Goal: Task Accomplishment & Management: Complete application form

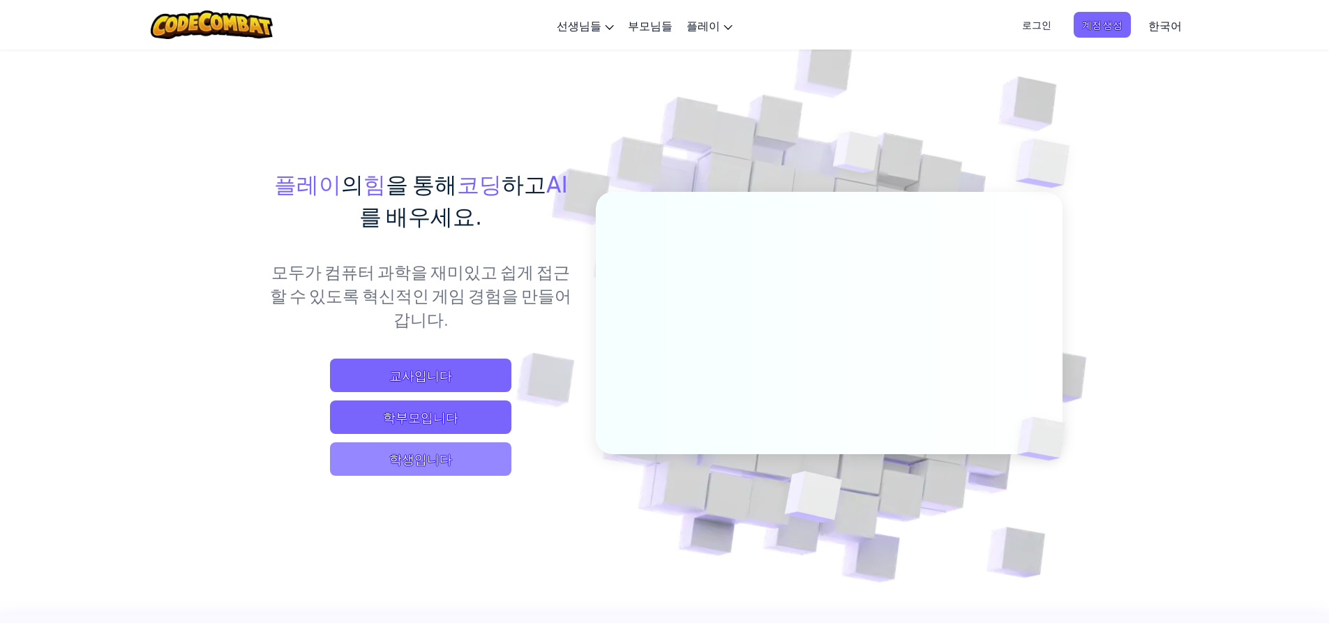
click at [458, 456] on span "학생입니다" at bounding box center [420, 458] width 181 height 33
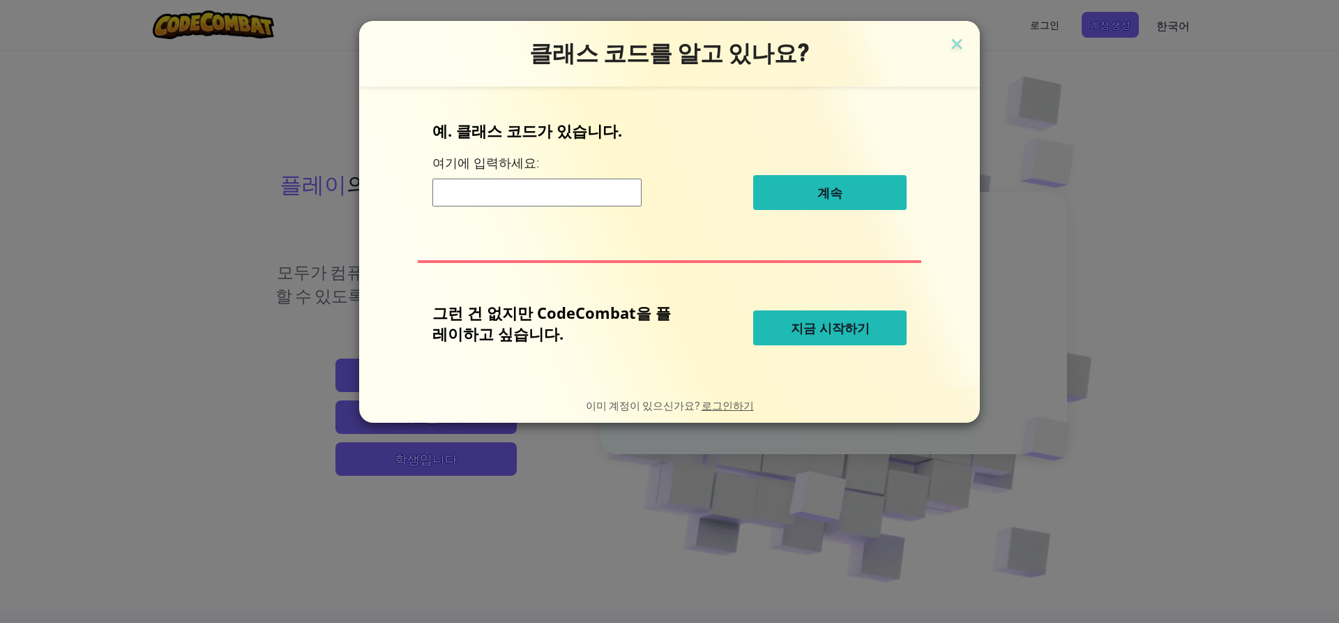
click at [534, 203] on input at bounding box center [537, 193] width 209 height 28
paste input "BabyLeftSad"
type input "BabyLeftSad"
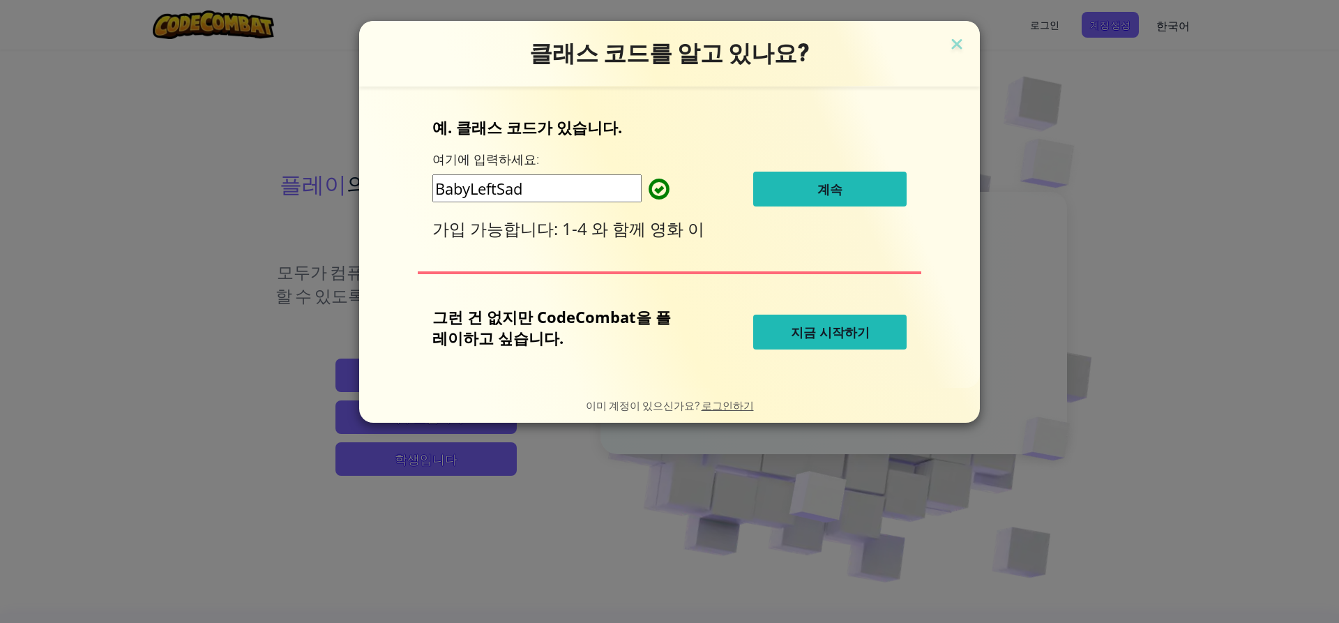
click at [787, 187] on button "계속" at bounding box center [829, 189] width 153 height 35
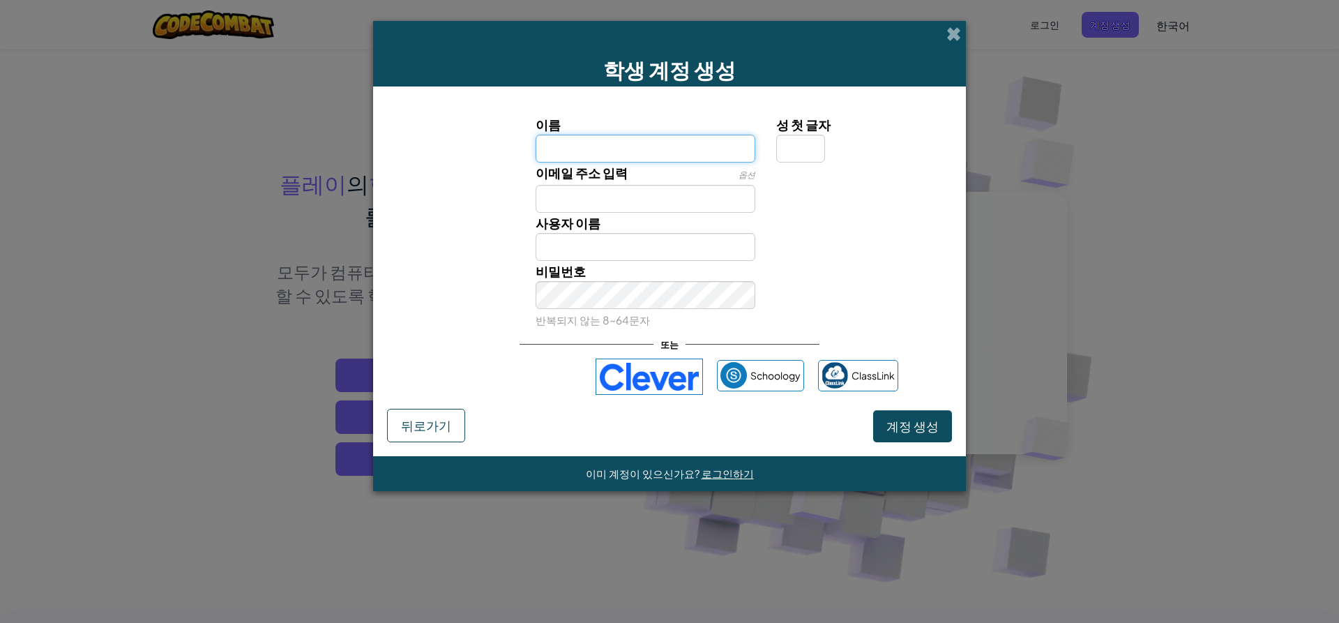
click at [604, 151] on input "이름" at bounding box center [646, 149] width 220 height 28
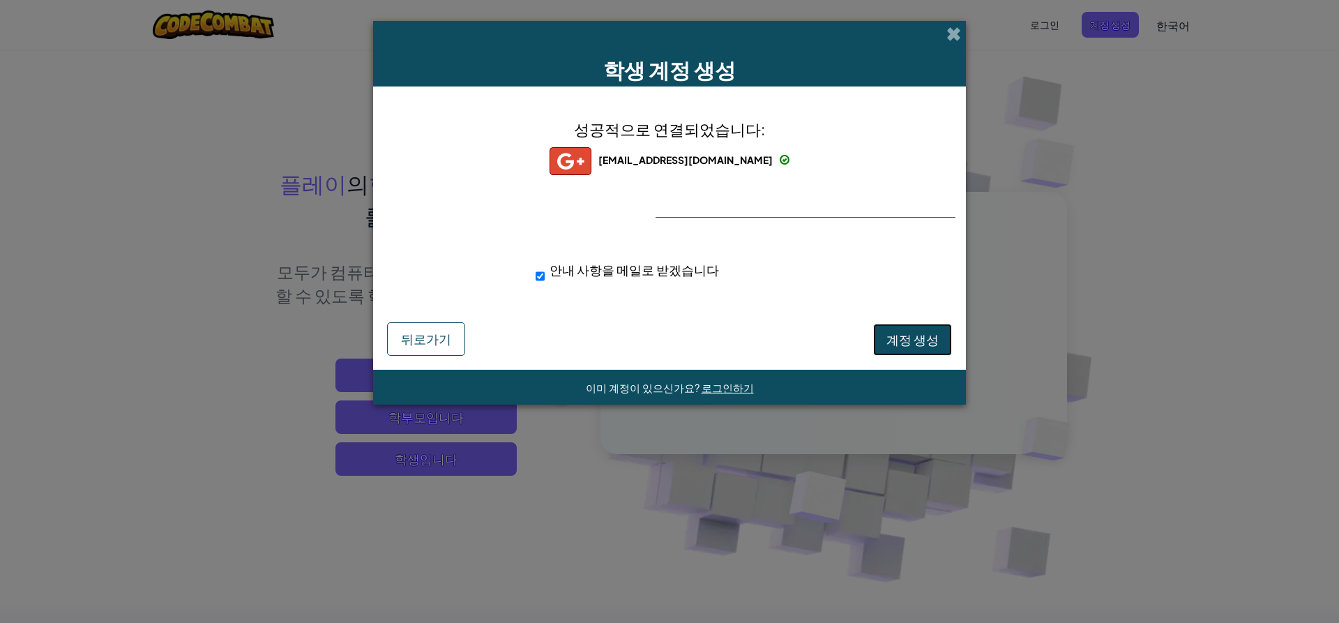
click at [931, 329] on button "계정 생성" at bounding box center [912, 340] width 79 height 32
click at [910, 350] on button "계정 생성" at bounding box center [912, 340] width 79 height 32
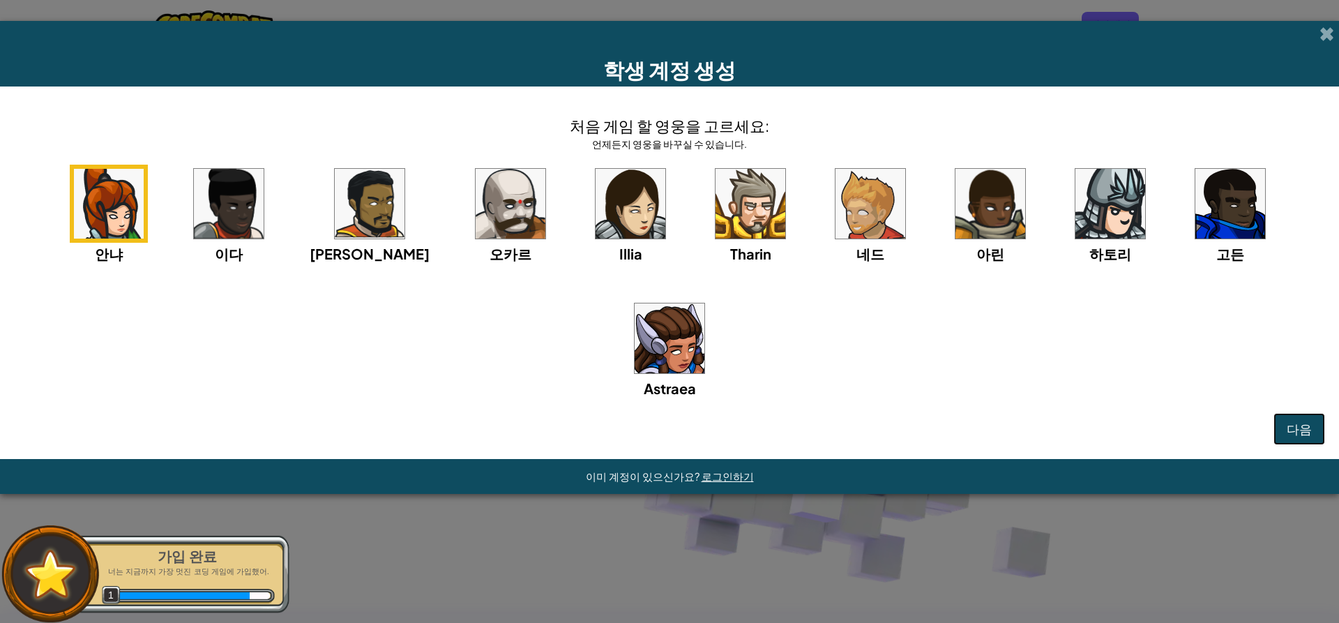
click at [1311, 419] on button "다음" at bounding box center [1300, 429] width 52 height 32
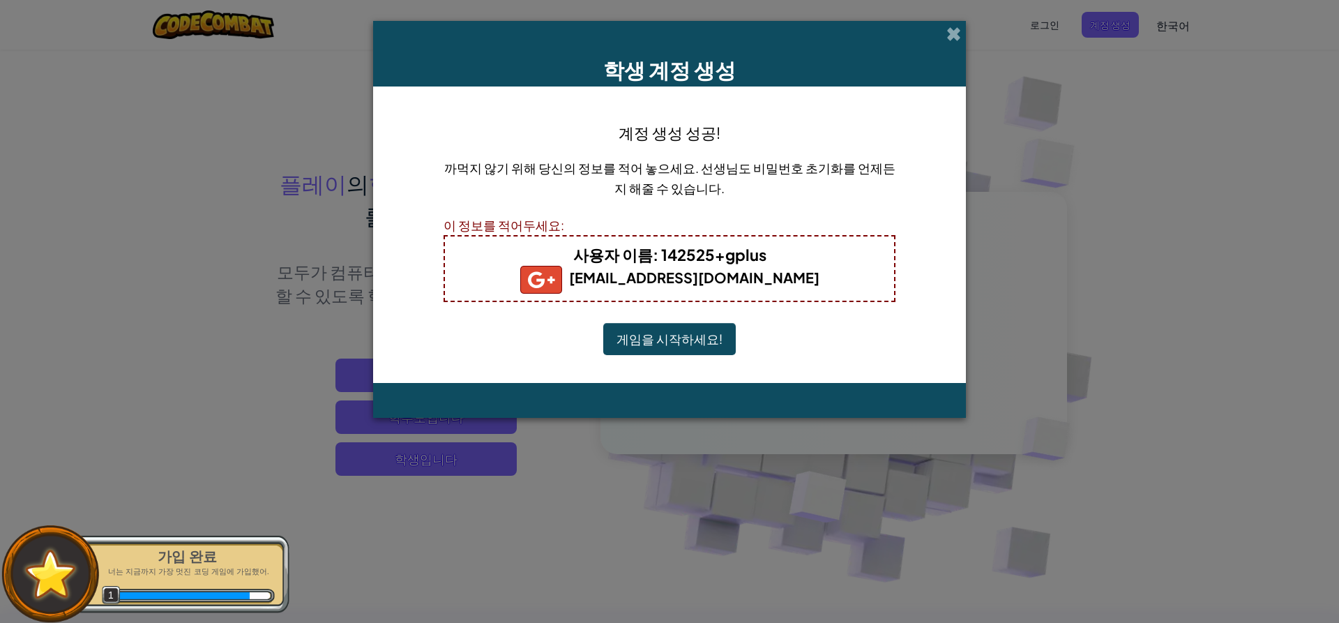
drag, startPoint x: 504, startPoint y: 324, endPoint x: 499, endPoint y: 319, distance: 7.9
click at [501, 322] on div "계정 생성 성공! 까먹지 않기 위해 당신의 정보를 적어 놓으세요. 선생님도 비밀번호 초기화를 언제든지 해줄 수 있습니다. 이 정보를 적어두세요…" at bounding box center [670, 234] width 452 height 269
click at [461, 324] on div "계정 생성 성공! 까먹지 않기 위해 당신의 정보를 적어 놓으세요. 선생님도 비밀번호 초기화를 언제든지 해줄 수 있습니다. 이 정보를 적어두세요…" at bounding box center [670, 234] width 452 height 269
click at [469, 322] on div "계정 생성 성공! 까먹지 않기 위해 당신의 정보를 적어 놓으세요. 선생님도 비밀번호 초기화를 언제든지 해줄 수 있습니다. 이 정보를 적어두세요…" at bounding box center [670, 234] width 452 height 269
drag, startPoint x: 460, startPoint y: 294, endPoint x: 433, endPoint y: 267, distance: 38.0
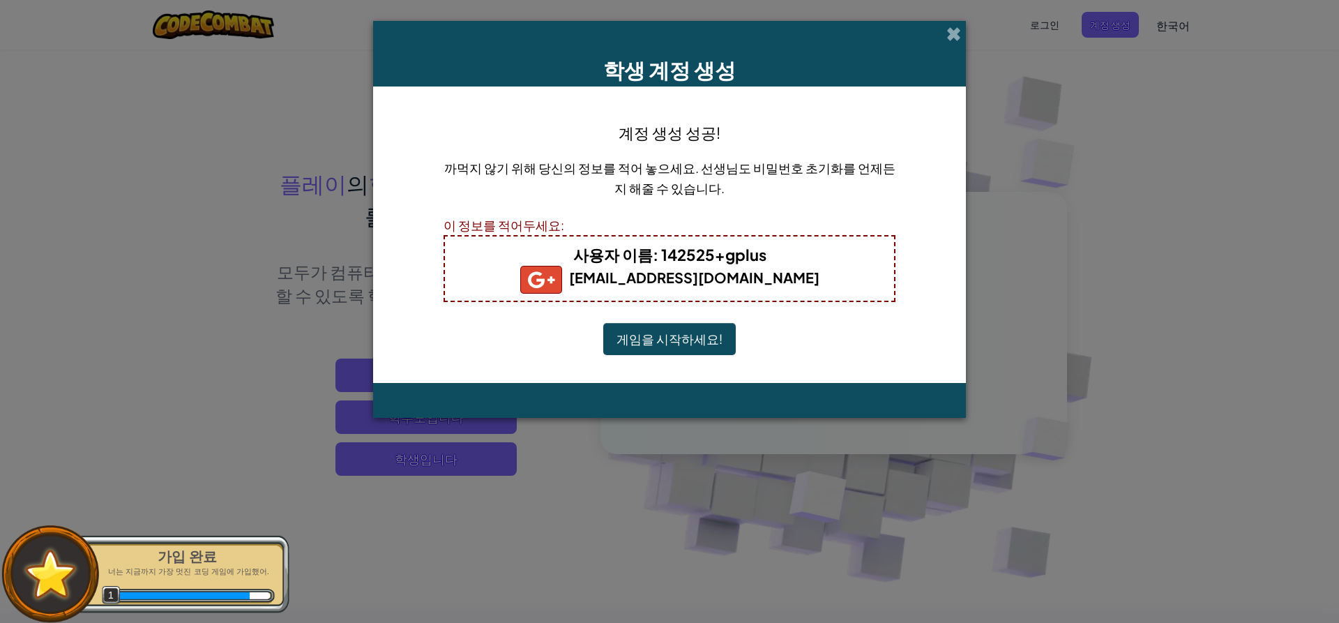
click at [452, 283] on div "사용자 이름 : 142525+gplus 142525@dge.go.kr" at bounding box center [670, 268] width 452 height 67
drag, startPoint x: 433, startPoint y: 267, endPoint x: 463, endPoint y: 241, distance: 40.6
click at [433, 266] on div "계정 생성 성공! 까먹지 않기 위해 당신의 정보를 적어 놓으세요. 선생님도 비밀번호 초기화를 언제든지 해줄 수 있습니다. 이 정보를 적어두세요…" at bounding box center [669, 235] width 593 height 296
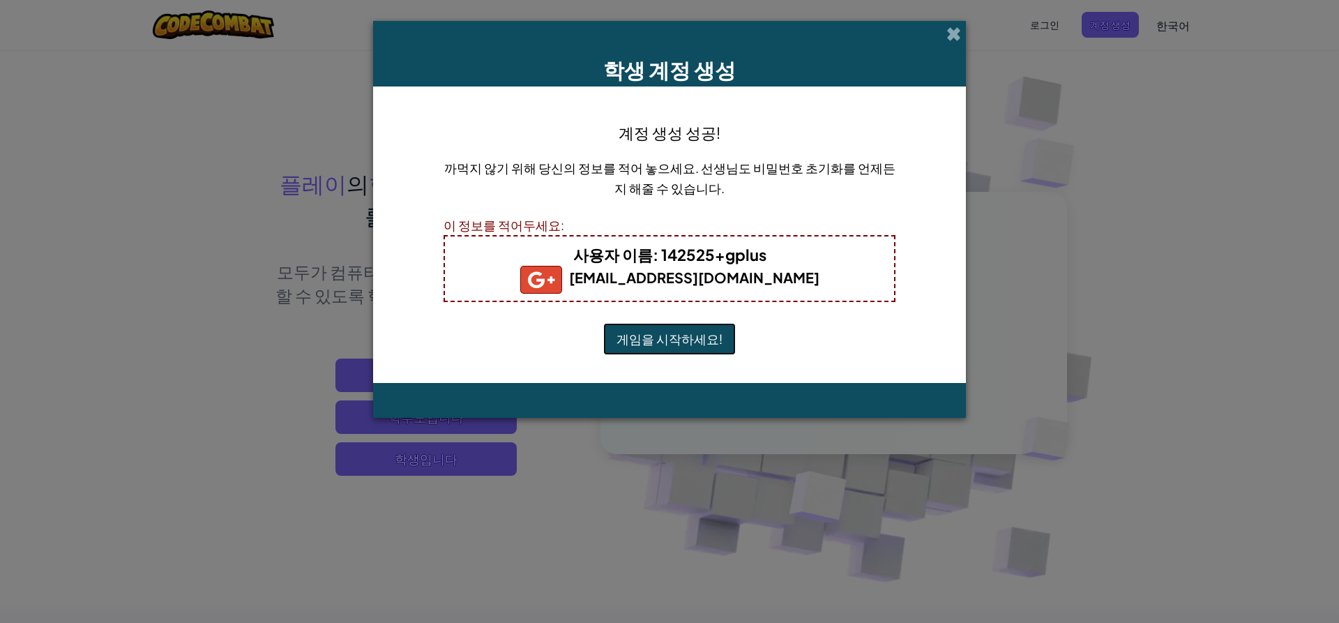
click at [718, 326] on button "게임을 시작하세요!" at bounding box center [669, 339] width 133 height 32
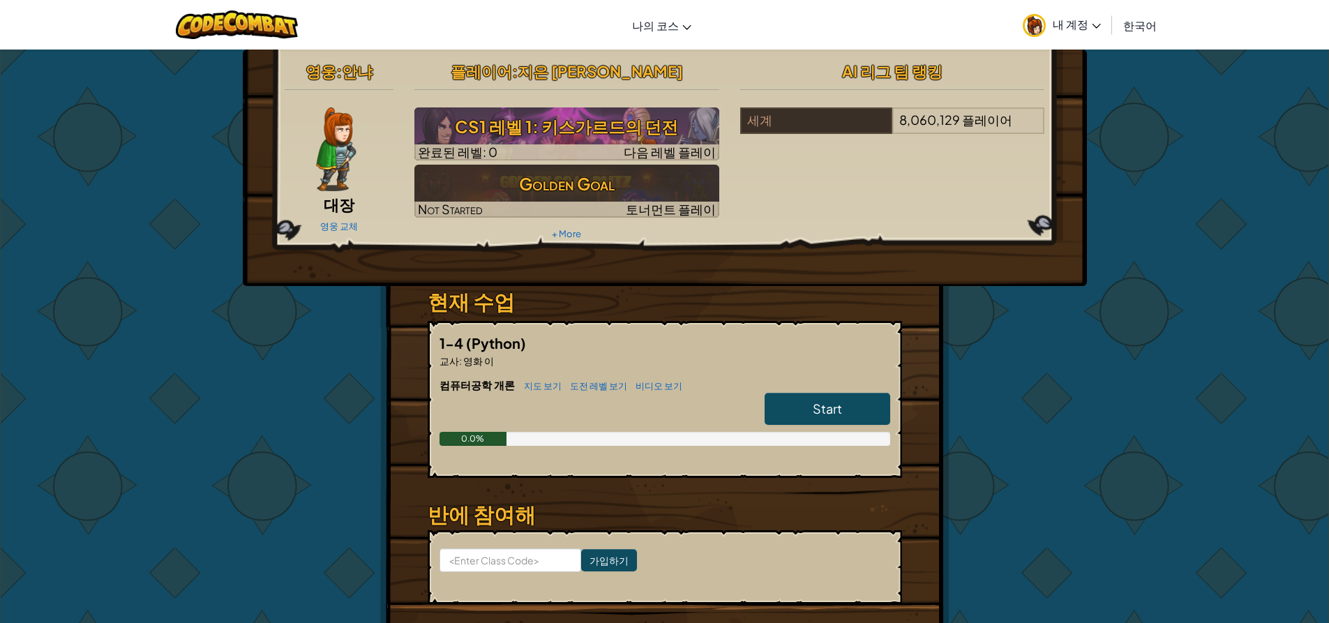
click at [707, 37] on div "내비게이션 전환 나의 코스 CodeCombat 교실 Ozaria 교실 AI 리그 e스포츠 Roblox의 CodeCombat 월드 내 계정 지은…" at bounding box center [665, 25] width 1336 height 50
click at [673, 76] on h2 "플레이어 : [PERSON_NAME]" at bounding box center [566, 71] width 305 height 29
click at [597, 72] on span "지은 [PERSON_NAME]" at bounding box center [600, 71] width 165 height 20
click at [795, 400] on link "Start" at bounding box center [828, 409] width 126 height 32
select select "ko"
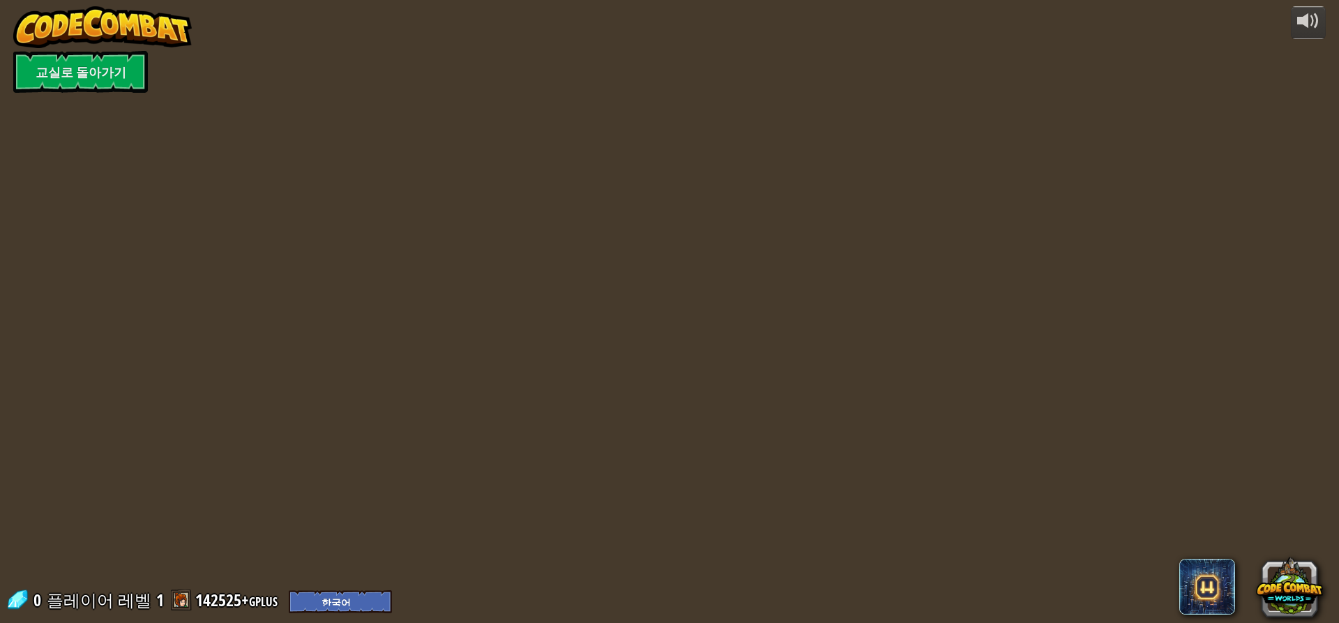
select select "ko"
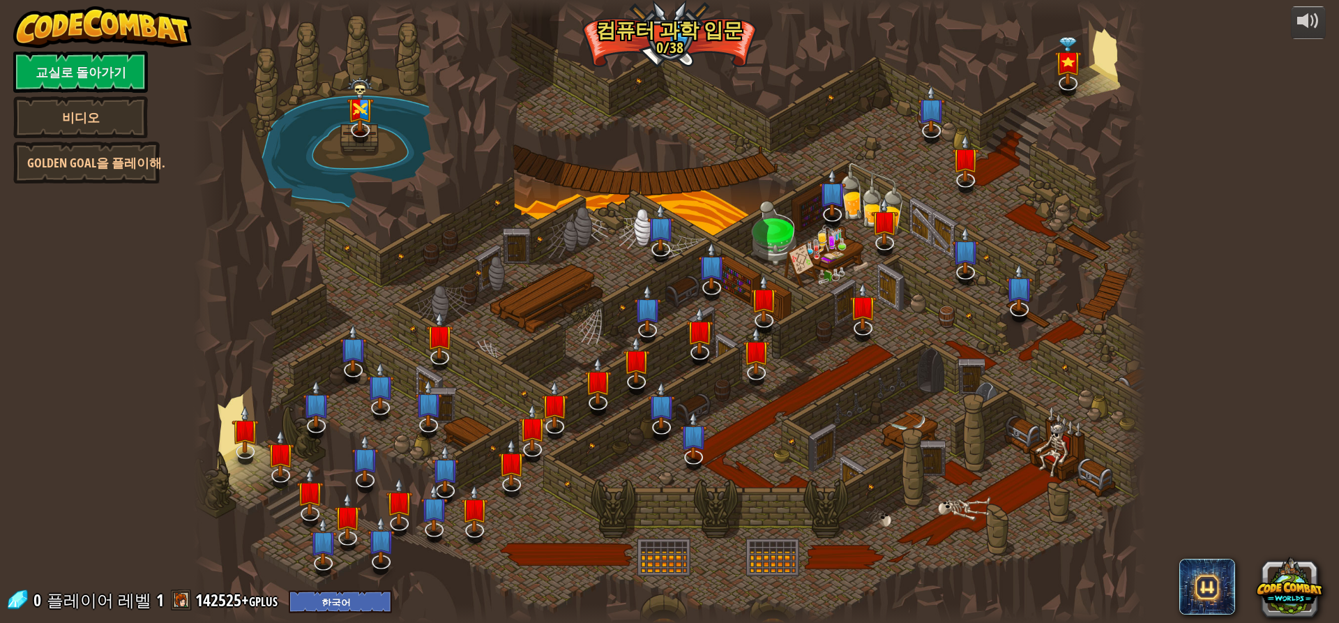
select select "ko"
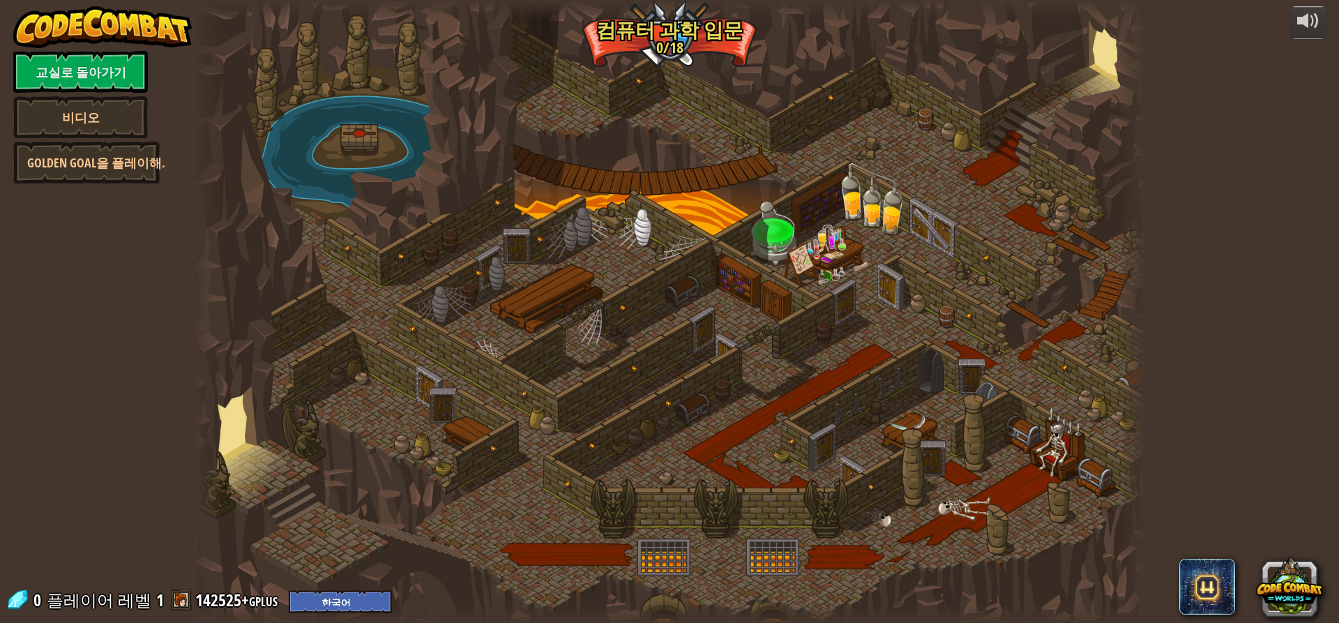
select select "ko"
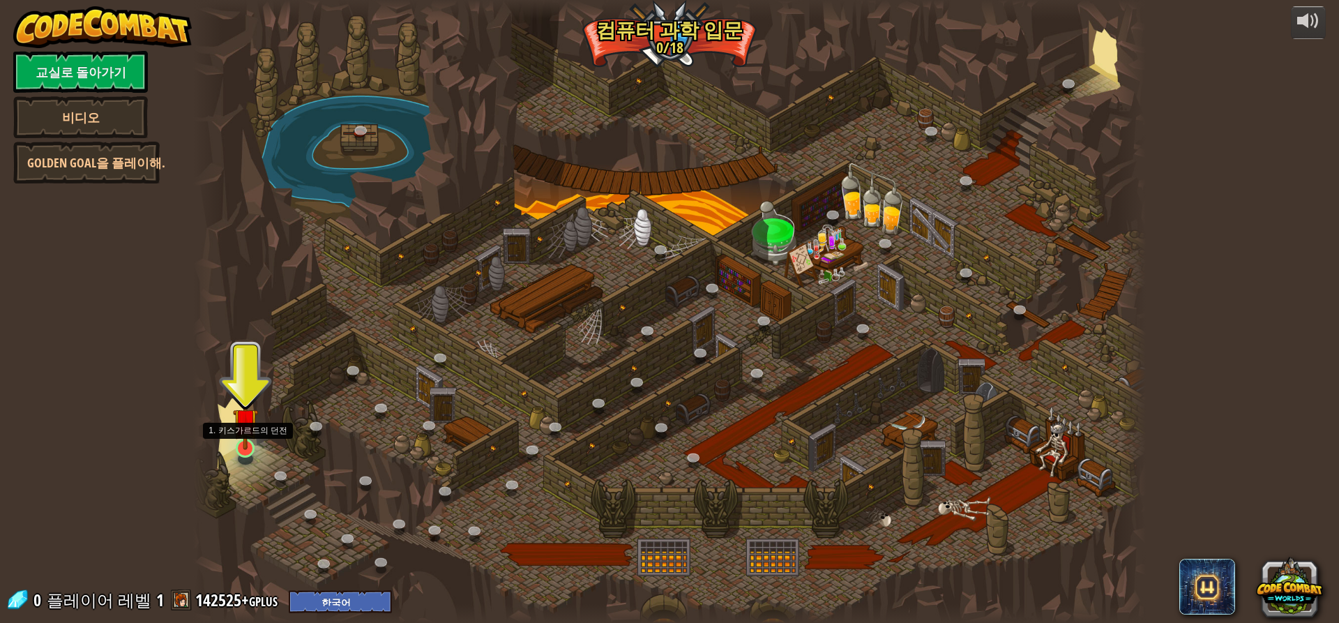
click at [257, 438] on img at bounding box center [245, 421] width 25 height 58
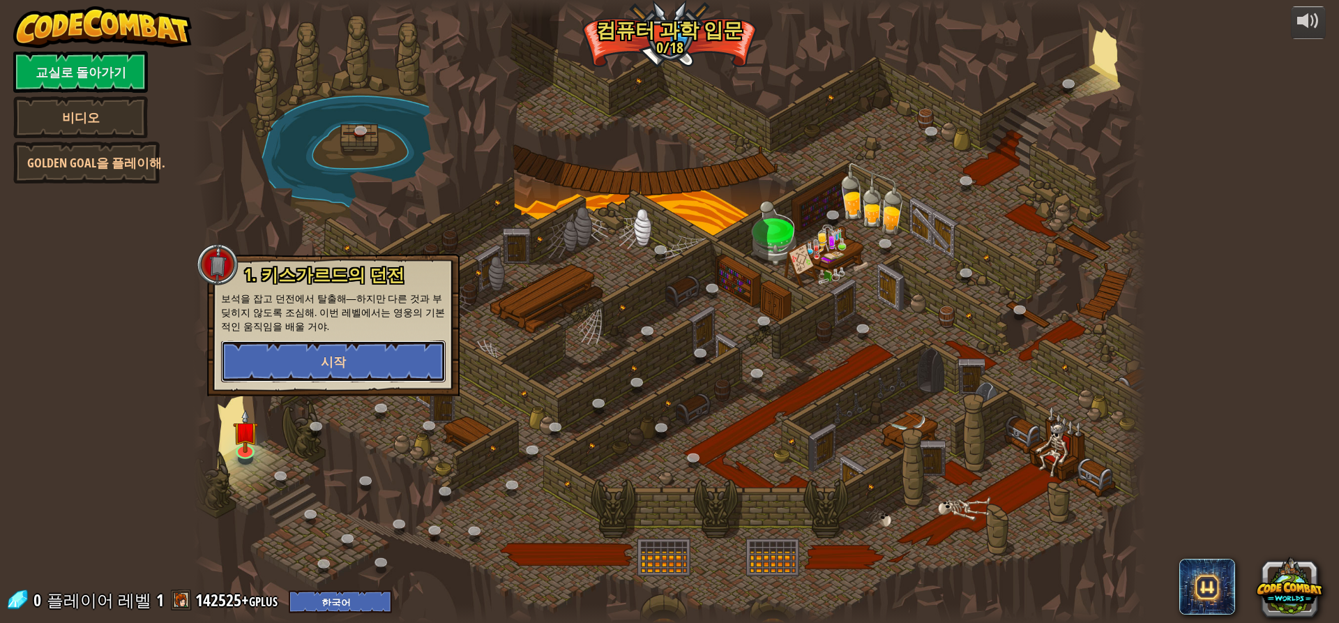
click at [349, 368] on button "시작" at bounding box center [333, 361] width 225 height 42
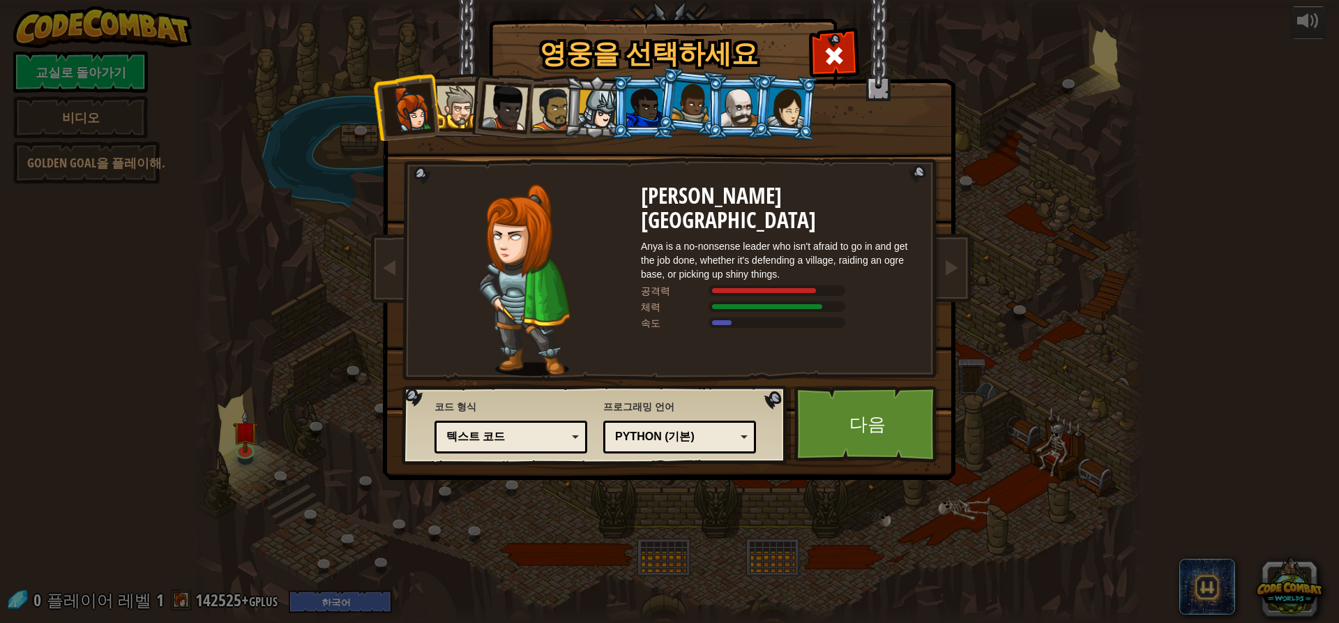
click at [409, 110] on div at bounding box center [411, 109] width 46 height 46
click at [428, 278] on div at bounding box center [524, 280] width 233 height 192
click at [637, 296] on div at bounding box center [524, 280] width 233 height 192
drag, startPoint x: 637, startPoint y: 296, endPoint x: 695, endPoint y: 302, distance: 58.2
click at [638, 296] on div at bounding box center [524, 280] width 233 height 192
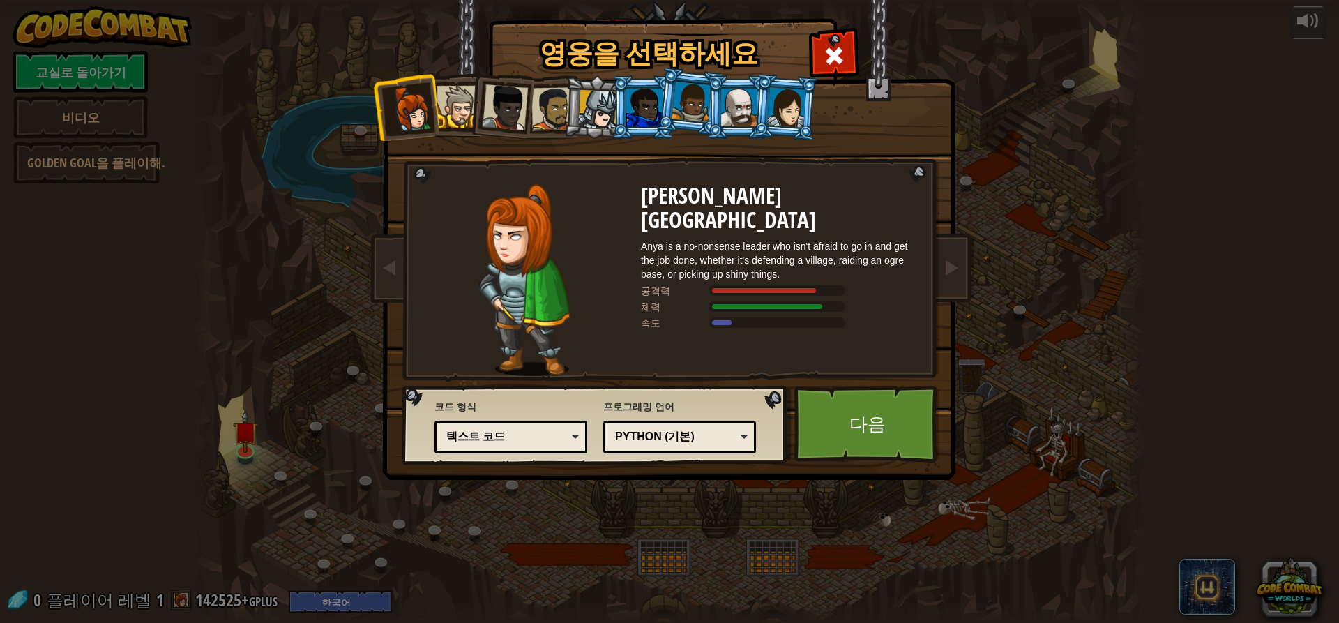
click at [712, 316] on div "속도" at bounding box center [780, 323] width 279 height 14
click at [789, 336] on div "[PERSON_NAME] 대장 [PERSON_NAME] is a no-nonsense leader who isn't afraid to go i…" at bounding box center [780, 280] width 279 height 192
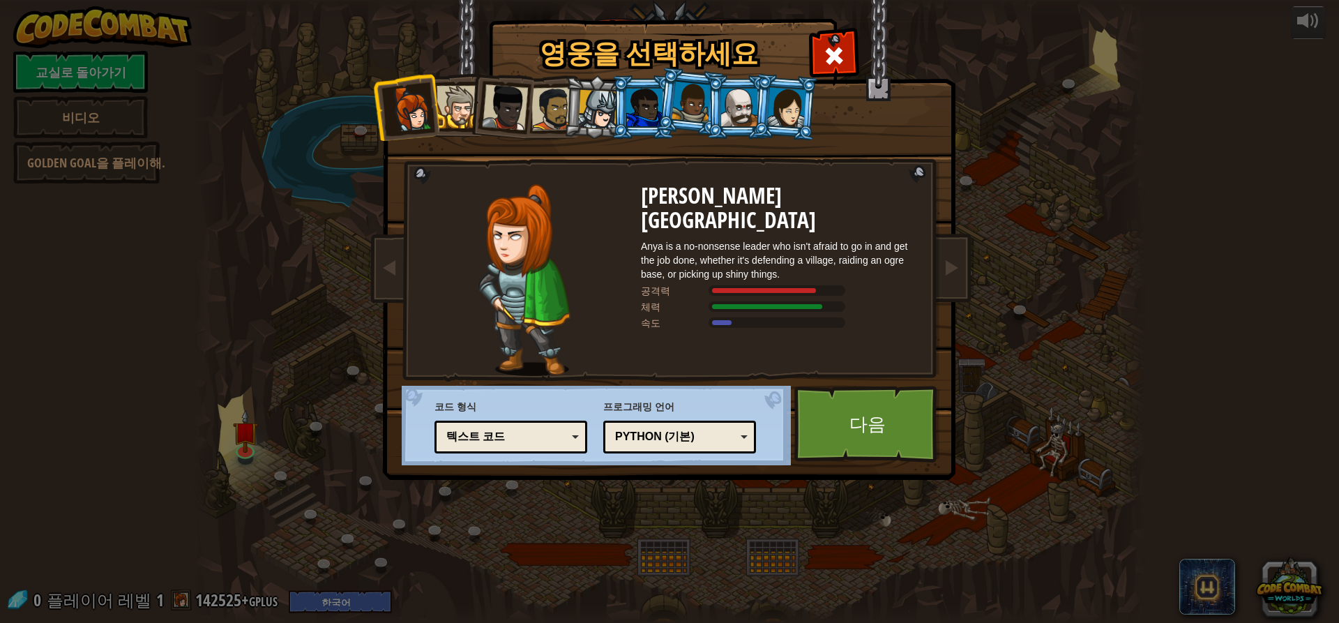
click at [789, 336] on div "[PERSON_NAME] 대장 [PERSON_NAME] is a no-nonsense leader who isn't afraid to go i…" at bounding box center [780, 280] width 279 height 192
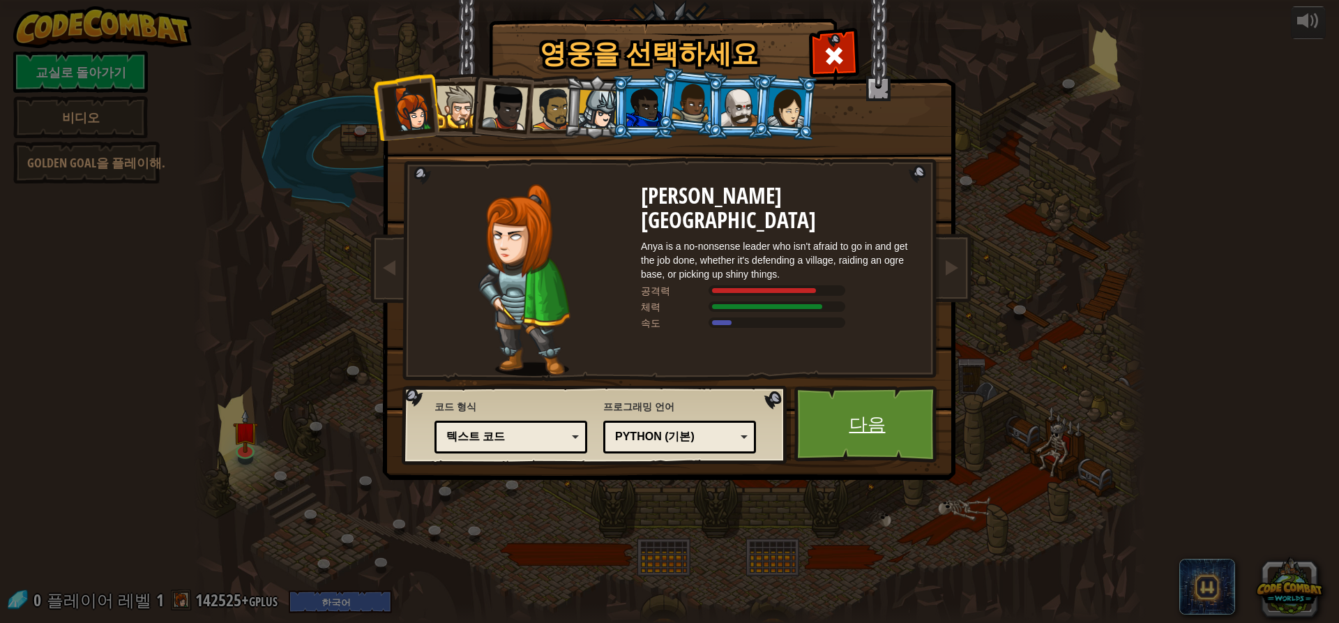
click at [889, 445] on link "다음" at bounding box center [868, 424] width 146 height 77
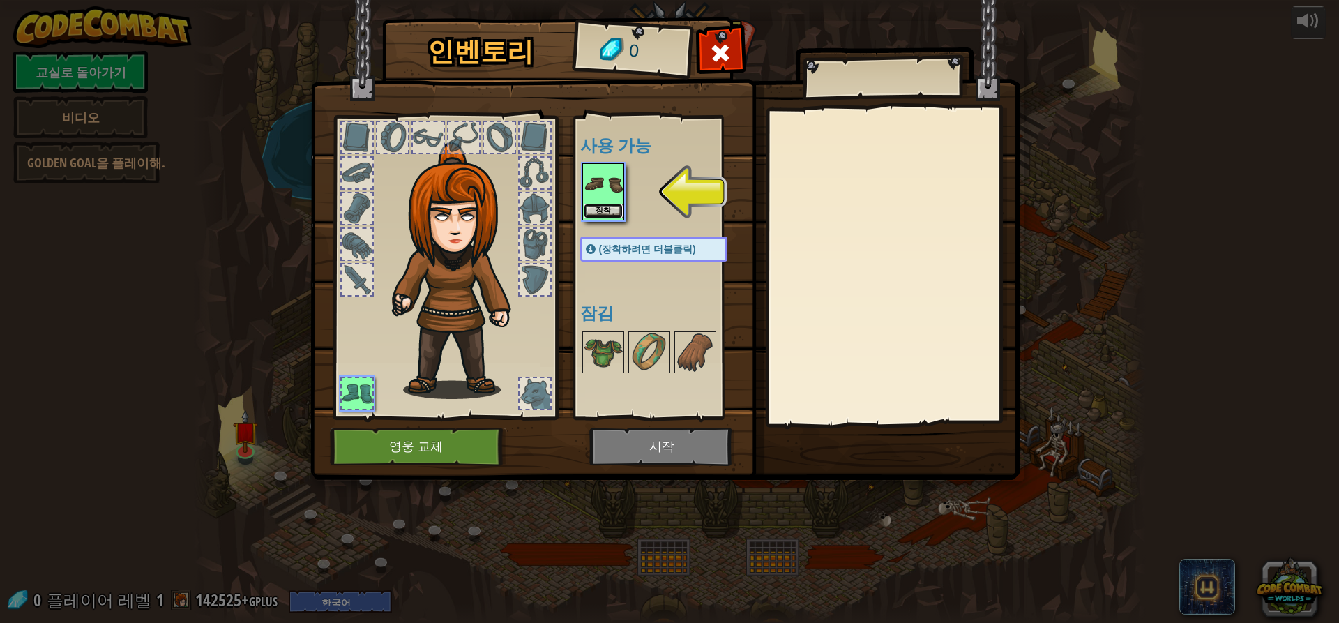
click at [605, 213] on button "장착" at bounding box center [603, 211] width 39 height 15
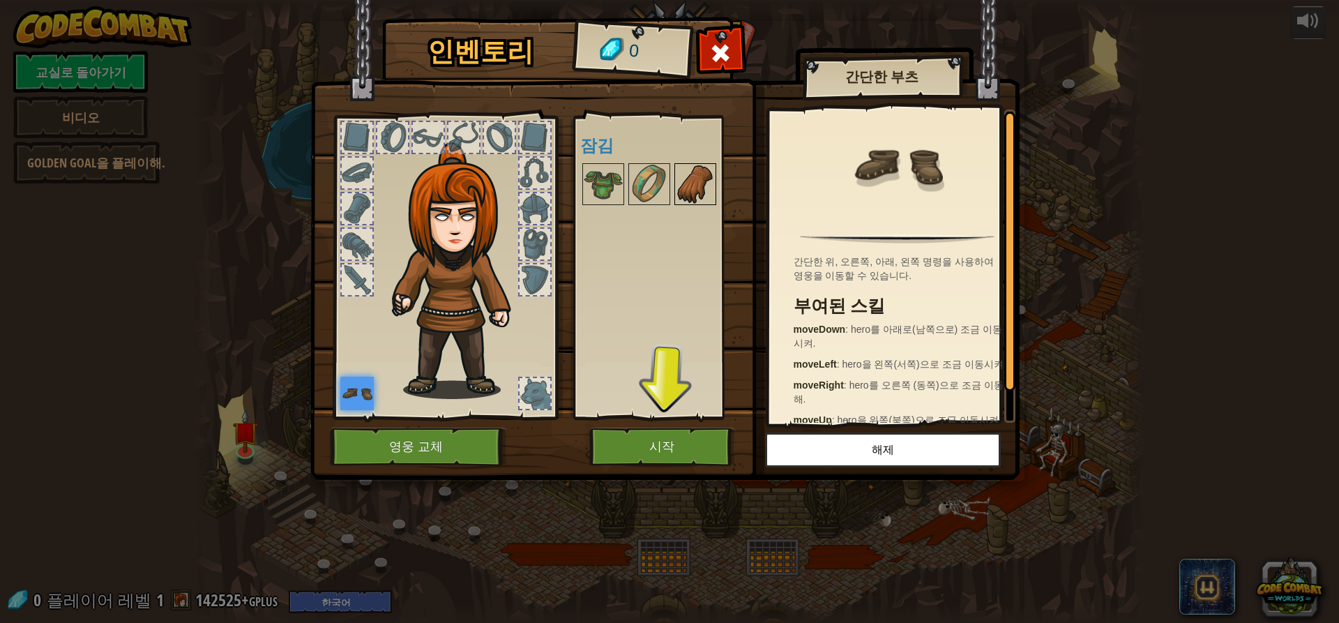
click at [679, 175] on img at bounding box center [695, 184] width 39 height 39
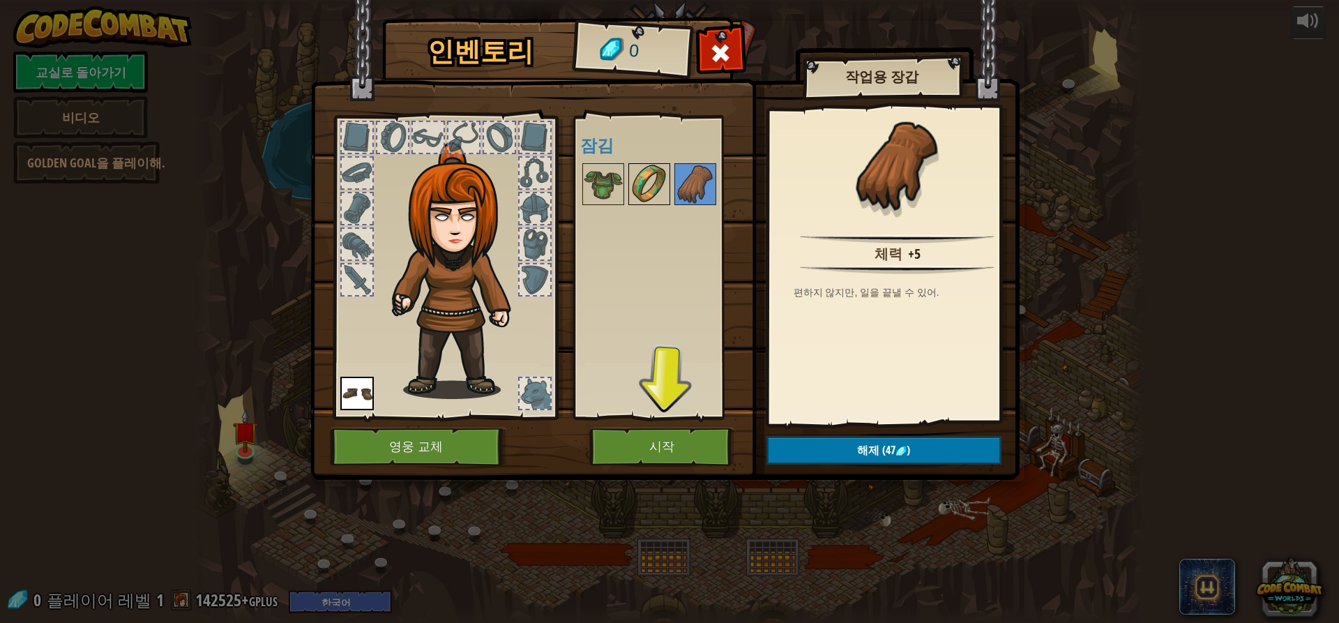
click at [664, 181] on img at bounding box center [649, 184] width 39 height 39
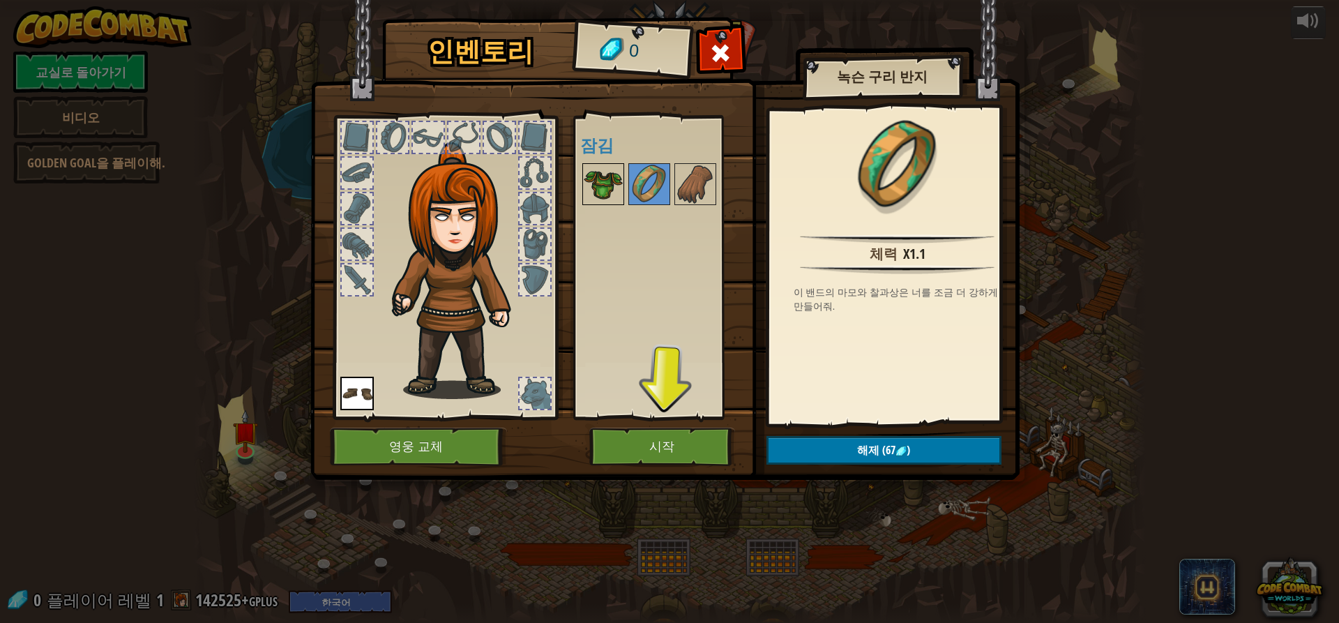
click at [617, 188] on img at bounding box center [603, 184] width 39 height 39
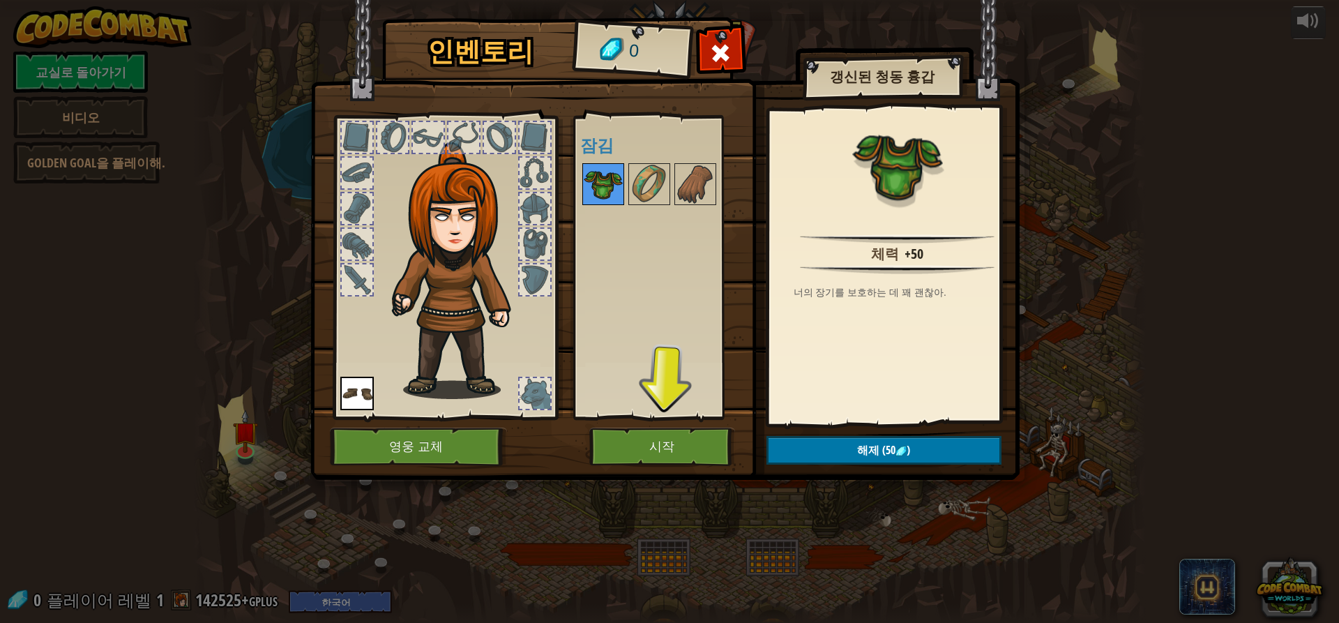
click at [617, 188] on img at bounding box center [603, 184] width 39 height 39
click at [638, 438] on button "시작" at bounding box center [662, 447] width 146 height 38
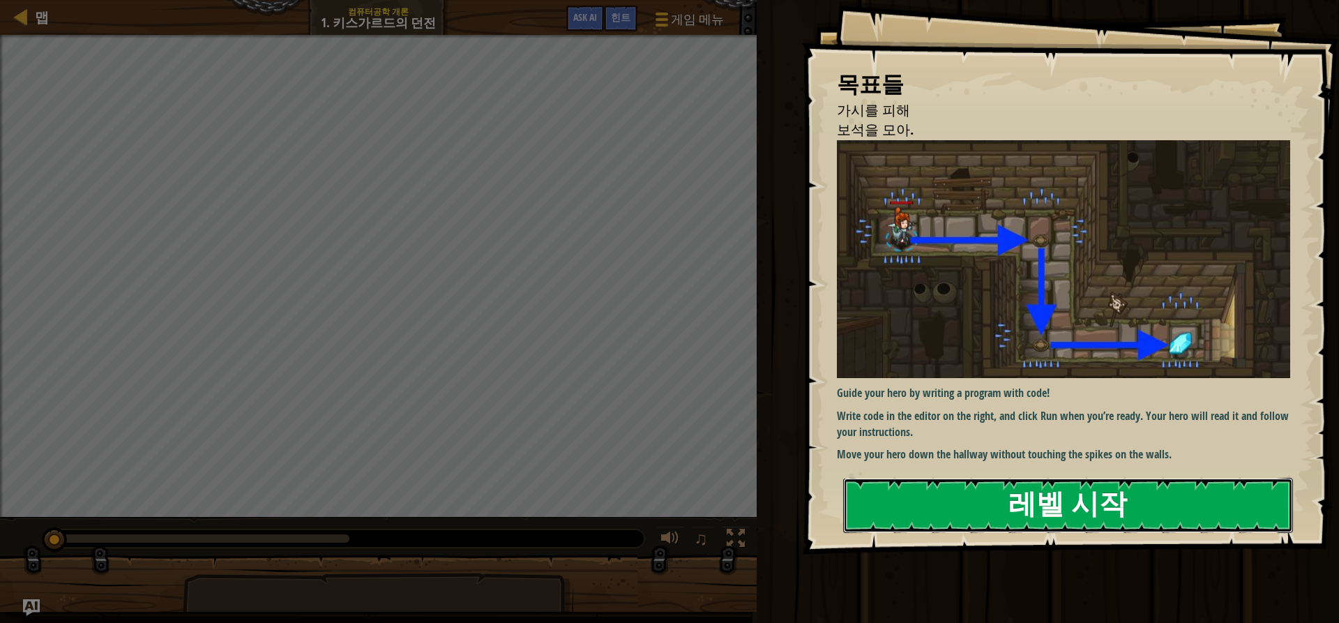
click at [984, 490] on button "레벨 시작" at bounding box center [1068, 505] width 450 height 55
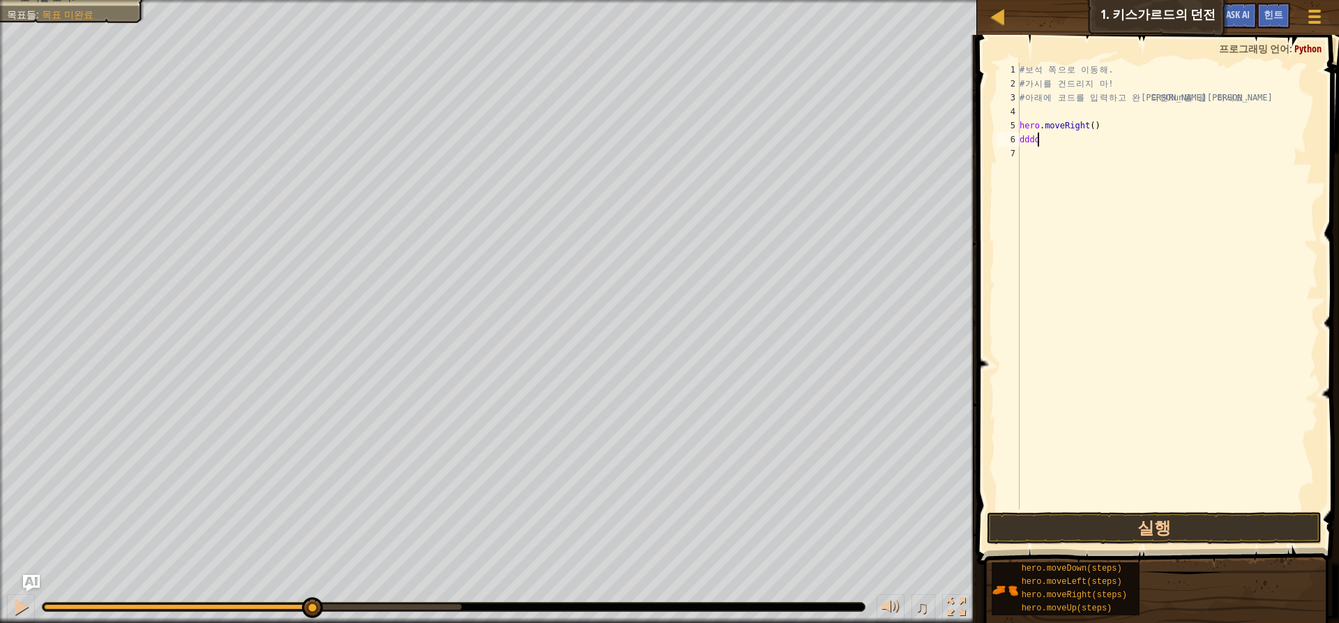
scroll to position [6, 1]
type textarea "d"
click at [1165, 524] on button "실행" at bounding box center [1154, 528] width 335 height 32
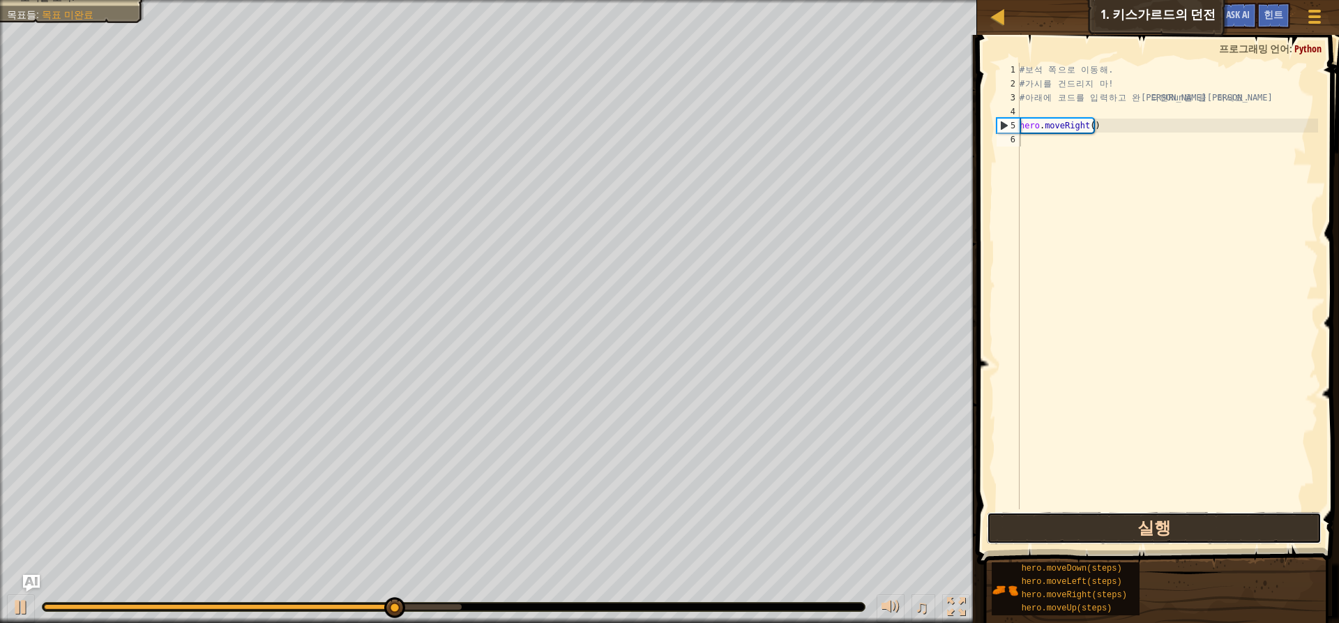
click at [1165, 524] on button "실행" at bounding box center [1154, 528] width 335 height 32
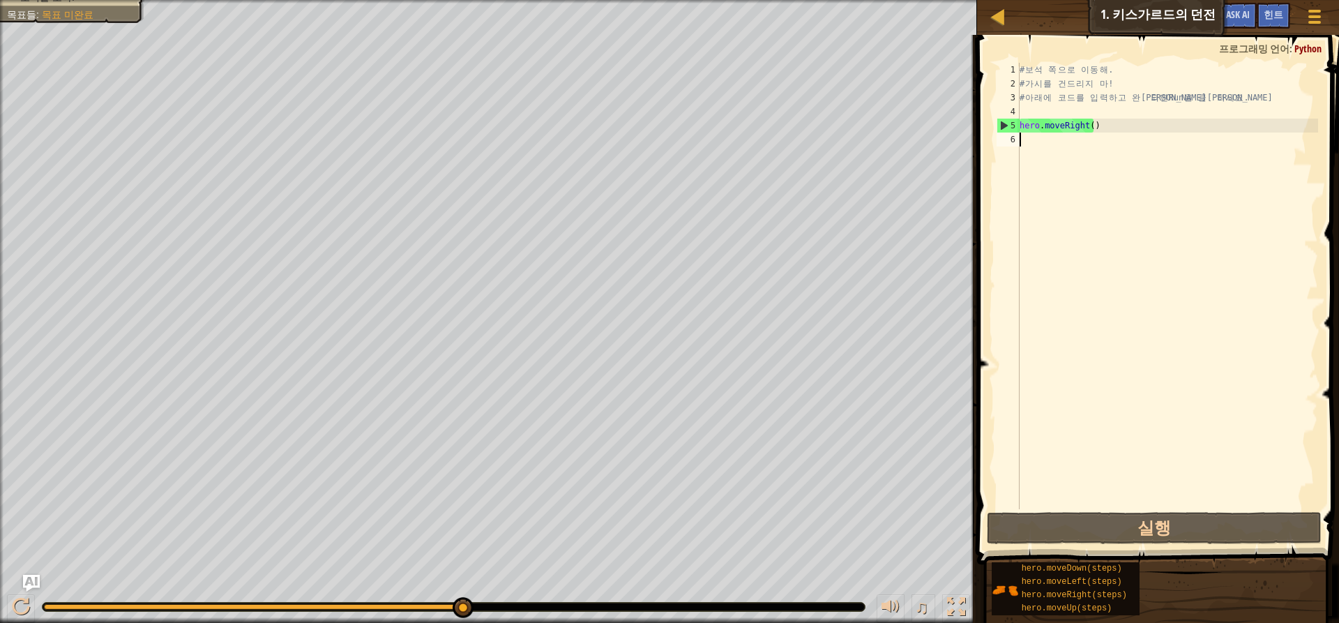
click at [1051, 146] on div "# 보 석 쪽 으 로 이 동 해 . # 가 시 를 건 드 리 지 마 ! # 아 래 에 코 드 를 입 력 하 고 완 료 되 면 Run 을 클 […" at bounding box center [1167, 300] width 301 height 474
type textarea "h"
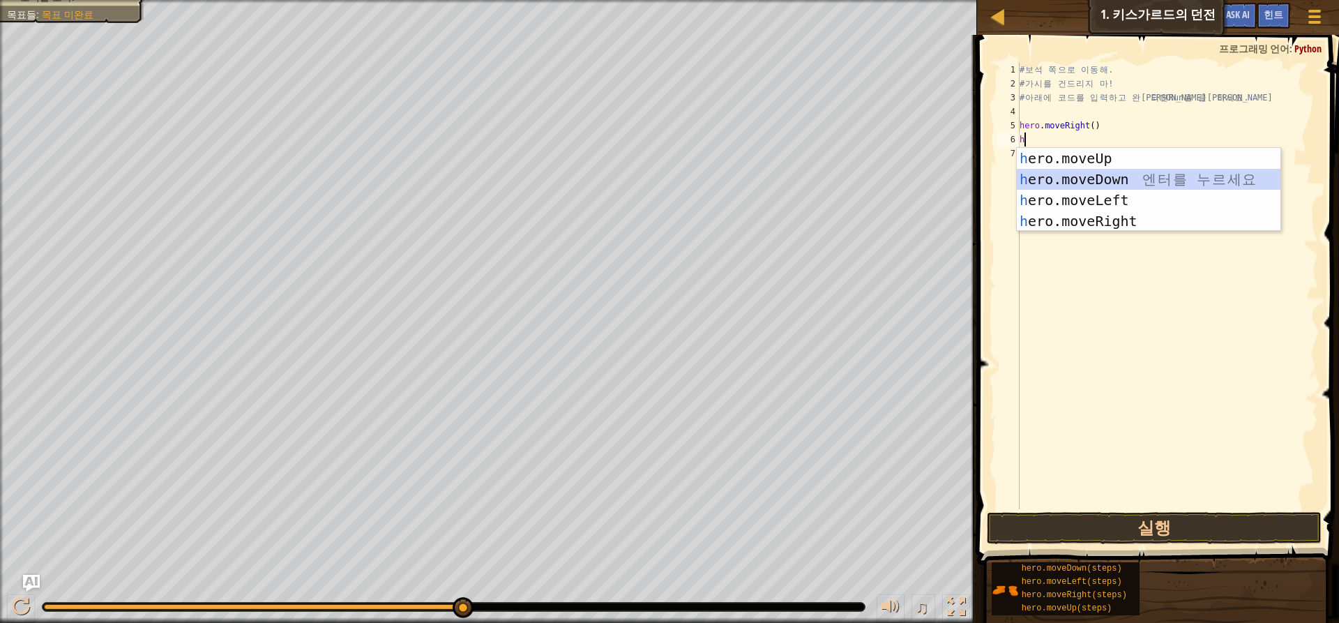
click at [1108, 177] on div "h ero.moveUp 엔 터 를 누 르 세 요 h ero.moveDown 엔 터 를 누 르 세 요 h ero.moveLeft 엔 터 를 누 …" at bounding box center [1149, 211] width 264 height 126
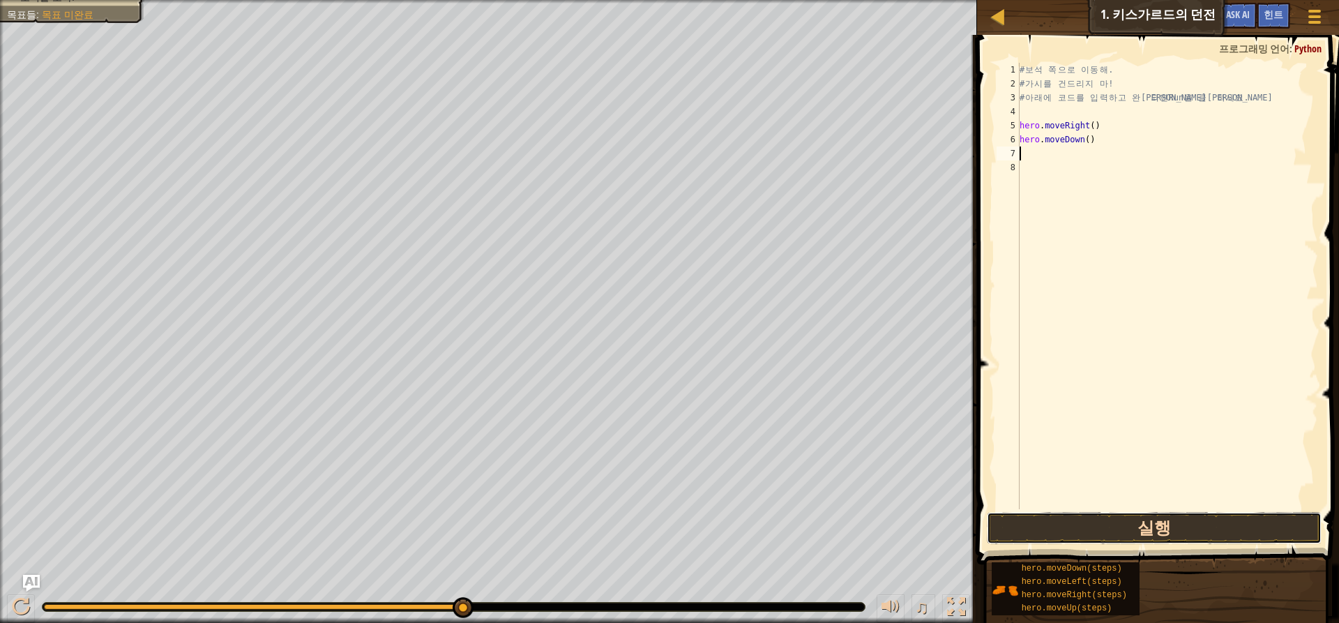
click at [1165, 532] on button "실행" at bounding box center [1154, 528] width 335 height 32
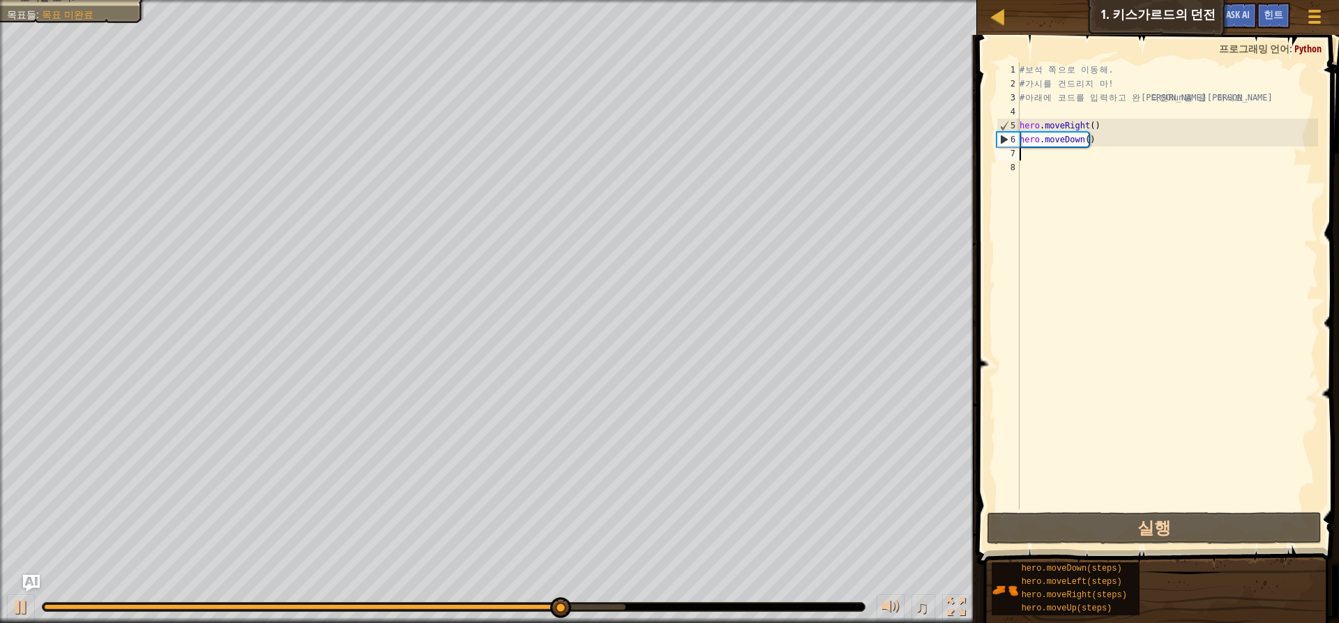
click at [1021, 161] on div "# 보 석 쪽 으 로 이 동 해 . # 가 시 를 건 드 리 지 마 ! # 아 래 에 코 드 를 입 력 하 고 완 료 되 면 Run 을 클 […" at bounding box center [1167, 300] width 301 height 474
click at [1024, 160] on div "# 보 석 쪽 으 로 이 동 해 . # 가 시 를 건 드 리 지 마 ! # 아 래 에 코 드 를 입 력 하 고 완 료 되 면 Run 을 클 […" at bounding box center [1167, 300] width 301 height 474
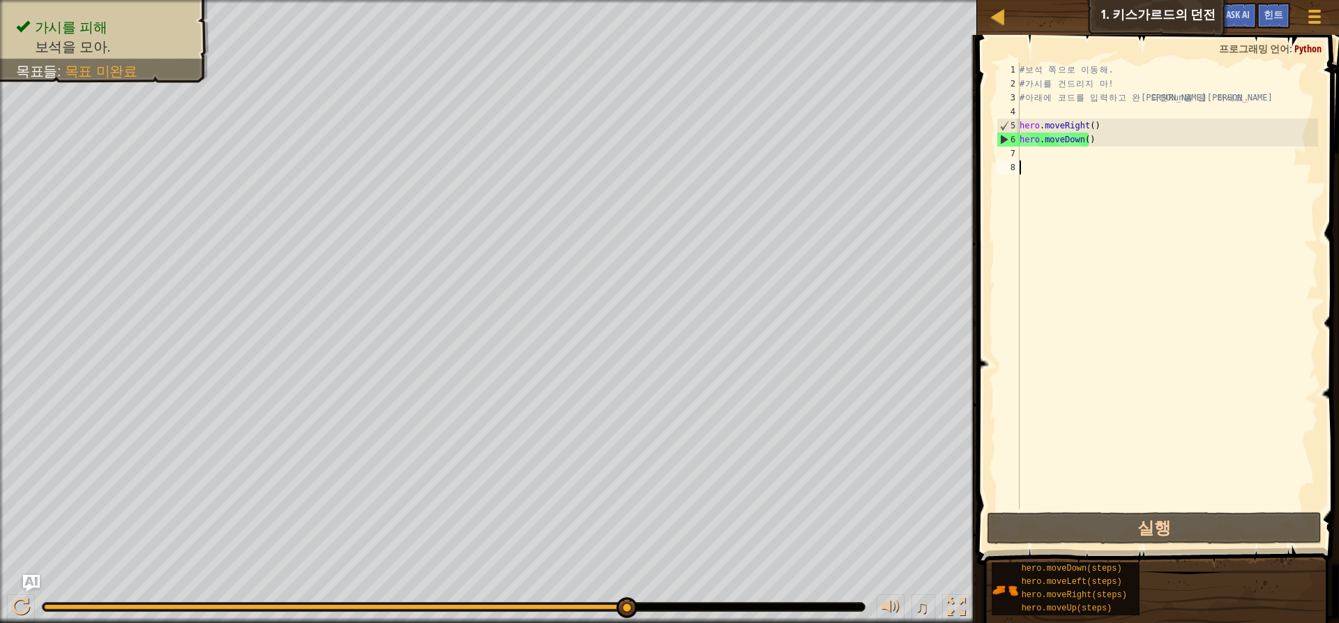
click at [1029, 158] on div "# 보 석 쪽 으 로 이 동 해 . # 가 시 를 건 드 리 지 마 ! # 아 래 에 코 드 를 입 력 하 고 완 료 되 면 Run 을 클 […" at bounding box center [1167, 300] width 301 height 474
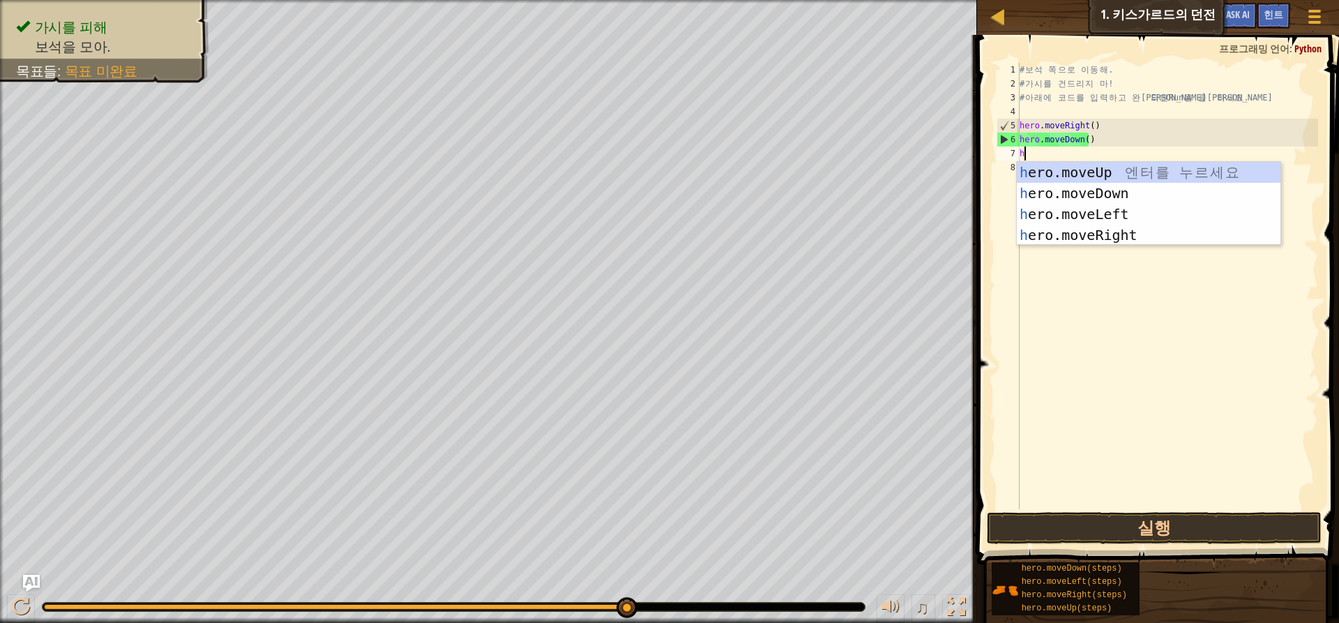
type textarea "he"
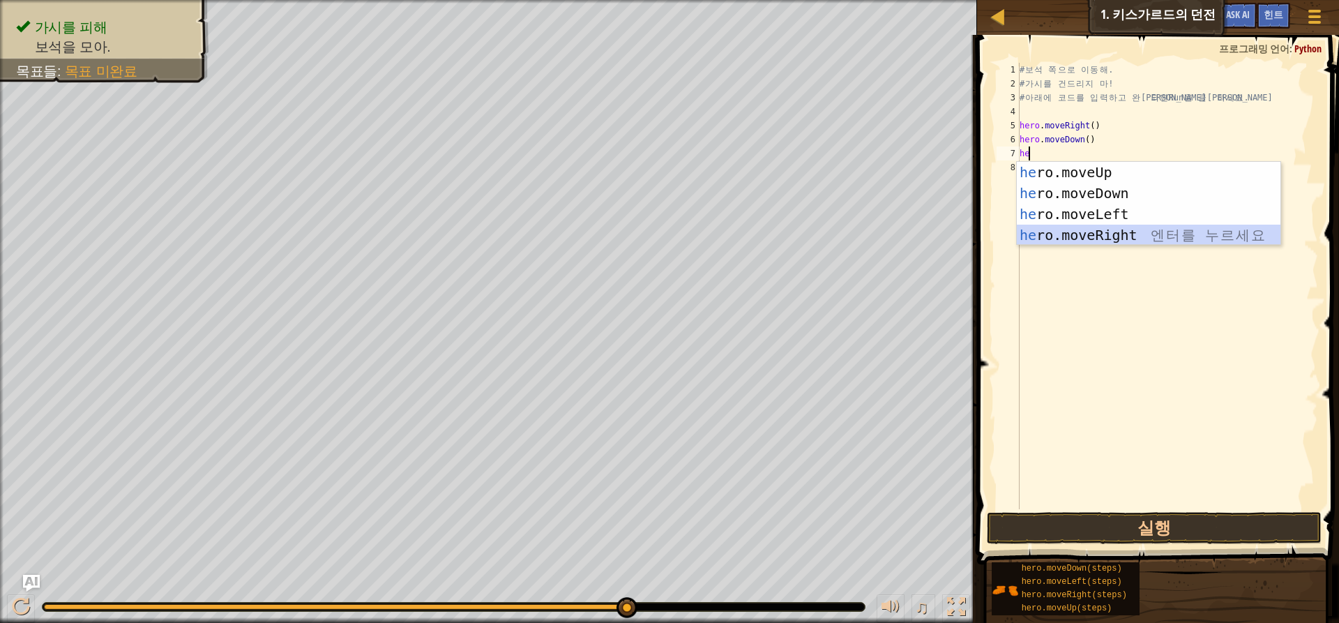
click at [1109, 236] on div "he ro.moveUp 엔 터 를 누 르 세 요 he ro.moveDown 엔 터 를 누 르 세 요 he ro.moveLeft 엔 터 를 누 …" at bounding box center [1149, 225] width 264 height 126
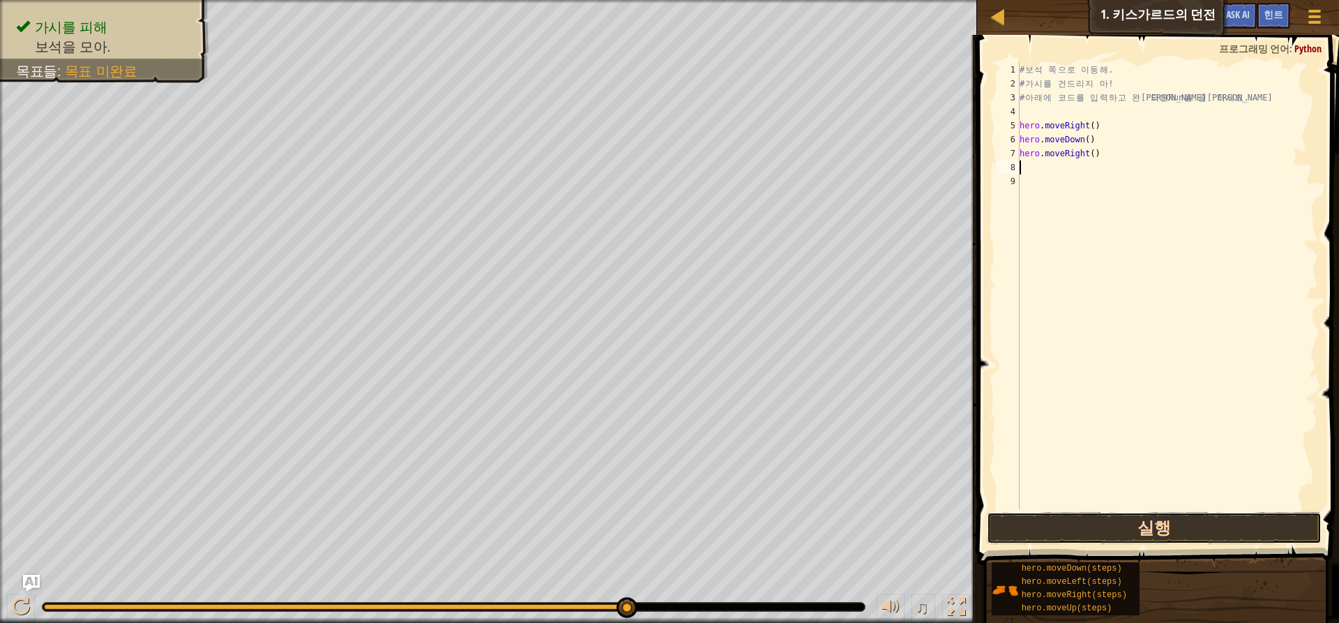
click at [1162, 524] on button "실행" at bounding box center [1154, 528] width 335 height 32
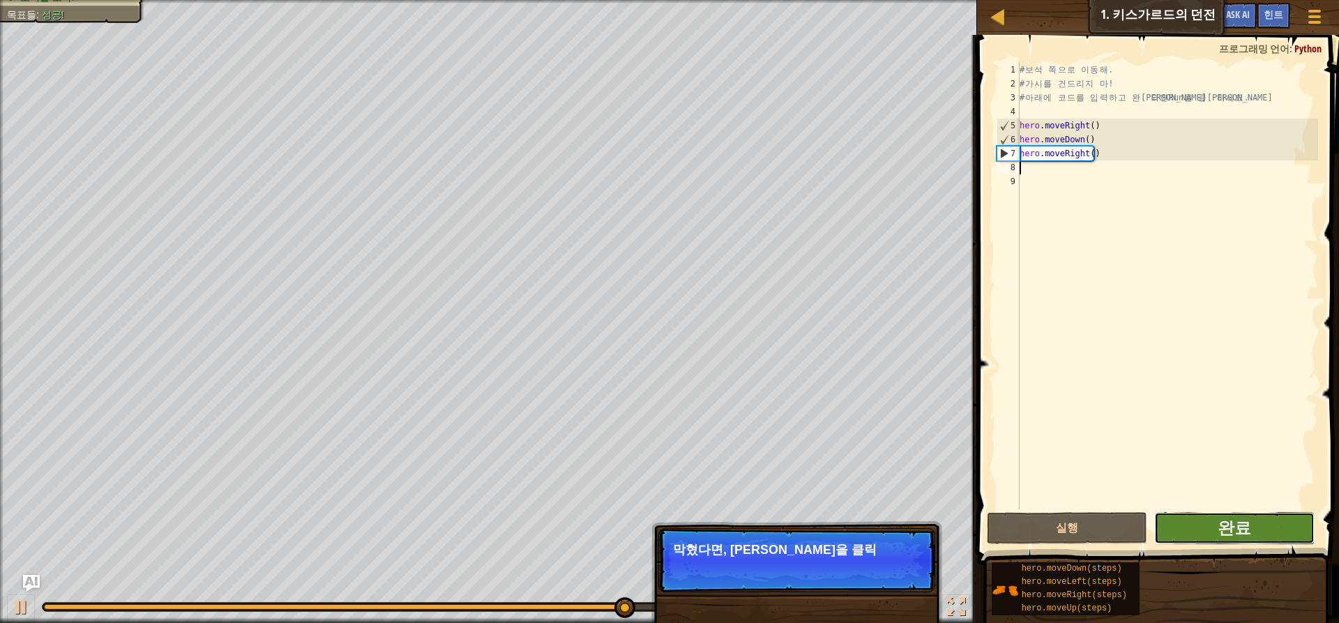
click at [1286, 528] on button "완료" at bounding box center [1235, 528] width 160 height 32
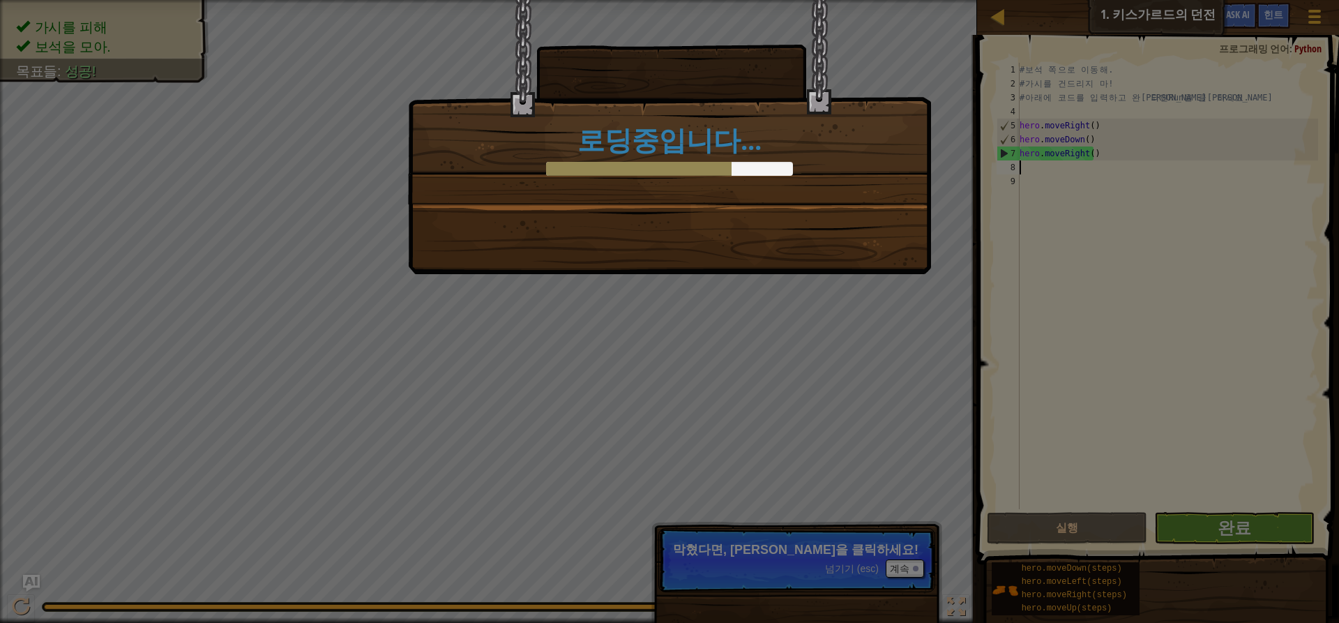
click at [801, 400] on div "로딩중입니다..." at bounding box center [669, 311] width 1339 height 623
click at [815, 394] on div "로딩중입니다..." at bounding box center [669, 311] width 1339 height 623
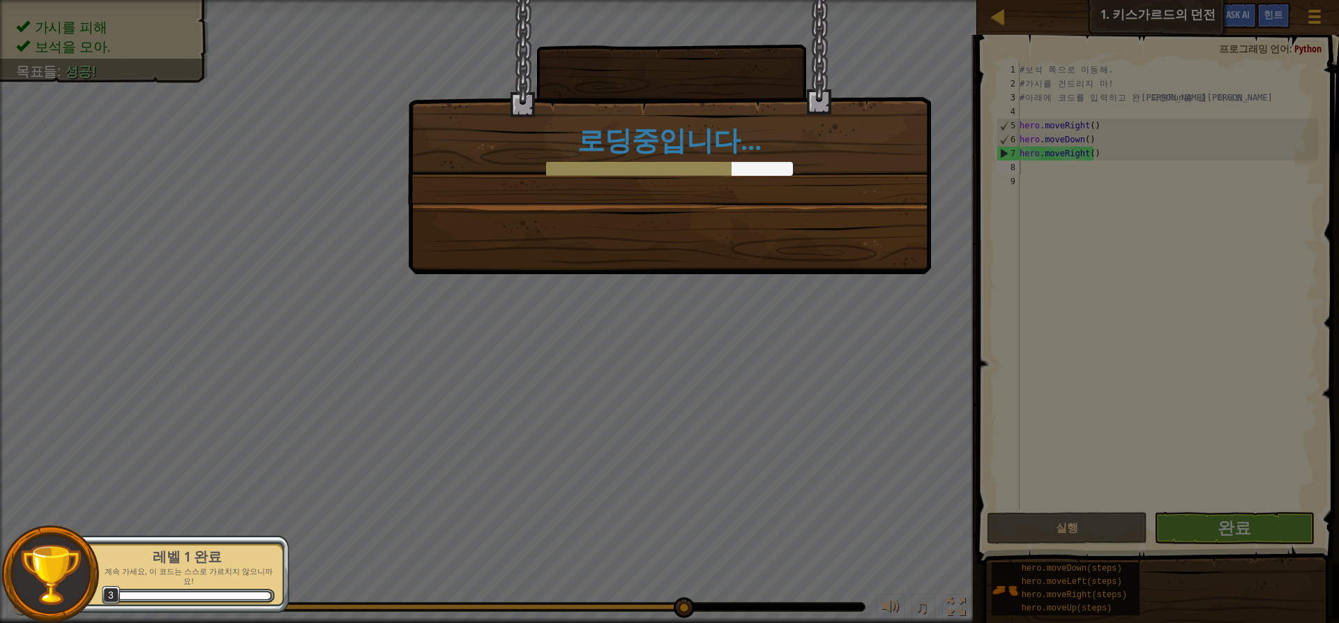
click at [741, 173] on div at bounding box center [669, 169] width 247 height 14
click at [744, 166] on div at bounding box center [669, 169] width 247 height 14
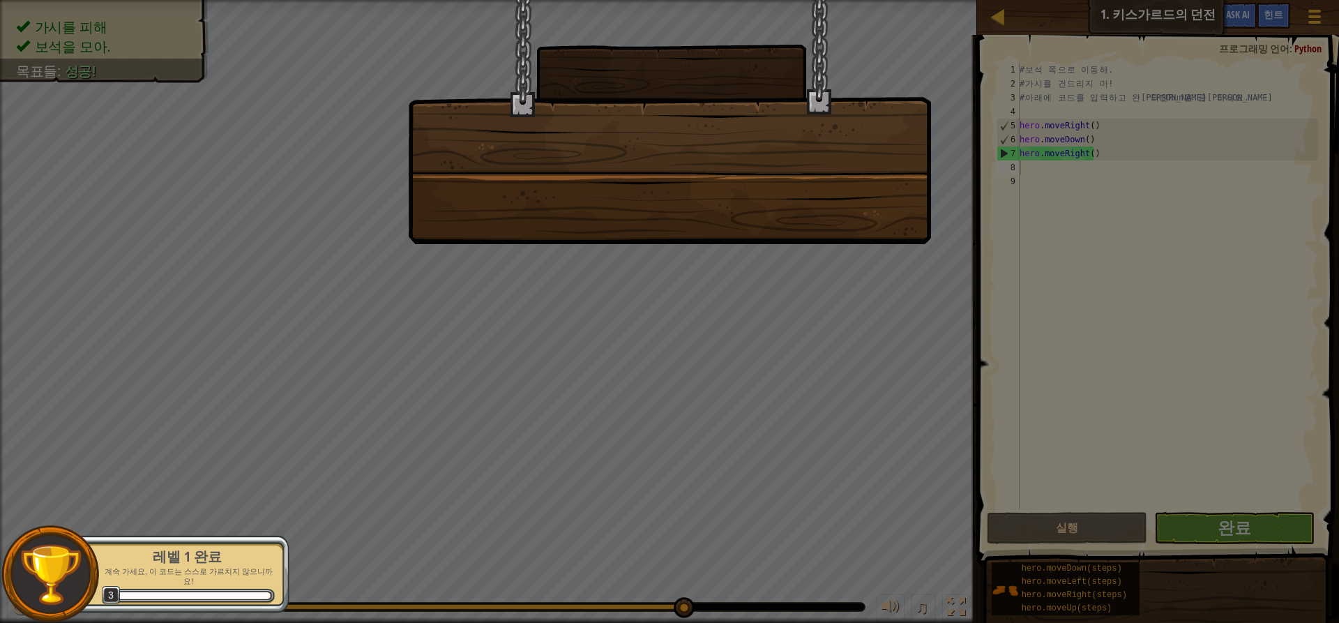
drag, startPoint x: 735, startPoint y: 169, endPoint x: 836, endPoint y: 204, distance: 106.3
click at [834, 190] on div at bounding box center [669, 122] width 523 height 244
click at [787, 137] on div at bounding box center [669, 122] width 523 height 244
click at [806, 179] on div at bounding box center [669, 122] width 523 height 244
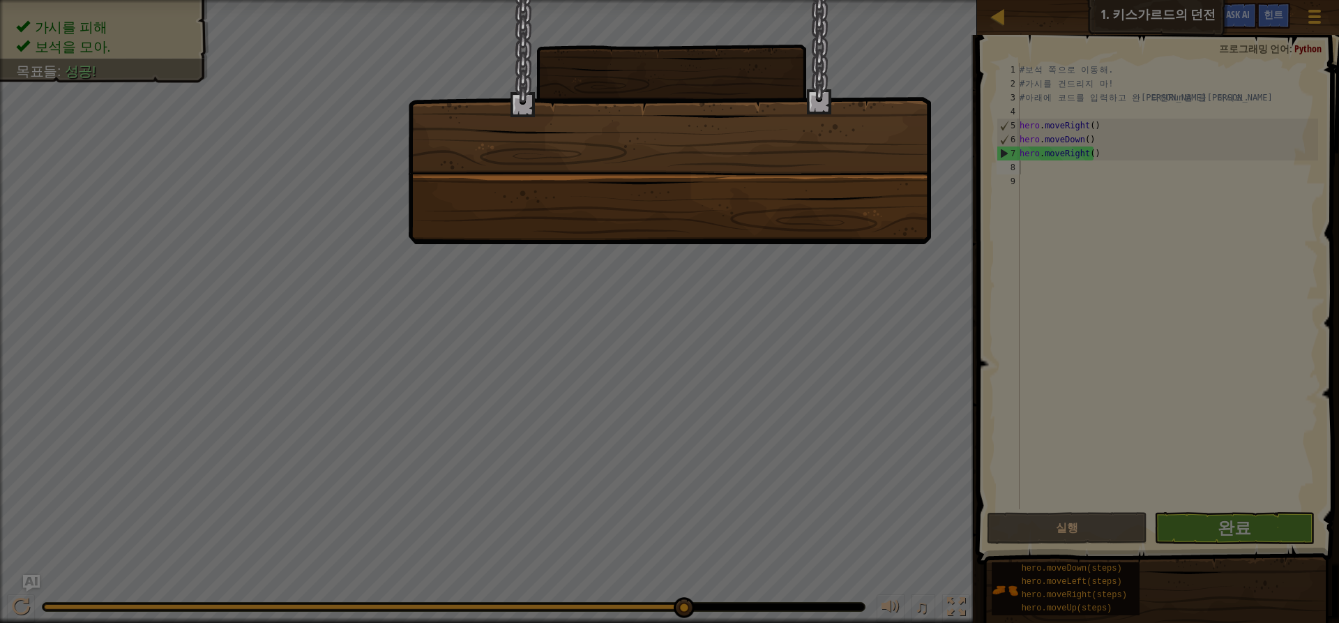
click at [840, 149] on div at bounding box center [669, 122] width 523 height 244
click at [780, 185] on div at bounding box center [669, 122] width 523 height 244
click at [751, 176] on div at bounding box center [669, 122] width 523 height 244
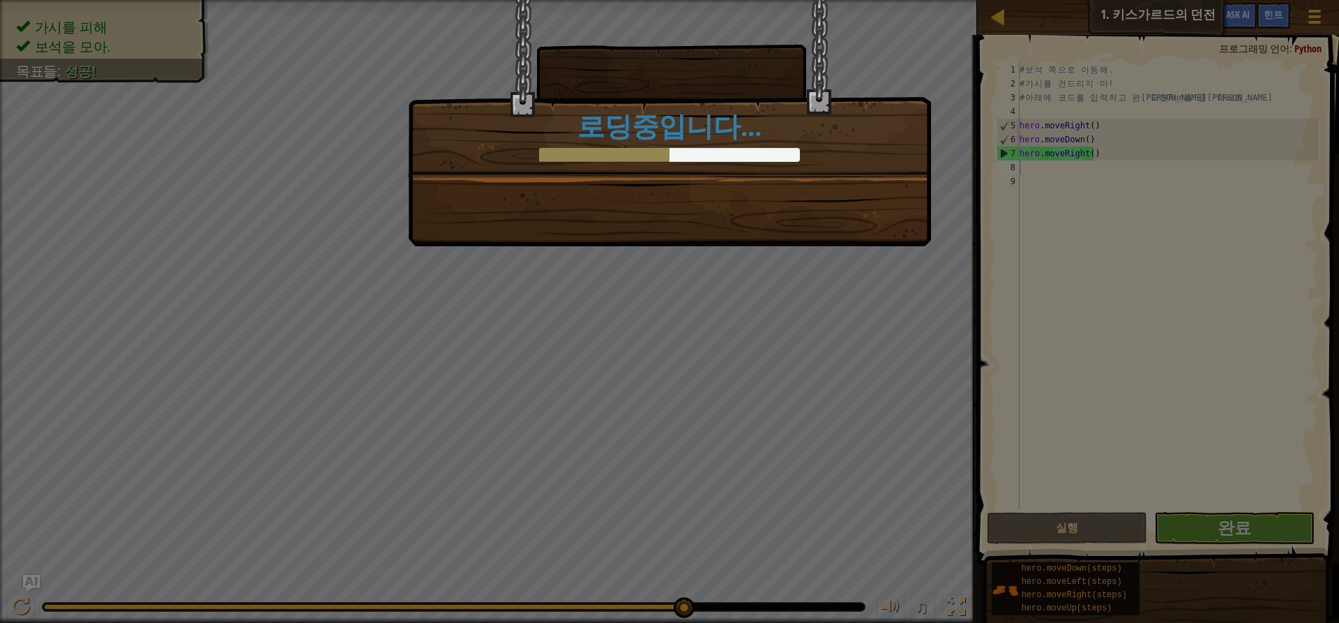
click at [707, 137] on h1 "로딩중입니다..." at bounding box center [670, 126] width 522 height 29
click at [701, 152] on div at bounding box center [669, 155] width 261 height 14
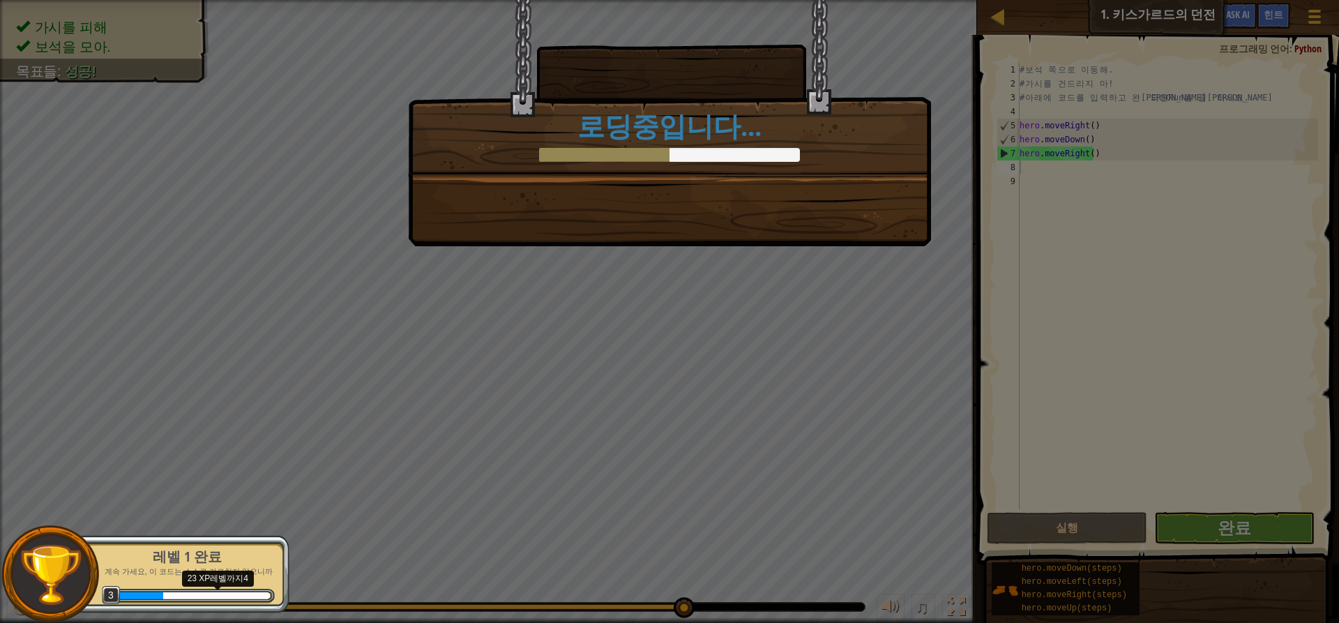
click at [172, 598] on div at bounding box center [216, 595] width 107 height 7
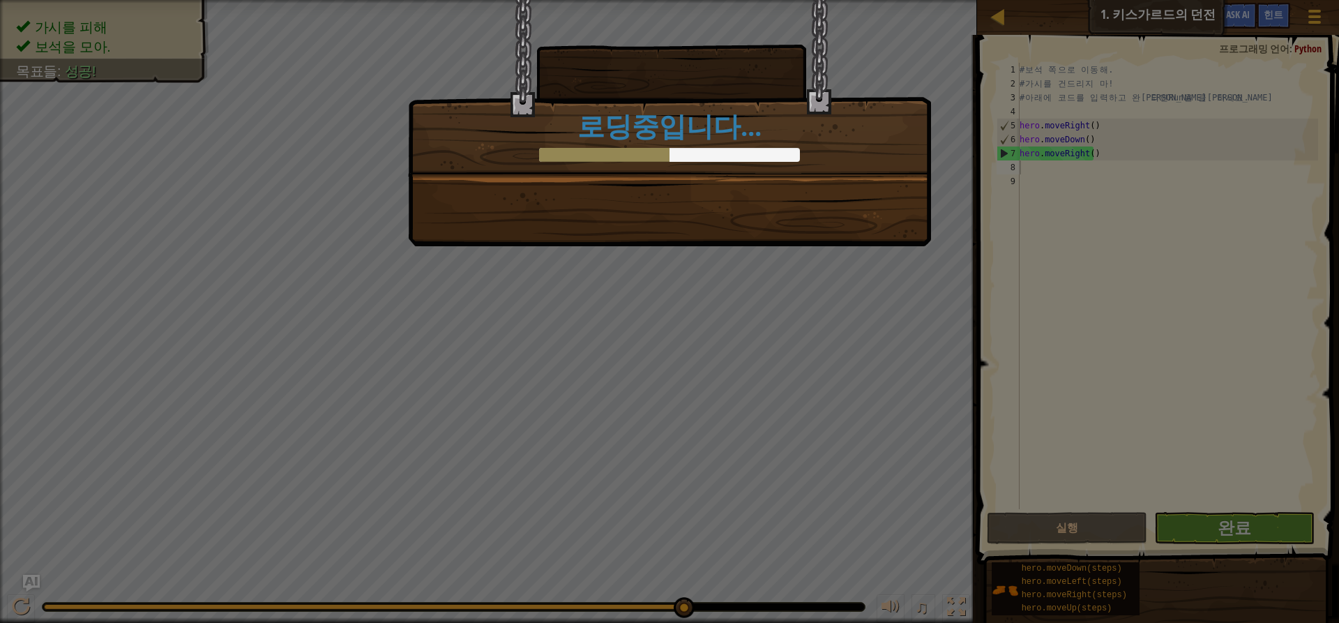
click at [1062, 160] on div "키스가드 던전 클리어! +10 +17 새로운 아이템 획득 깨끗한 코드: 코드 오류나 경고가 없습니다. +5 +9 계속 로딩중입니다..." at bounding box center [669, 311] width 1339 height 623
click at [968, 221] on div "키스가드 던전 클리어! +10 +17 새로운 아이템 획득 깨끗한 코드: 코드 오류나 경고가 없습니다. +5 +9 계속 로딩중입니다..." at bounding box center [669, 311] width 1339 height 623
drag, startPoint x: 963, startPoint y: 220, endPoint x: 780, endPoint y: 202, distance: 184.3
click at [956, 222] on div "키스가드 던전 클리어! +10 +17 새로운 아이템 획득 깨끗한 코드: 코드 오류나 경고가 없습니다. +5 +9 계속 로딩중입니다..." at bounding box center [669, 311] width 1339 height 623
click at [780, 202] on div "키스가드 던전 클리어! +10 +17 새로운 아이템 획득 깨끗한 코드: 코드 오류나 경고가 없습니다. +5 +9 계속 로딩중입니다..." at bounding box center [669, 123] width 523 height 246
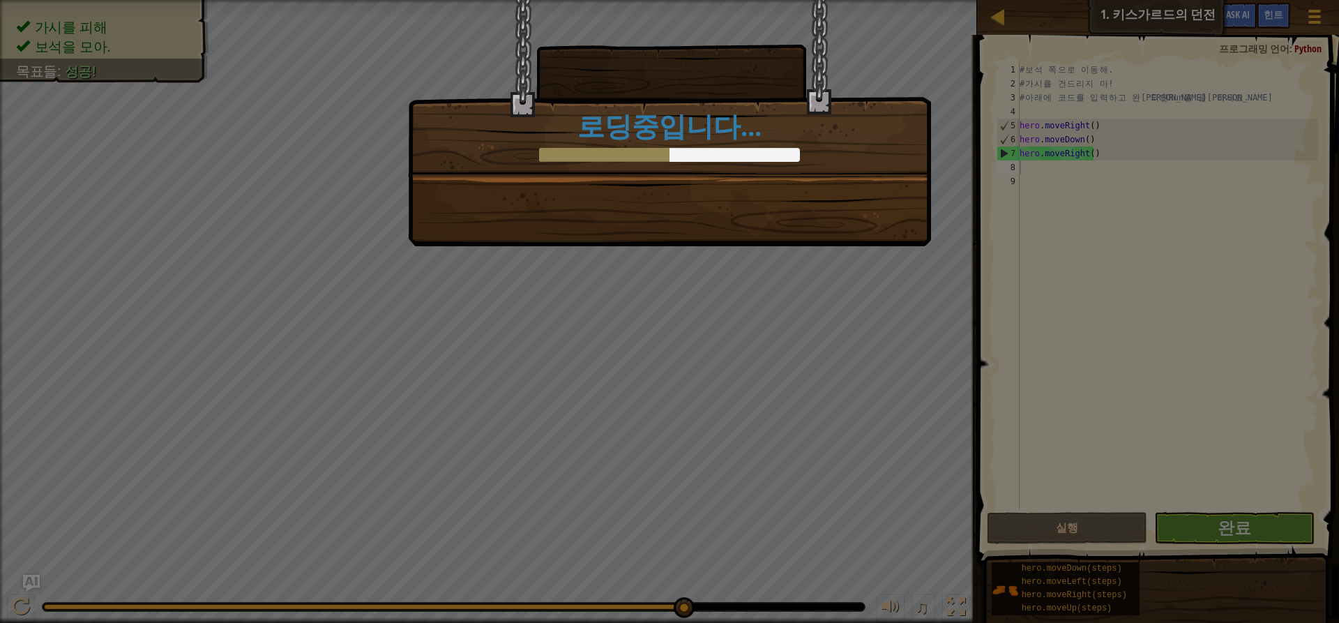
click at [780, 202] on div "키스가드 던전 클리어! +10 +17 새로운 아이템 획득 깨끗한 코드: 코드 오류나 경고가 없습니다. +5 +9 계속 로딩중입니다..." at bounding box center [669, 123] width 523 height 246
click at [783, 201] on div "키스가드 던전 클리어! +10 +17 새로운 아이템 획득 깨끗한 코드: 코드 오류나 경고가 없습니다. +5 +9 계속 로딩중입니다..." at bounding box center [669, 123] width 523 height 246
click at [786, 200] on div "키스가드 던전 클리어! +10 +17 새로운 아이템 획득 깨끗한 코드: 코드 오류나 경고가 없습니다. +5 +9 계속 로딩중입니다..." at bounding box center [669, 123] width 523 height 246
click at [787, 199] on div "키스가드 던전 클리어! +10 +17 새로운 아이템 획득 깨끗한 코드: 코드 오류나 경고가 없습니다. +5 +9 계속 로딩중입니다..." at bounding box center [669, 123] width 523 height 246
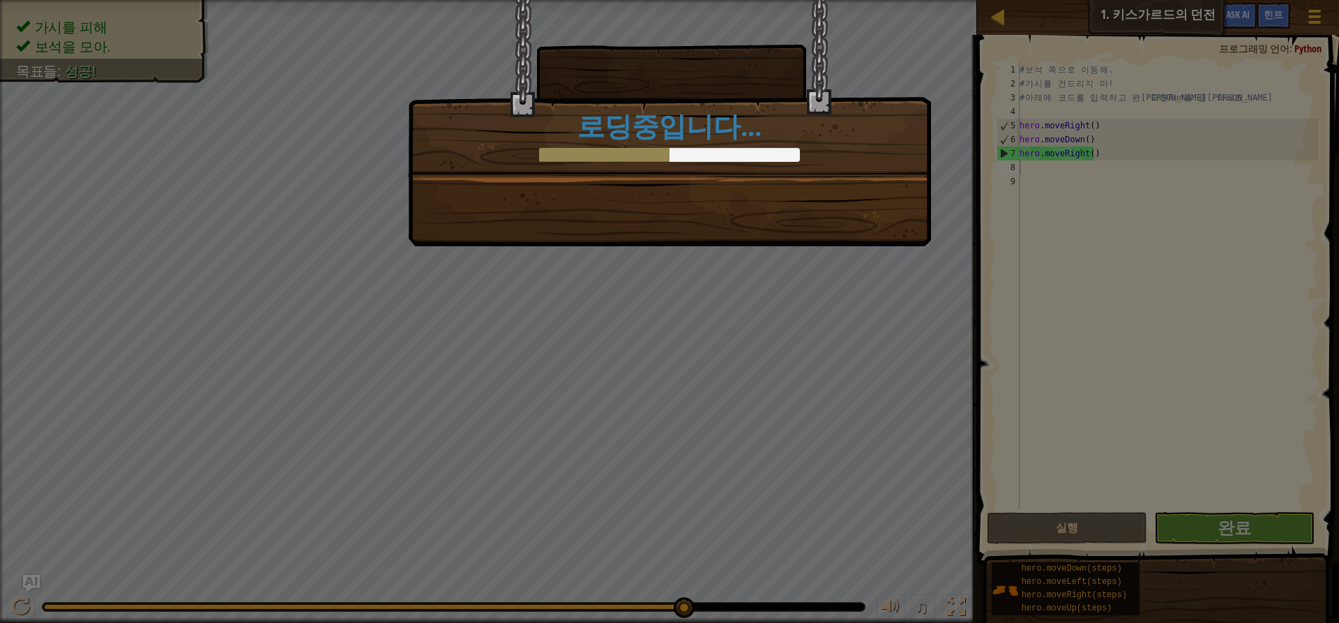
click at [787, 199] on div "키스가드 던전 클리어! +10 +17 새로운 아이템 획득 깨끗한 코드: 코드 오류나 경고가 없습니다. +5 +9 계속 로딩중입니다..." at bounding box center [669, 123] width 523 height 246
drag, startPoint x: 866, startPoint y: 233, endPoint x: 1055, endPoint y: 322, distance: 208.2
click at [926, 261] on div "키스가드 던전 클리어! +10 +17 새로운 아이템 획득 깨끗한 코드: 코드 오류나 경고가 없습니다. +5 +9 계속 로딩중입니다..." at bounding box center [669, 311] width 1339 height 623
click at [779, 153] on div at bounding box center [669, 155] width 261 height 14
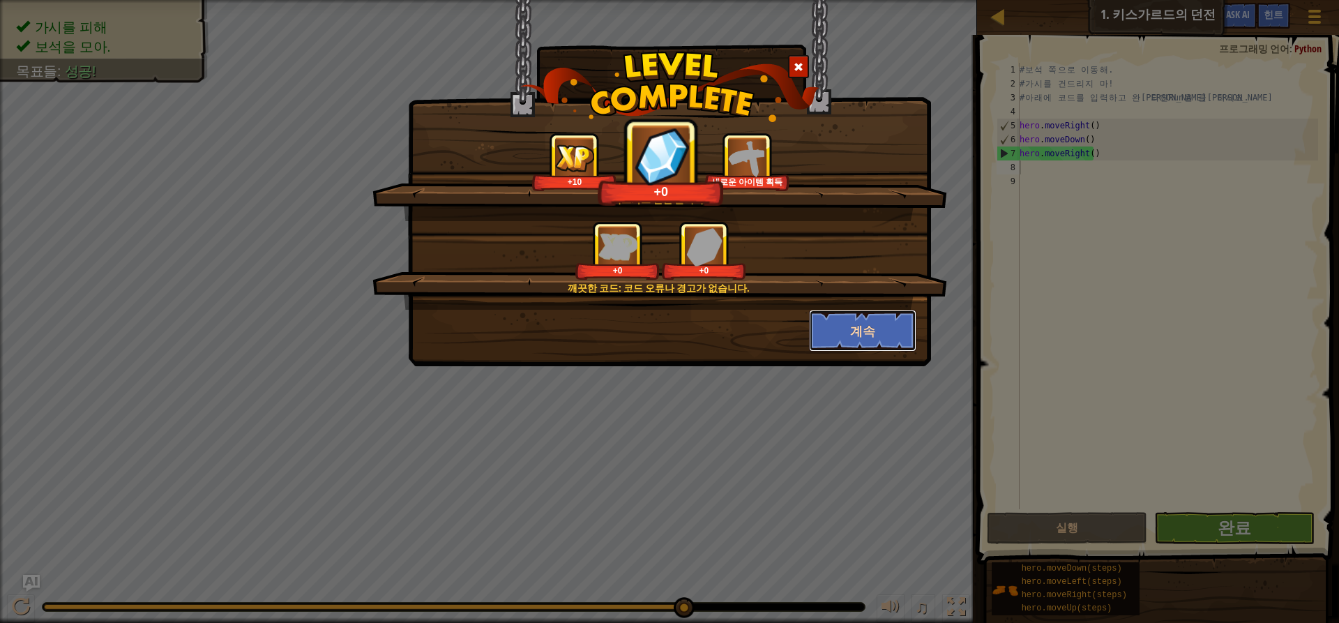
click at [882, 332] on button "계속" at bounding box center [863, 331] width 108 height 42
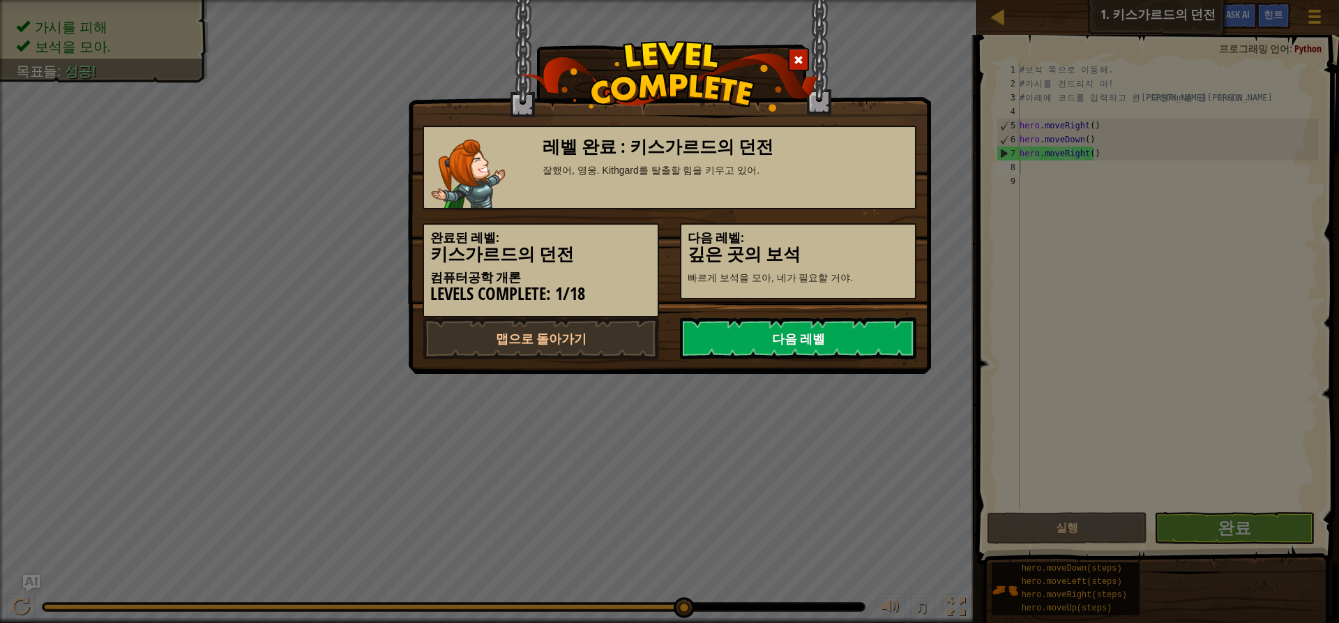
click at [870, 336] on link "다음 레벨" at bounding box center [798, 338] width 236 height 42
click at [853, 329] on link "다음 레벨" at bounding box center [798, 338] width 236 height 42
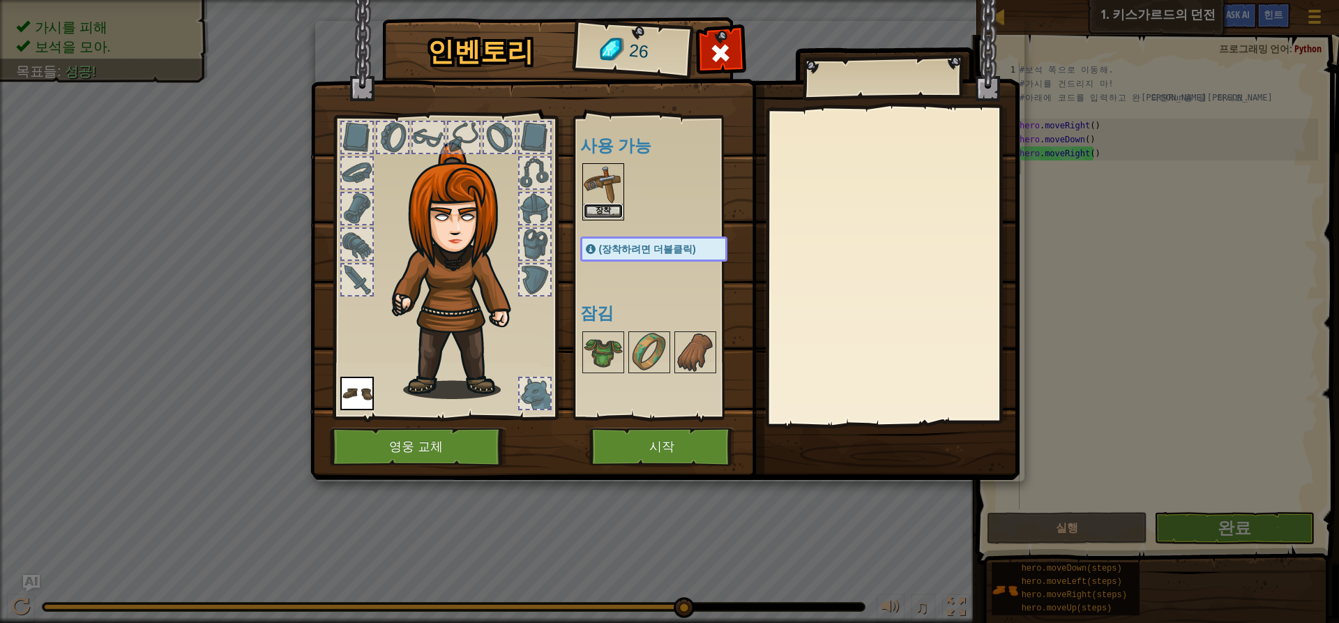
click at [612, 204] on button "장착" at bounding box center [603, 211] width 39 height 15
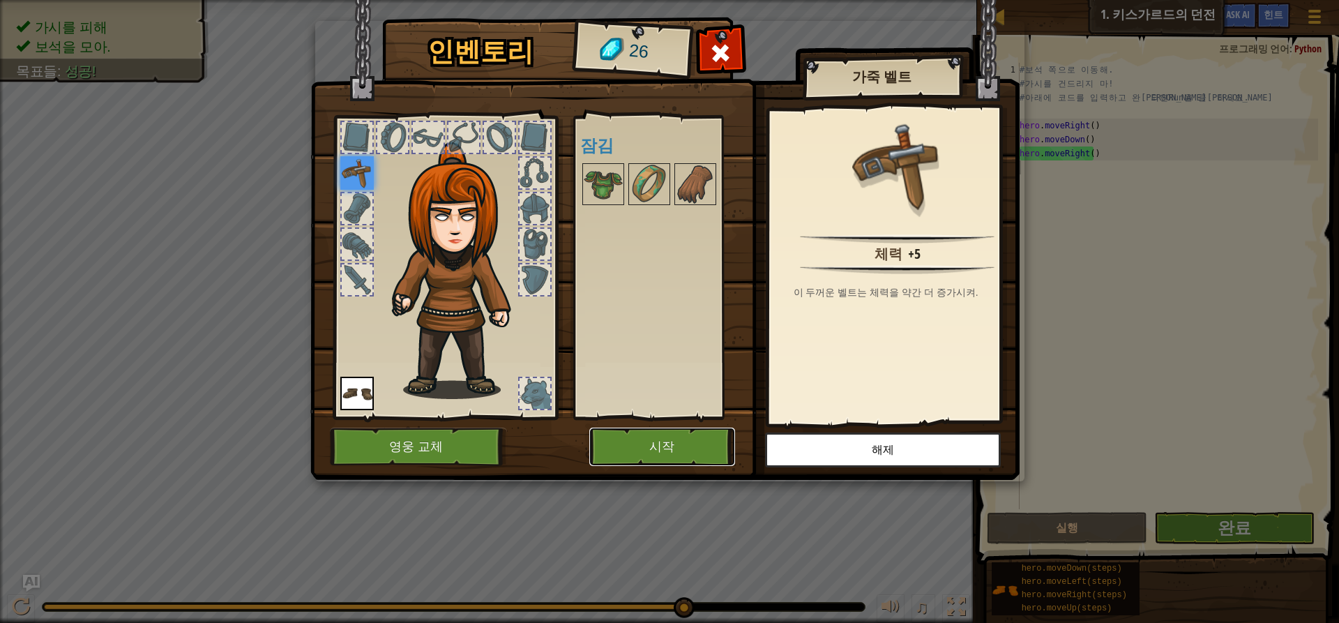
click at [670, 446] on button "시작" at bounding box center [662, 447] width 146 height 38
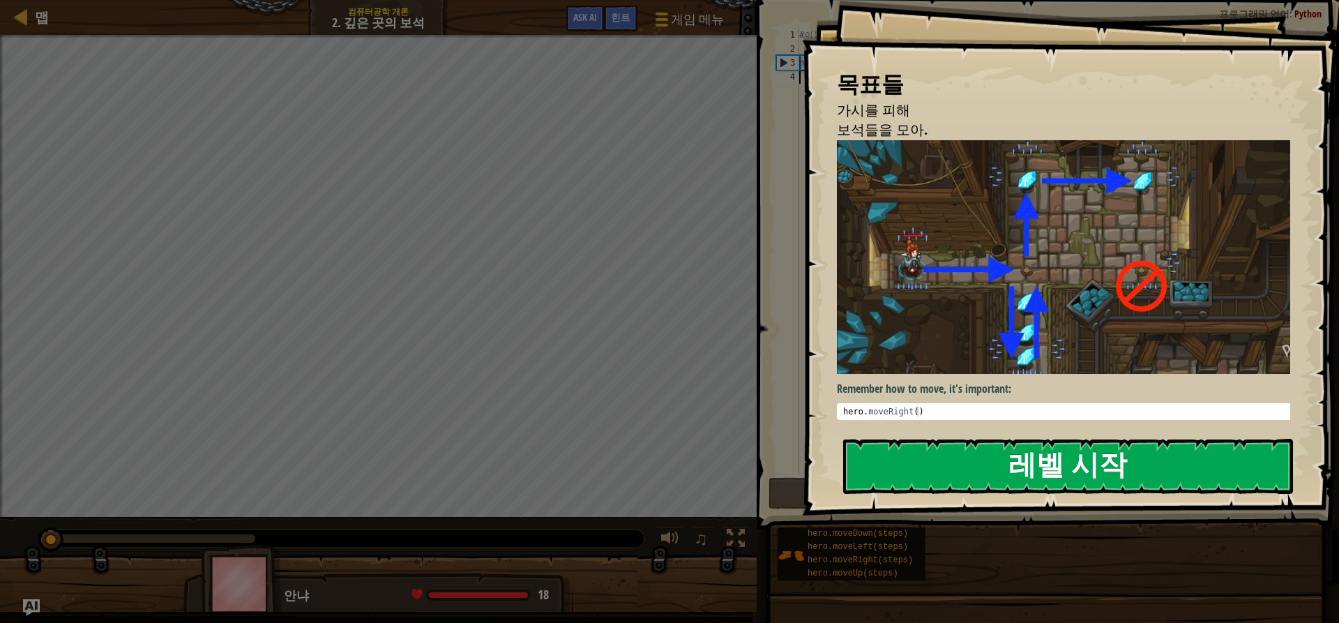
click at [929, 448] on button "레벨 시작" at bounding box center [1068, 466] width 450 height 55
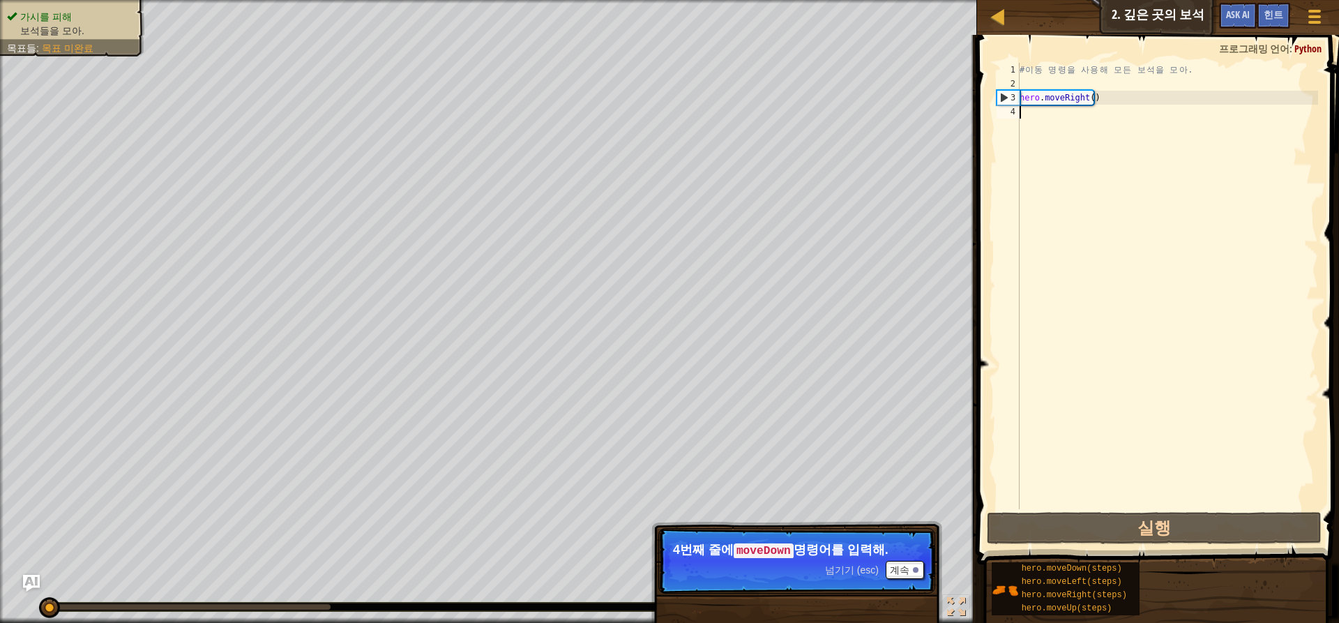
click at [1066, 123] on div "# 이 동 명 령 을 사 용 해 모 든 보 석 을 모 아 . hero . moveRight ( )" at bounding box center [1167, 300] width 301 height 474
type textarea "h"
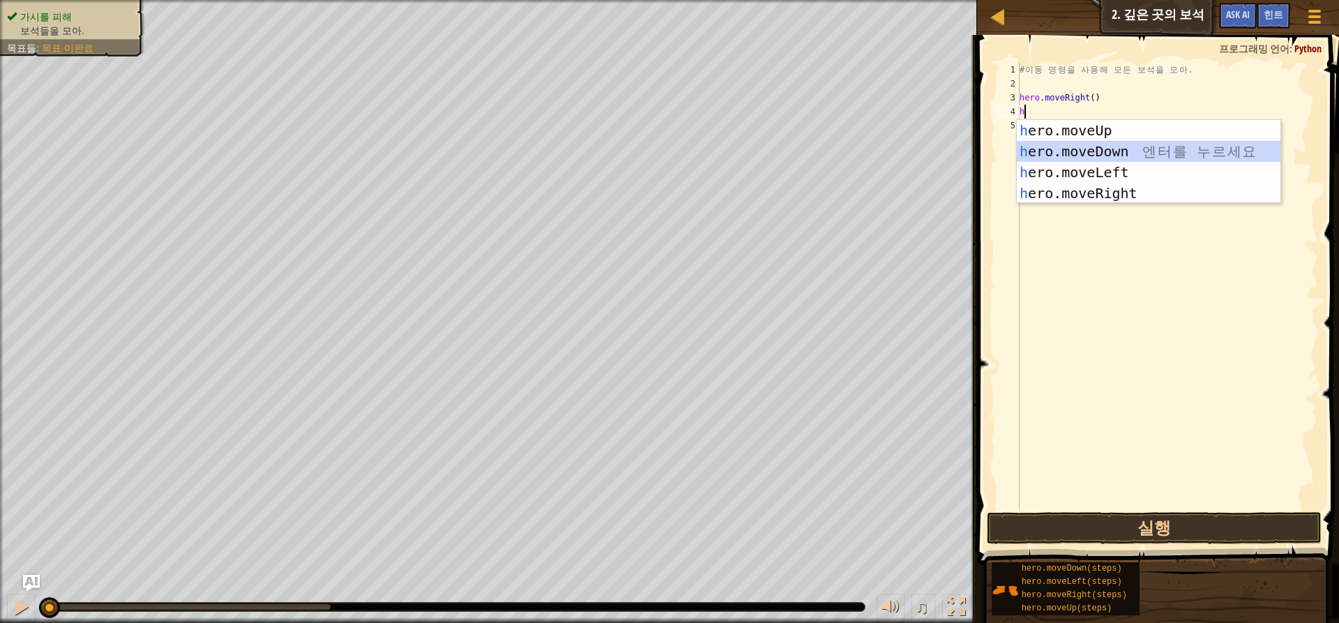
click at [1062, 152] on div "h ero.moveUp 엔 터 를 누 르 세 요 h ero.moveDown 엔 터 를 누 르 세 요 h ero.moveLeft 엔 터 를 누 …" at bounding box center [1149, 183] width 264 height 126
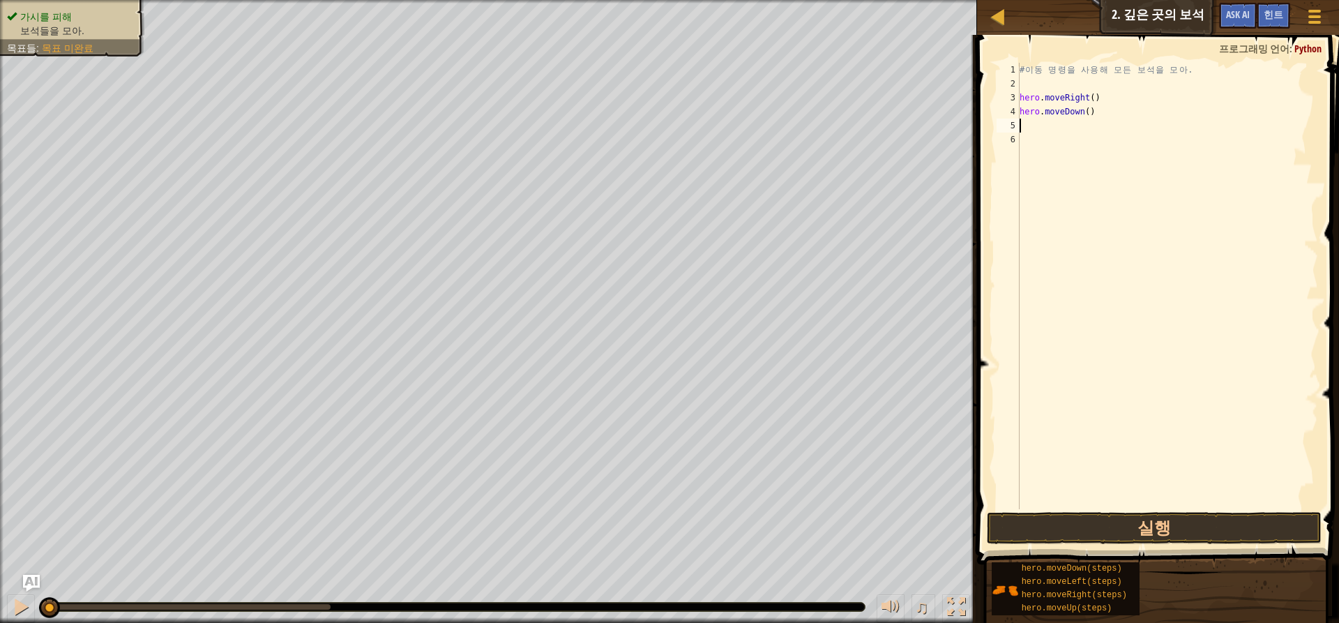
click at [1063, 121] on div "# 이 동 명 령 을 사 용 해 모 든 보 석 을 모 아 . hero . moveRight ( ) hero . moveDown ( )" at bounding box center [1167, 300] width 301 height 474
type textarea "h"
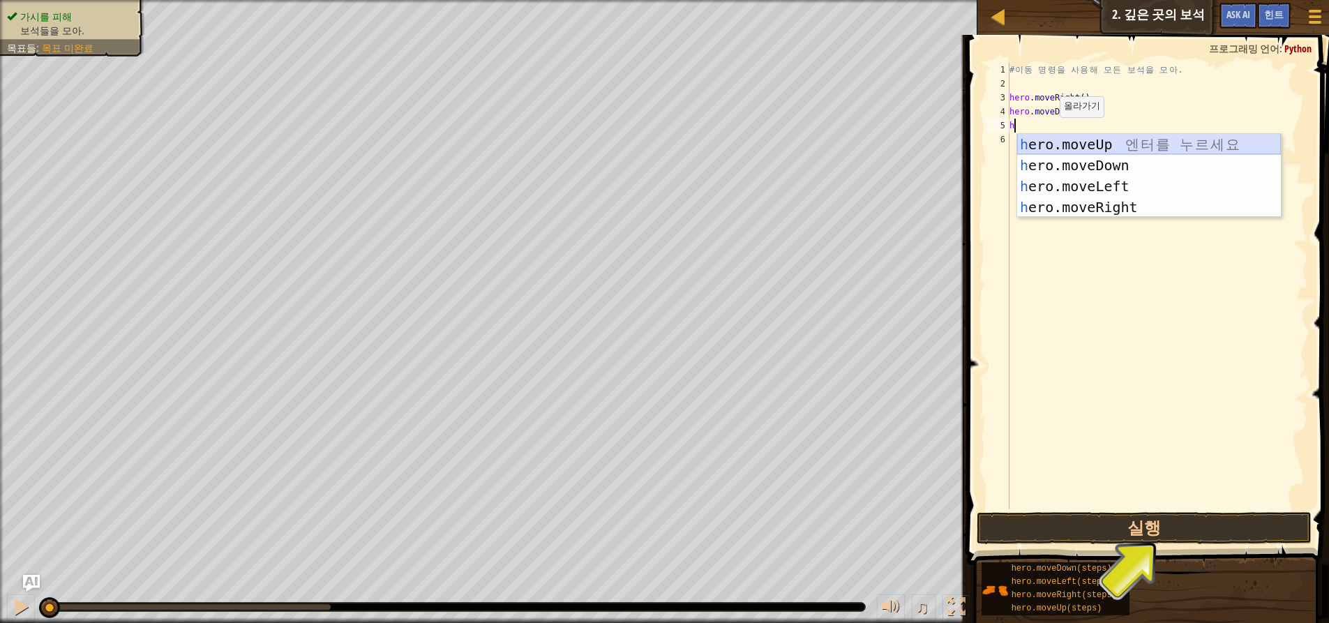
click at [1098, 140] on div "h ero.moveUp 엔 터 를 누 르 세 요 h ero.moveDown 엔 터 를 누 르 세 요 h ero.moveLeft 엔 터 를 누 …" at bounding box center [1149, 197] width 264 height 126
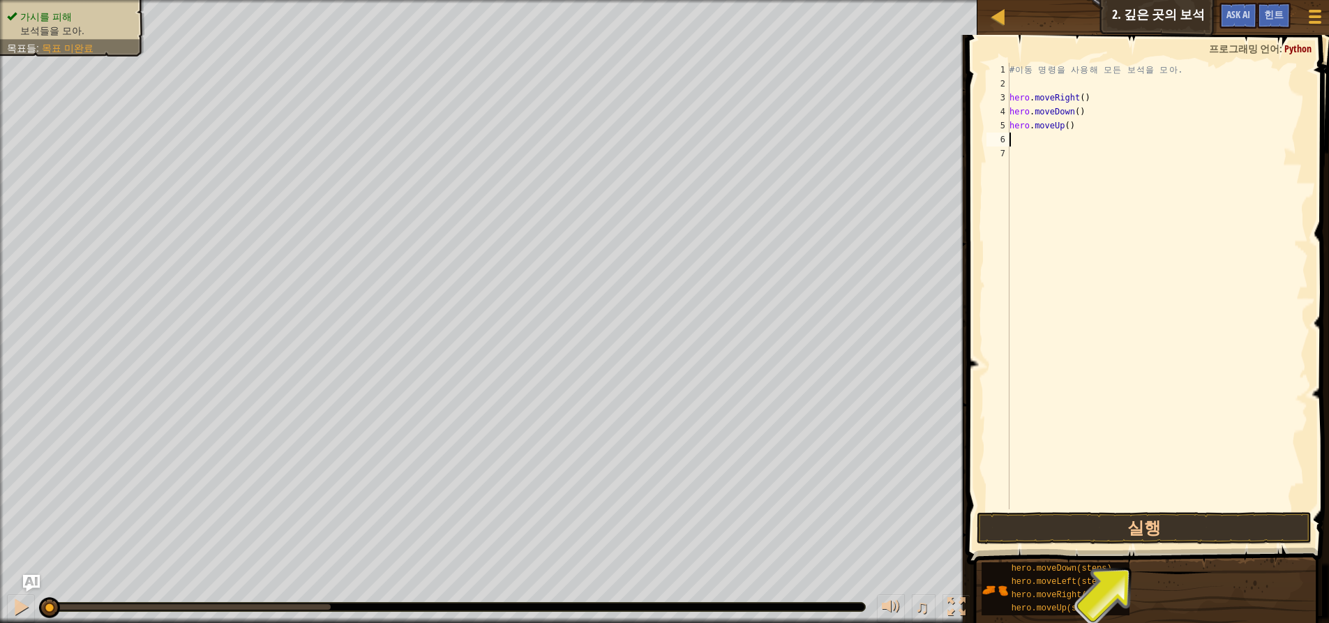
click at [1090, 158] on div "# 이 동 명 령 을 사 용 해 모 든 보 석 을 모 아 . hero . moveRight ( ) hero . moveDown ( ) hero…" at bounding box center [1157, 300] width 301 height 474
click at [1089, 145] on div "# 이 동 명 령 을 사 용 해 모 든 보 석 을 모 아 . hero . moveRight ( ) hero . moveDown ( ) hero…" at bounding box center [1157, 300] width 301 height 474
type textarea "h"
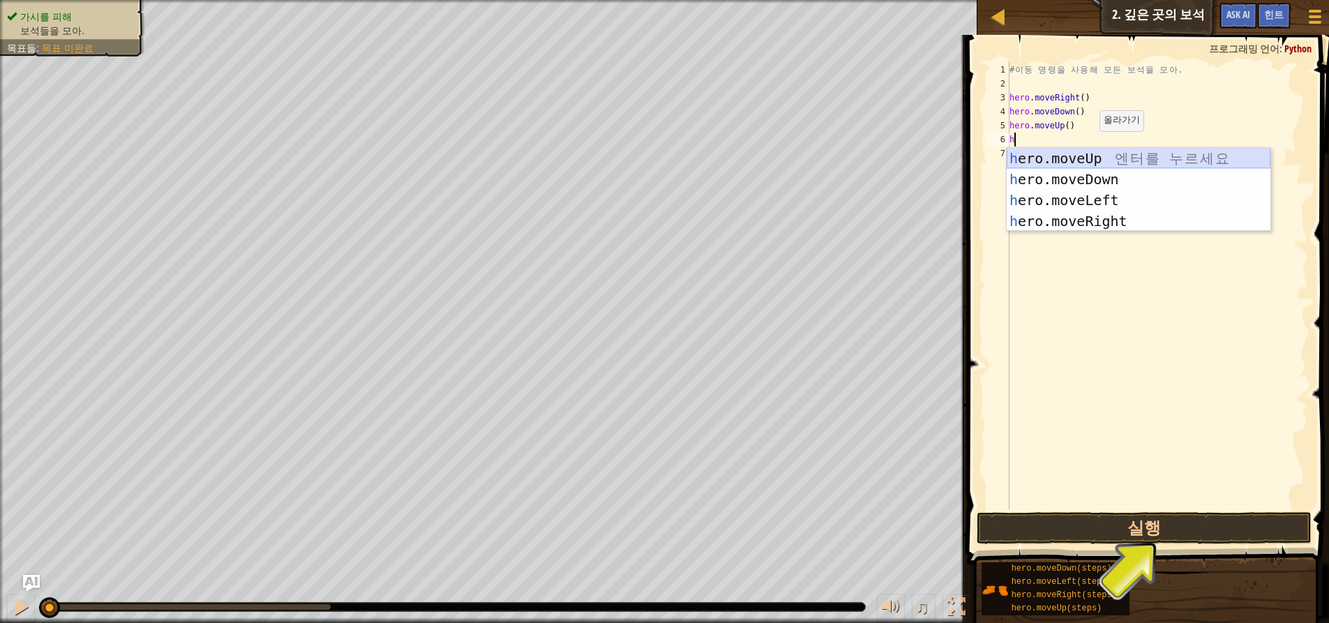
click at [1082, 156] on div "h ero.moveUp 엔 터 를 누 르 세 요 h ero.moveDown 엔 터 를 누 르 세 요 h ero.moveLeft 엔 터 를 누 …" at bounding box center [1139, 211] width 264 height 126
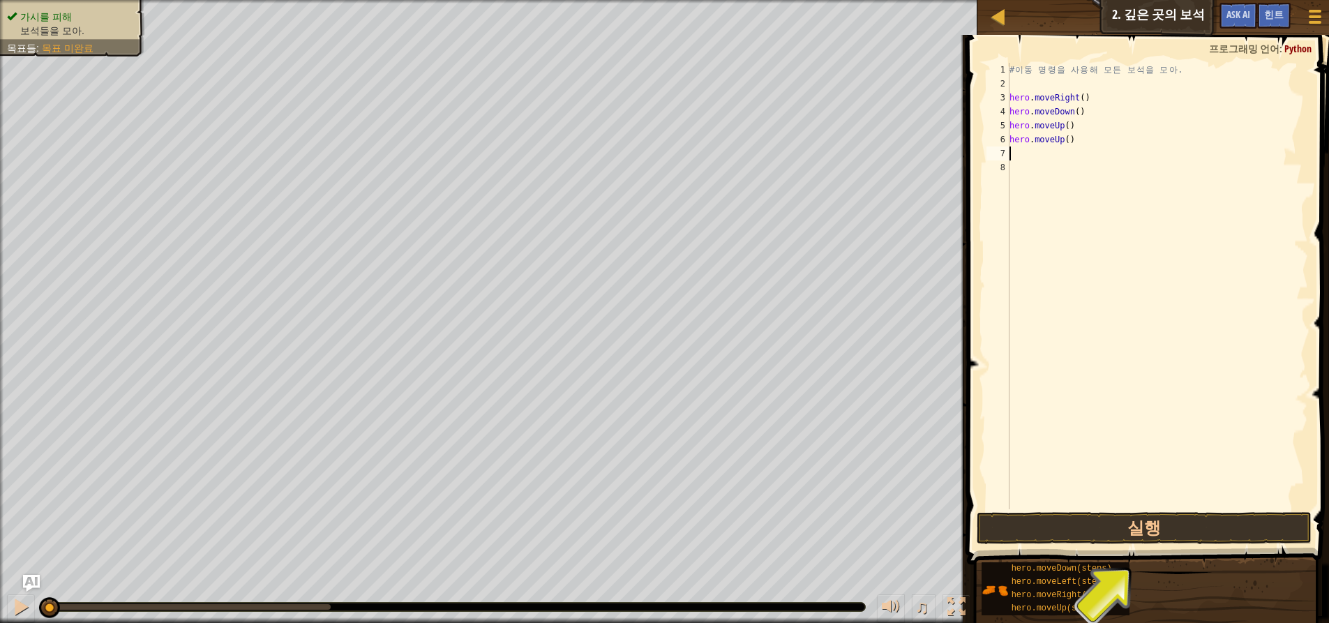
click at [1070, 160] on div "# 이 동 명 령 을 사 용 해 모 든 보 석 을 모 아 . hero . moveRight ( ) hero . moveDown ( ) hero…" at bounding box center [1157, 300] width 301 height 474
type textarea "h"
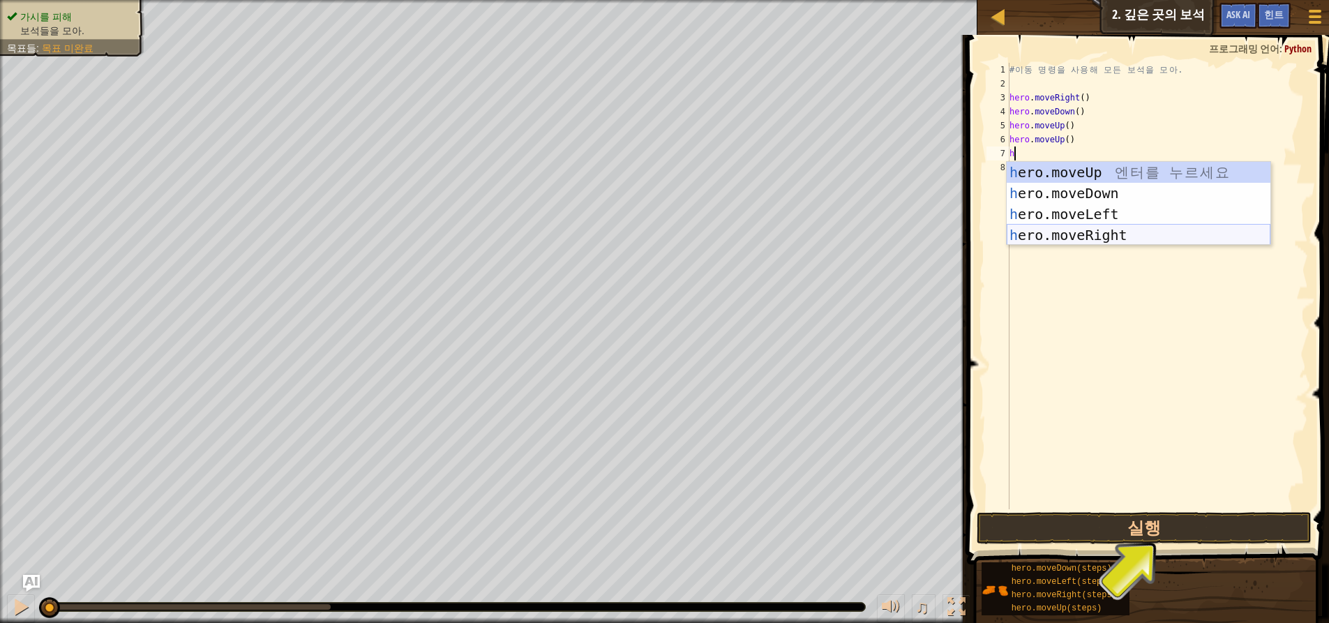
click at [1058, 229] on div "h ero.moveUp 엔 터 를 누 르 세 요 h ero.moveDown 엔 터 를 누 르 세 요 h ero.moveLeft 엔 터 를 누 …" at bounding box center [1139, 225] width 264 height 126
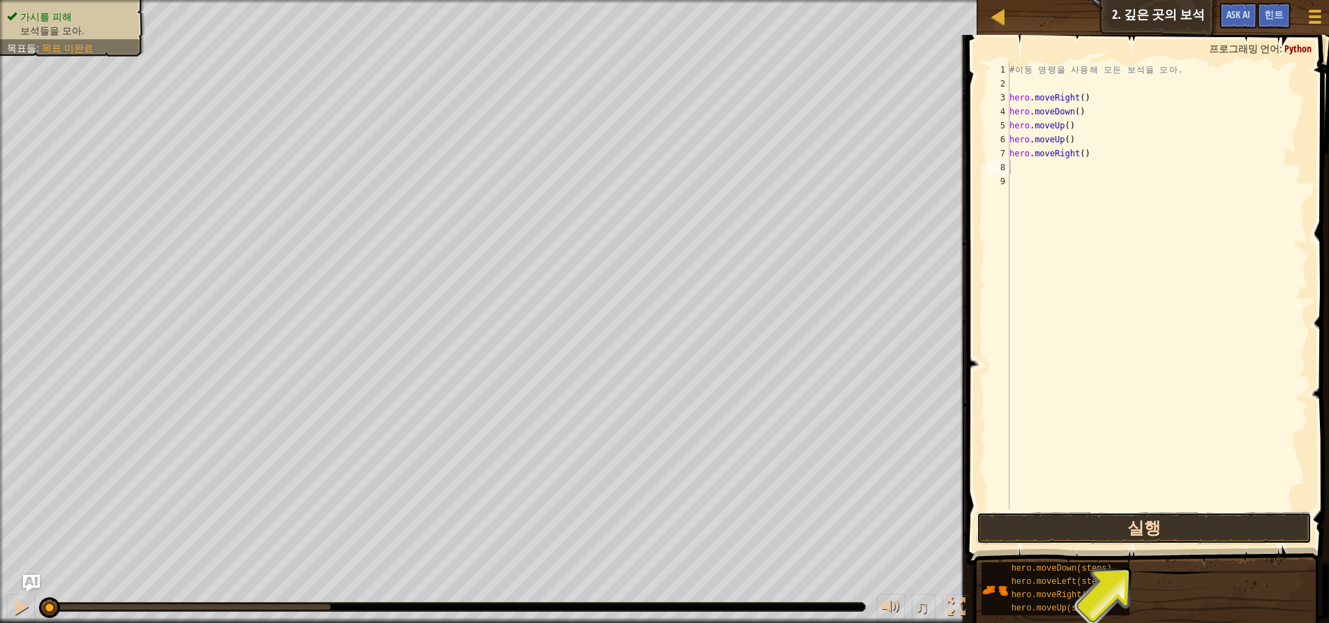
click at [1125, 524] on button "실행" at bounding box center [1144, 528] width 335 height 32
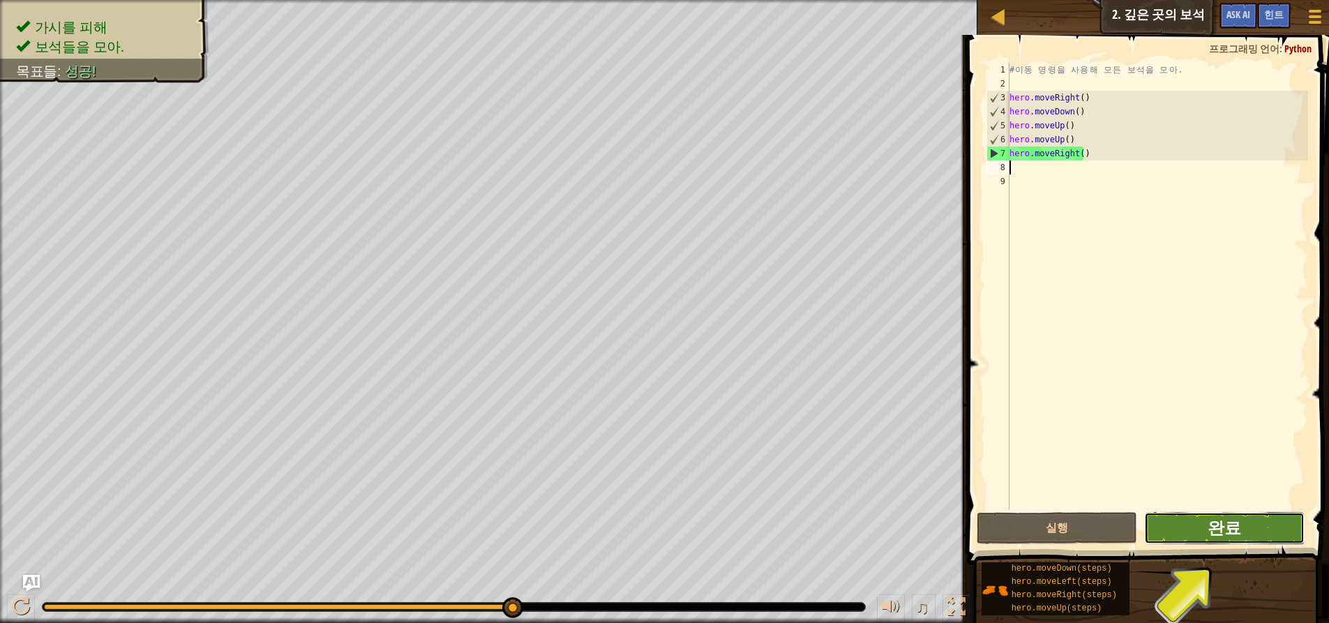
click at [1238, 529] on span "완료" at bounding box center [1224, 527] width 33 height 22
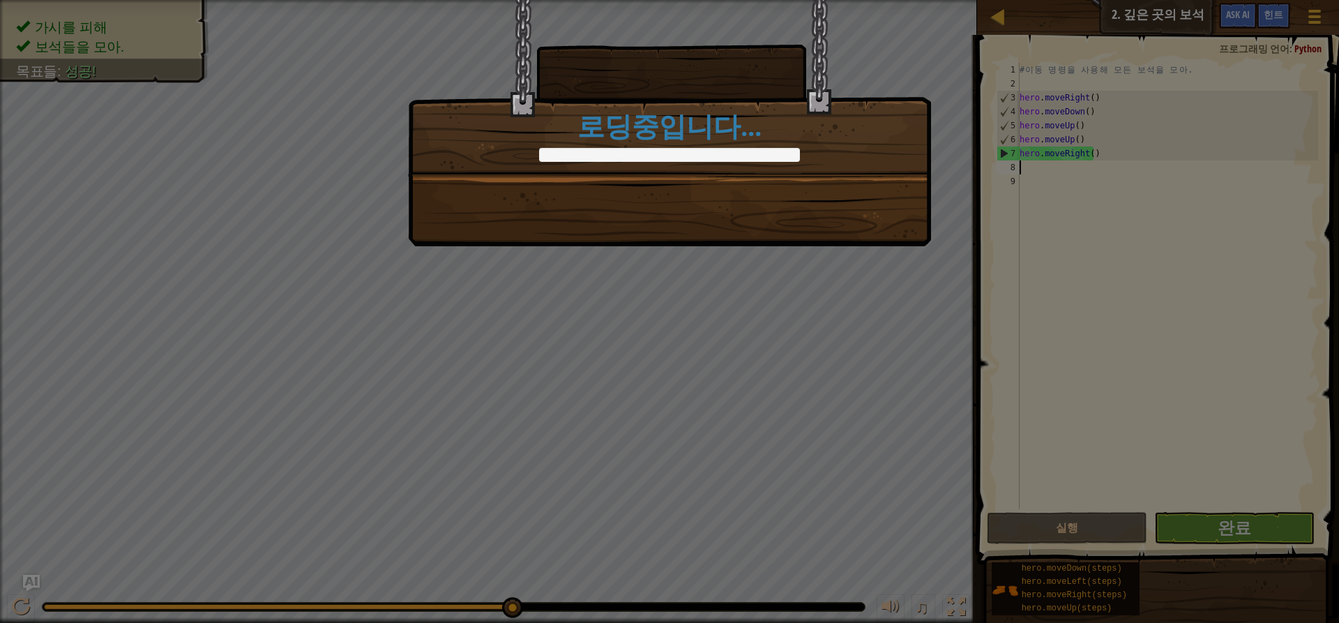
drag, startPoint x: 570, startPoint y: 142, endPoint x: 555, endPoint y: 144, distance: 15.4
click at [565, 144] on div "로딩중입니다..." at bounding box center [670, 137] width 522 height 50
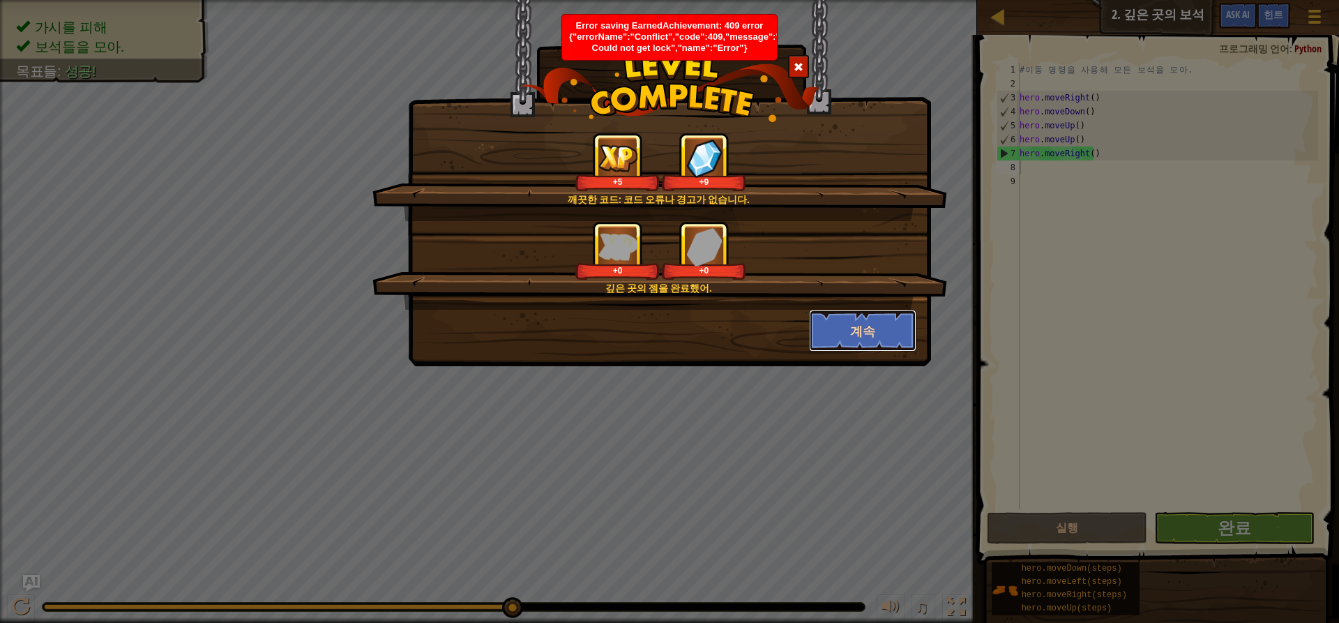
click at [870, 330] on button "계속" at bounding box center [863, 331] width 108 height 42
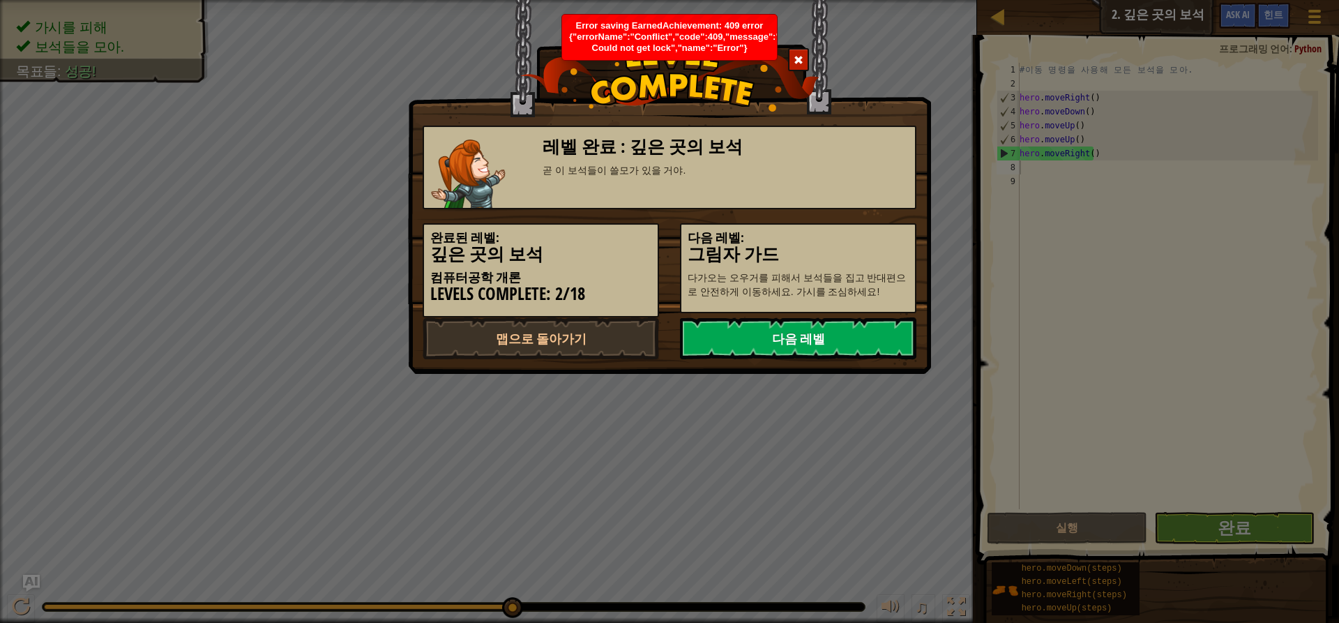
click at [869, 341] on link "다음 레벨" at bounding box center [798, 338] width 236 height 42
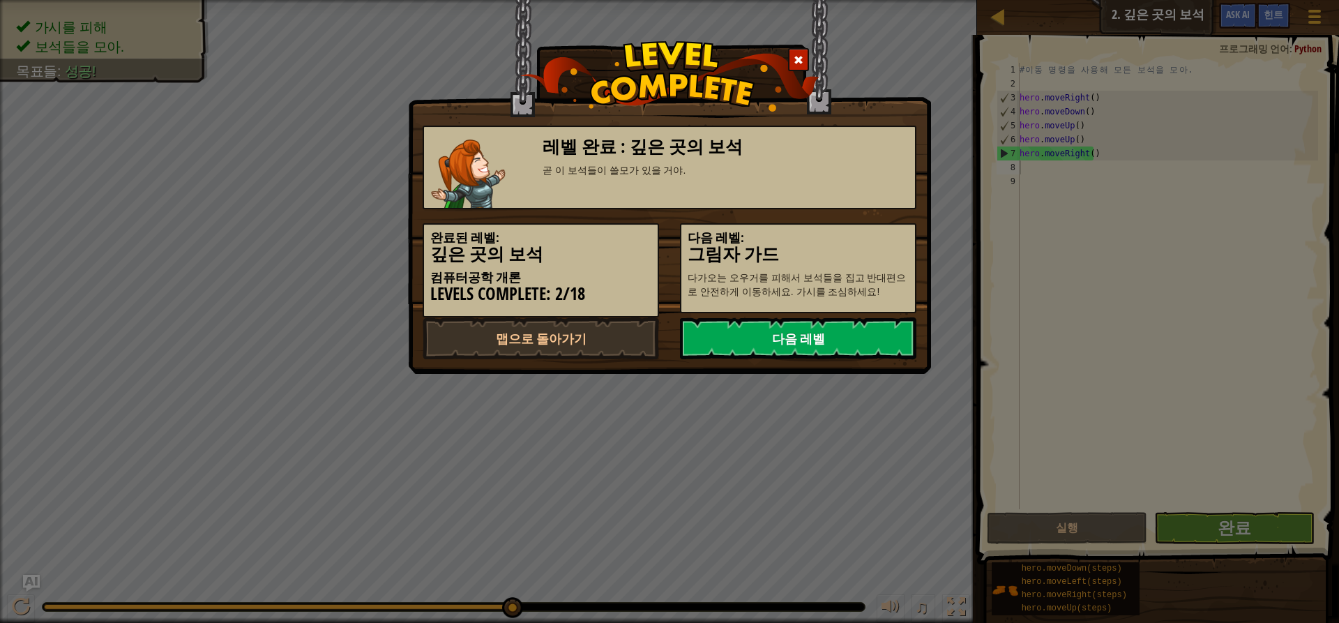
click at [739, 318] on link "다음 레벨" at bounding box center [798, 338] width 236 height 42
click at [733, 331] on link "다음 레벨" at bounding box center [798, 338] width 236 height 42
click at [735, 331] on link "다음 레벨" at bounding box center [798, 338] width 236 height 42
click at [737, 330] on link "다음 레벨" at bounding box center [798, 338] width 236 height 42
click at [950, 356] on div "레벨 완료 : 깊은 곳의 보석 곧 이 보석들이 쓸모가 있을 거야. 완료된 레벨: 깊은 곳의 보석 컴퓨터공학 개론 Levels Complete:…" at bounding box center [669, 311] width 1339 height 623
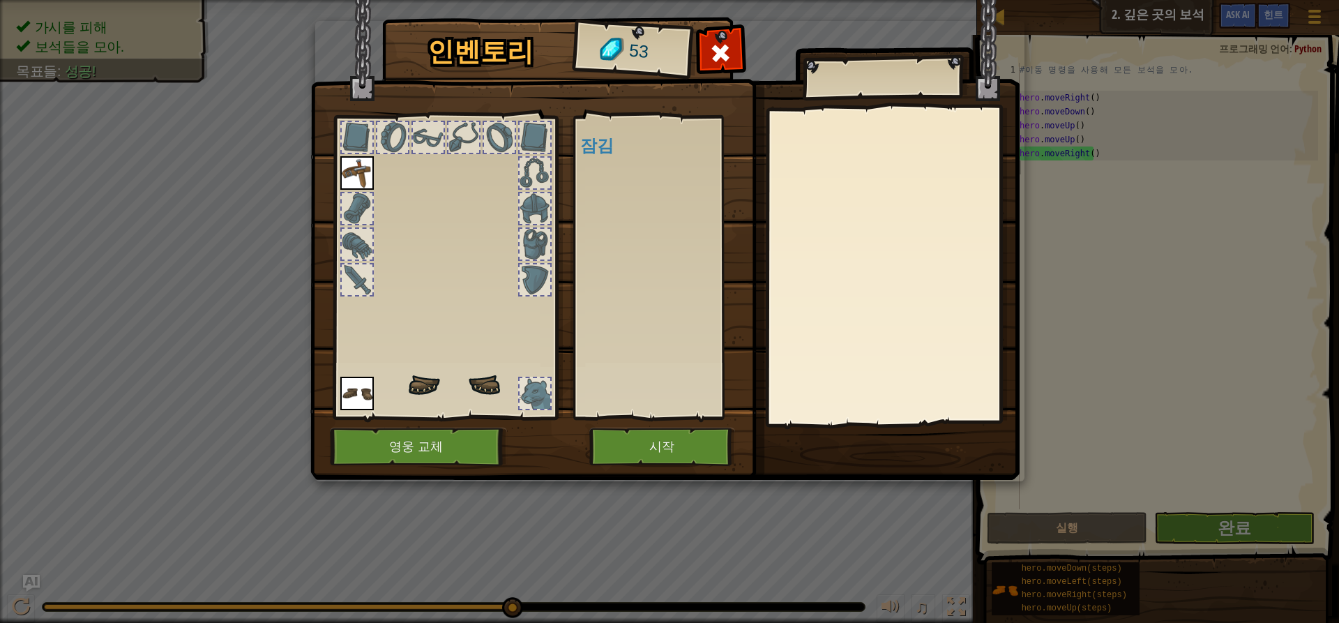
drag, startPoint x: 687, startPoint y: 269, endPoint x: 624, endPoint y: 288, distance: 66.4
click at [681, 274] on div "사용 가능 (장착하려면 더블클릭) 잠김" at bounding box center [667, 267] width 175 height 291
click at [351, 282] on div at bounding box center [357, 279] width 31 height 31
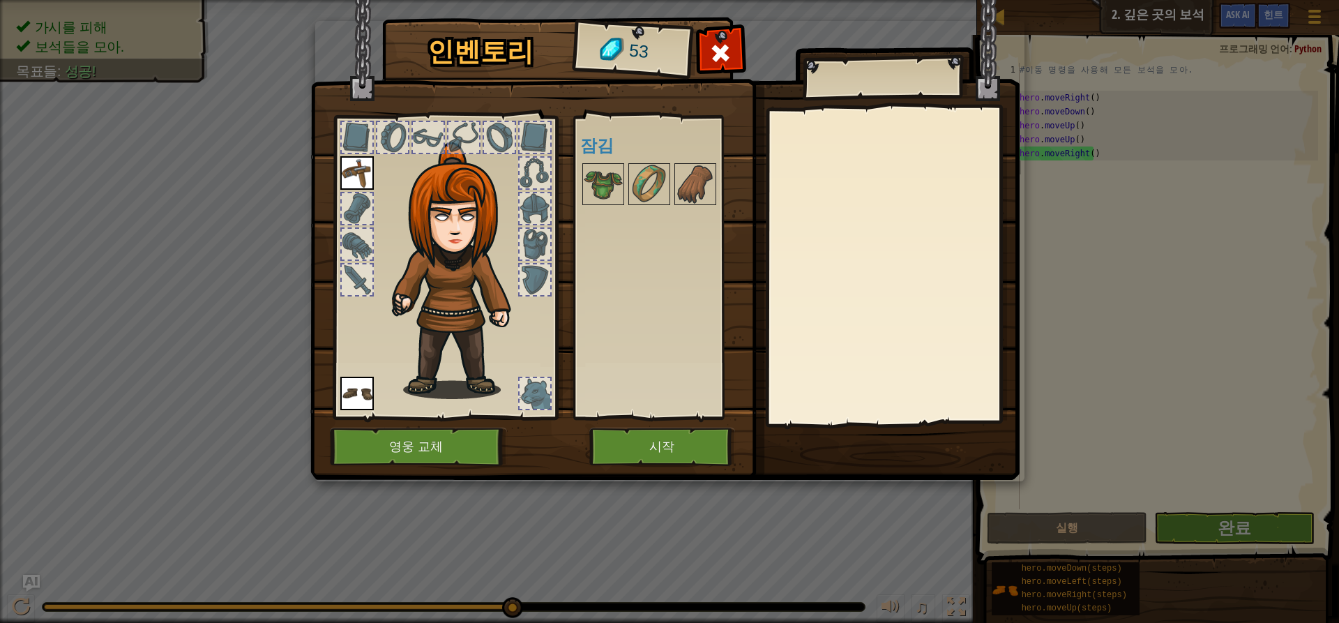
click at [369, 292] on div at bounding box center [357, 279] width 31 height 31
click at [324, 269] on img at bounding box center [664, 226] width 709 height 506
click at [613, 174] on img at bounding box center [603, 184] width 39 height 39
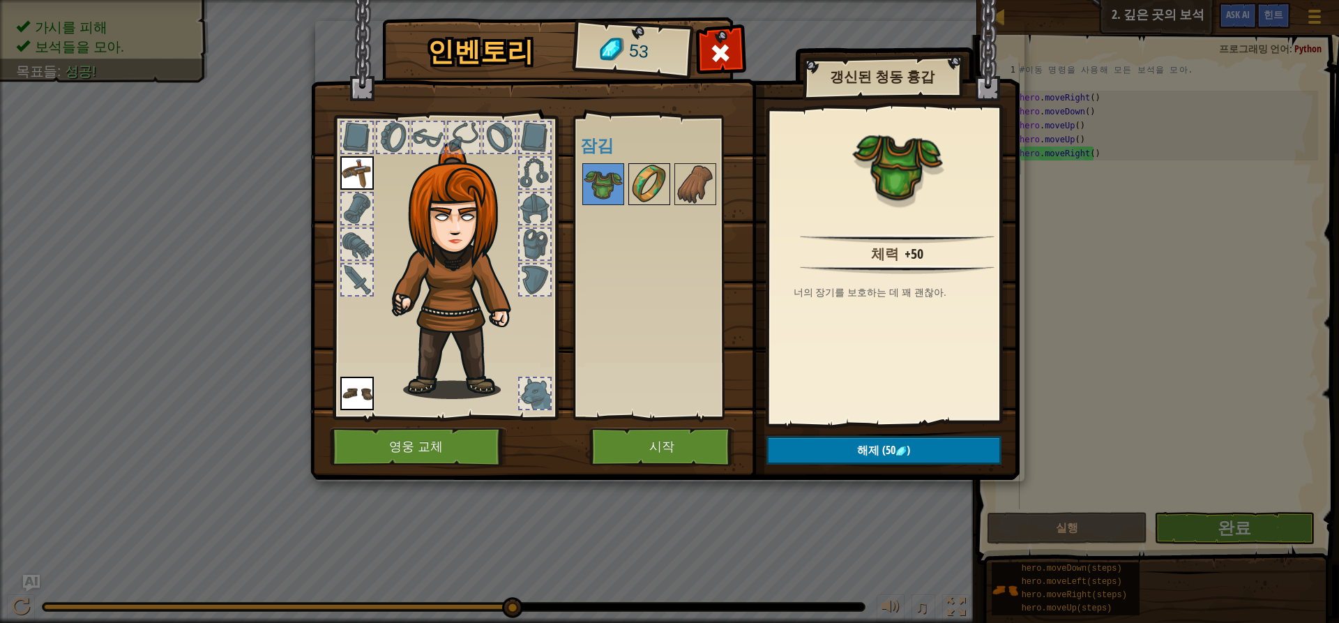
click at [647, 181] on img at bounding box center [649, 184] width 39 height 39
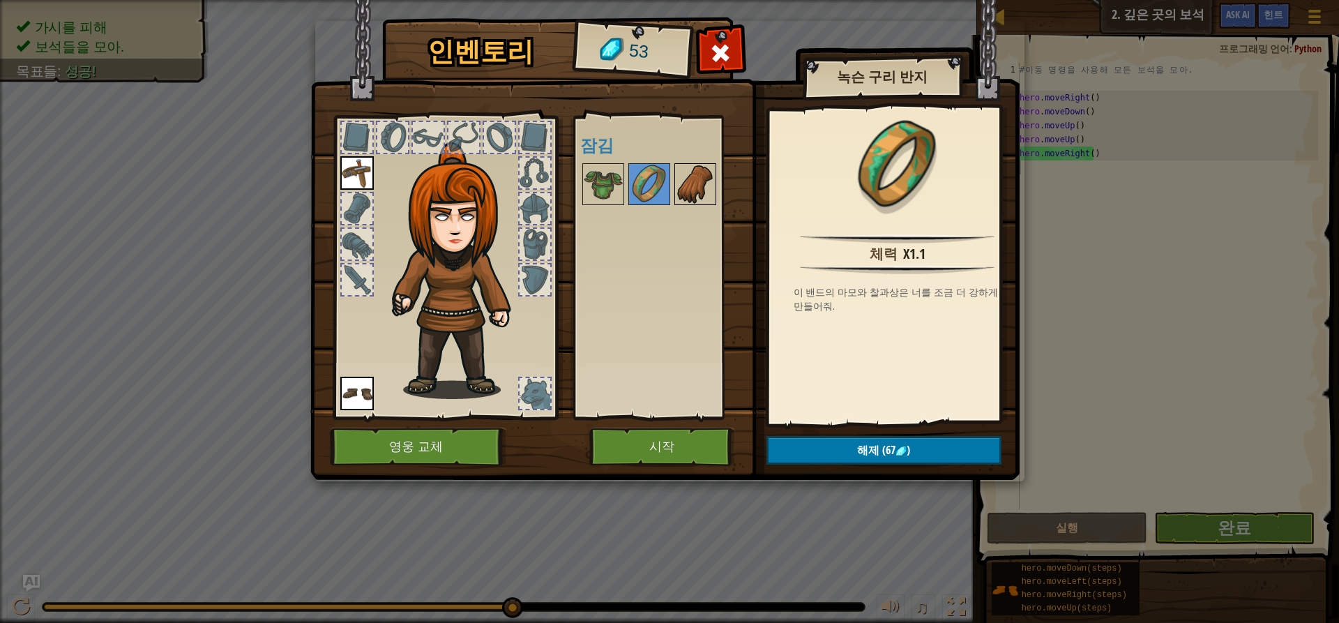
click at [683, 179] on img at bounding box center [695, 184] width 39 height 39
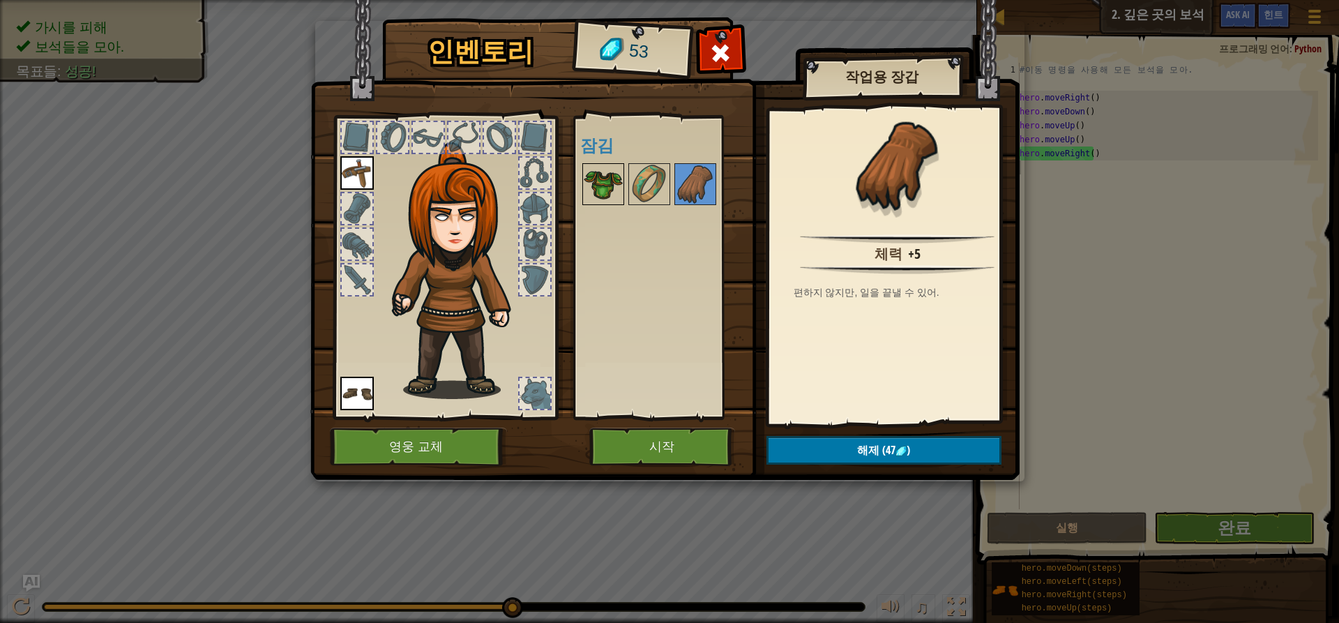
click at [596, 188] on img at bounding box center [603, 184] width 39 height 39
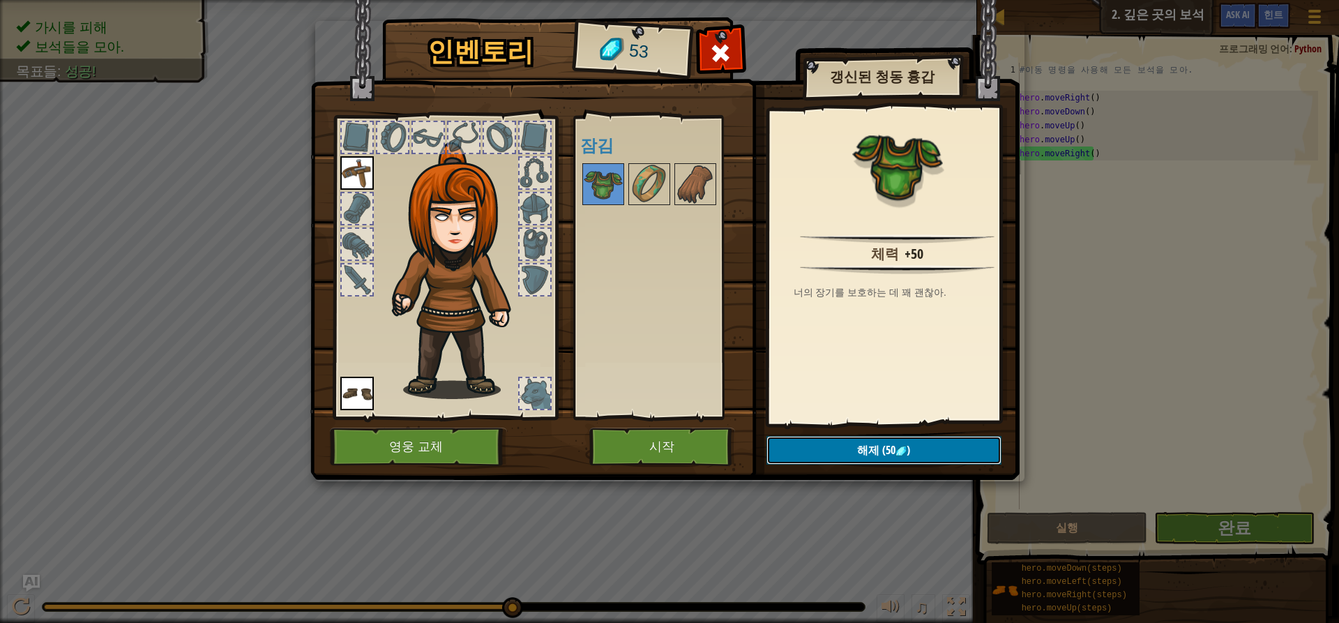
click at [912, 449] on button "해제 (50 )" at bounding box center [884, 450] width 235 height 29
click at [834, 447] on button "확인" at bounding box center [884, 450] width 235 height 29
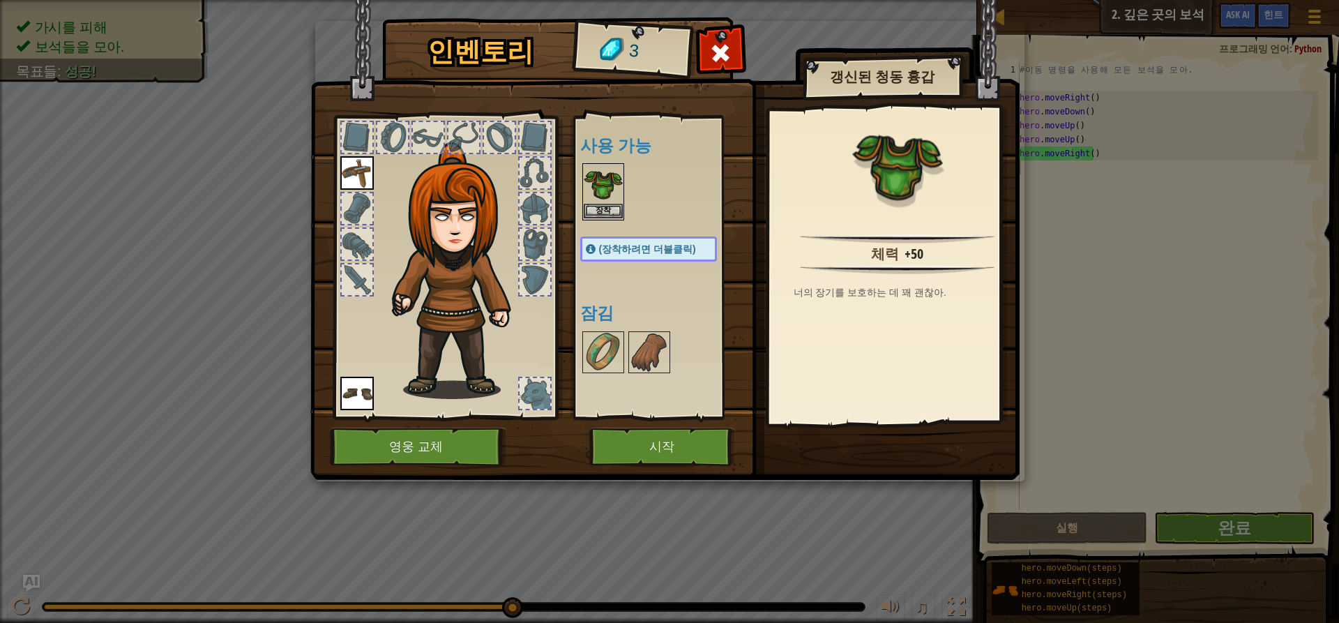
click at [599, 171] on img at bounding box center [603, 184] width 39 height 39
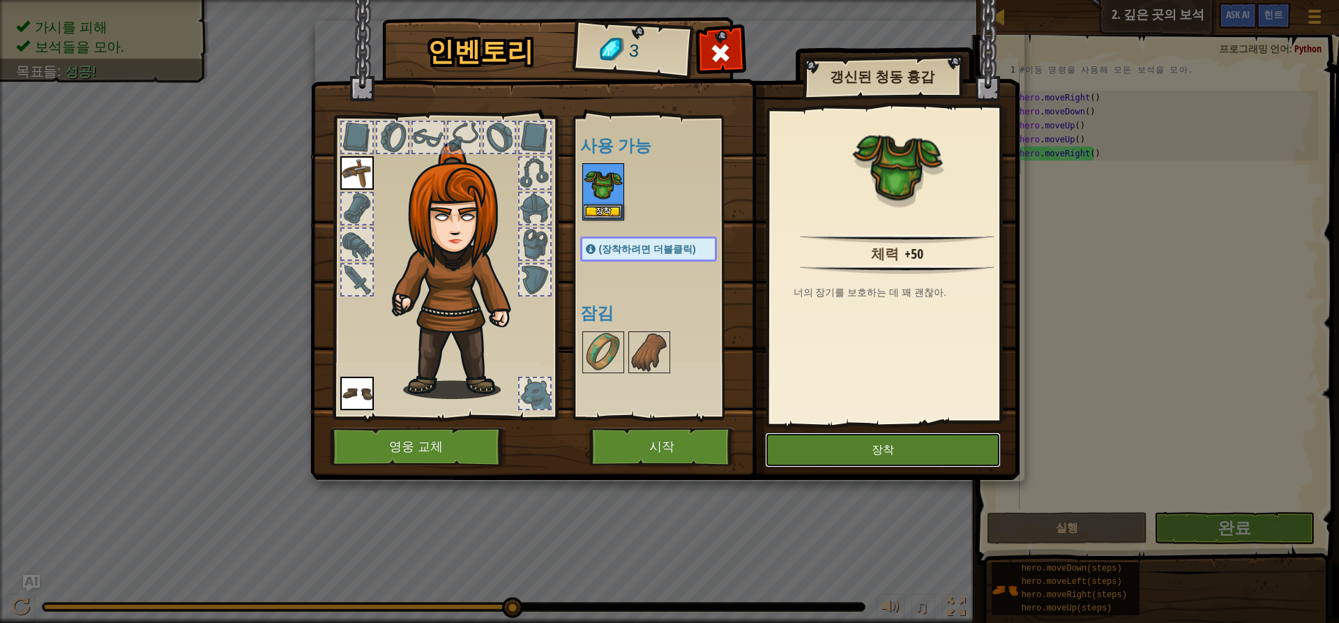
click at [911, 462] on button "장착" at bounding box center [883, 450] width 236 height 35
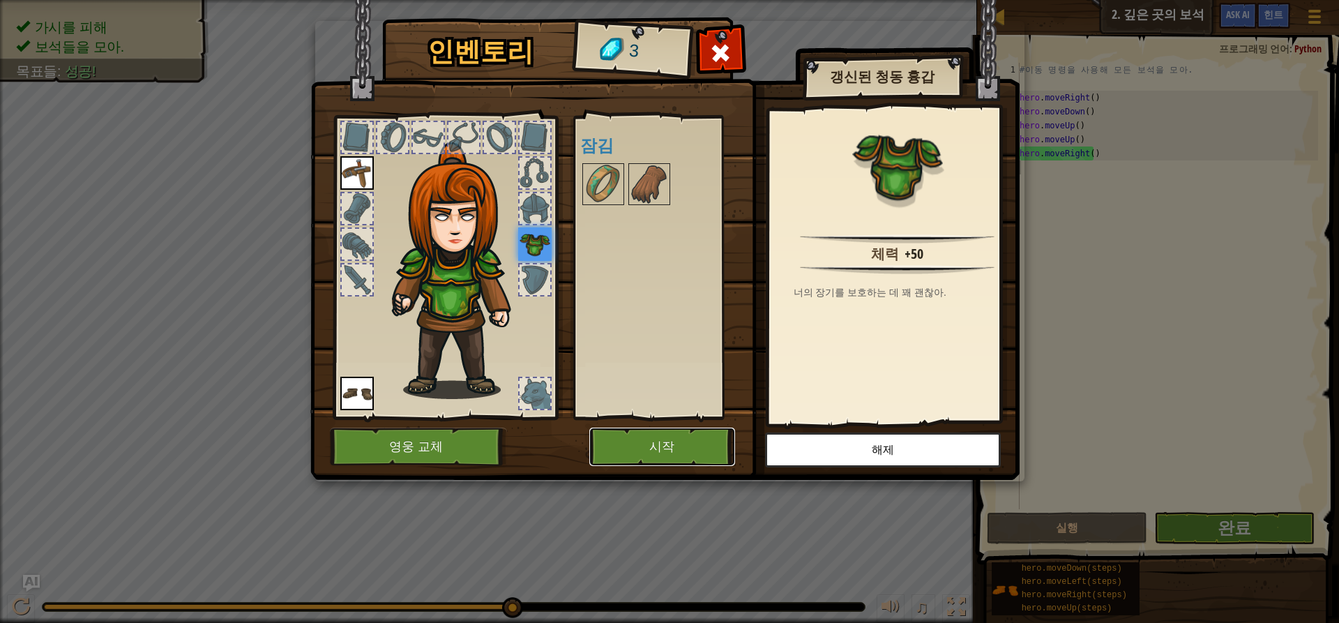
click at [656, 439] on button "시작" at bounding box center [662, 447] width 146 height 38
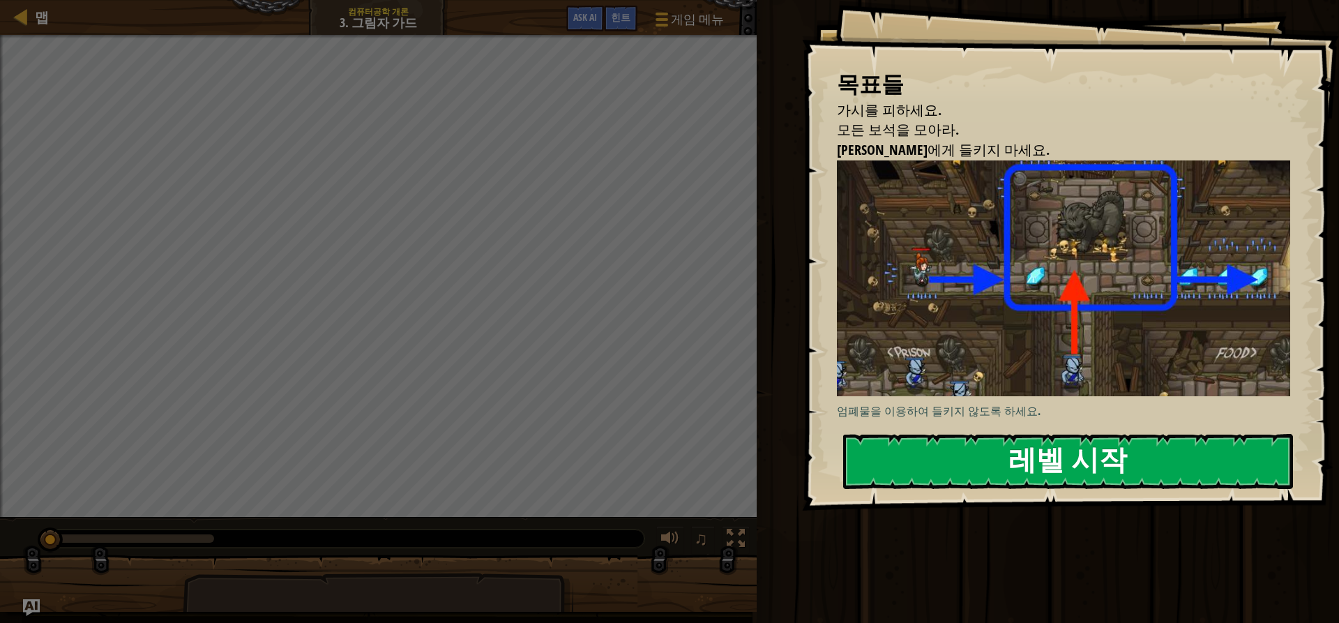
click at [1087, 456] on button "레벨 시작" at bounding box center [1068, 461] width 450 height 55
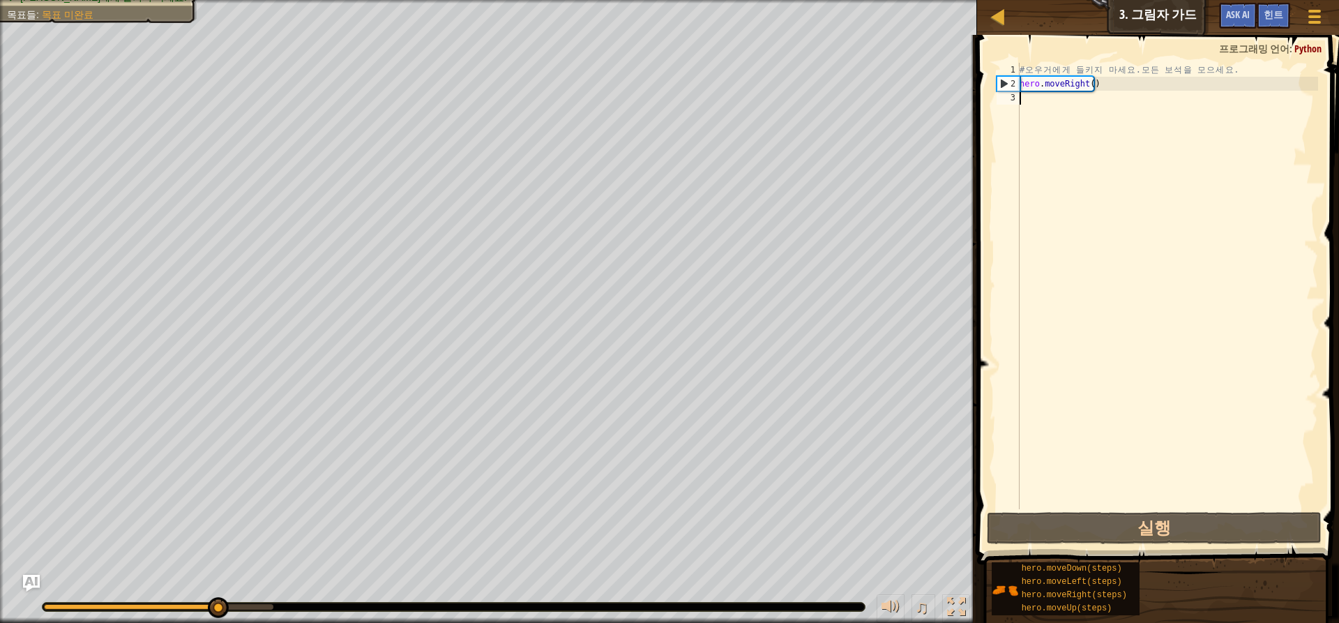
click at [1084, 109] on div "# 오 우 거 에 게 들 키 지 마 세 요 . 모 든 보 석 을 모 으 세 요 . hero . moveRight ( )" at bounding box center [1167, 300] width 301 height 474
type textarea "h"
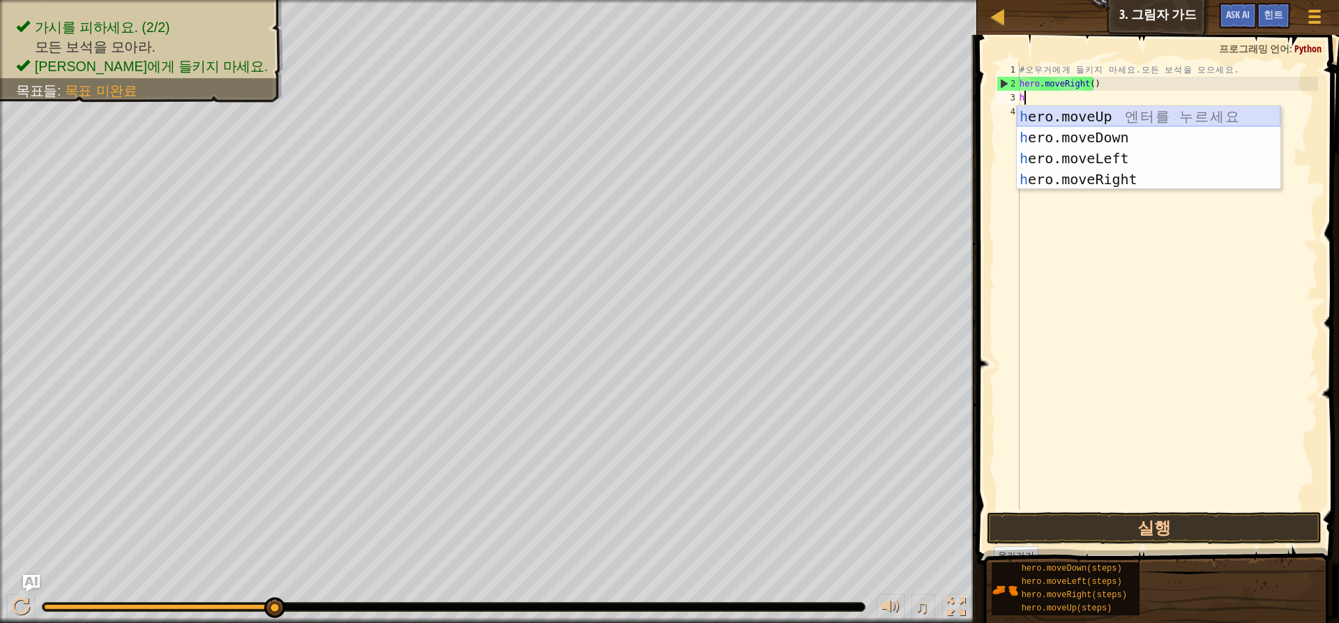
click at [1081, 114] on div "h ero.moveUp 엔 터 를 누 르 세 요 h ero.moveDown 엔 터 를 누 르 세 요 h ero.moveLeft 엔 터 를 누 …" at bounding box center [1149, 169] width 264 height 126
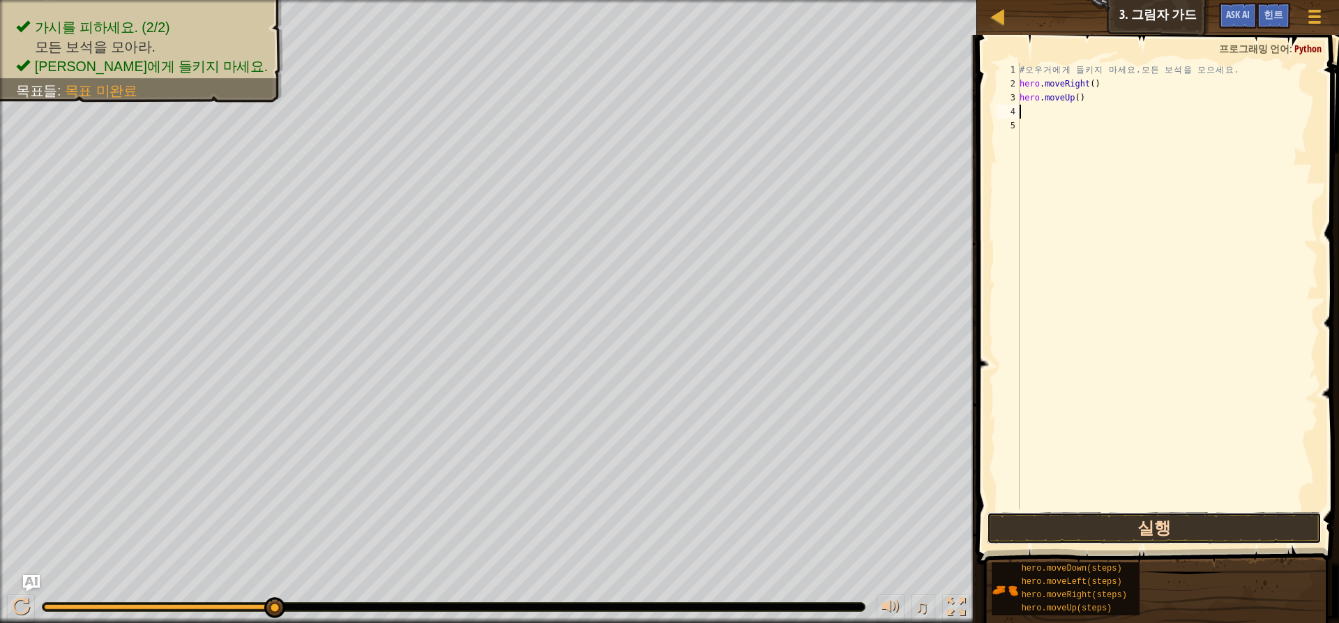
click at [1238, 527] on button "실행" at bounding box center [1154, 528] width 335 height 32
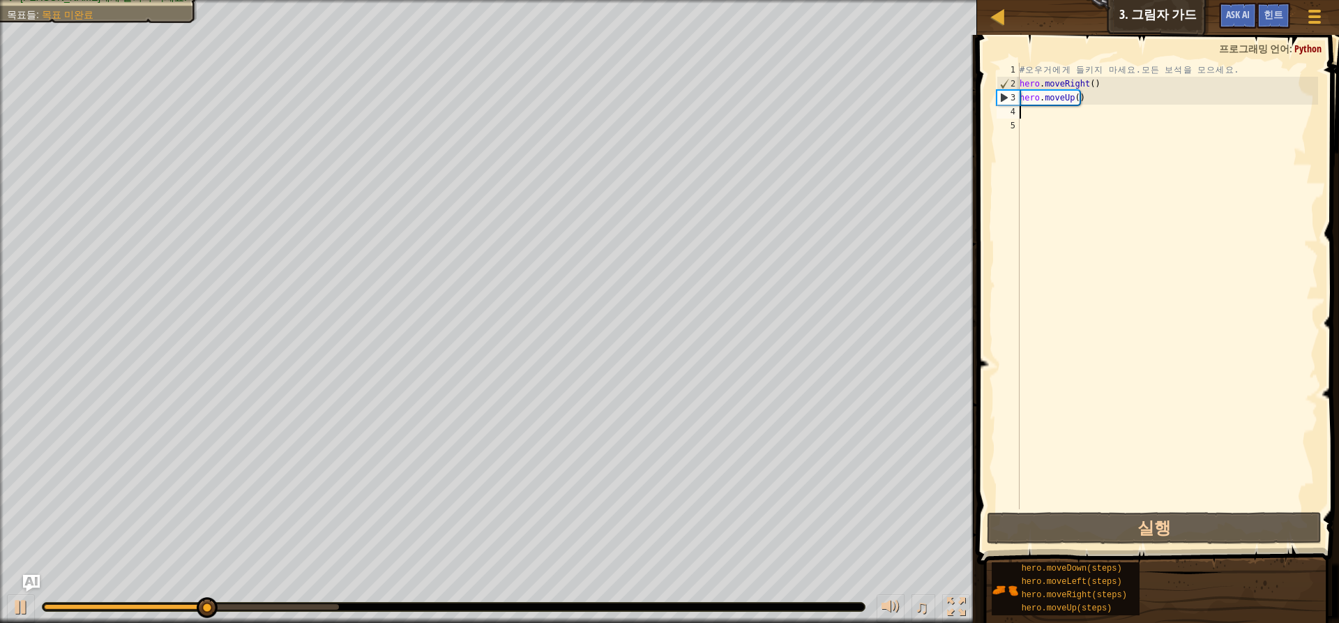
click at [1039, 112] on div "# 오 우 거 에 게 들 키 지 마 세 요 . 모 든 보 석 을 모 으 세 요 . hero . moveRight ( ) hero . moveU…" at bounding box center [1167, 300] width 301 height 474
type textarea "h"
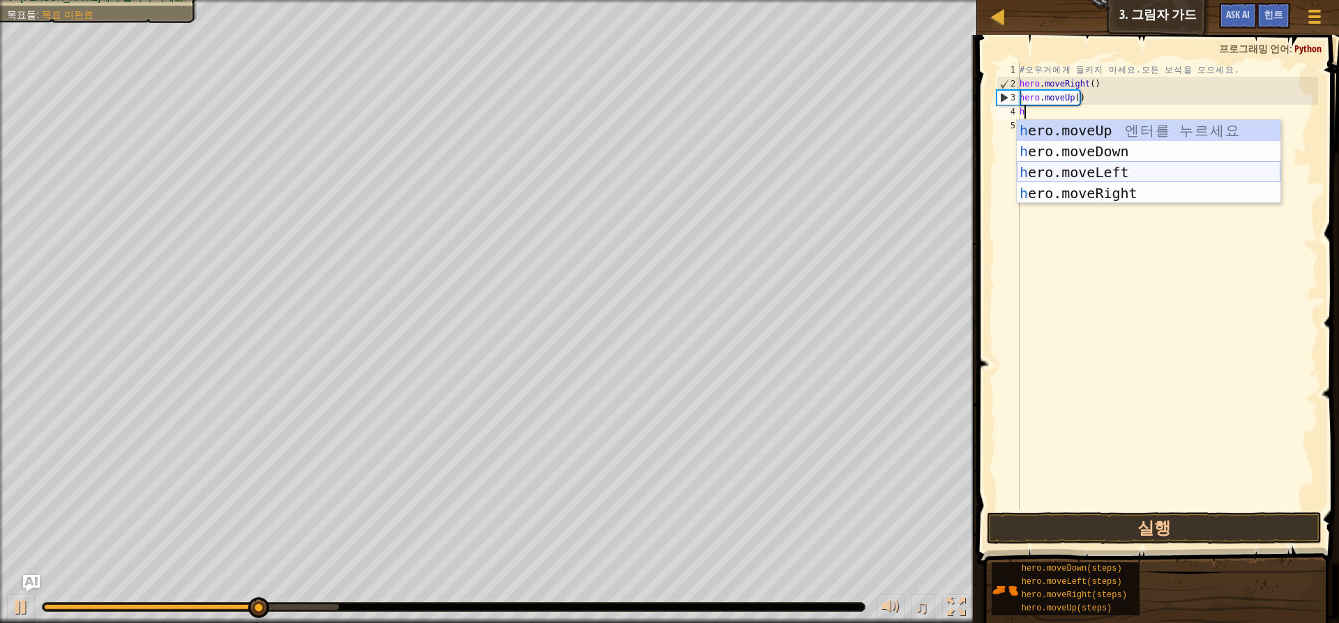
click at [1059, 165] on div "h ero.moveUp 엔 터 를 누 르 세 요 h ero.moveDown 엔 터 를 누 르 세 요 h ero.moveLeft 엔 터 를 누 …" at bounding box center [1149, 183] width 264 height 126
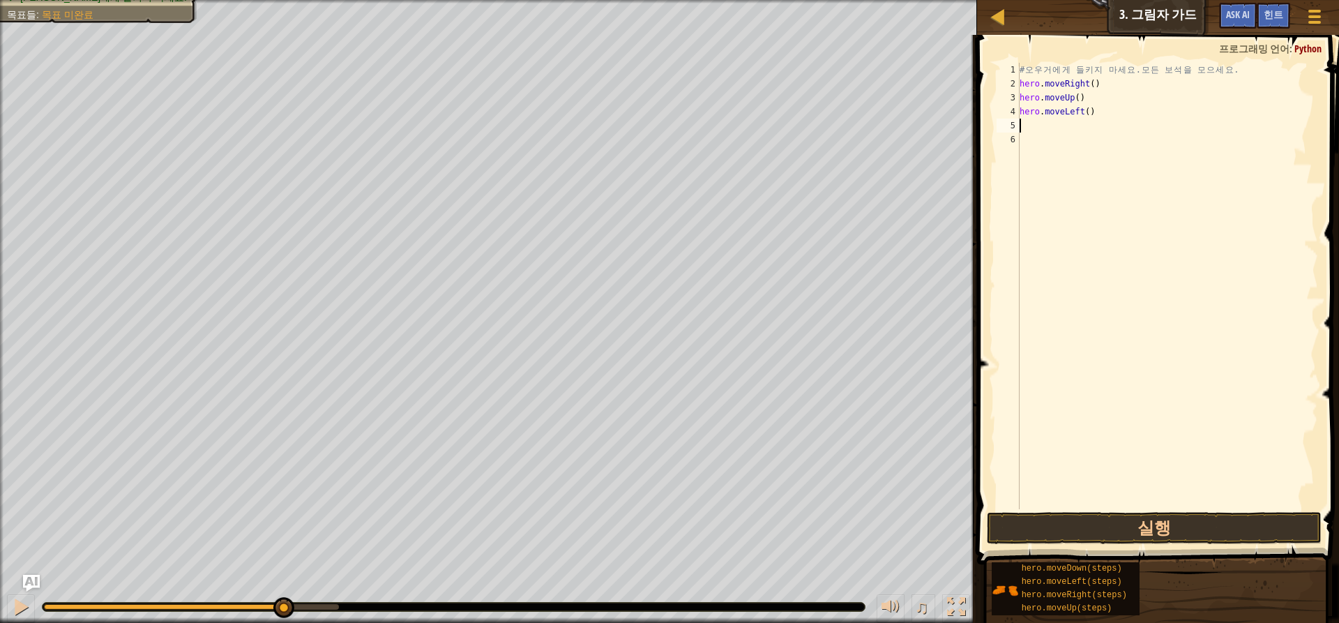
drag, startPoint x: 1076, startPoint y: 121, endPoint x: 1104, endPoint y: 118, distance: 27.4
click at [1077, 121] on div "# 오 우 거 에 게 들 키 지 마 세 요 . 모 든 보 석 을 모 으 세 요 . hero . moveRight ( ) hero . moveU…" at bounding box center [1167, 300] width 301 height 474
click at [1104, 117] on div "# 오 우 거 에 게 들 키 지 마 세 요 . 모 든 보 석 을 모 으 세 요 . hero . moveRight ( ) hero . moveU…" at bounding box center [1167, 300] width 301 height 474
type textarea "h"
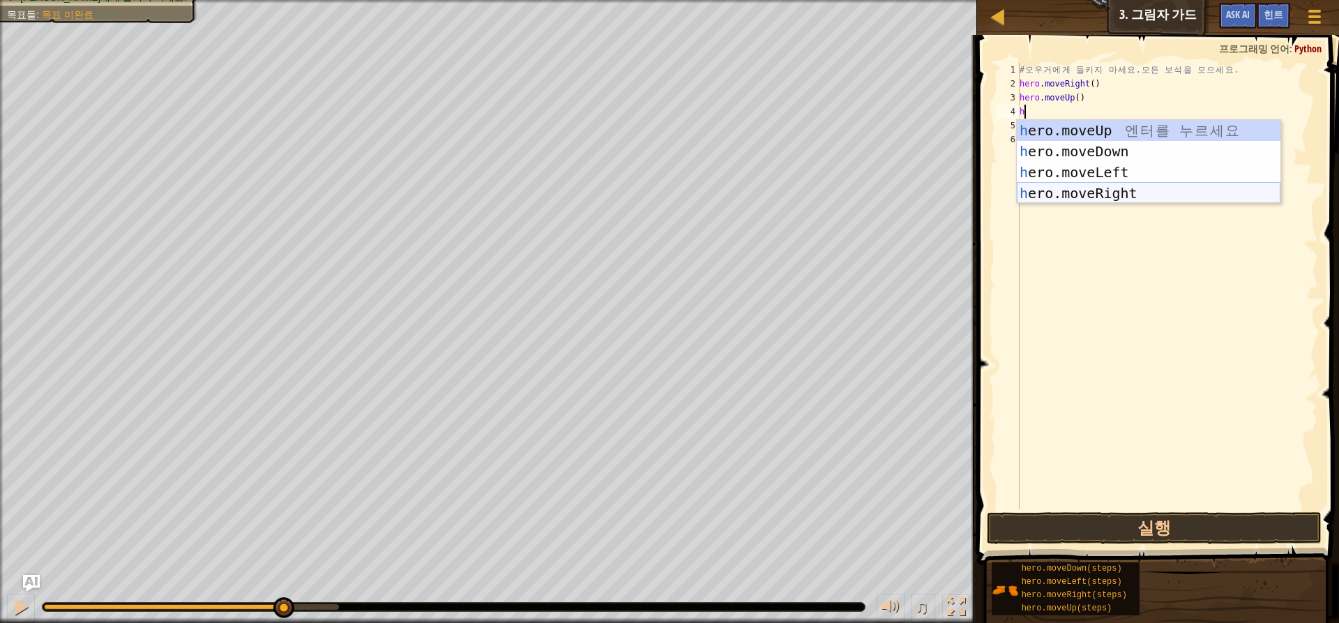
click at [1087, 187] on div "h ero.moveUp 엔 터 를 누 르 세 요 h ero.moveDown 엔 터 를 누 르 세 요 h ero.moveLeft 엔 터 를 누 …" at bounding box center [1149, 183] width 264 height 126
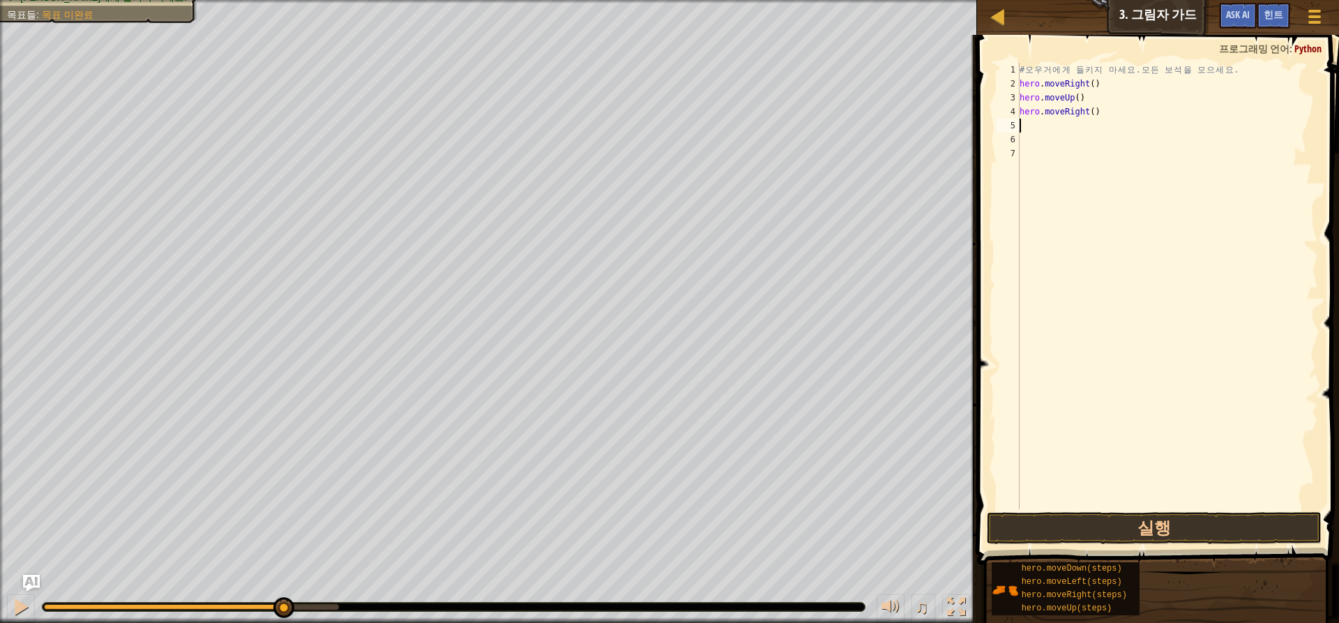
click at [1082, 133] on div "# 오 우 거 에 게 들 키 지 마 세 요 . 모 든 보 석 을 모 으 세 요 . hero . moveRight ( ) hero . moveU…" at bounding box center [1167, 300] width 301 height 474
click at [1082, 126] on div "# 오 우 거 에 게 들 키 지 마 세 요 . 모 든 보 석 을 모 으 세 요 . hero . moveRight ( ) hero . moveU…" at bounding box center [1167, 300] width 301 height 474
type textarea "h"
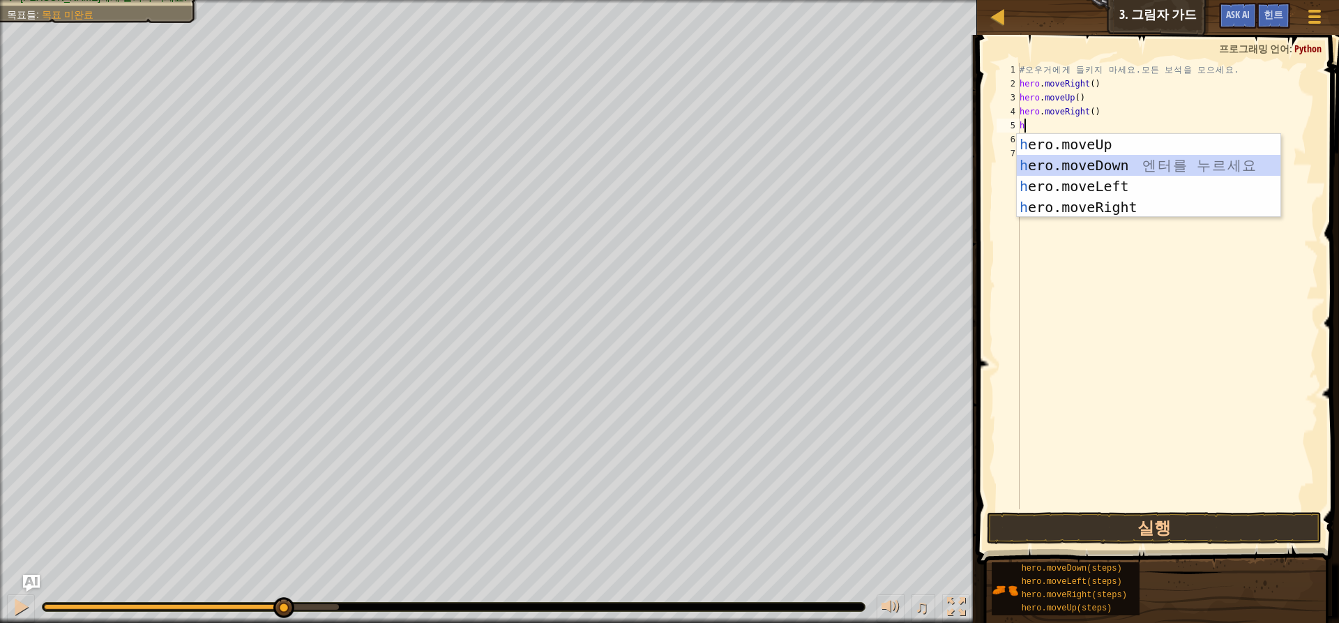
click at [1083, 158] on div "h ero.moveUp 엔 터 를 누 르 세 요 h ero.moveDown 엔 터 를 누 르 세 요 h ero.moveLeft 엔 터 를 누 …" at bounding box center [1149, 197] width 264 height 126
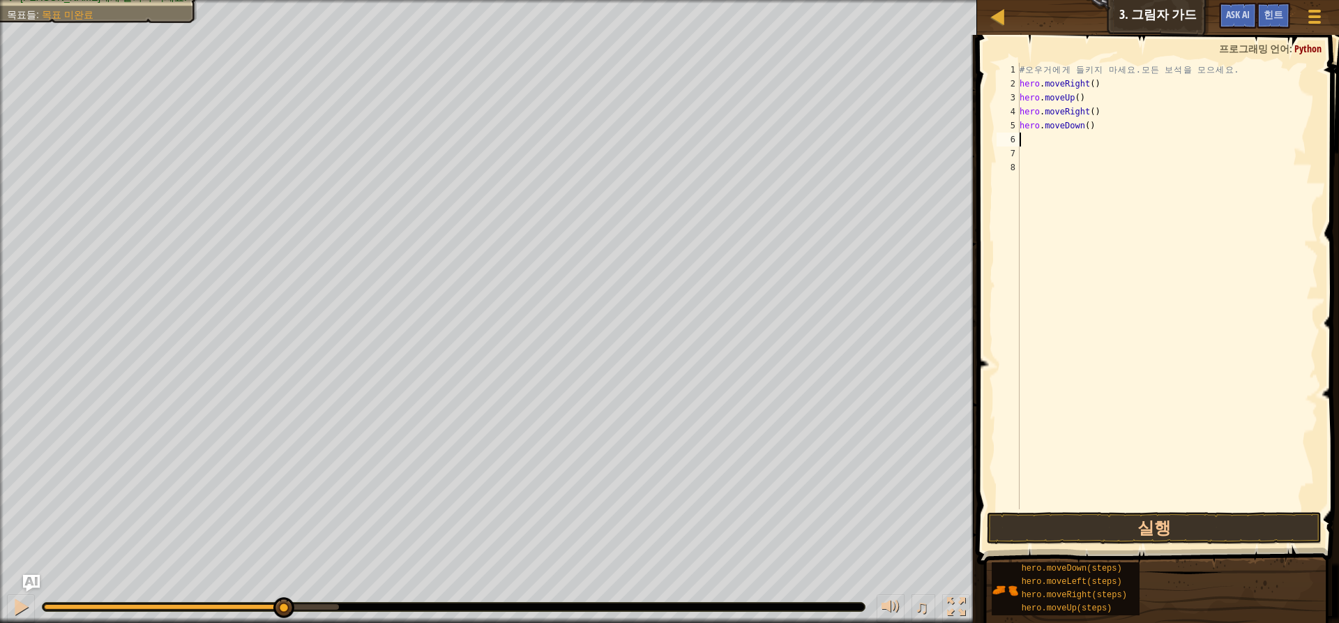
click at [1080, 142] on div "# 오 우 거 에 게 들 키 지 마 세 요 . 모 든 보 석 을 모 으 세 요 . hero . moveRight ( ) hero . moveU…" at bounding box center [1167, 300] width 301 height 474
type textarea "h"
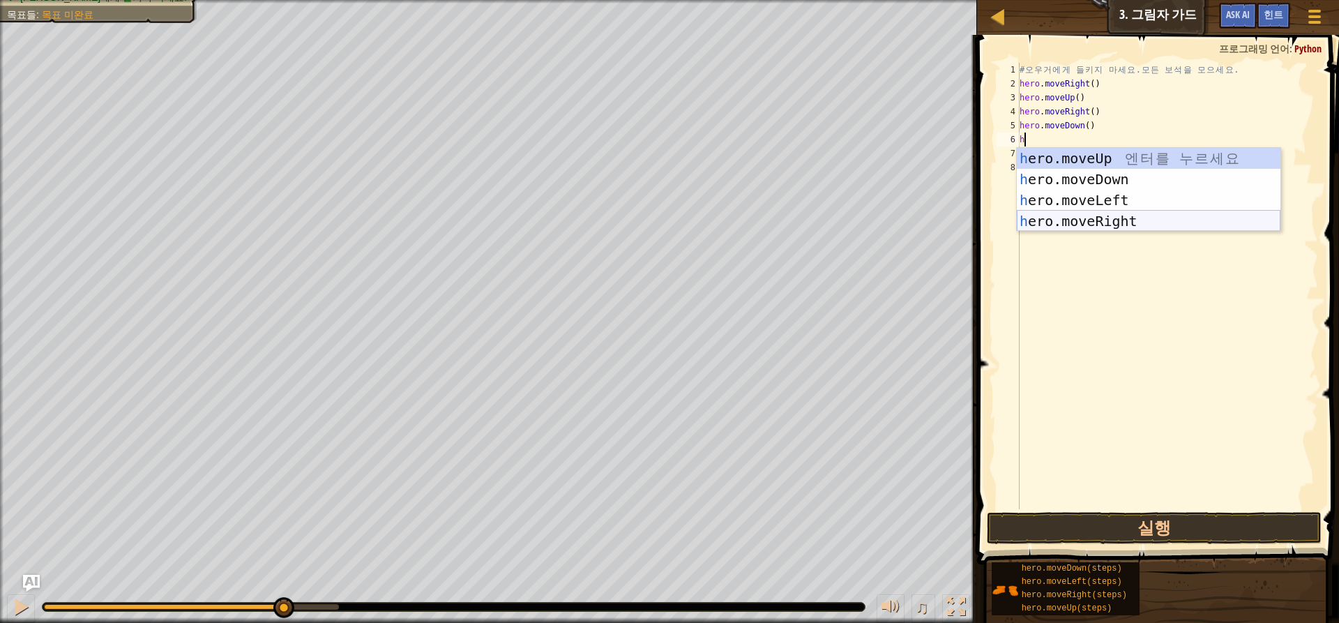
click at [1085, 216] on div "h ero.moveUp 엔 터 를 누 르 세 요 h ero.moveDown 엔 터 를 누 르 세 요 h ero.moveLeft 엔 터 를 누 …" at bounding box center [1149, 211] width 264 height 126
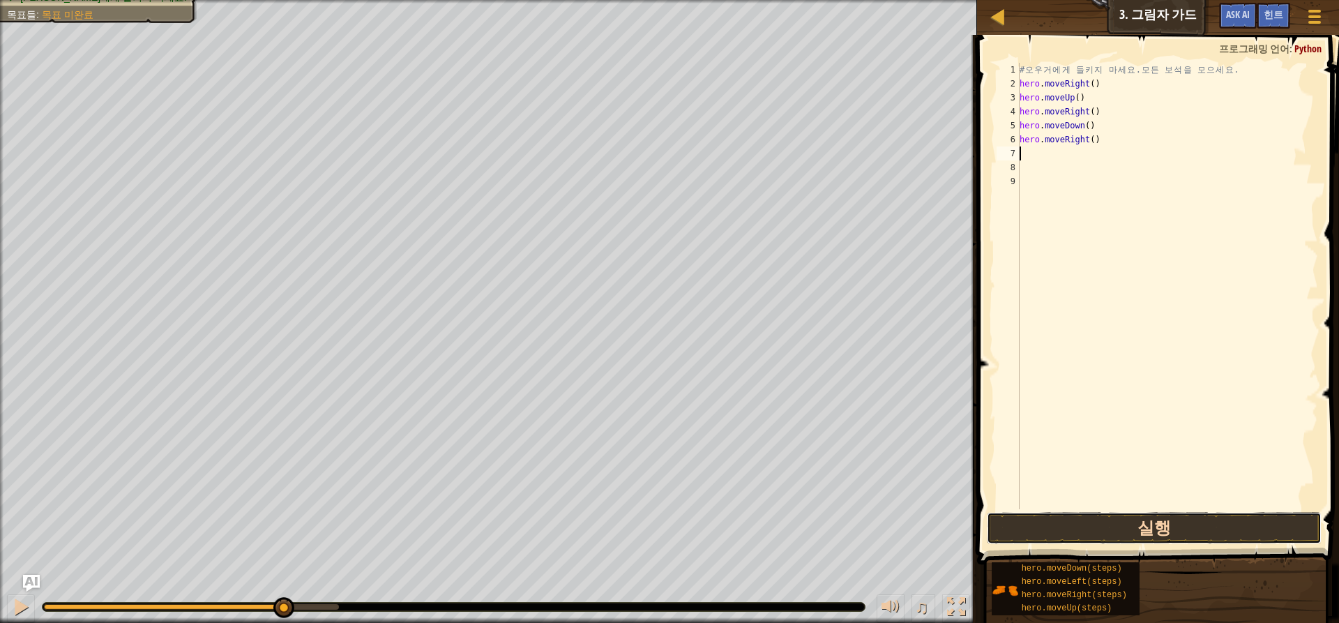
click at [1266, 518] on button "실행" at bounding box center [1154, 528] width 335 height 32
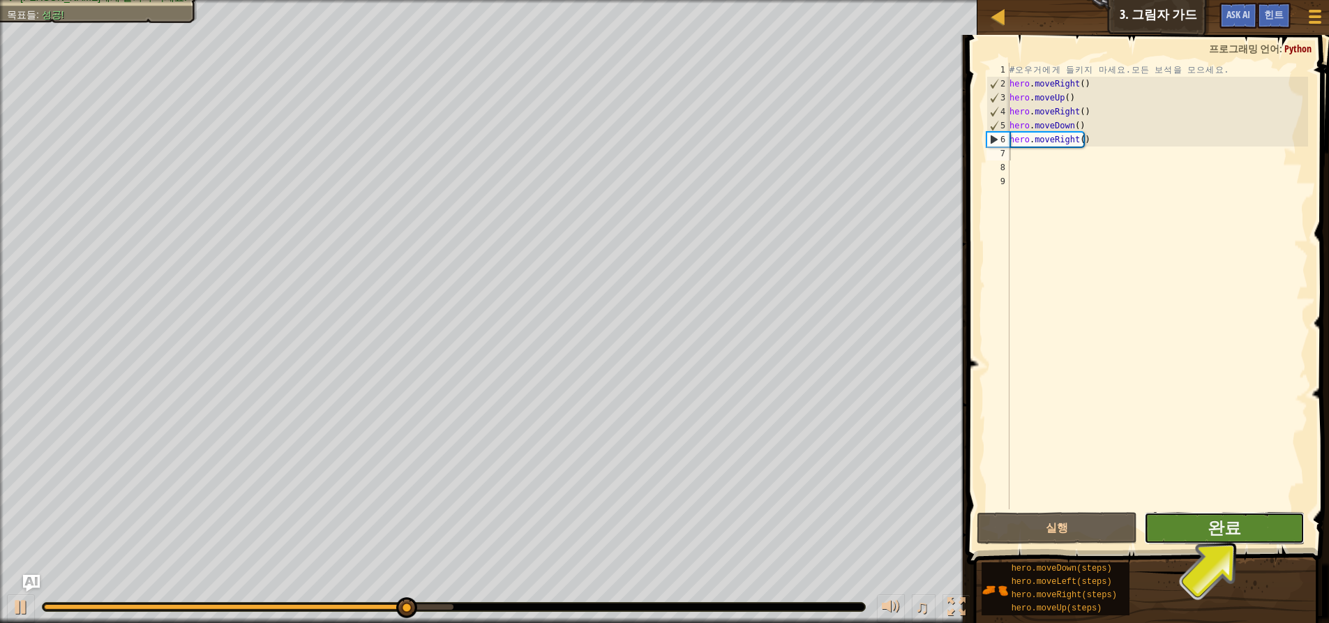
click at [1259, 526] on button "완료" at bounding box center [1224, 528] width 160 height 32
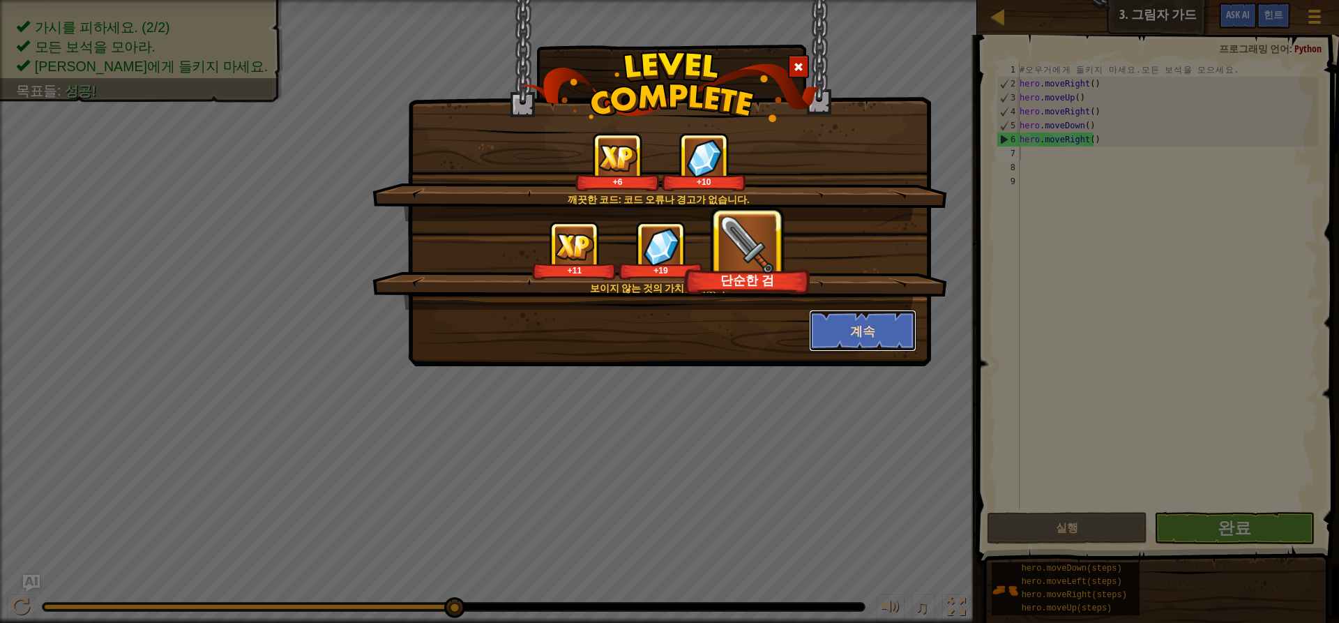
click at [897, 336] on button "계속" at bounding box center [863, 331] width 108 height 42
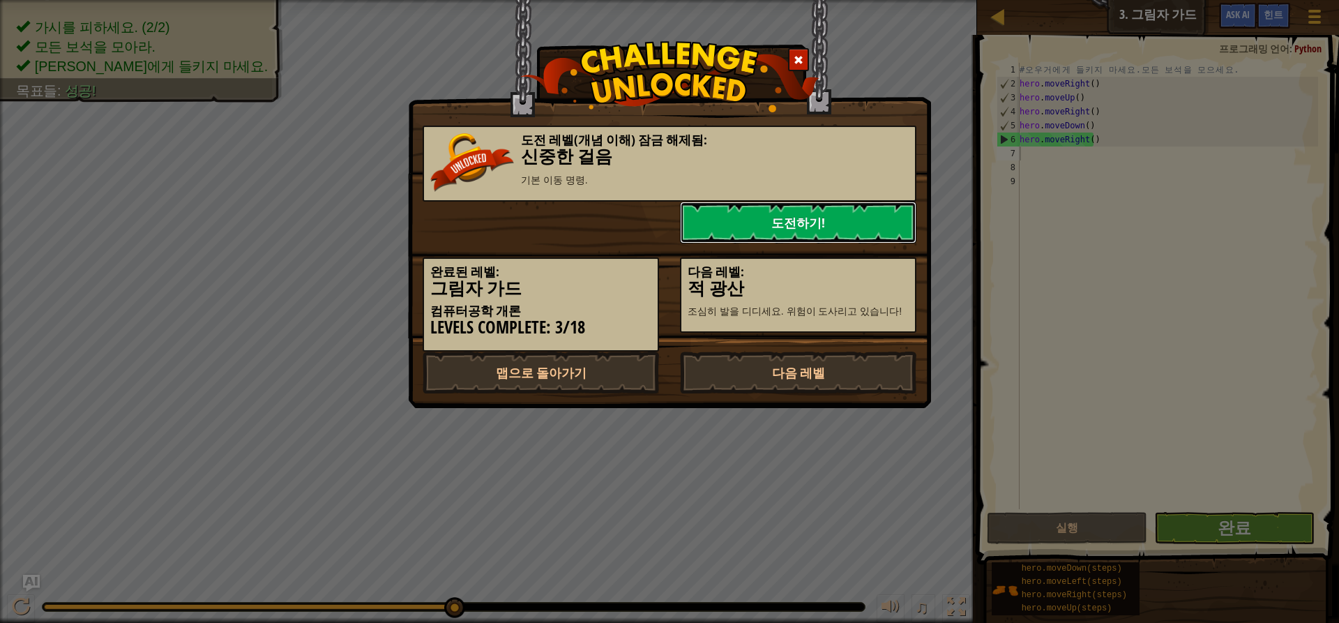
click at [784, 218] on link "도전하기!" at bounding box center [798, 223] width 236 height 42
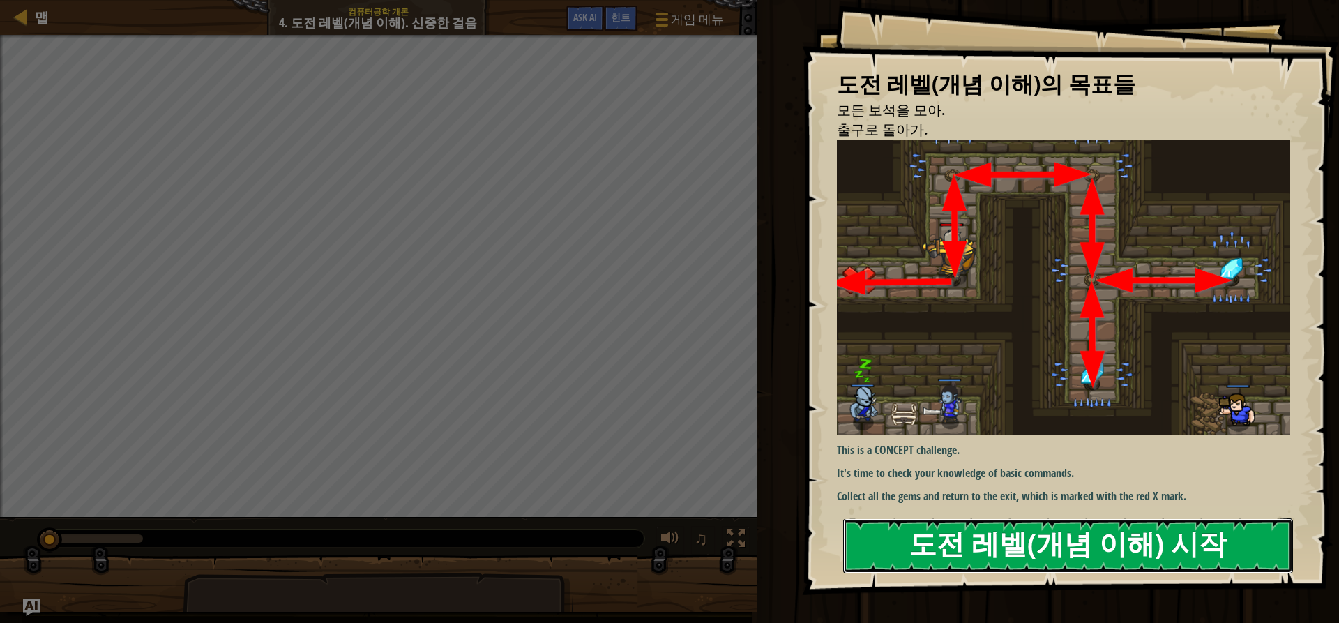
click at [1055, 551] on button "도전 레벨(개념 이해) 시작" at bounding box center [1068, 545] width 450 height 55
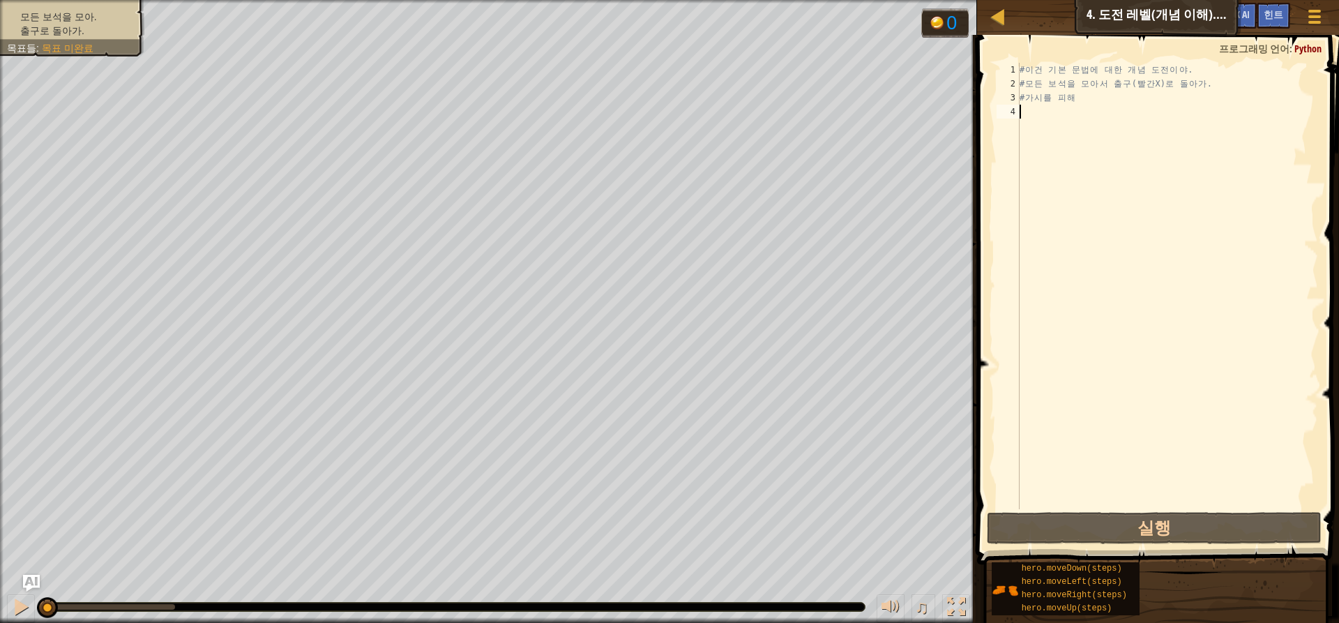
click at [1027, 119] on div "# 이 건 기 본 문 법 에 대 한 개 념 도 전 이 야 . # 모 든 보 석 을 모 아 서 출 구 ( 빨 간 X) 로 돌 아 가 . # 가 …" at bounding box center [1167, 300] width 301 height 474
type textarea "h"
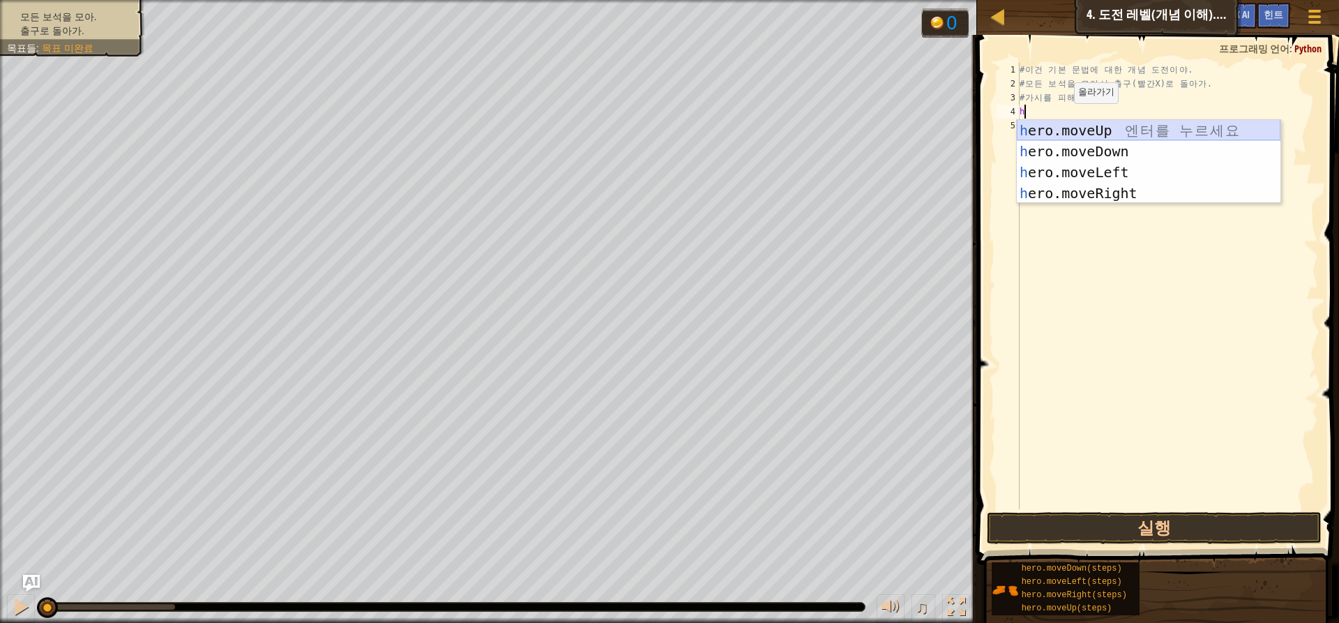
click at [1064, 126] on div "h ero.moveUp 엔 터 를 누 르 세 요 h ero.moveDown 엔 터 를 누 르 세 요 h ero.moveLeft 엔 터 를 누 …" at bounding box center [1149, 183] width 264 height 126
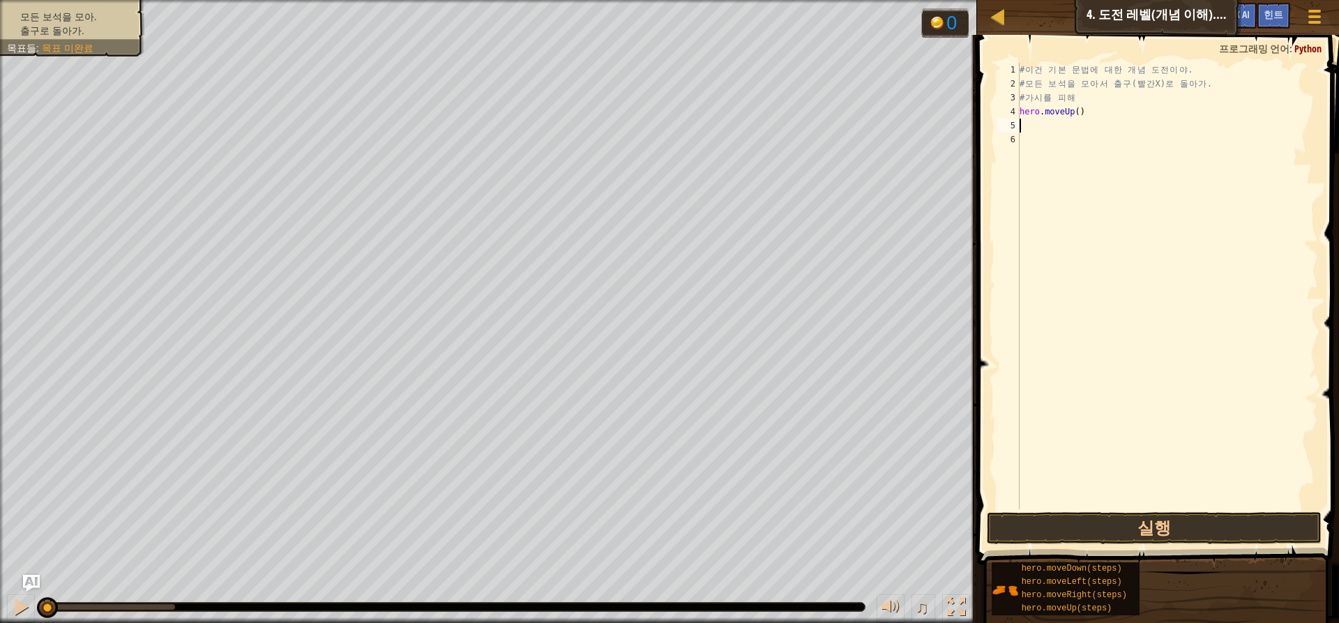
click at [1064, 126] on div "# 이 건 기 본 문 법 에 대 한 개 념 도 전 이 야 . # 모 든 보 석 을 모 아 서 출 구 ( 빨 간 X) 로 돌 아 가 . # 가 …" at bounding box center [1167, 300] width 301 height 474
type textarea "h"
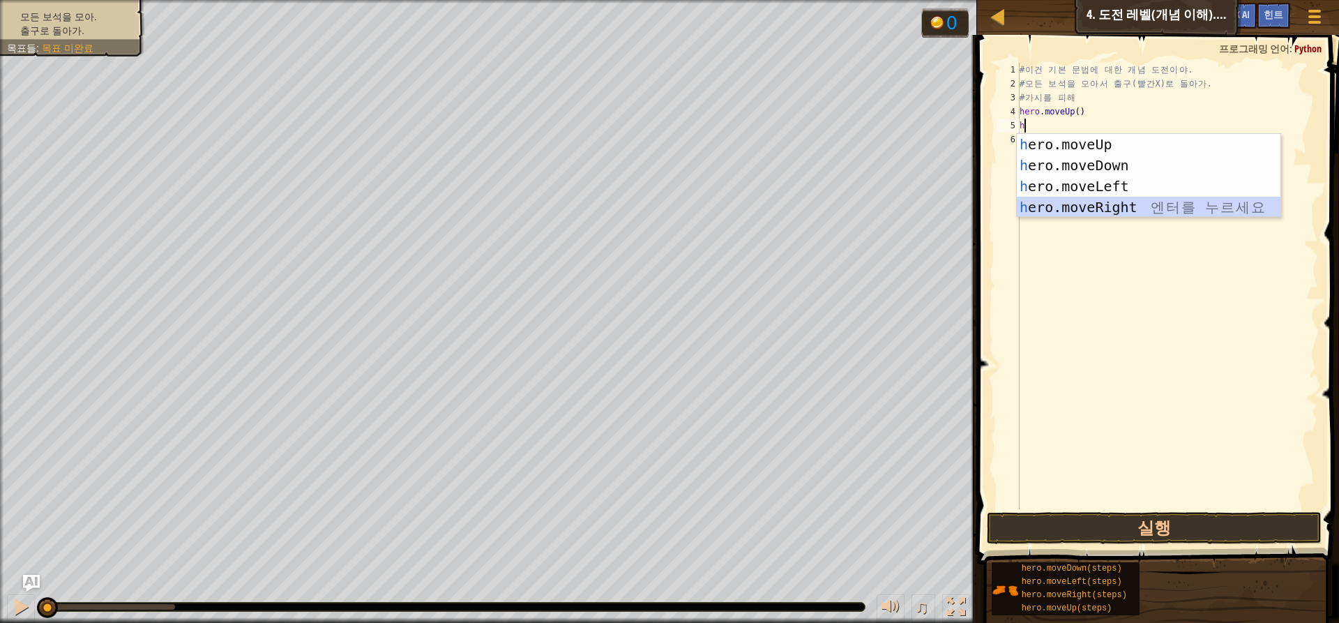
click at [1060, 205] on div "h ero.moveUp 엔 터 를 누 르 세 요 h ero.moveDown 엔 터 를 누 르 세 요 h ero.moveLeft 엔 터 를 누 …" at bounding box center [1149, 197] width 264 height 126
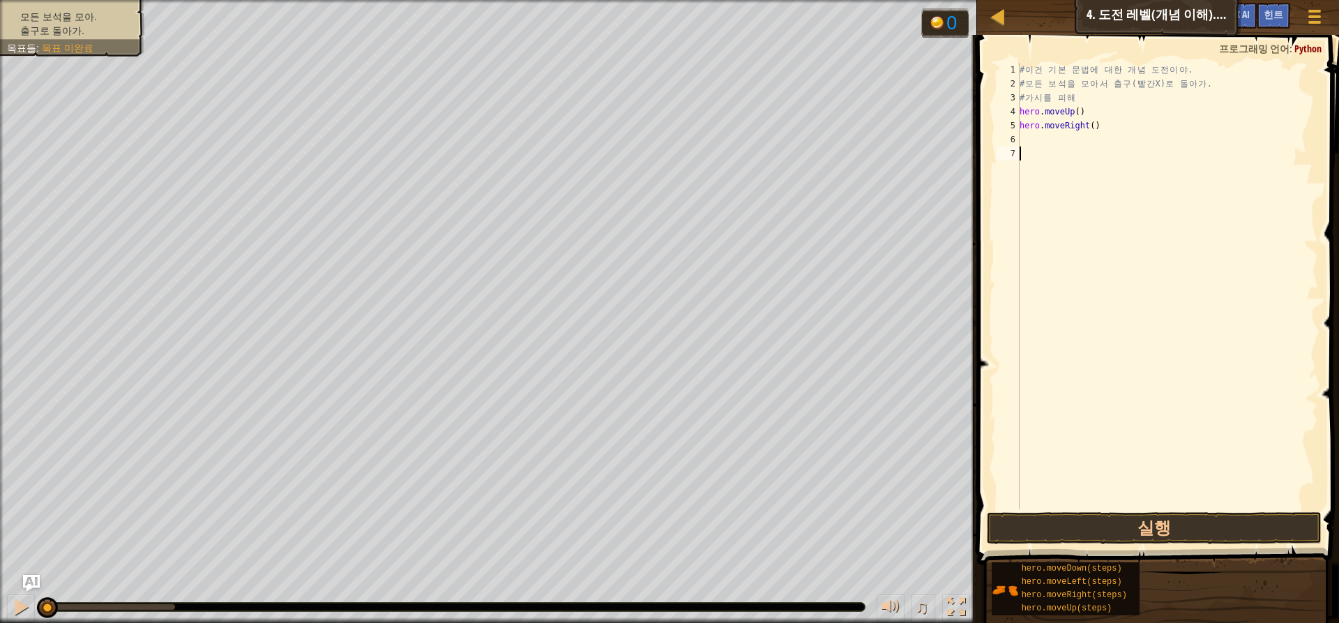
click at [1058, 148] on div "# 이 건 기 본 문 법 에 대 한 개 념 도 전 이 야 . # 모 든 보 석 을 모 아 서 출 구 ( 빨 간 X) 로 돌 아 가 . # 가 …" at bounding box center [1167, 300] width 301 height 474
click at [1062, 134] on div "# 이 건 기 본 문 법 에 대 한 개 념 도 전 이 야 . # 모 든 보 석 을 모 아 서 출 구 ( 빨 간 X) 로 돌 아 가 . # 가 …" at bounding box center [1167, 300] width 301 height 474
type textarea "h"
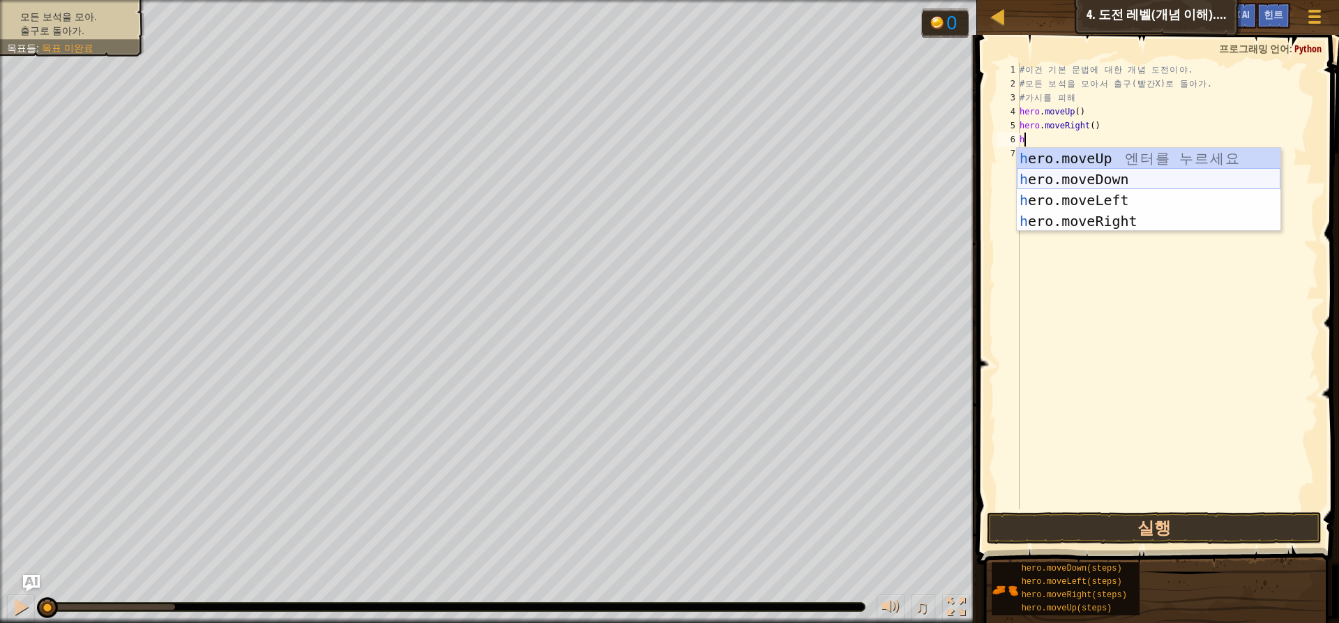
click at [1058, 172] on div "h ero.moveUp 엔 터 를 누 르 세 요 h ero.moveDown 엔 터 를 누 르 세 요 h ero.moveLeft 엔 터 를 누 …" at bounding box center [1149, 211] width 264 height 126
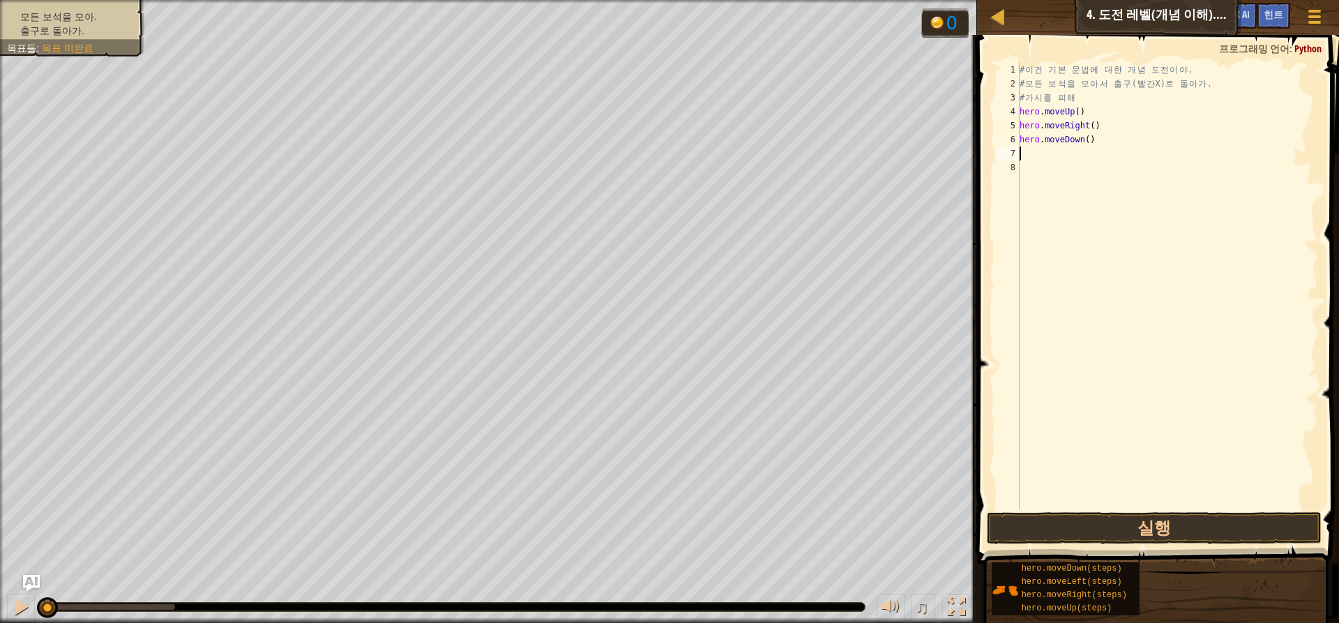
click at [1052, 158] on div "# 이 건 기 본 문 법 에 대 한 개 념 도 전 이 야 . # 모 든 보 석 을 모 아 서 출 구 ( 빨 간 X) 로 돌 아 가 . # 가 …" at bounding box center [1167, 300] width 301 height 474
type textarea "h"
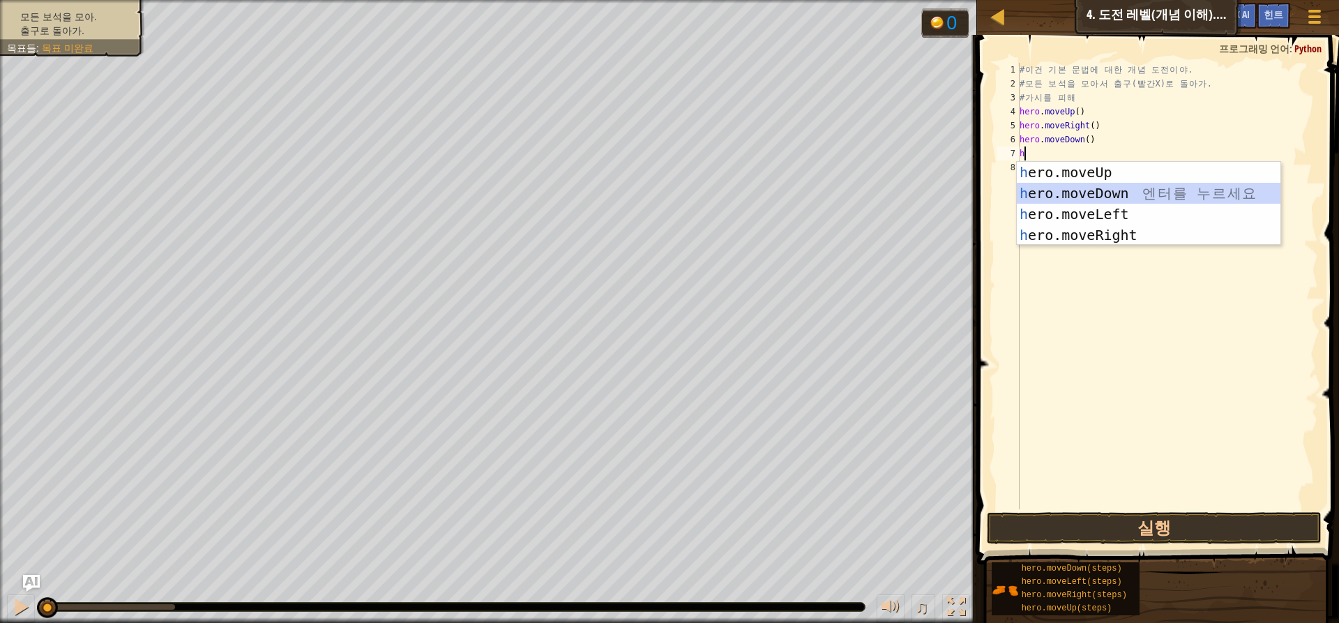
click at [1056, 188] on div "h ero.moveUp 엔 터 를 누 르 세 요 h ero.moveDown 엔 터 를 누 르 세 요 h ero.moveLeft 엔 터 를 누 …" at bounding box center [1149, 225] width 264 height 126
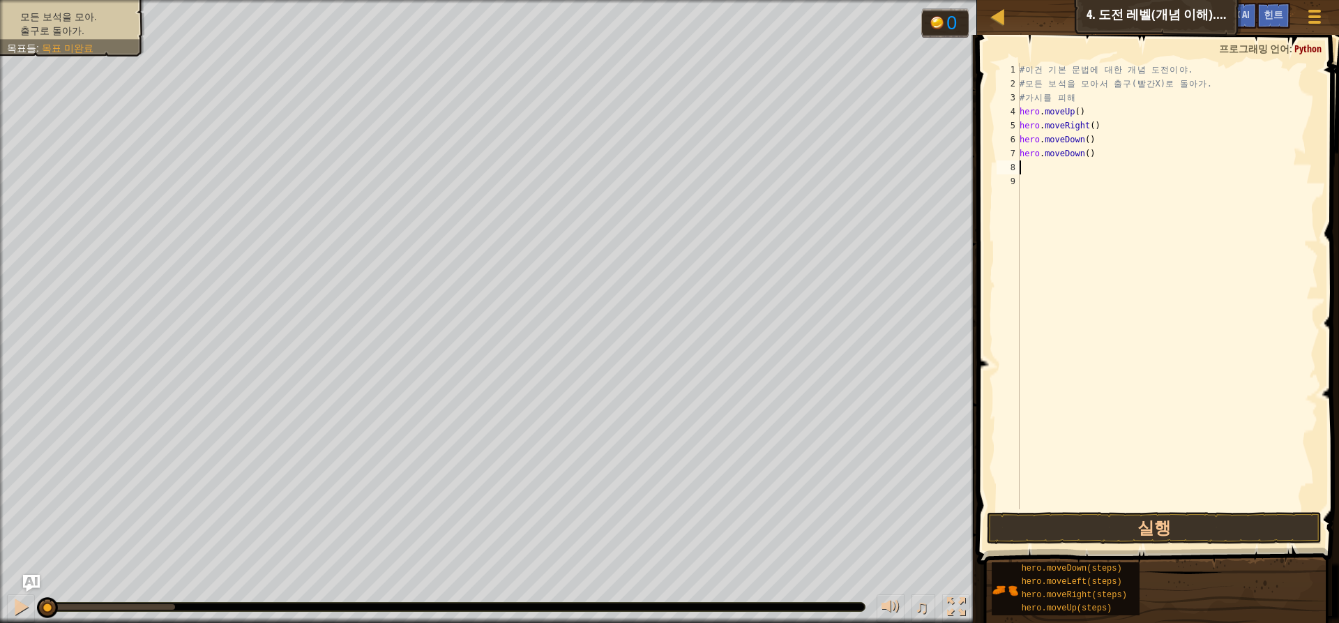
click at [1041, 166] on div "# 이 건 기 본 문 법 에 대 한 개 념 도 전 이 야 . # 모 든 보 석 을 모 아 서 출 구 ( 빨 간 X) 로 돌 아 가 . # 가 …" at bounding box center [1167, 300] width 301 height 474
type textarea "h"
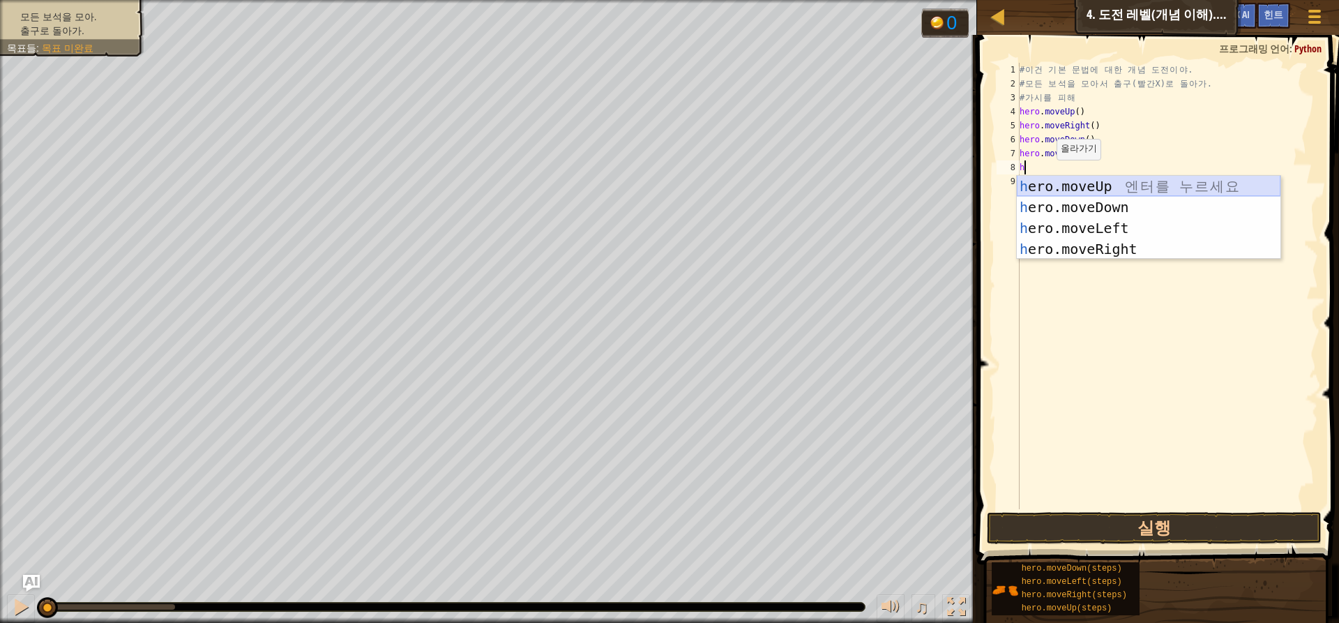
click at [1081, 186] on div "h ero.moveUp 엔 터 를 누 르 세 요 h ero.moveDown 엔 터 를 누 르 세 요 h ero.moveLeft 엔 터 를 누 …" at bounding box center [1149, 239] width 264 height 126
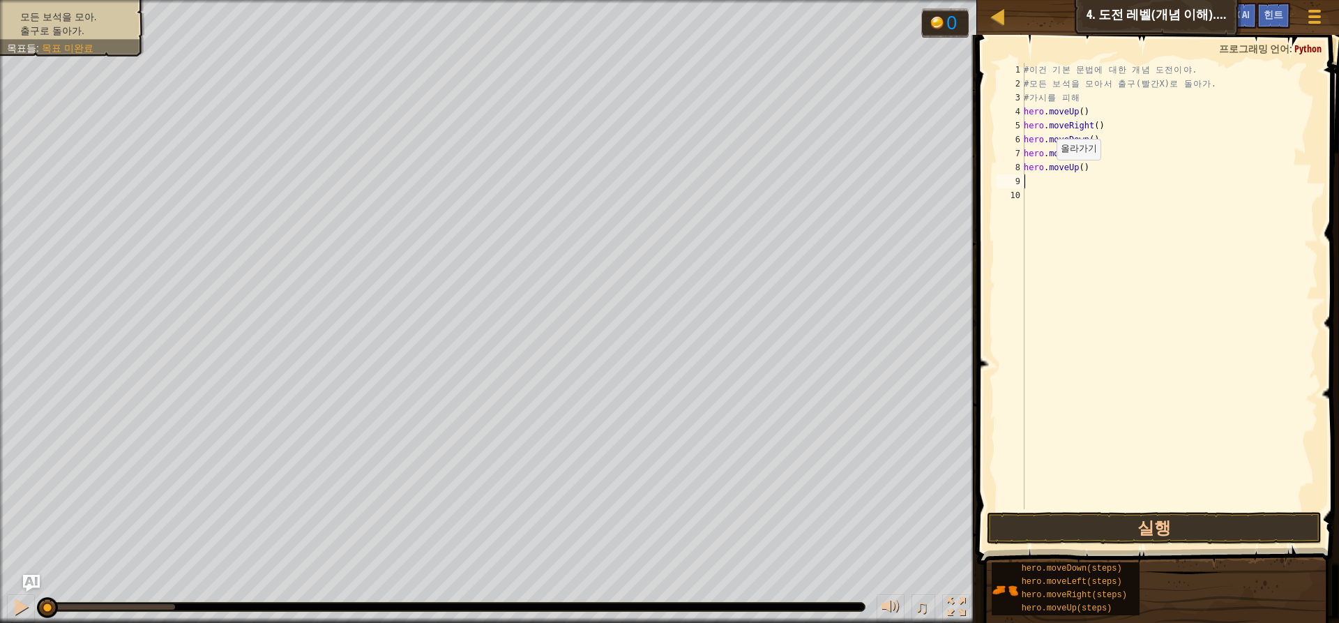
type textarea "h"
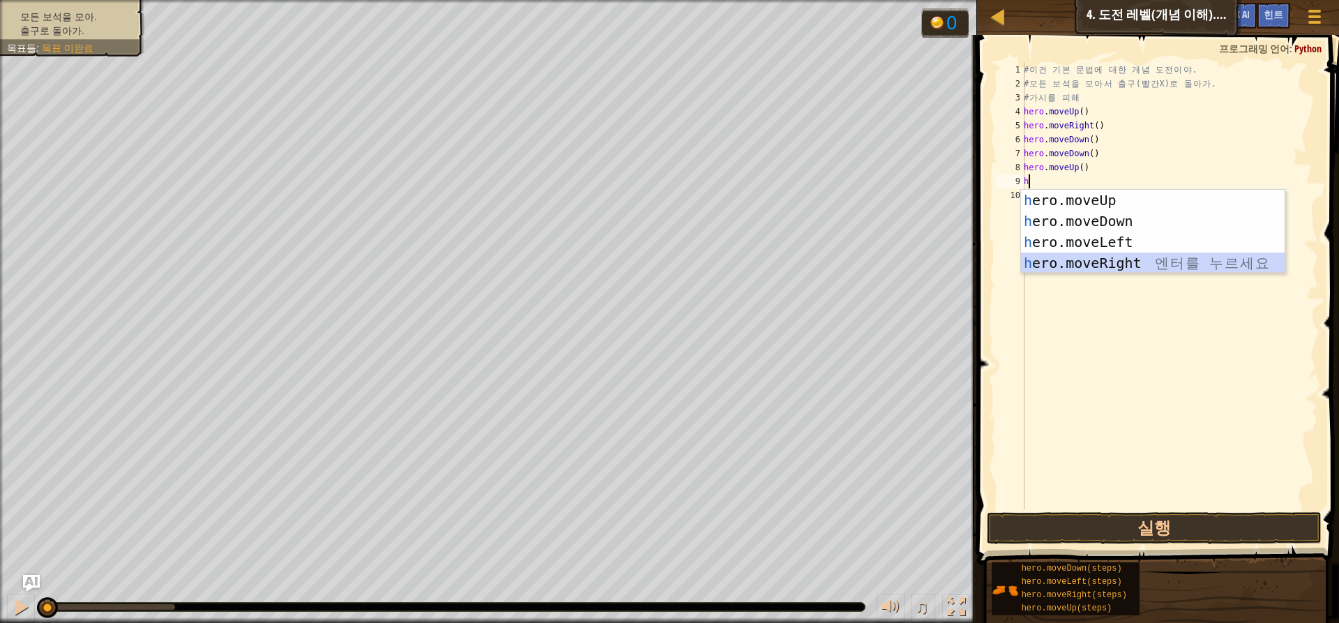
click at [1075, 255] on div "h ero.moveUp 엔 터 를 누 르 세 요 h ero.moveDown 엔 터 를 누 르 세 요 h ero.moveLeft 엔 터 를 누 …" at bounding box center [1153, 253] width 264 height 126
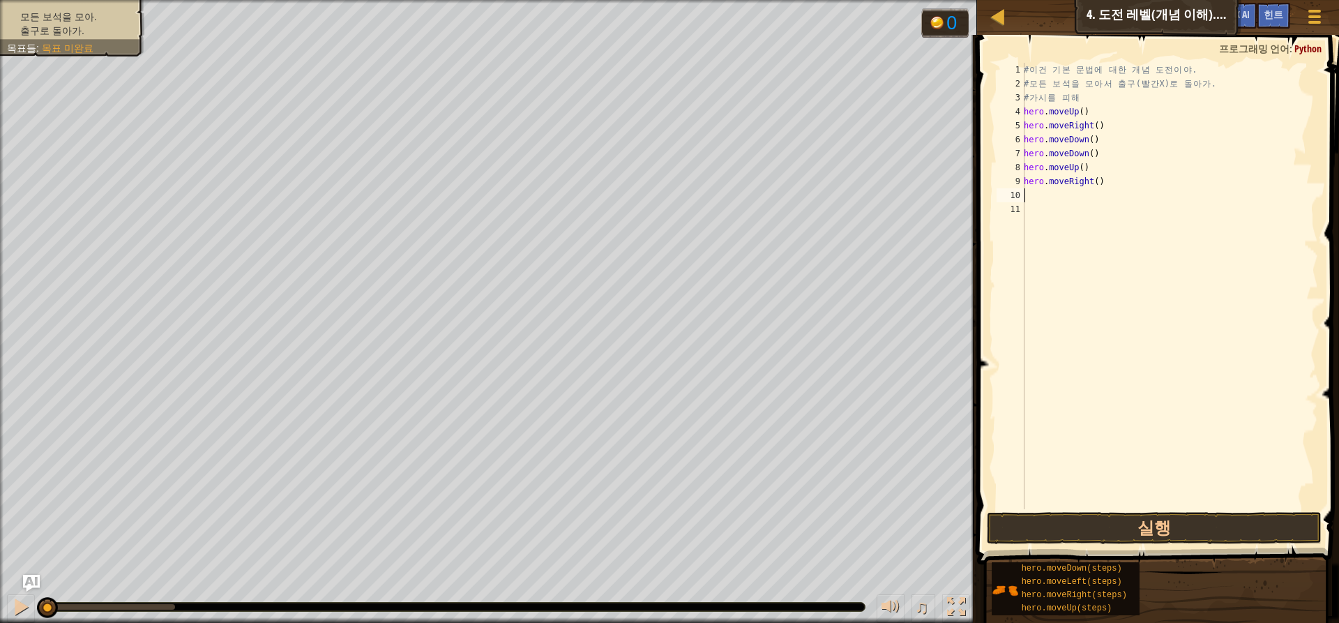
type textarea "h"
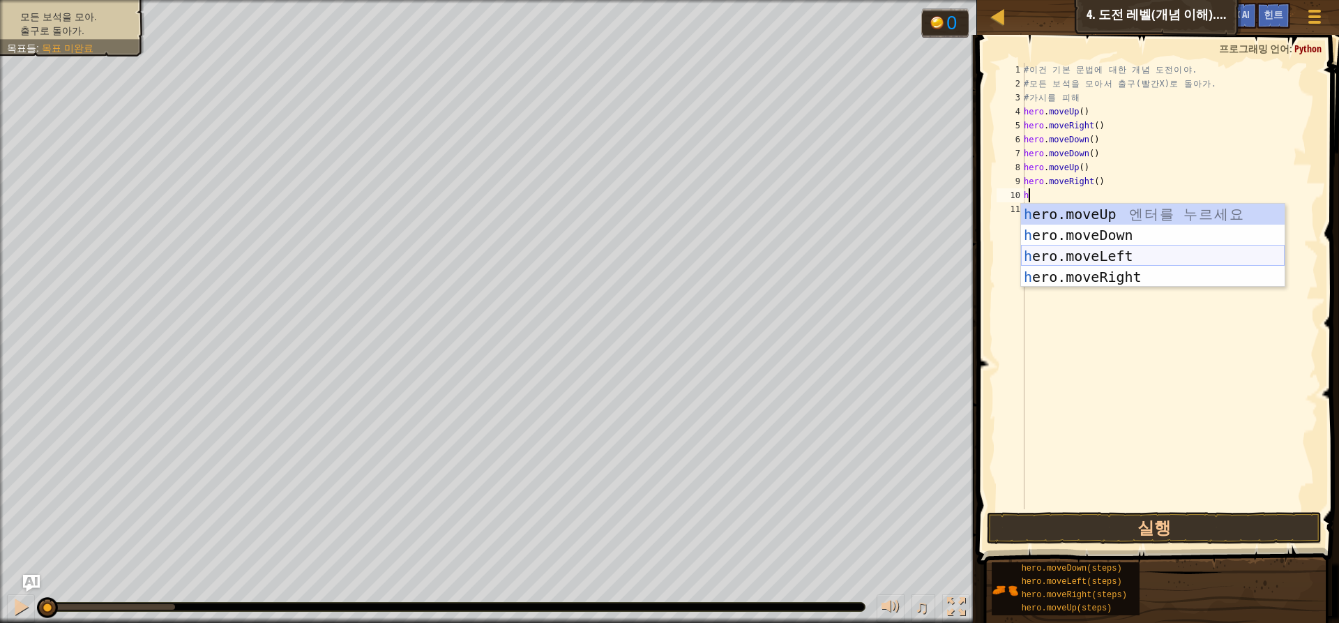
click at [1074, 253] on div "h ero.moveUp 엔 터 를 누 르 세 요 h ero.moveDown 엔 터 를 누 르 세 요 h ero.moveLeft 엔 터 를 누 …" at bounding box center [1153, 267] width 264 height 126
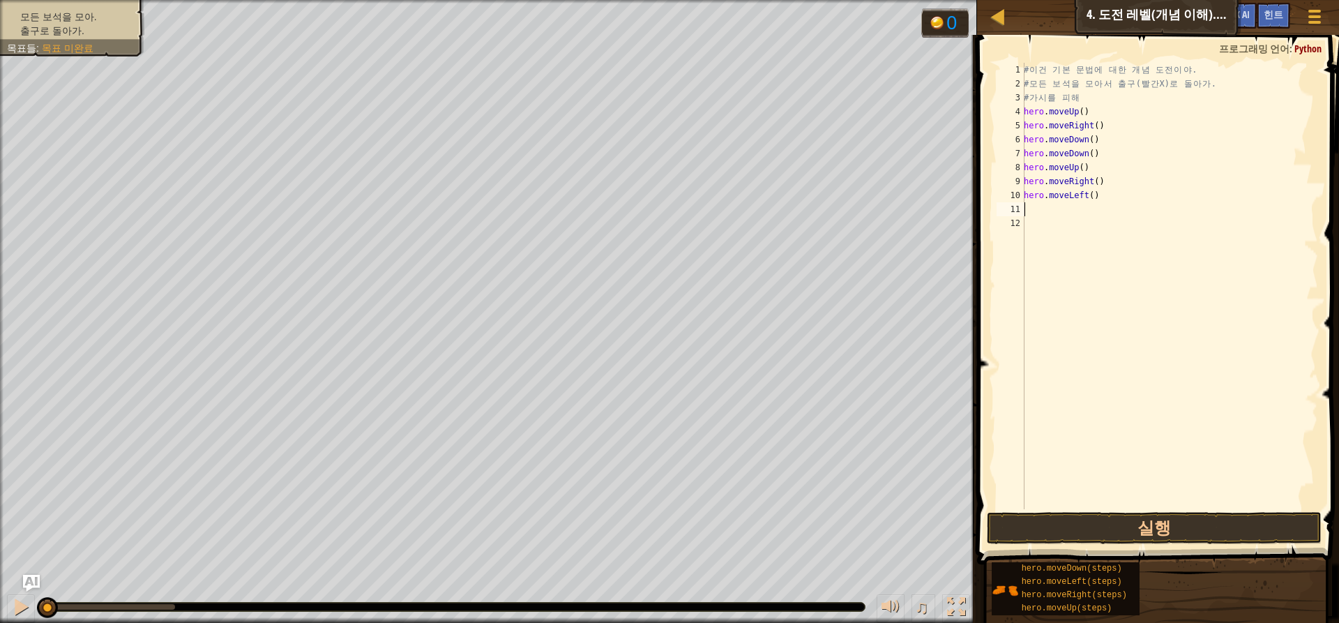
type textarea "h"
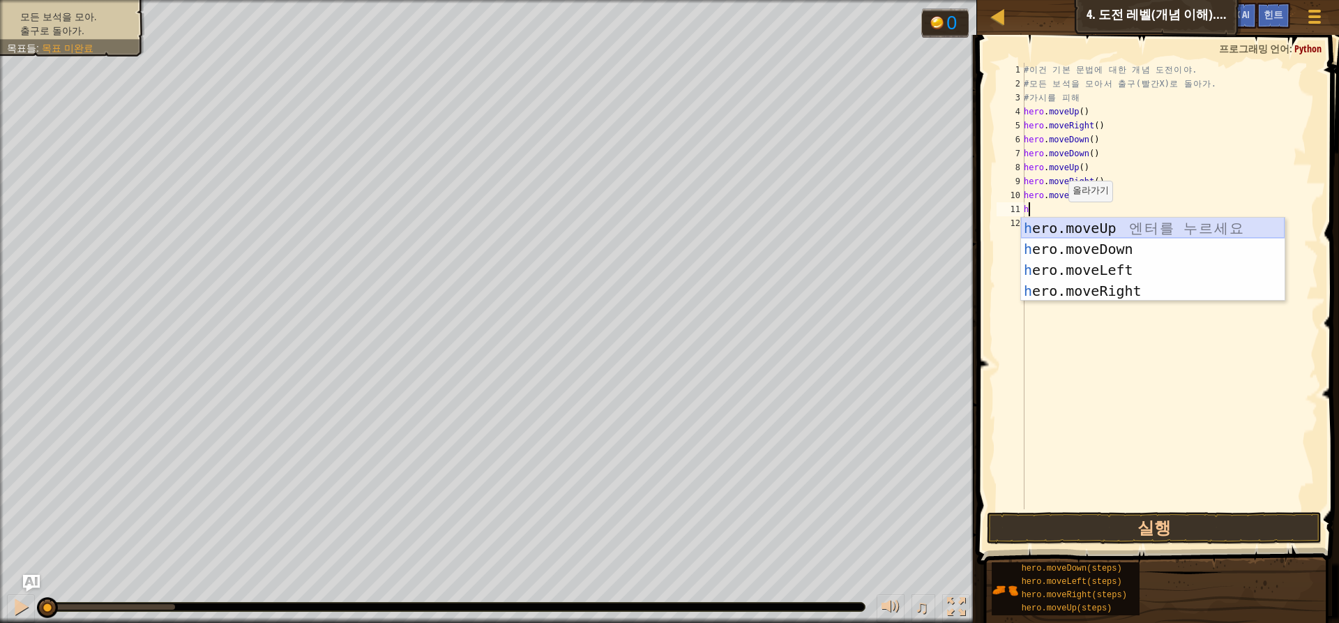
click at [1065, 231] on div "h ero.moveUp 엔 터 를 누 르 세 요 h ero.moveDown 엔 터 를 누 르 세 요 h ero.moveLeft 엔 터 를 누 …" at bounding box center [1153, 281] width 264 height 126
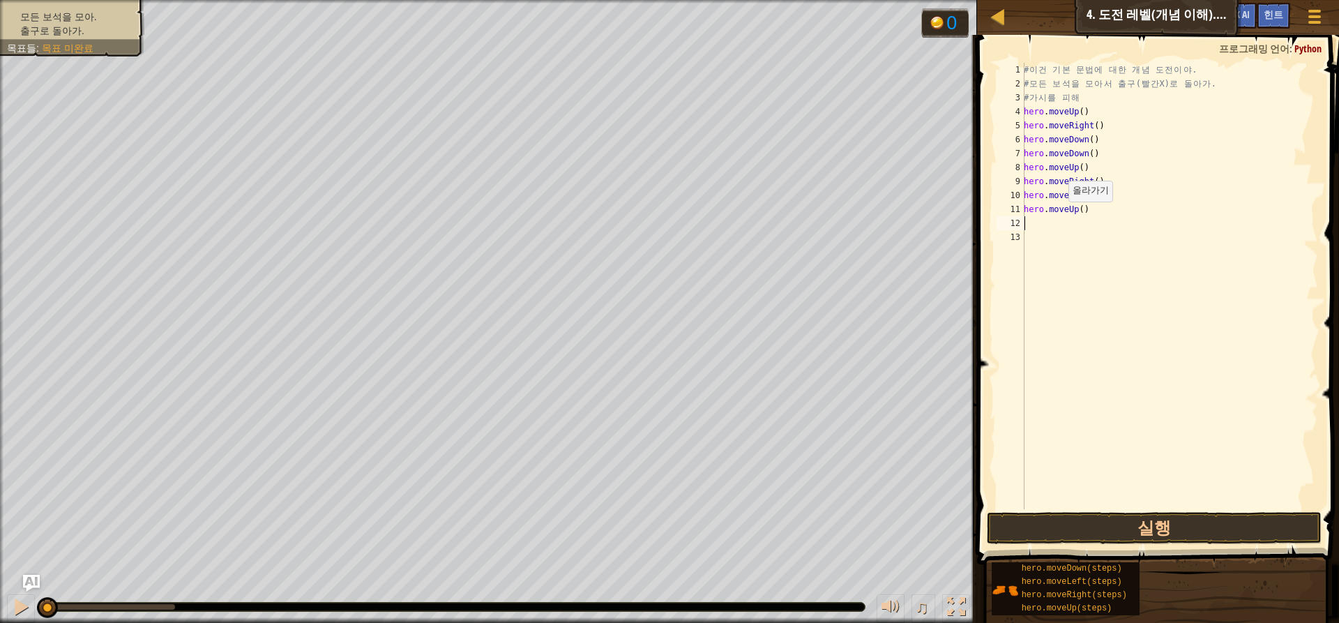
type textarea "h"
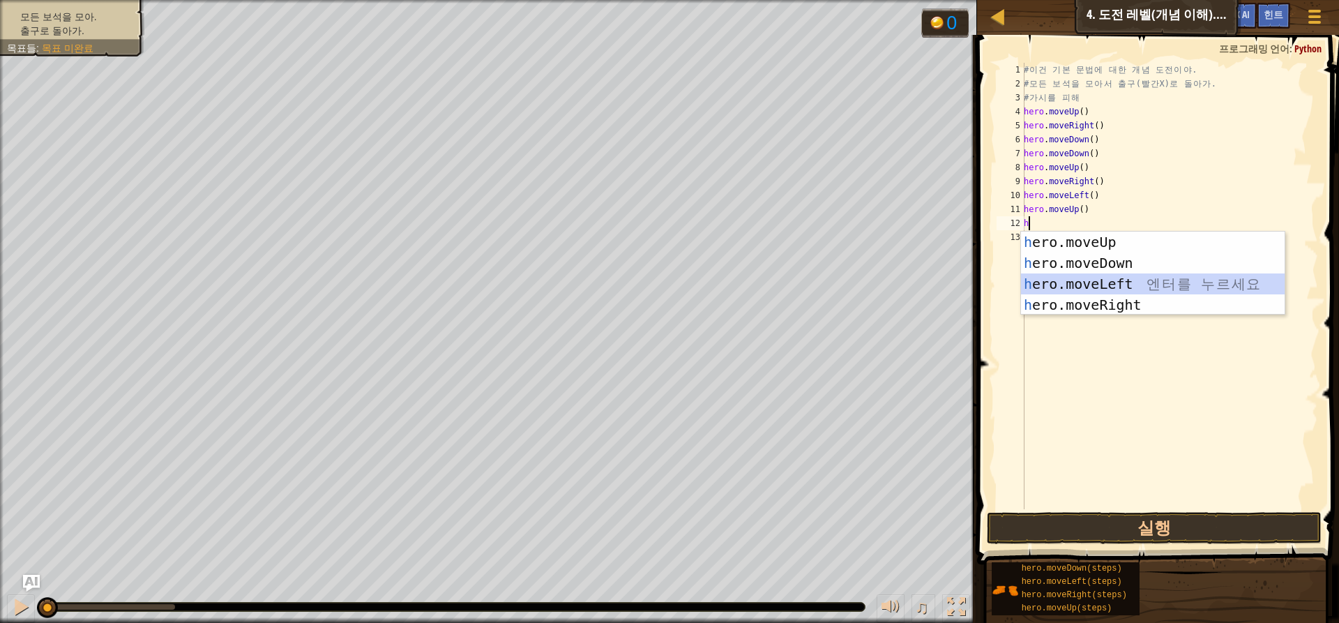
click at [1071, 283] on div "h ero.moveUp 엔 터 를 누 르 세 요 h ero.moveDown 엔 터 를 누 르 세 요 h ero.moveLeft 엔 터 를 누 …" at bounding box center [1153, 295] width 264 height 126
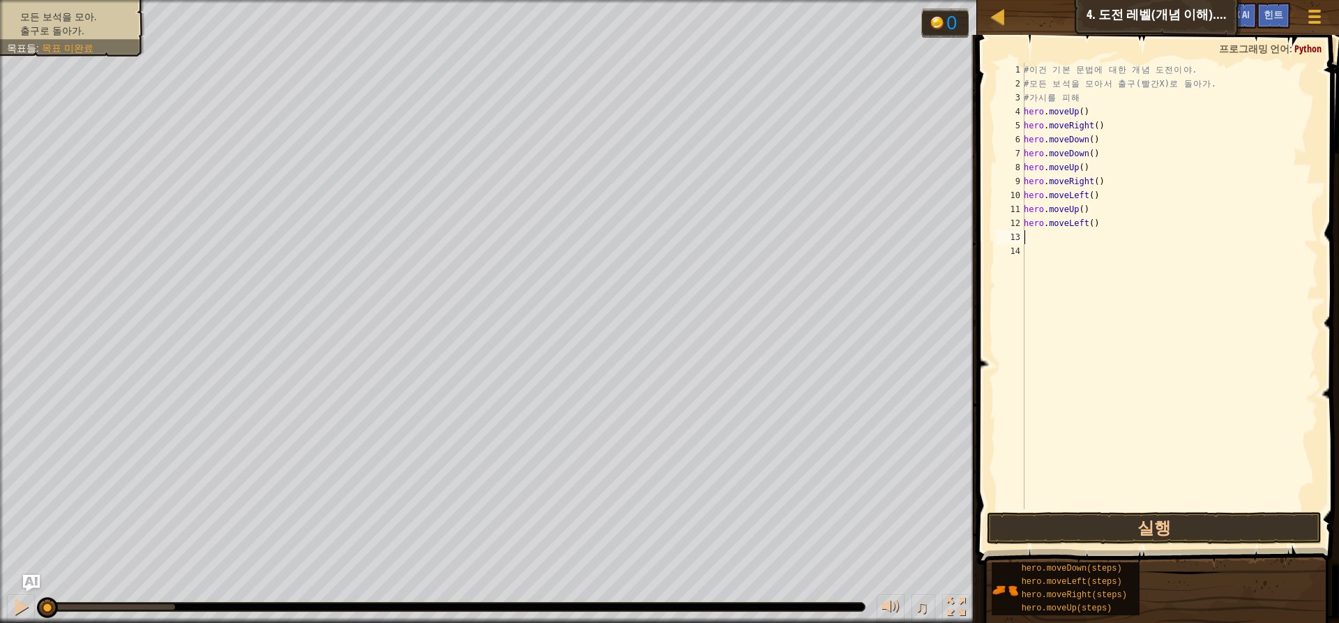
type textarea "h"
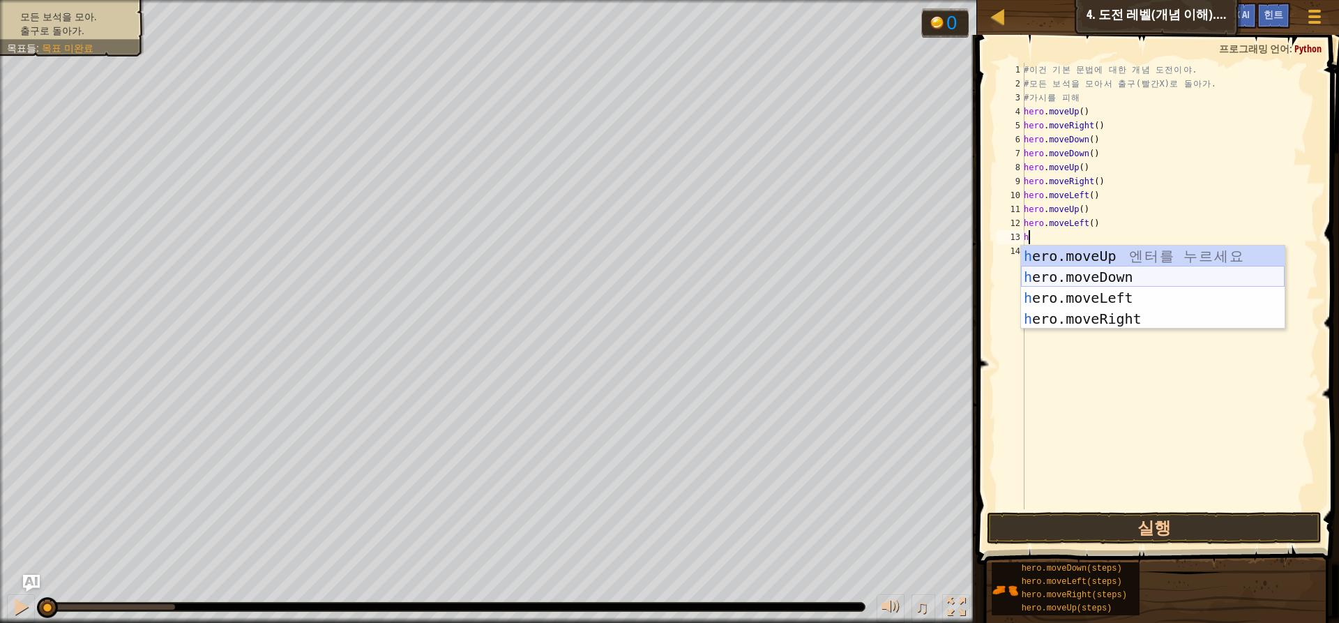
click at [1085, 272] on div "h ero.moveUp 엔 터 를 누 르 세 요 h ero.moveDown 엔 터 를 누 르 세 요 h ero.moveLeft 엔 터 를 누 …" at bounding box center [1153, 309] width 264 height 126
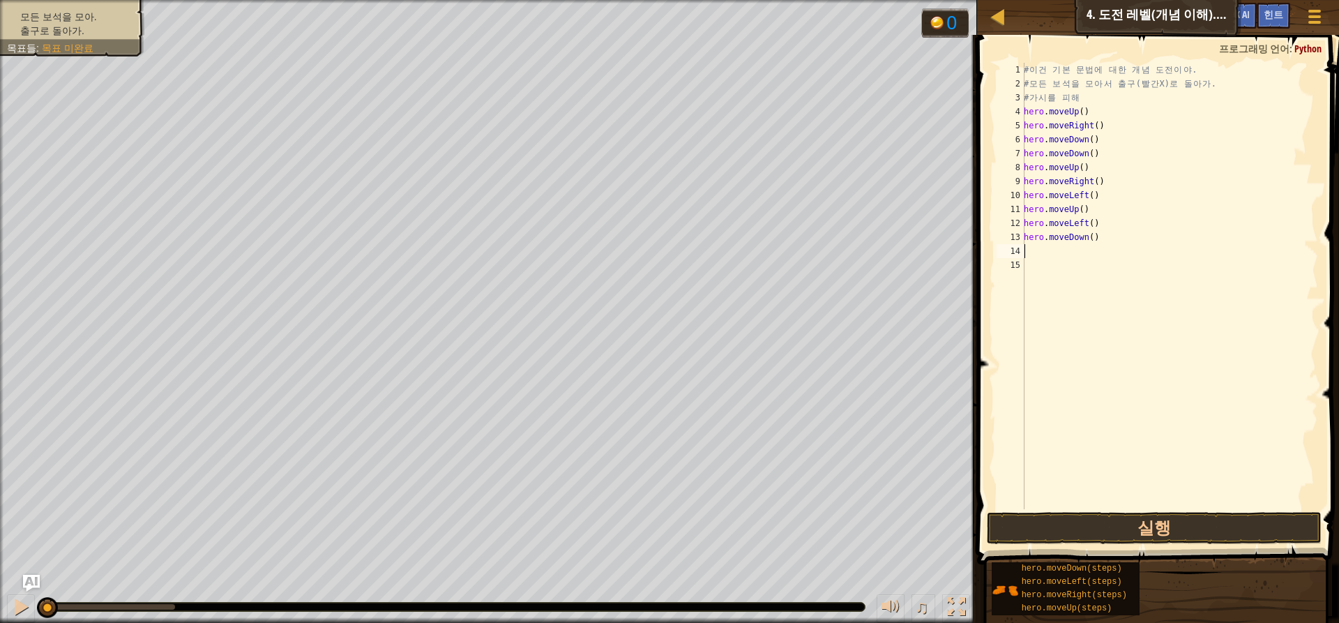
type textarea "h"
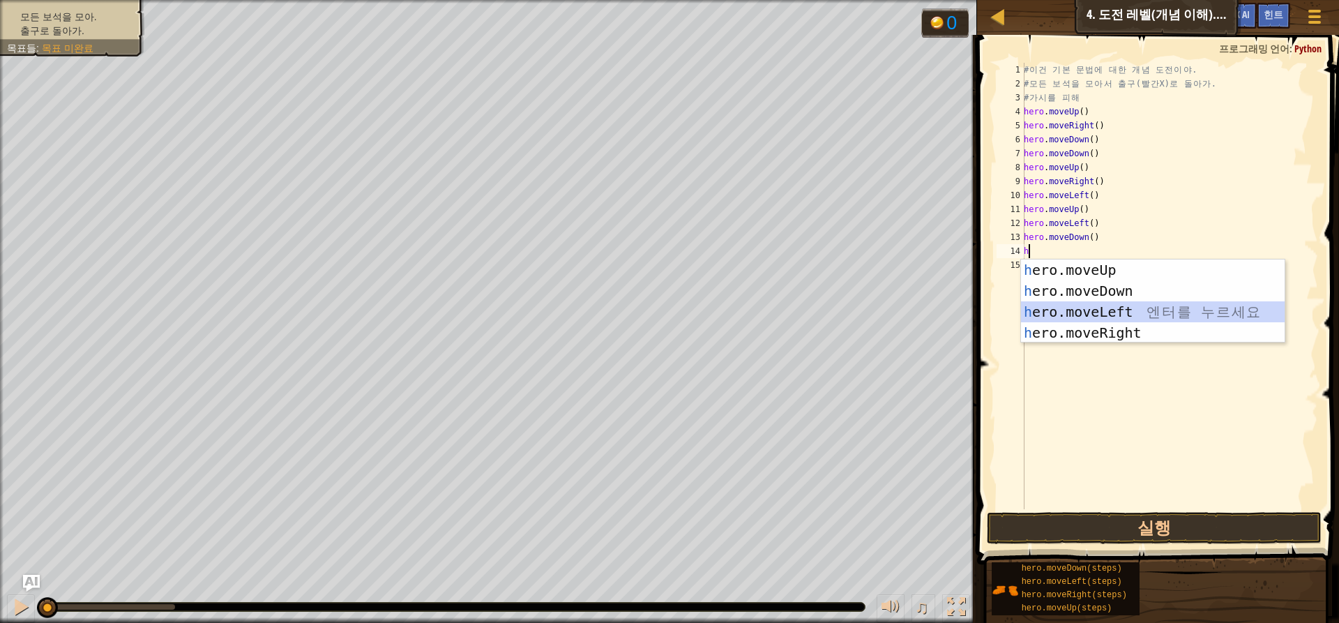
click at [1083, 312] on div "h ero.moveUp 엔 터 를 누 르 세 요 h ero.moveDown 엔 터 를 누 르 세 요 h ero.moveLeft 엔 터 를 누 …" at bounding box center [1153, 323] width 264 height 126
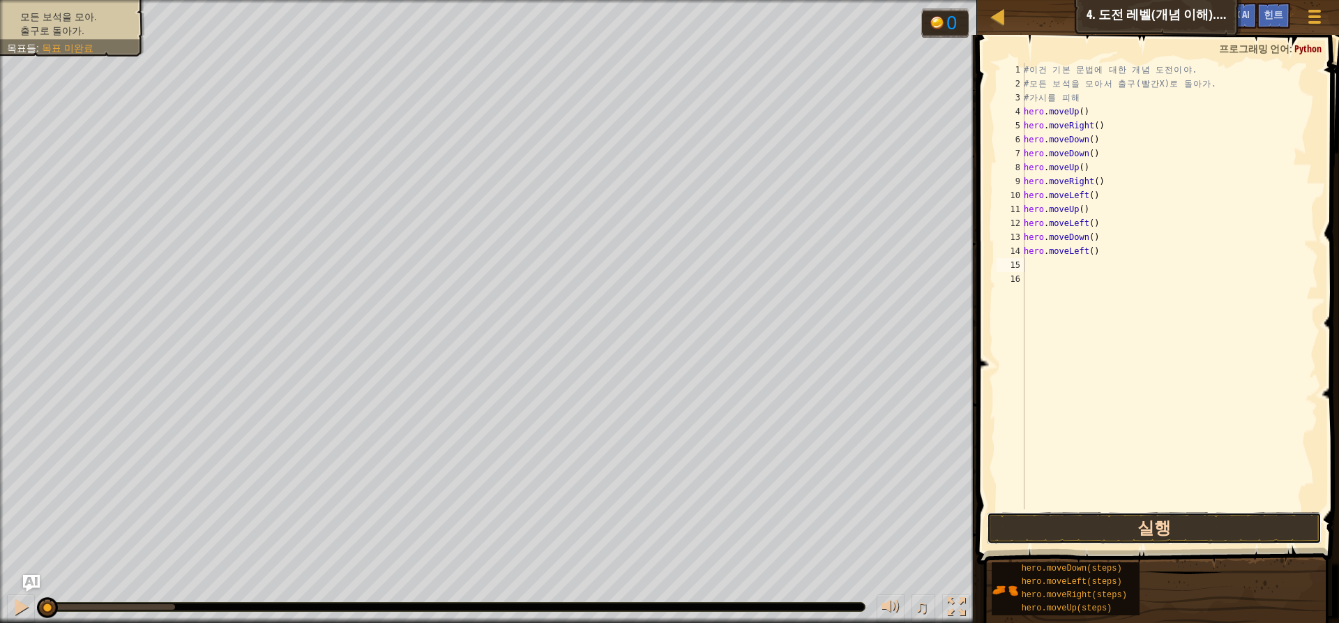
click at [1168, 519] on button "실행" at bounding box center [1154, 528] width 335 height 32
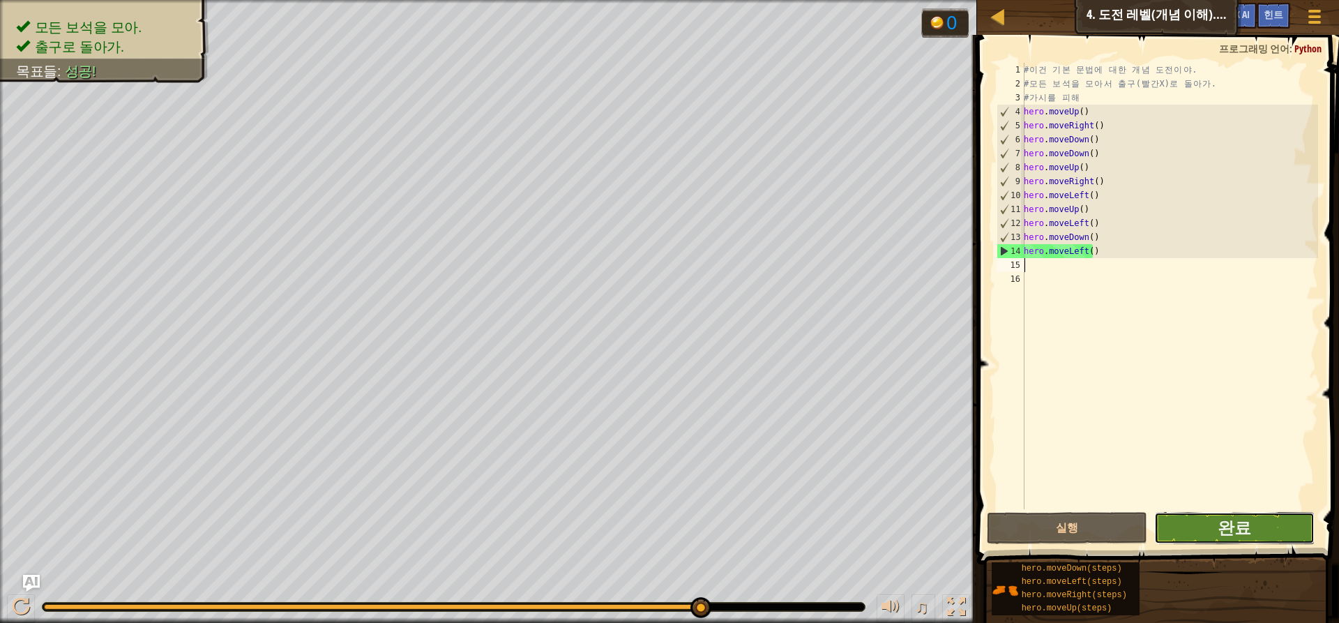
click at [1257, 528] on button "완료" at bounding box center [1235, 528] width 160 height 32
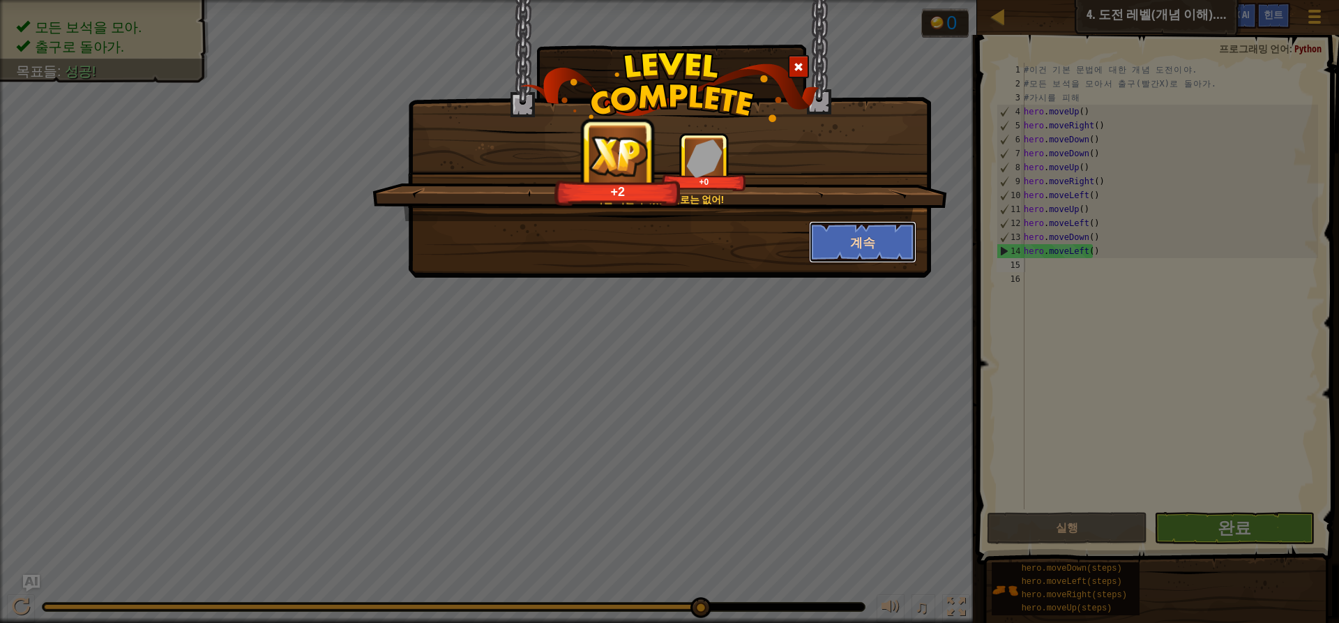
click at [870, 222] on button "계속" at bounding box center [863, 242] width 108 height 42
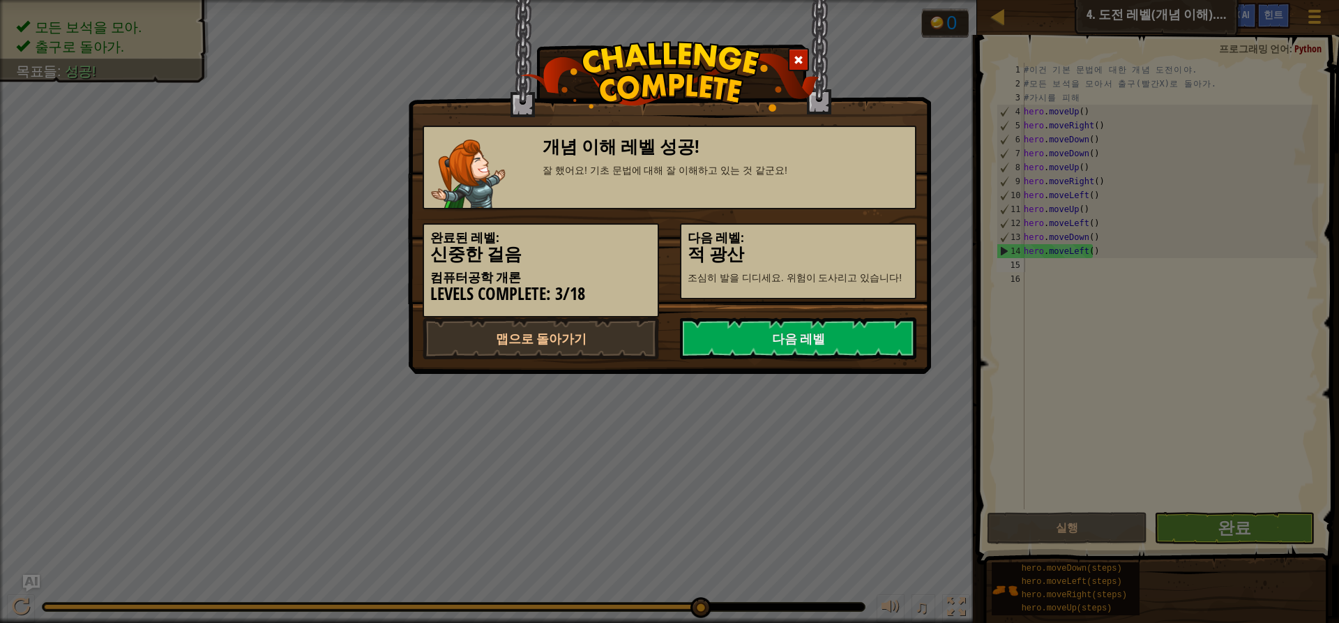
click at [865, 235] on h5 "다음 레벨:" at bounding box center [798, 238] width 221 height 14
click at [816, 329] on link "다음 레벨" at bounding box center [798, 338] width 236 height 42
click at [807, 337] on link "다음 레벨" at bounding box center [798, 338] width 236 height 42
click at [806, 338] on link "다음 레벨" at bounding box center [798, 338] width 236 height 42
click at [804, 338] on link "다음 레벨" at bounding box center [798, 338] width 236 height 42
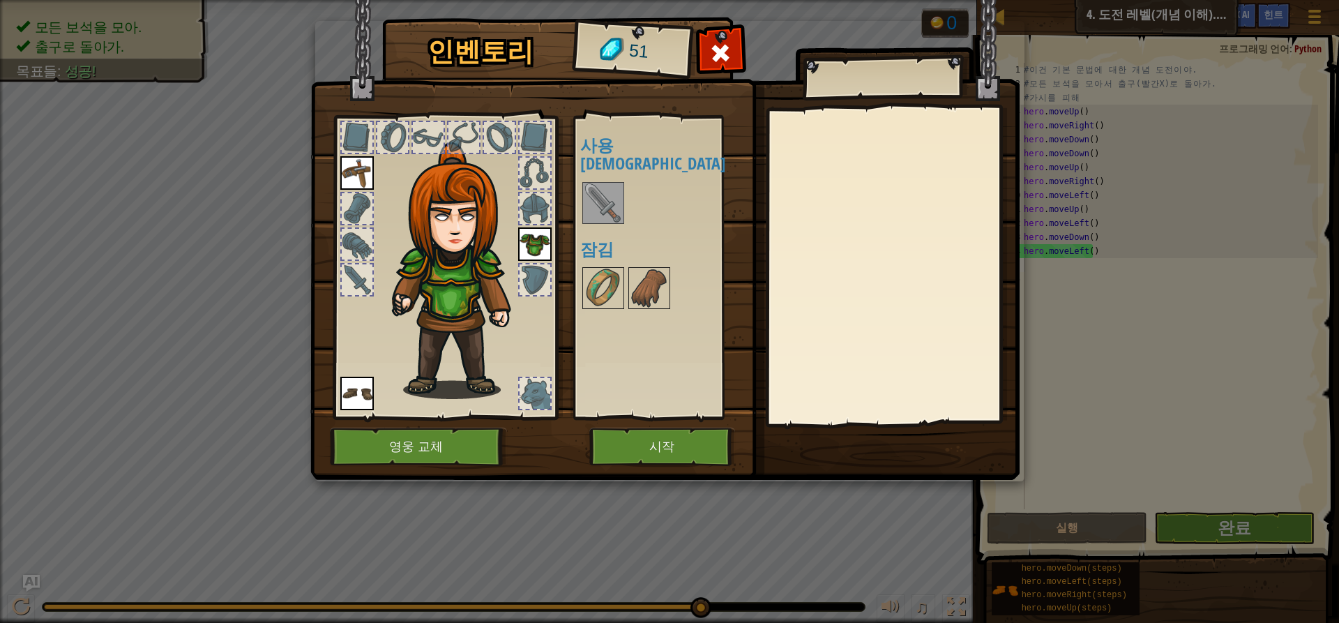
drag, startPoint x: 609, startPoint y: 171, endPoint x: 617, endPoint y: 170, distance: 8.5
click at [610, 183] on img at bounding box center [603, 202] width 39 height 39
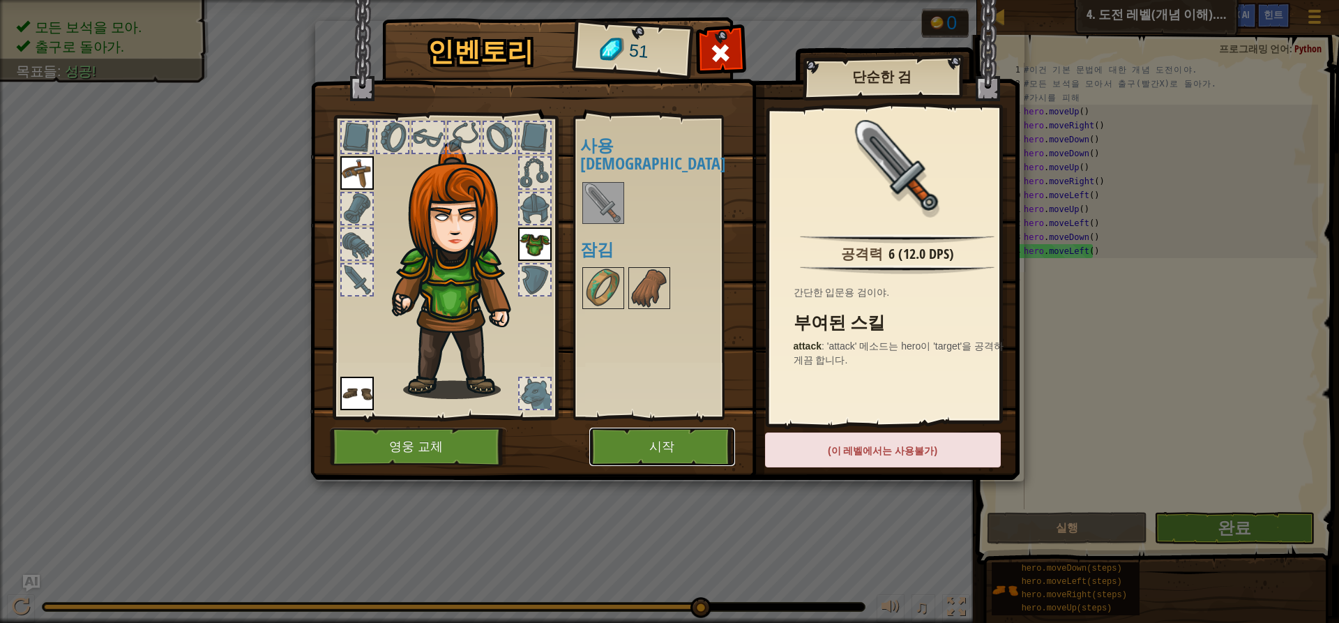
click at [662, 448] on button "시작" at bounding box center [662, 447] width 146 height 38
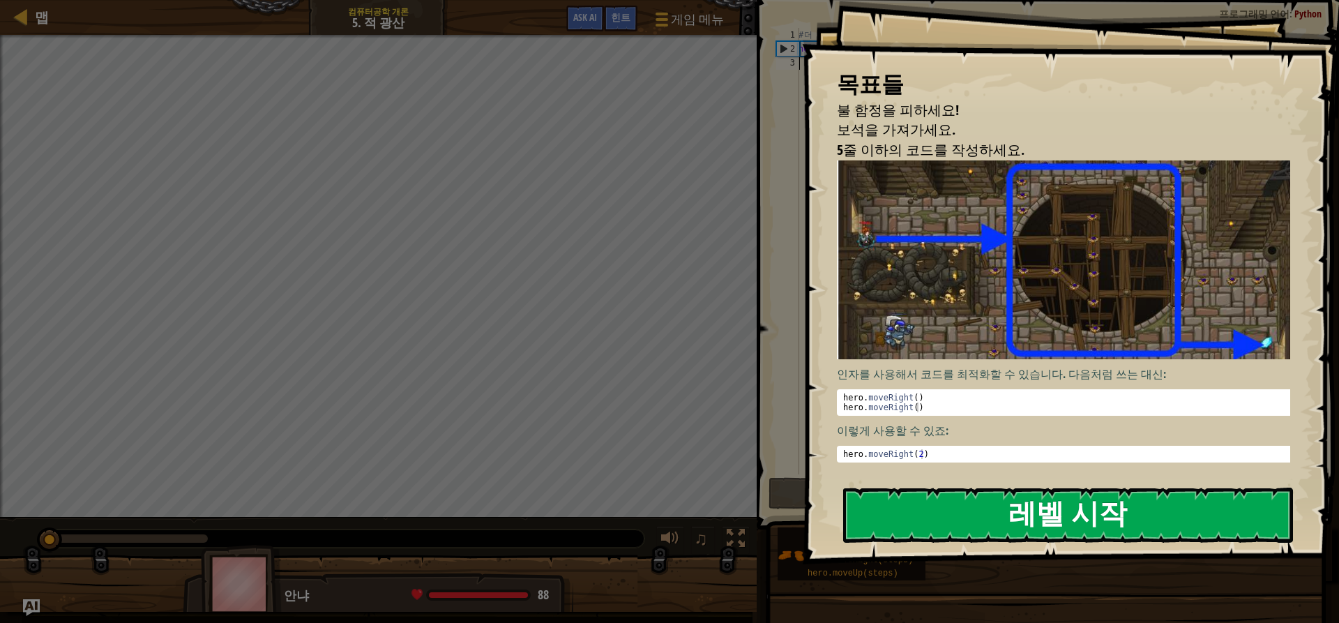
click at [1128, 505] on button "레벨 시작" at bounding box center [1068, 515] width 450 height 55
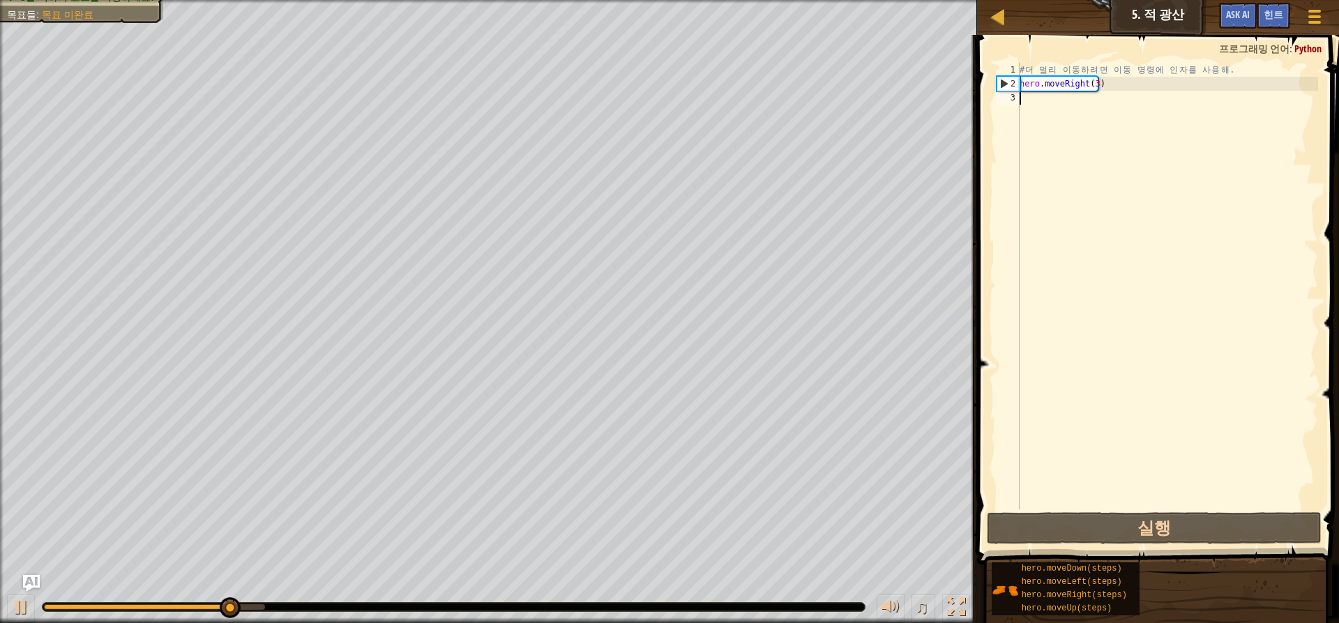
type textarea "h"
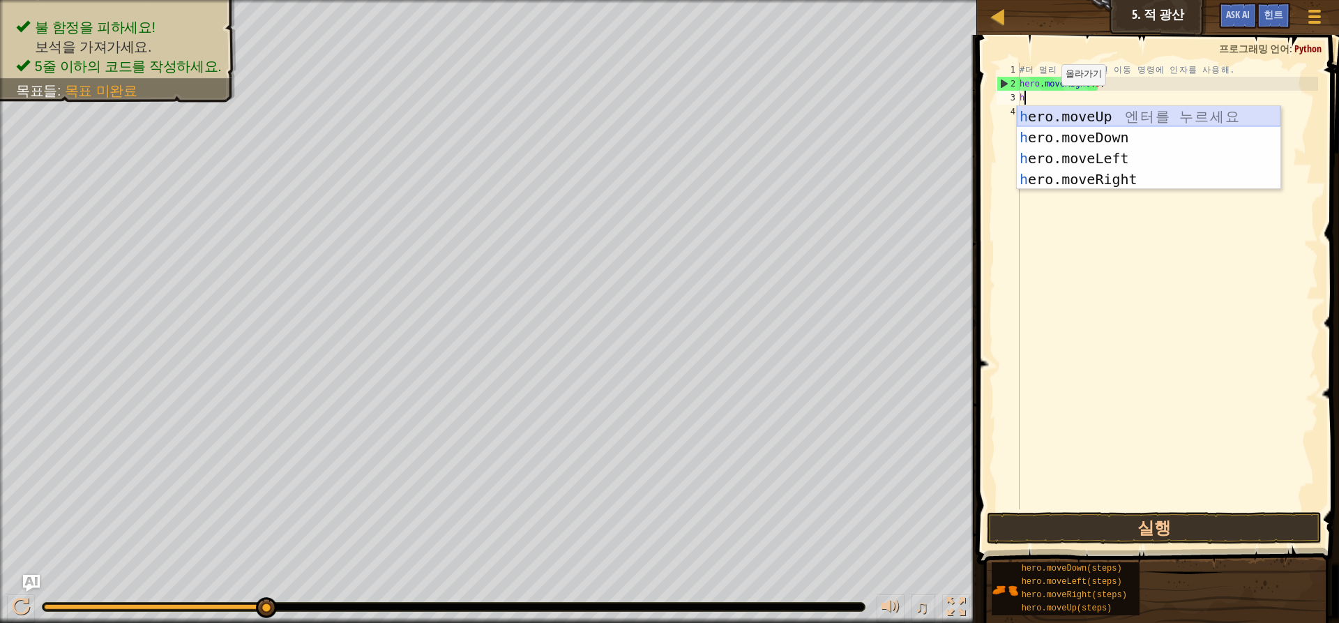
click at [1083, 112] on div "h ero.moveUp 엔 터 를 누 르 세 요 h ero.moveDown 엔 터 를 누 르 세 요 h ero.moveLeft 엔 터 를 누 …" at bounding box center [1149, 169] width 264 height 126
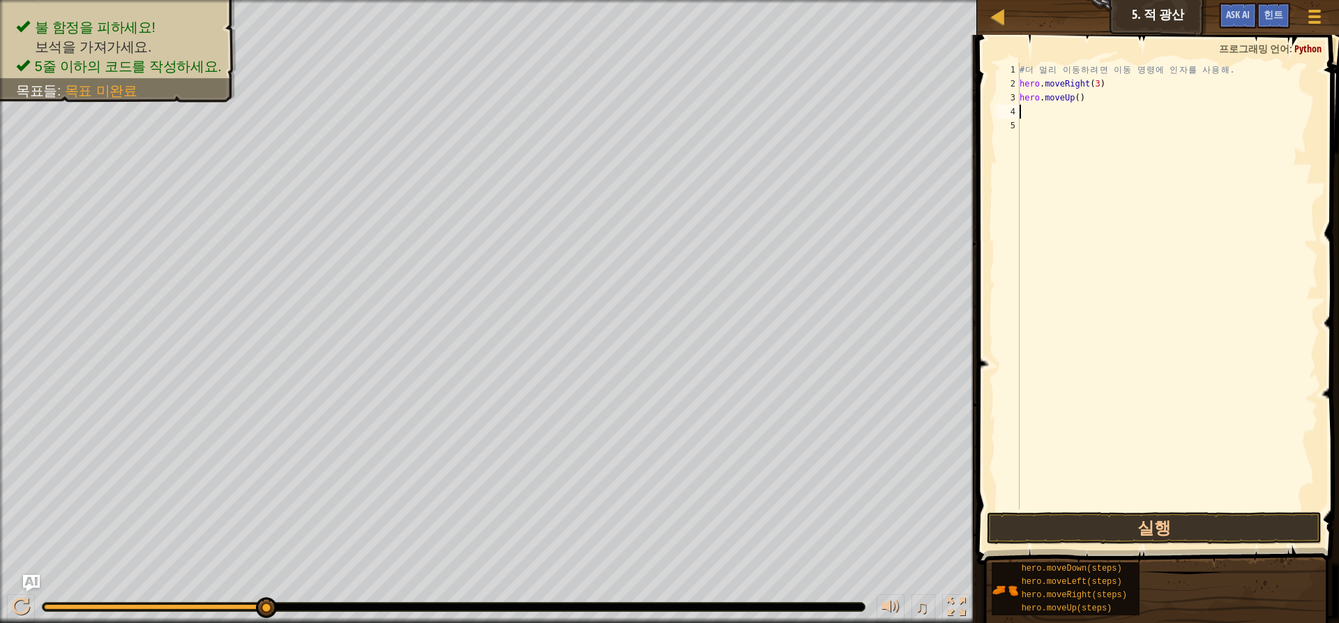
type textarea "h"
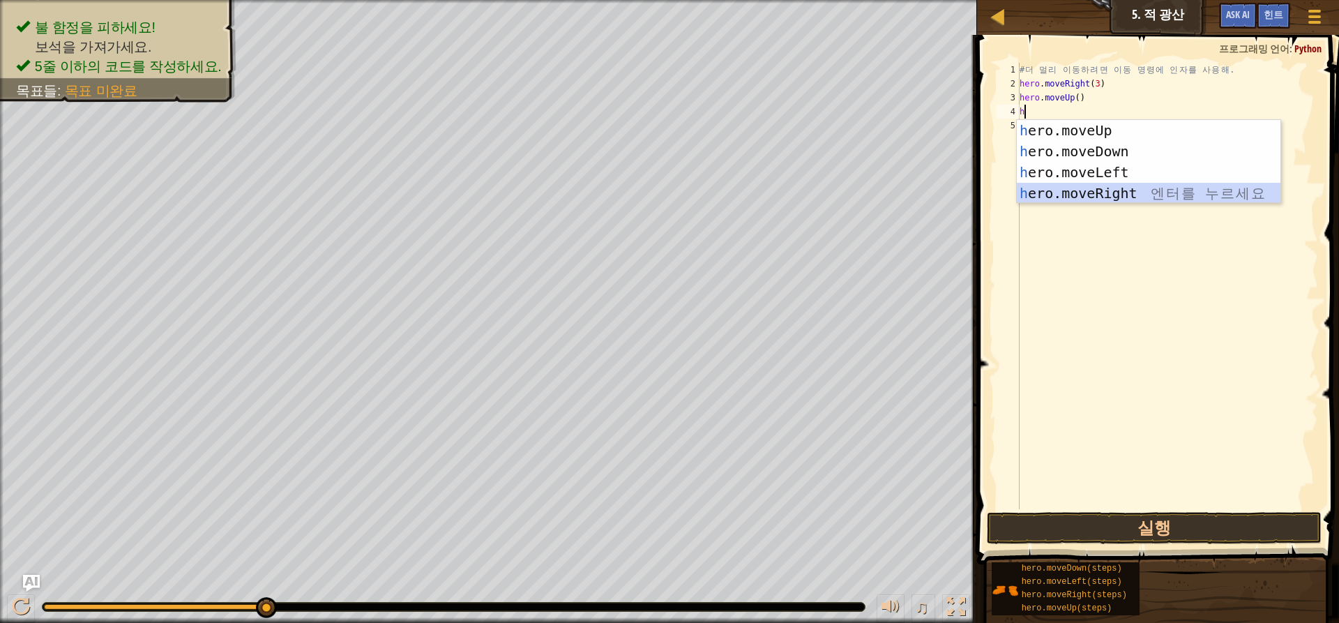
click at [1069, 187] on div "h ero.moveUp 엔 터 를 누 르 세 요 h ero.moveDown 엔 터 를 누 르 세 요 h ero.moveLeft 엔 터 를 누 …" at bounding box center [1149, 183] width 264 height 126
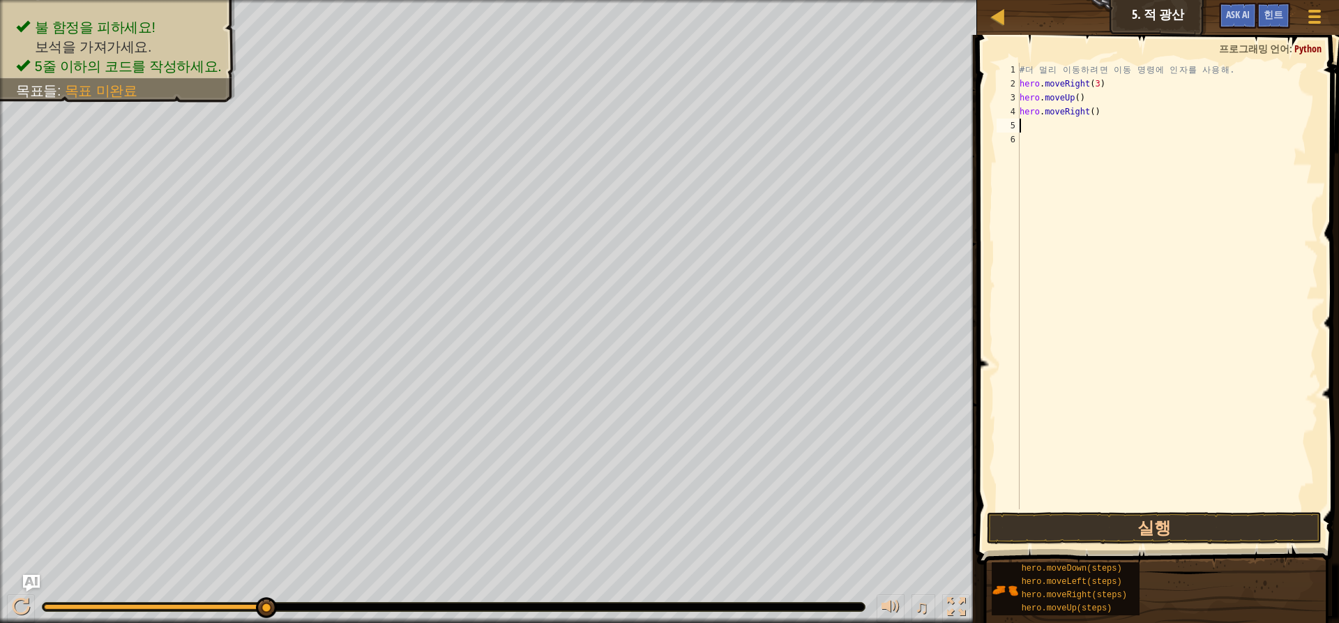
type textarea "h"
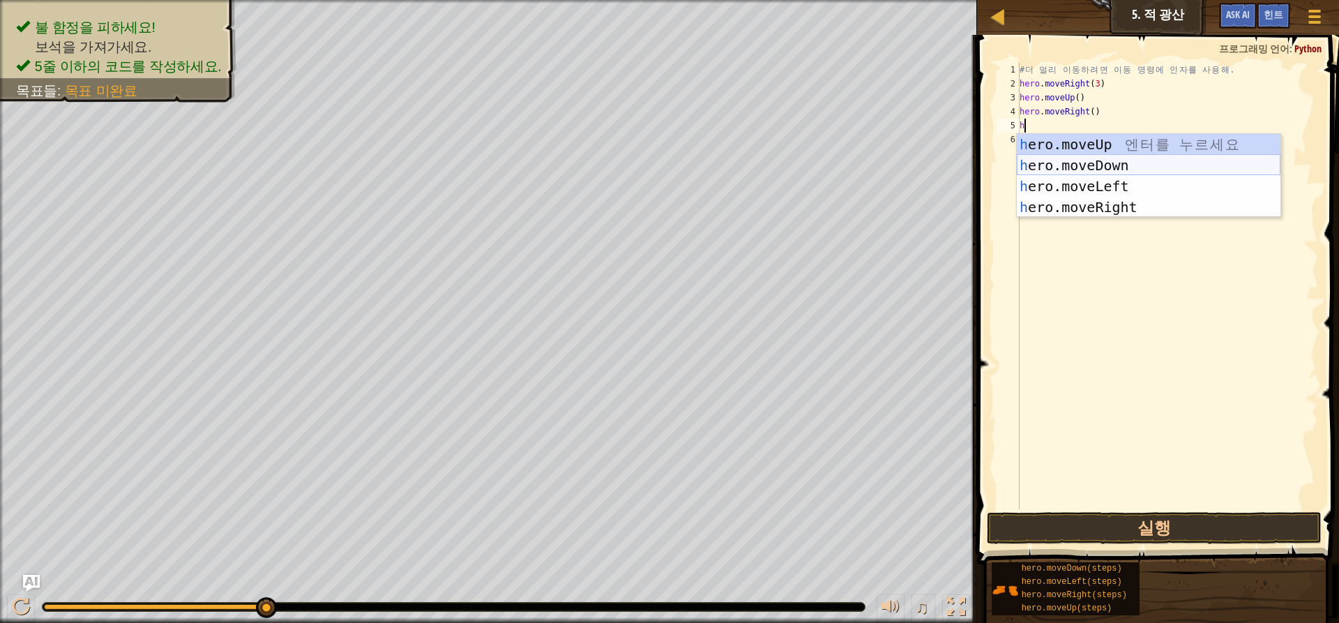
click at [1066, 163] on div "h ero.moveUp 엔 터 를 누 르 세 요 h ero.moveDown 엔 터 를 누 르 세 요 h ero.moveLeft 엔 터 를 누 …" at bounding box center [1149, 197] width 264 height 126
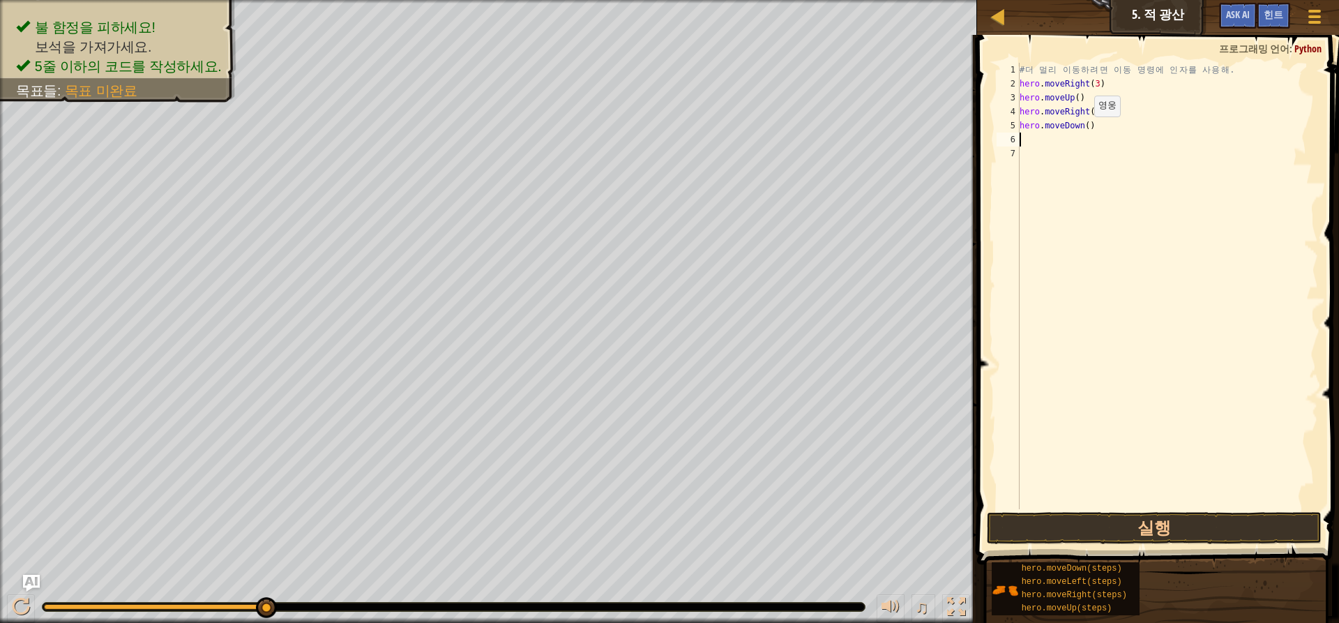
click at [1083, 130] on div "# 더 멀 리 이 동 하 려 면 이 동 명 령 에 인 자 를 사 용 해 . hero . moveRight ( 3 ) hero . moveUp …" at bounding box center [1167, 300] width 301 height 474
type textarea "hero.moveDown(3)"
click at [1044, 146] on div "# 더 멀 리 이 동 하 려 면 이 동 명 령 에 인 자 를 사 용 해 . hero . moveRight ( 3 ) hero . moveUp …" at bounding box center [1167, 300] width 301 height 474
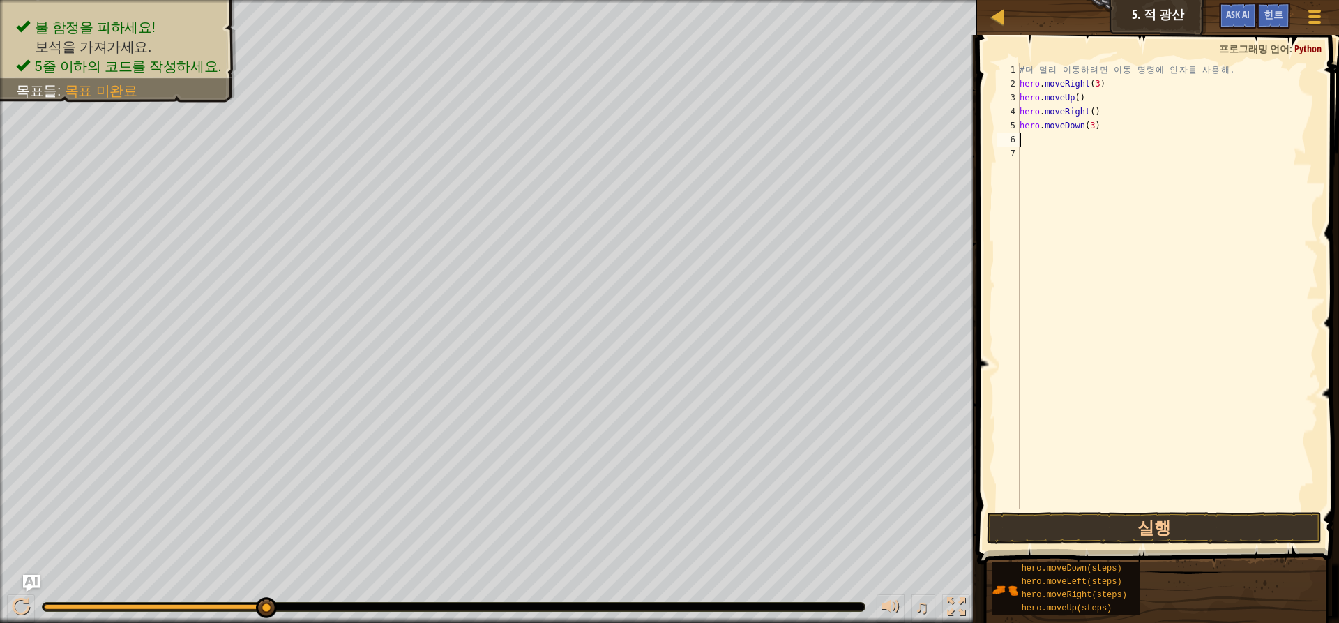
type textarea "h"
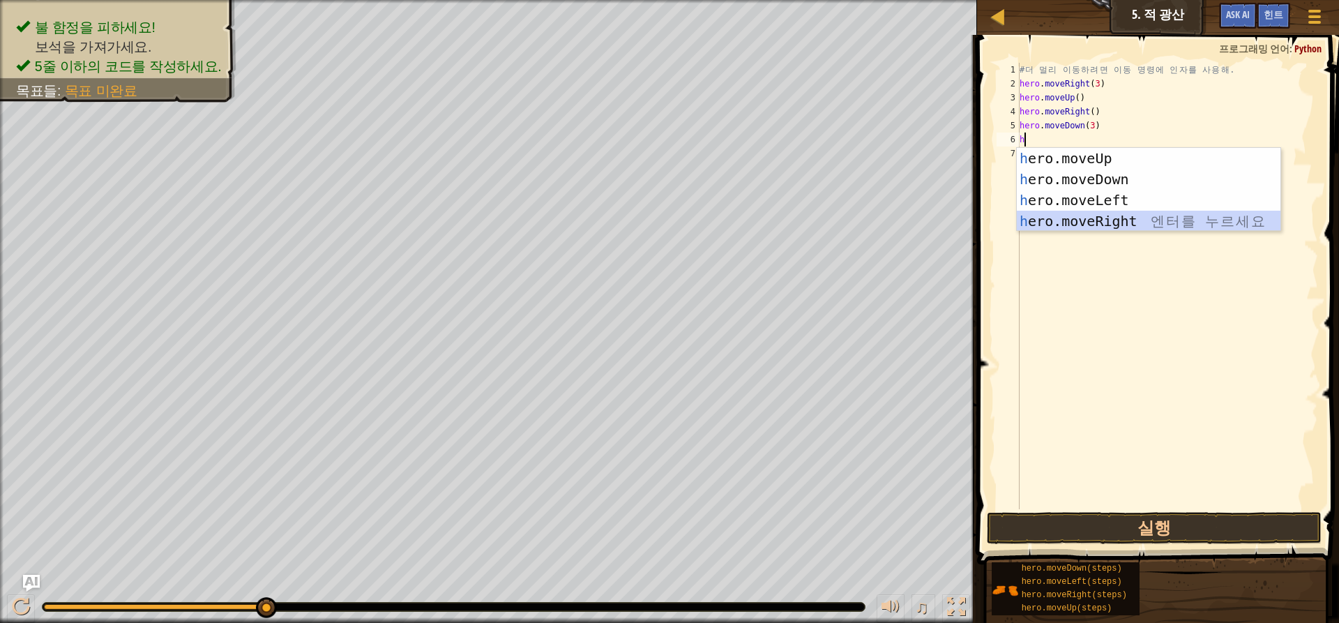
drag, startPoint x: 1062, startPoint y: 215, endPoint x: 1058, endPoint y: 188, distance: 27.4
click at [1060, 215] on div "h ero.moveUp 엔 터 를 누 르 세 요 h ero.moveDown 엔 터 를 누 르 세 요 h ero.moveLeft 엔 터 를 누 …" at bounding box center [1149, 211] width 264 height 126
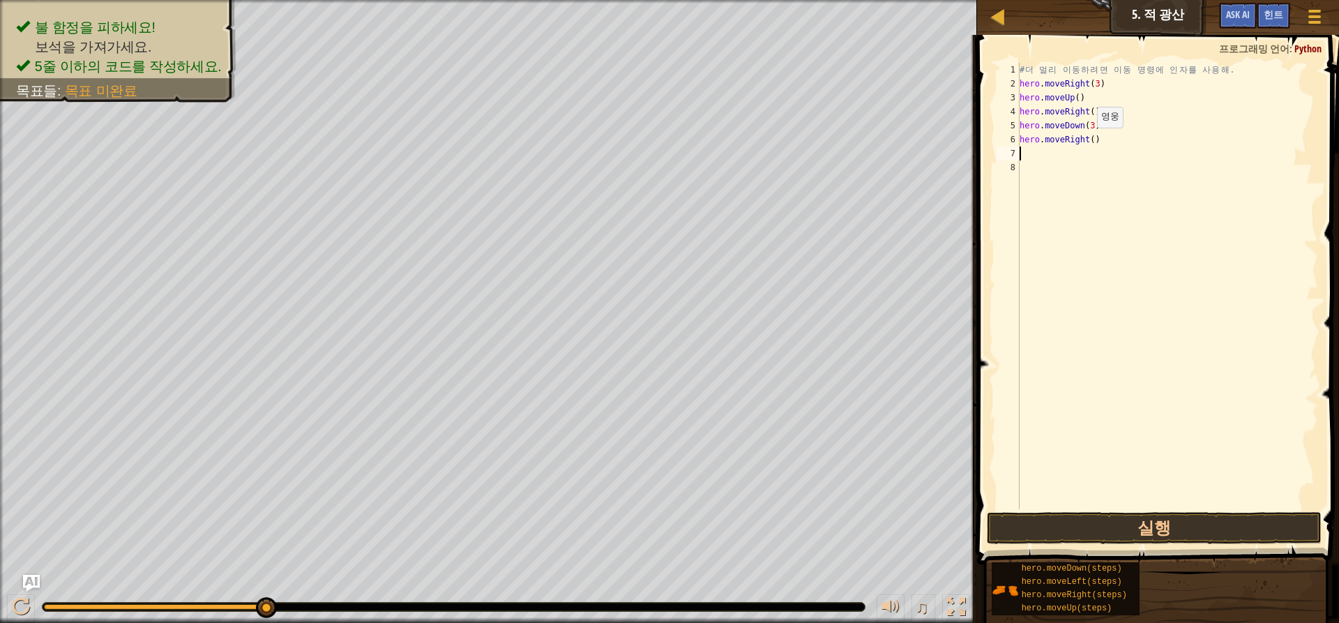
click at [1085, 142] on div "# 더 멀 리 이 동 하 려 면 이 동 명 령 에 인 자 를 사 용 해 . hero . moveRight ( 3 ) hero . moveUp …" at bounding box center [1167, 300] width 301 height 474
click at [1088, 144] on div "# 더 멀 리 이 동 하 려 면 이 동 명 령 에 인 자 를 사 용 해 . hero . moveRight ( 3 ) hero . moveUp …" at bounding box center [1167, 300] width 301 height 474
type textarea "hero.moveRight(2)"
click at [1166, 525] on button "실행" at bounding box center [1154, 528] width 335 height 32
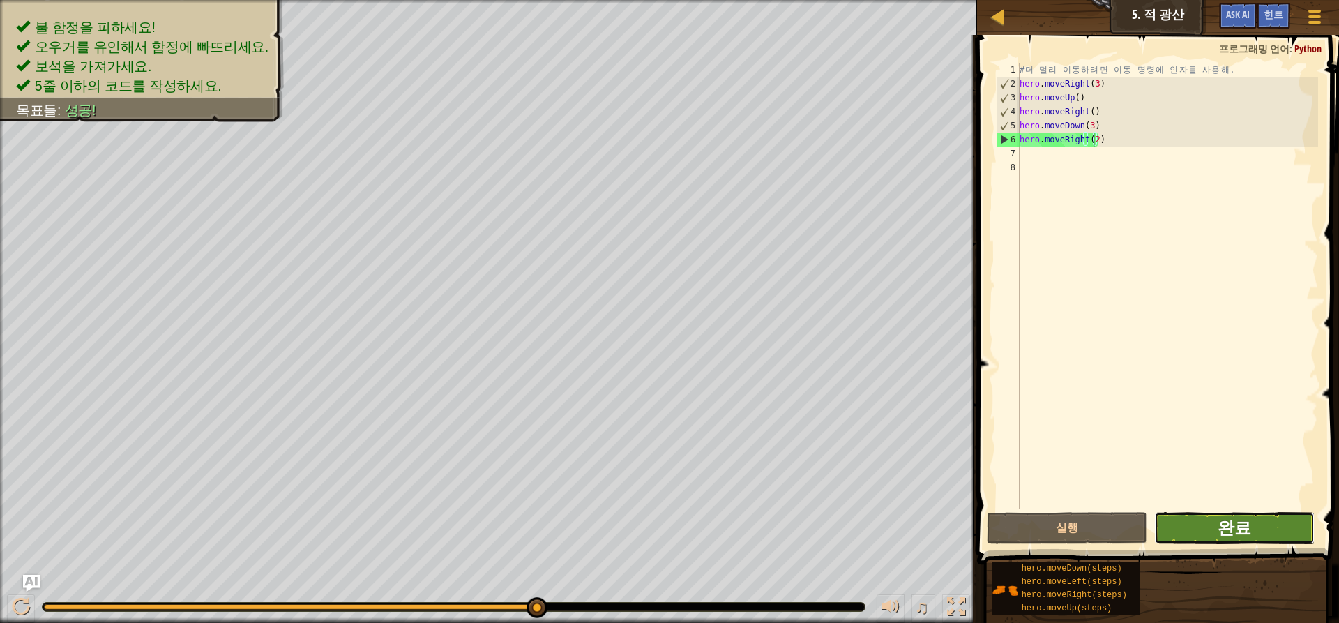
click at [1221, 523] on span "완료" at bounding box center [1234, 527] width 33 height 22
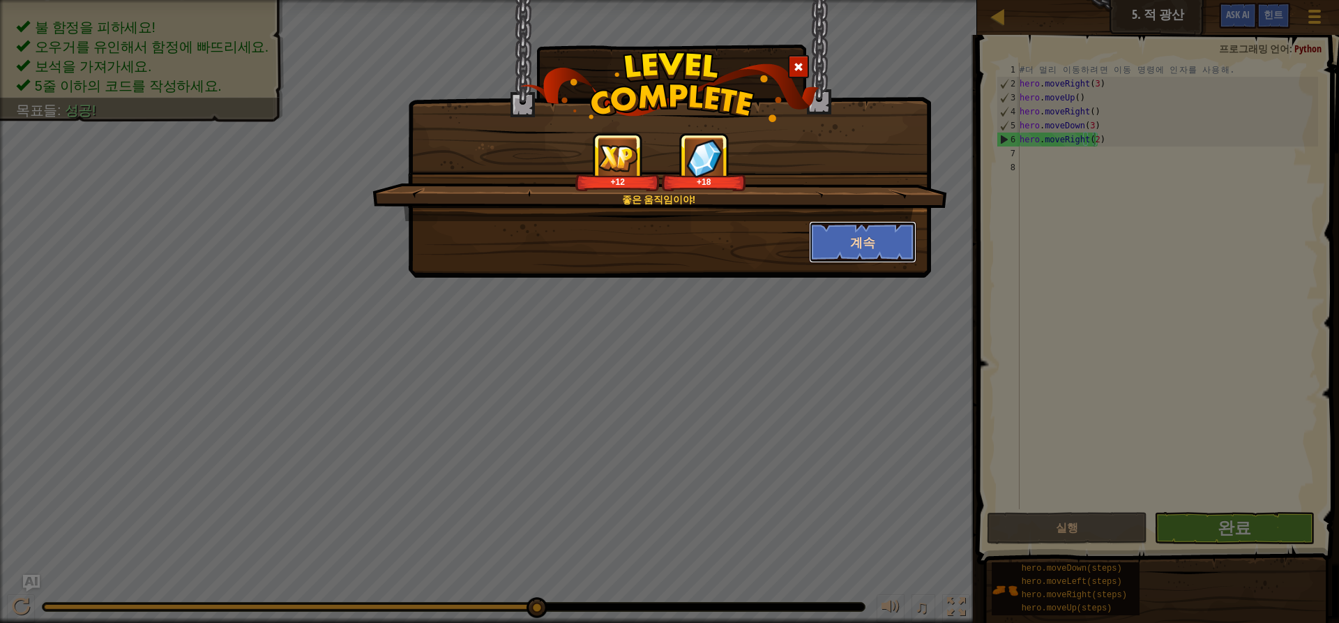
click at [860, 248] on button "계속" at bounding box center [863, 242] width 108 height 42
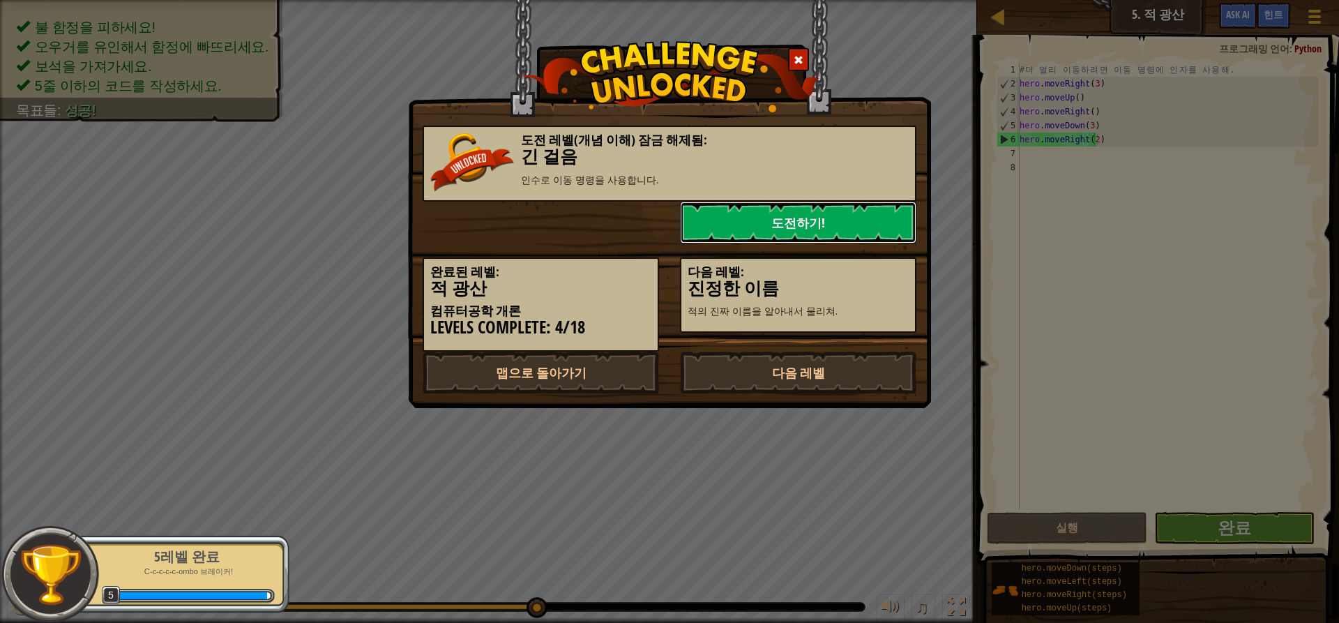
click at [797, 221] on link "도전하기!" at bounding box center [798, 223] width 236 height 42
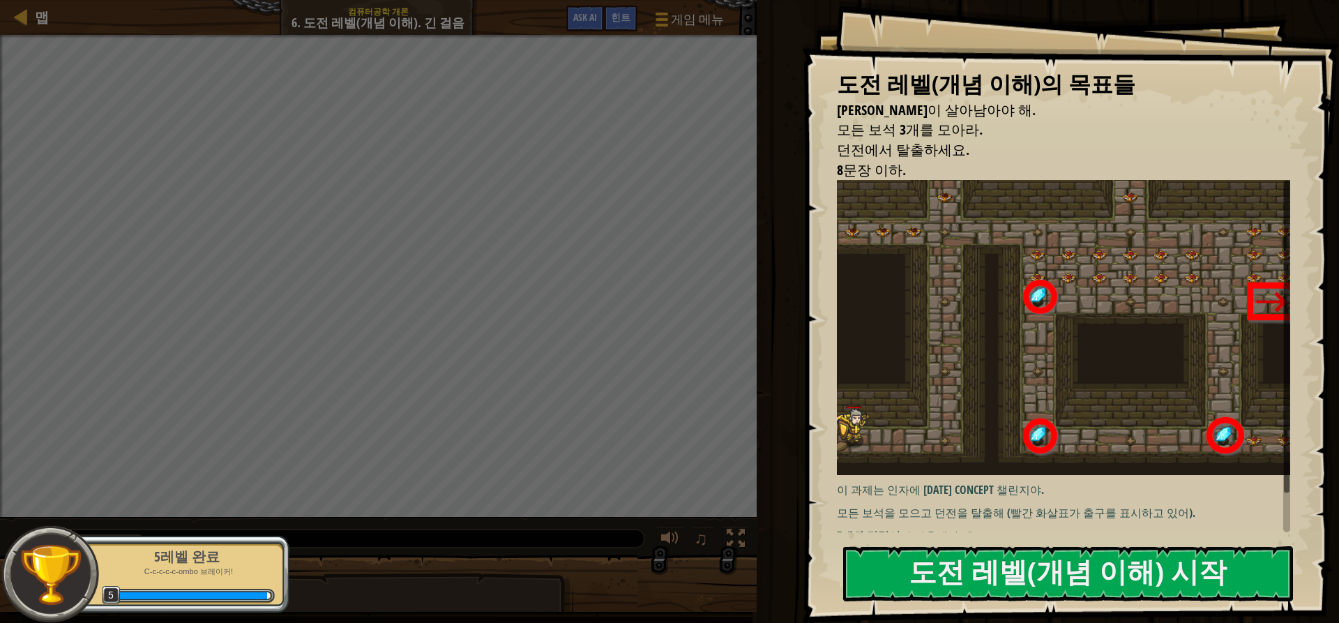
scroll to position [35, 0]
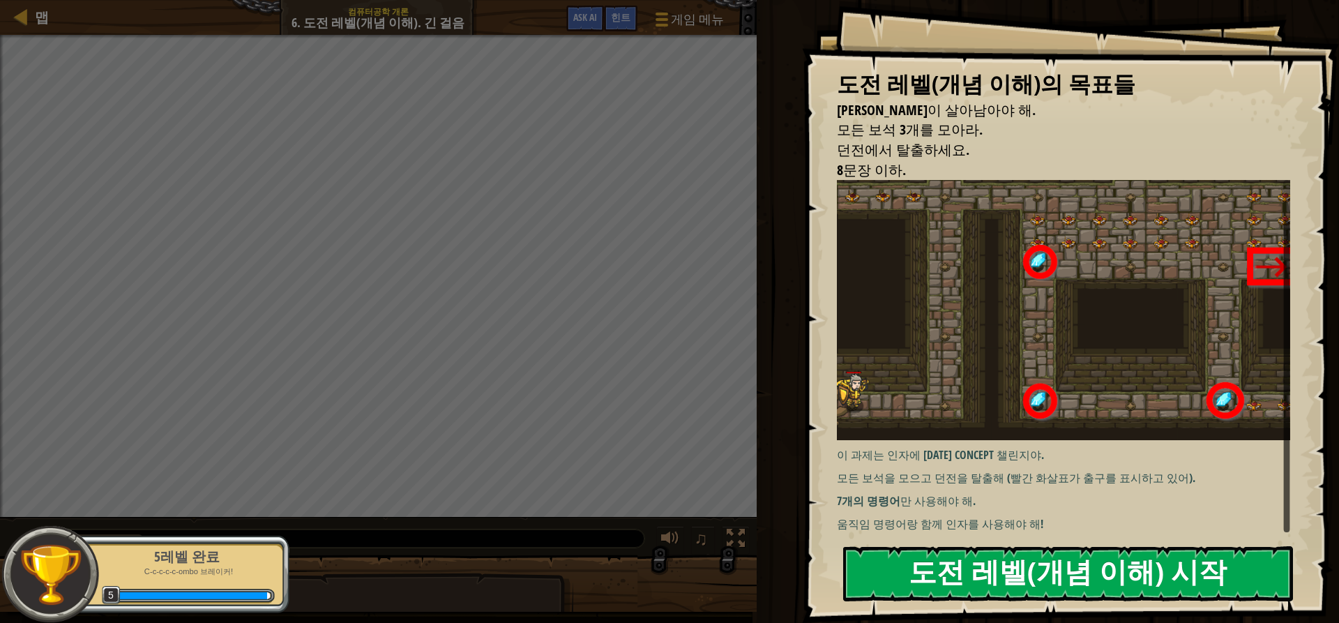
click at [990, 570] on button "도전 레벨(개념 이해) 시작" at bounding box center [1068, 573] width 450 height 55
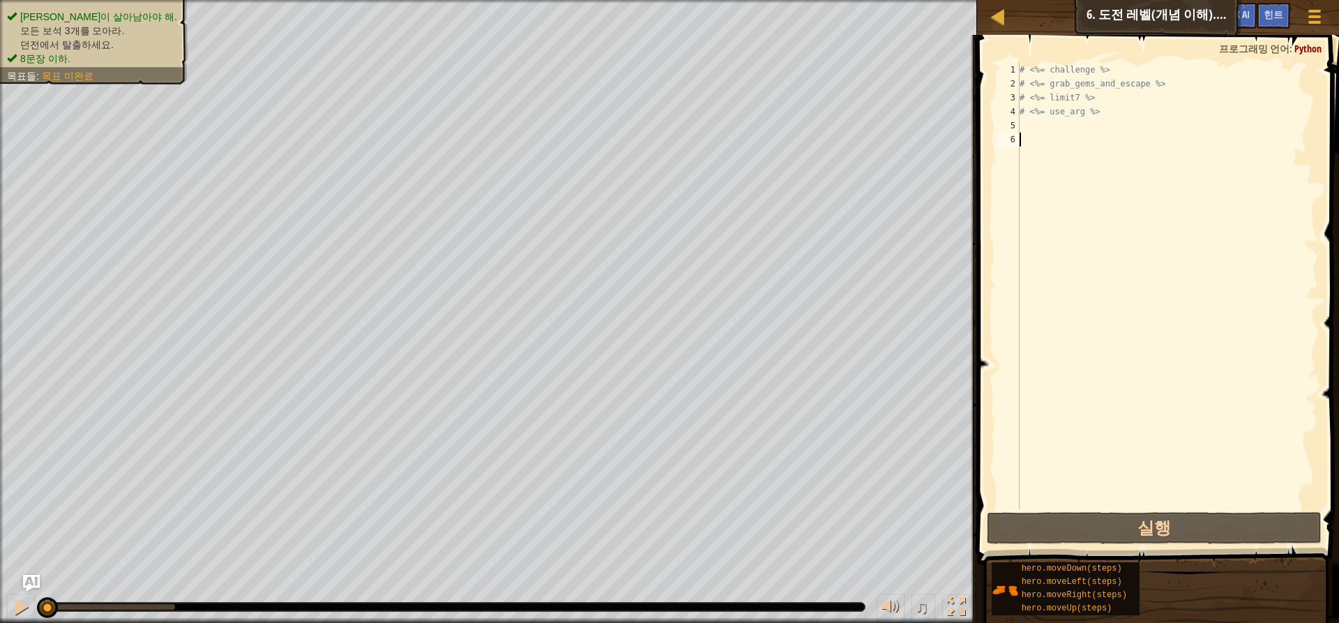
click at [1060, 135] on div "# <%= challenge %> # <%= grab_gems_and_escape %> # <%= limit7 %> # <%= use_arg …" at bounding box center [1167, 300] width 301 height 474
click at [1052, 125] on div "# <%= challenge %> # <%= grab_gems_and_escape %> # <%= limit7 %> # <%= use_arg …" at bounding box center [1167, 300] width 301 height 474
type textarea "h"
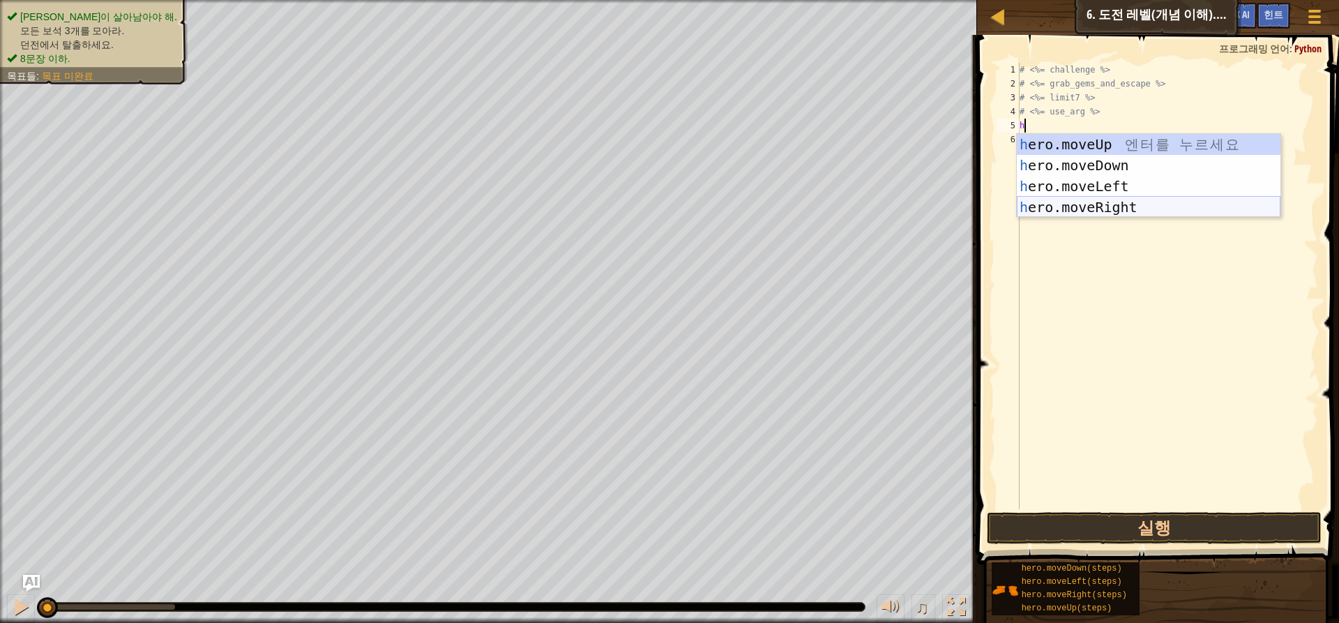
click at [1092, 203] on div "h ero.moveUp 엔 터 를 누 르 세 요 h ero.moveDown 엔 터 를 누 르 세 요 h ero.moveLeft 엔 터 를 누 …" at bounding box center [1149, 197] width 264 height 126
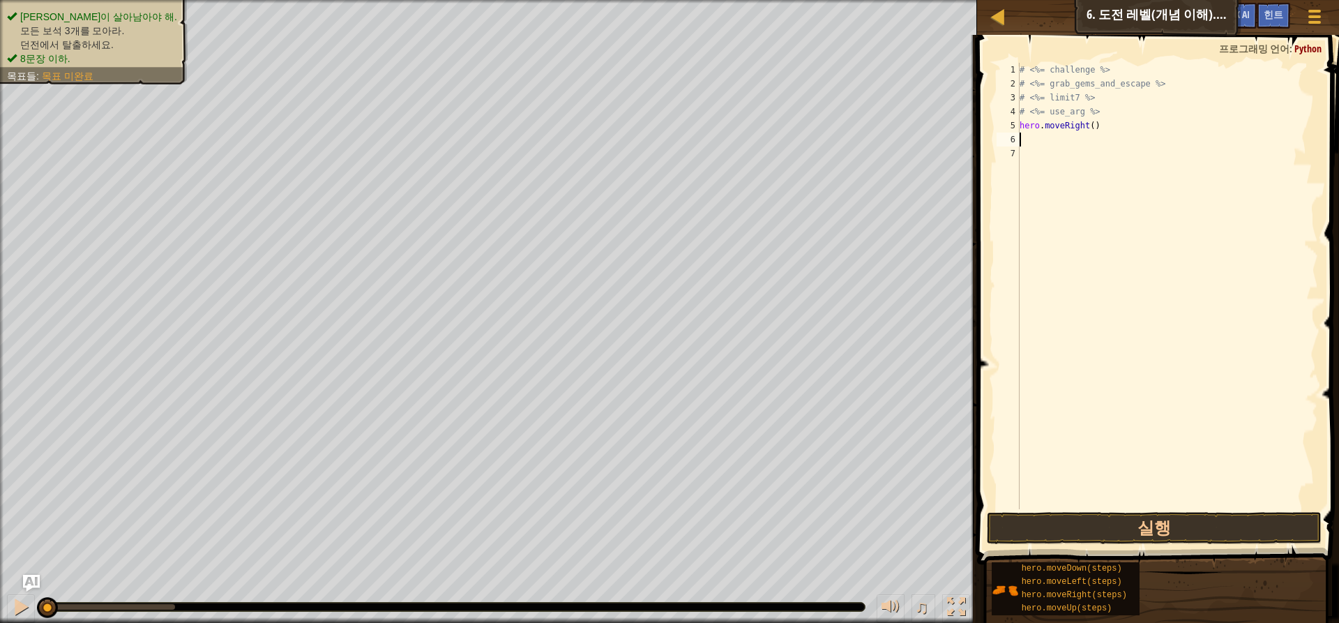
type textarea "h"
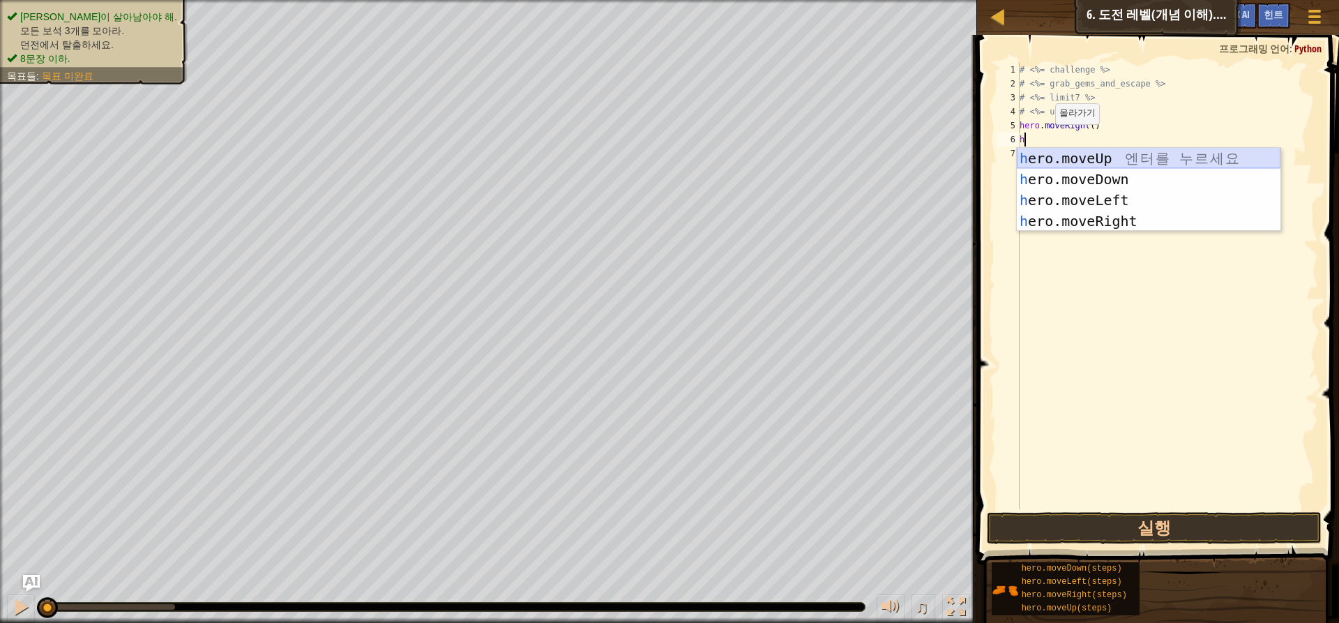
click at [1115, 160] on div "h ero.moveUp 엔 터 를 누 르 세 요 h ero.moveDown 엔 터 를 누 르 세 요 h ero.moveLeft 엔 터 를 누 …" at bounding box center [1149, 211] width 264 height 126
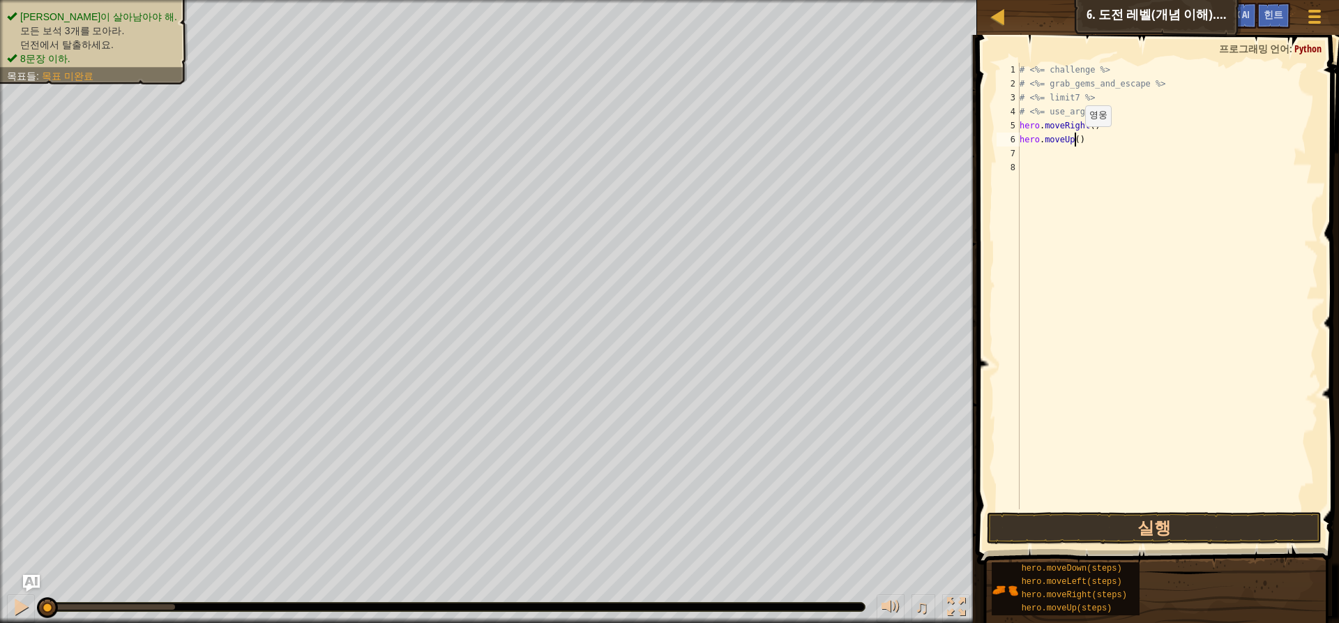
click at [1074, 140] on div "# <%= challenge %> # <%= grab_gems_and_escape %> # <%= limit7 %> # <%= use_arg …" at bounding box center [1167, 300] width 301 height 474
type textarea "hero.moveUp(3)"
click at [1092, 167] on div "# <%= challenge %> # <%= grab_gems_and_escape %> # <%= limit7 %> # <%= use_arg …" at bounding box center [1167, 300] width 301 height 474
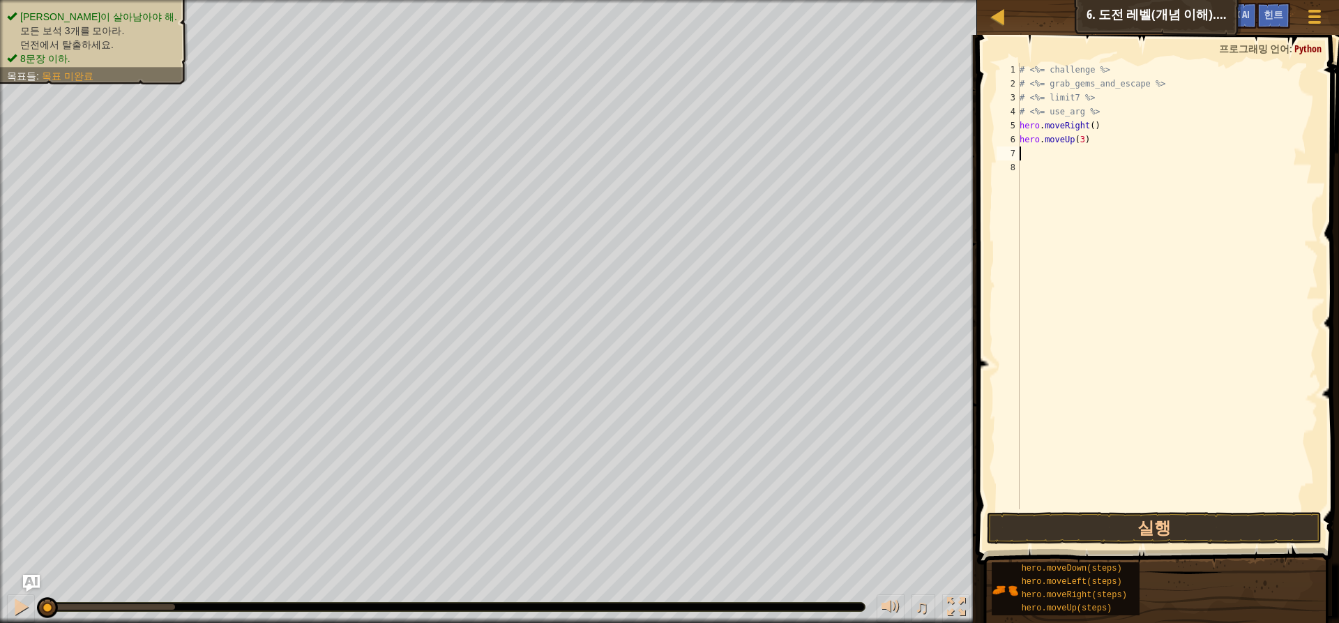
click at [1081, 157] on div "# <%= challenge %> # <%= grab_gems_and_escape %> # <%= limit7 %> # <%= use_arg …" at bounding box center [1167, 300] width 301 height 474
type textarea "h"
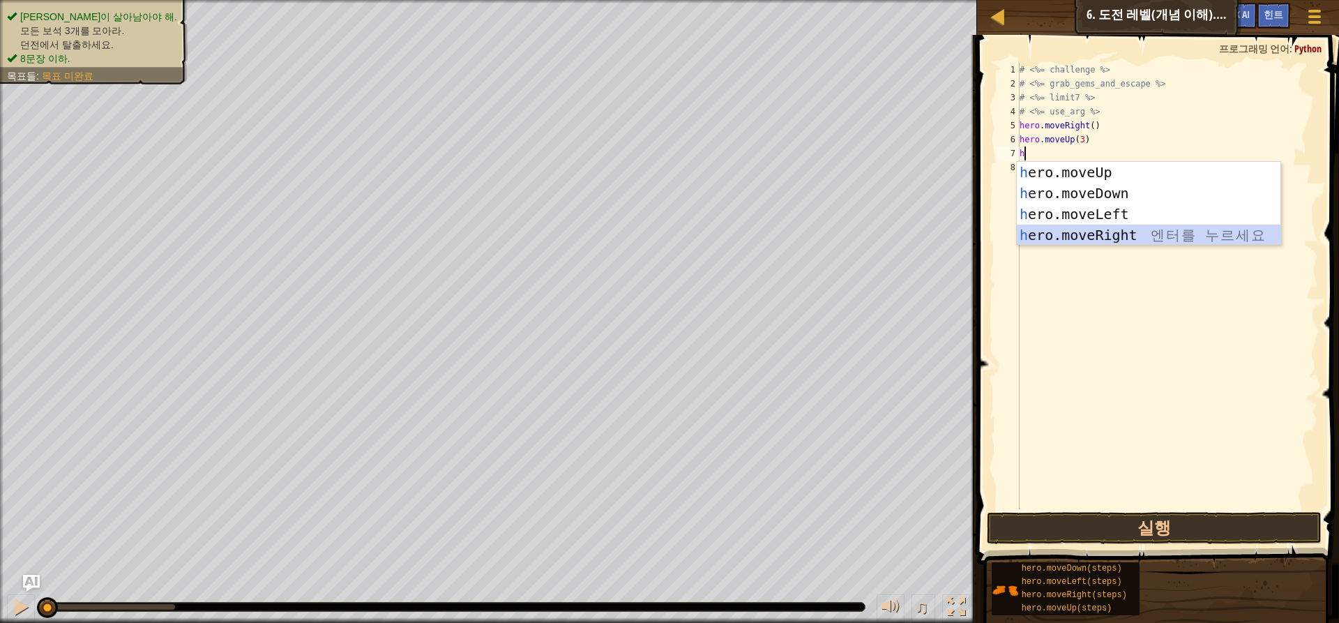
click at [1102, 230] on div "h ero.moveUp 엔 터 를 누 르 세 요 h ero.moveDown 엔 터 를 누 르 세 요 h ero.moveLeft 엔 터 를 누 …" at bounding box center [1149, 225] width 264 height 126
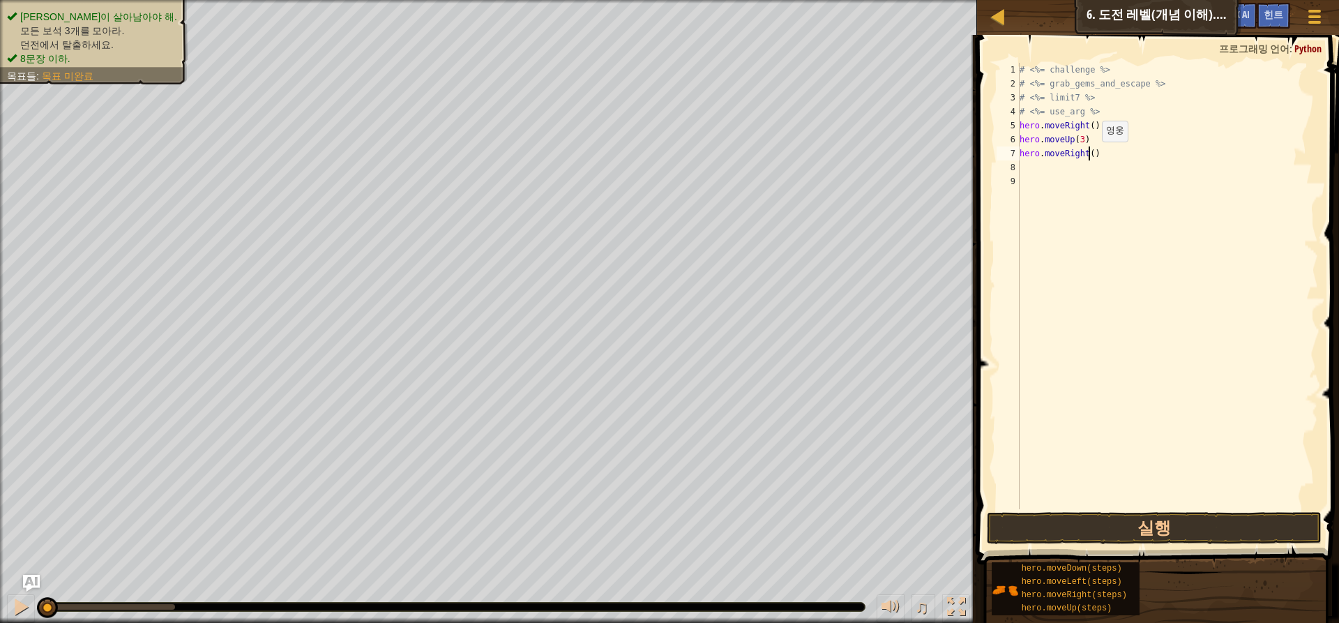
click at [1090, 156] on div "# <%= challenge %> # <%= grab_gems_and_escape %> # <%= limit7 %> # <%= use_arg …" at bounding box center [1167, 300] width 301 height 474
type textarea "hero.moveRight(2)"
click at [1079, 177] on div "# <%= challenge %> # <%= grab_gems_and_escape %> # <%= limit7 %> # <%= use_arg …" at bounding box center [1167, 300] width 301 height 474
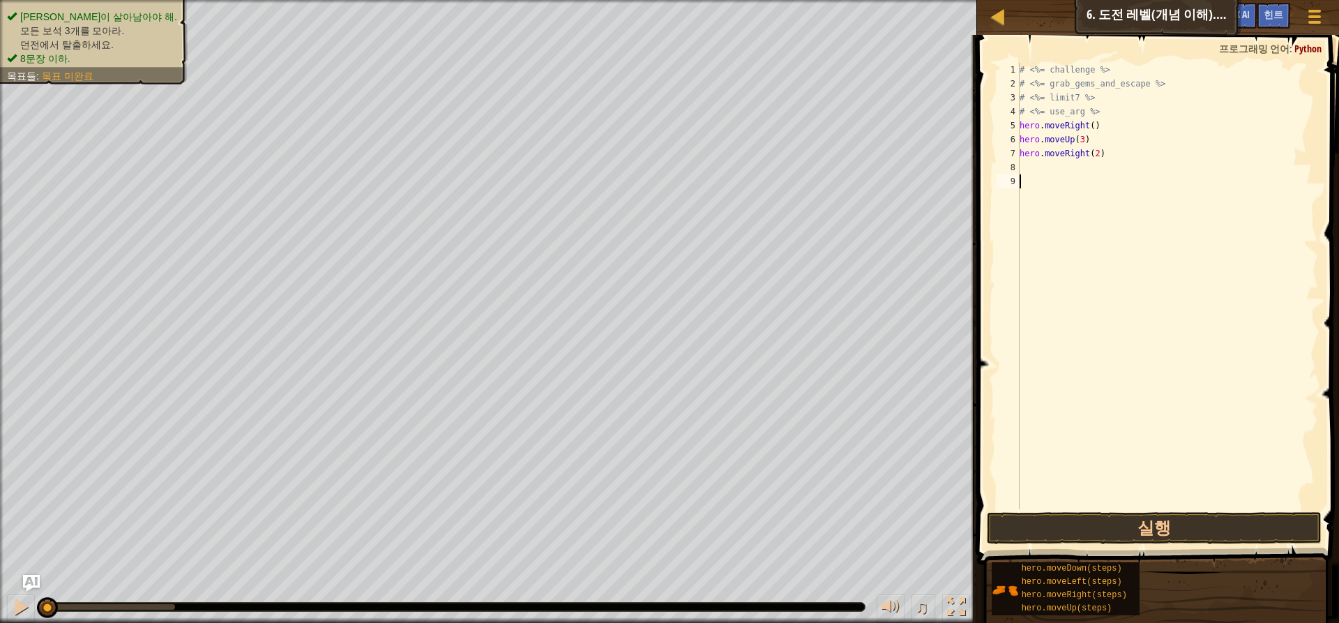
type textarea "h"
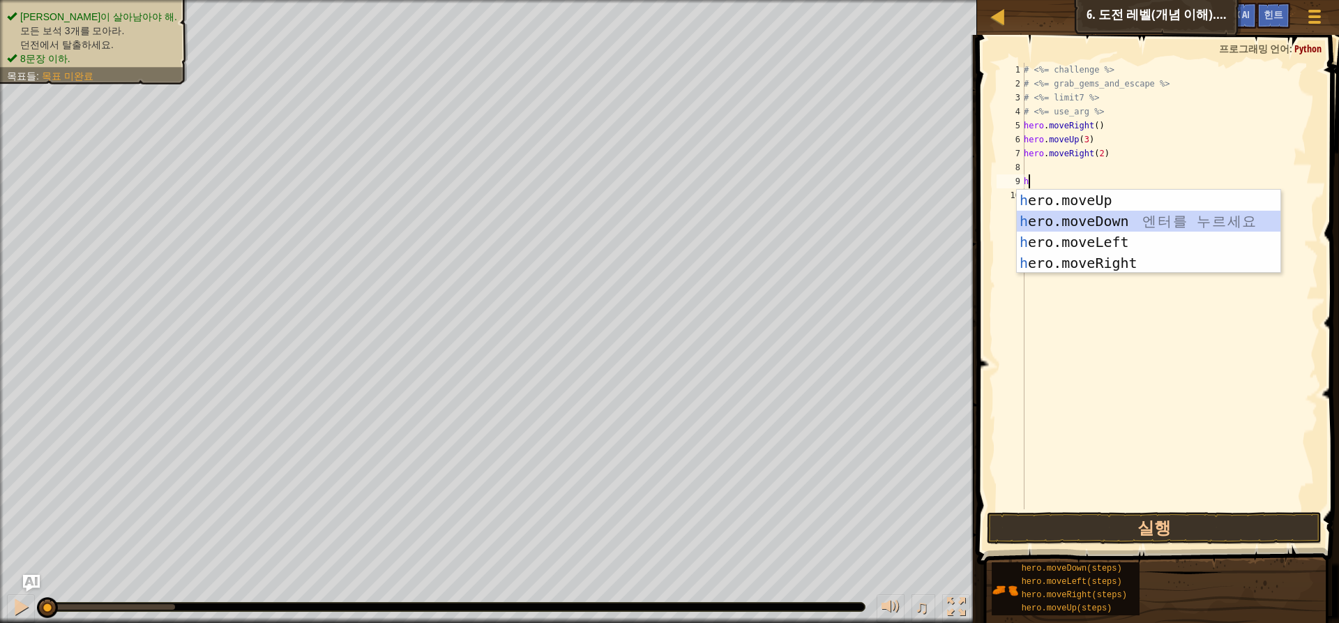
click at [1089, 221] on div "h ero.moveUp 엔 터 를 누 르 세 요 h ero.moveDown 엔 터 를 누 르 세 요 h ero.moveLeft 엔 터 를 누 …" at bounding box center [1149, 253] width 264 height 126
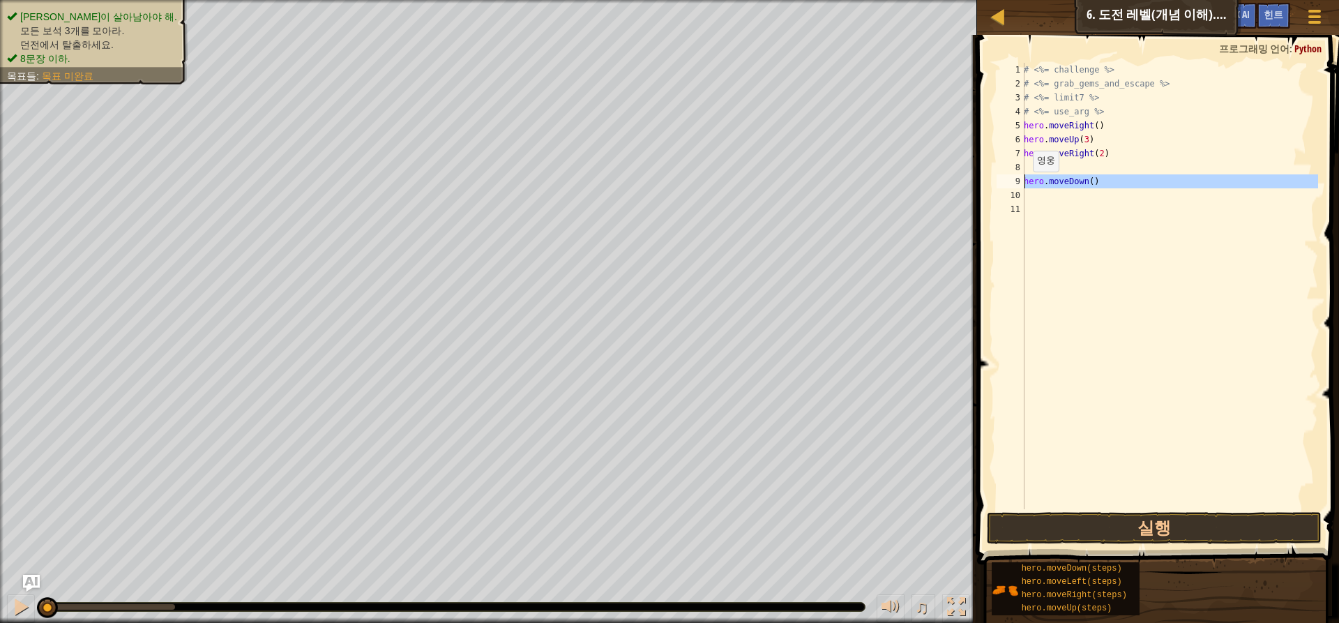
click at [1024, 186] on div "9" at bounding box center [1011, 181] width 28 height 14
click at [1085, 170] on div "# <%= challenge %> # <%= grab_gems_and_escape %> # <%= limit7 %> # <%= use_arg …" at bounding box center [1169, 300] width 297 height 474
click at [1088, 171] on div "# <%= challenge %> # <%= grab_gems_and_escape %> # <%= limit7 %> # <%= use_arg …" at bounding box center [1169, 300] width 297 height 474
type textarea "hero.moveDown(3)"
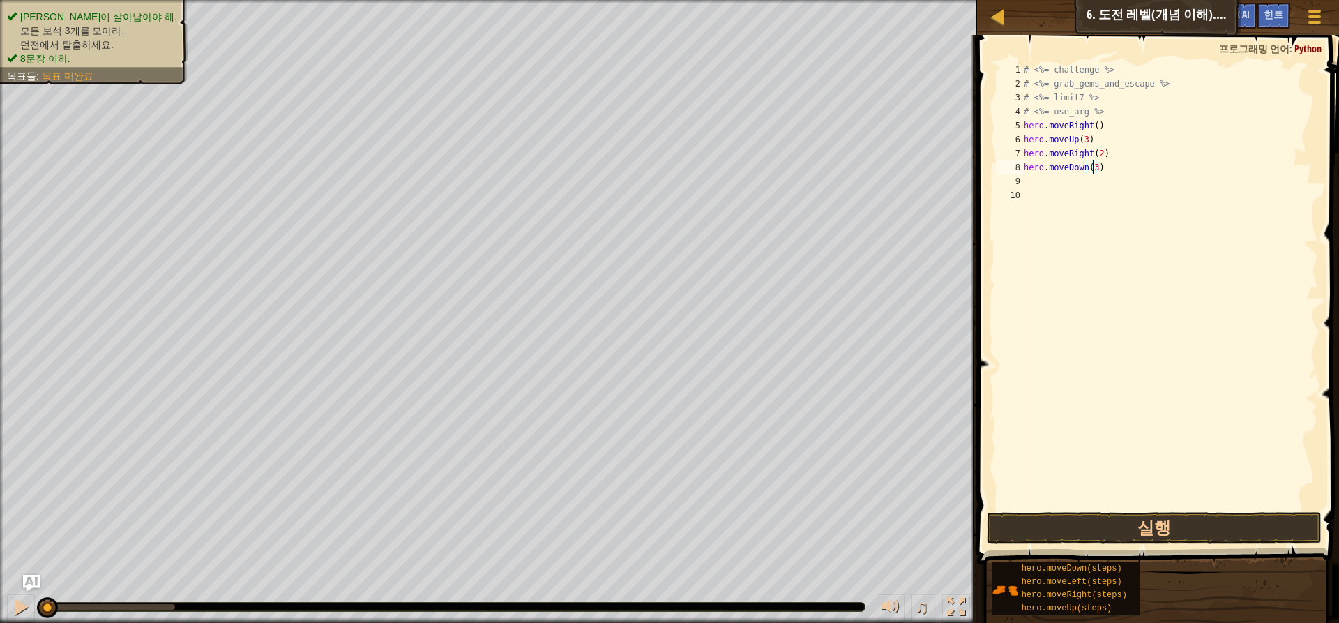
click at [1026, 186] on div "# <%= challenge %> # <%= grab_gems_and_escape %> # <%= limit7 %> # <%= use_arg …" at bounding box center [1169, 300] width 297 height 474
type textarea "h"
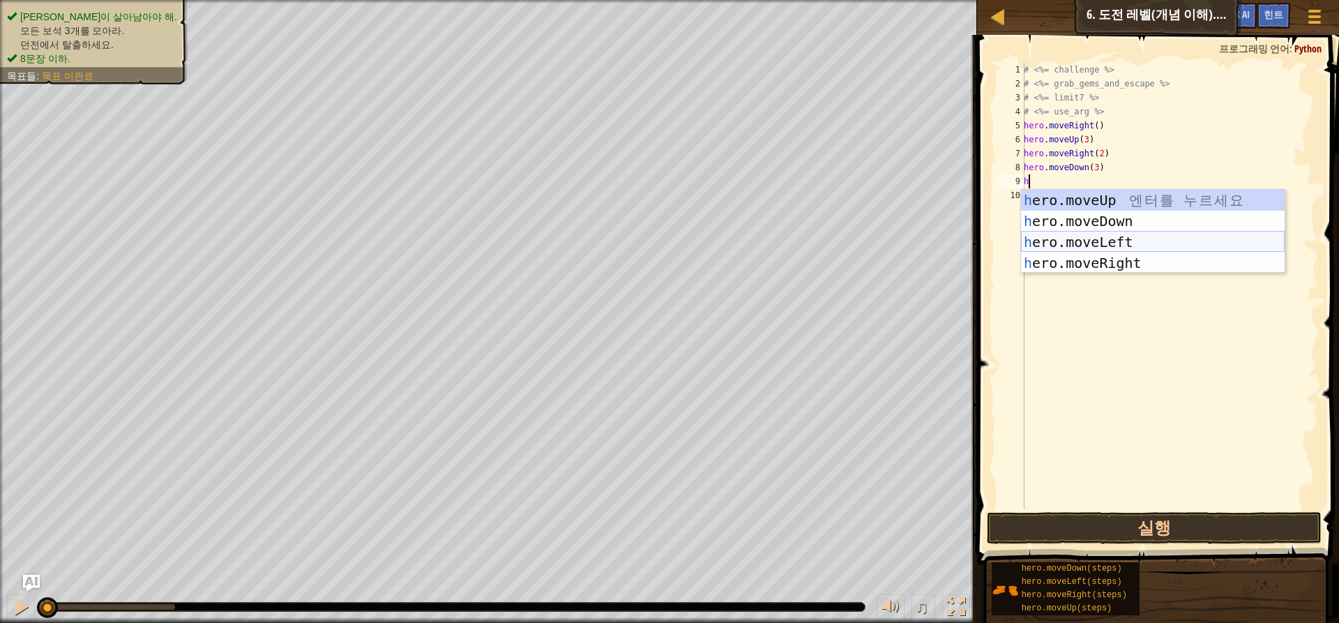
click at [1090, 239] on div "h ero.moveUp 엔 터 를 누 르 세 요 h ero.moveDown 엔 터 를 누 르 세 요 h ero.moveLeft 엔 터 를 누 …" at bounding box center [1153, 253] width 264 height 126
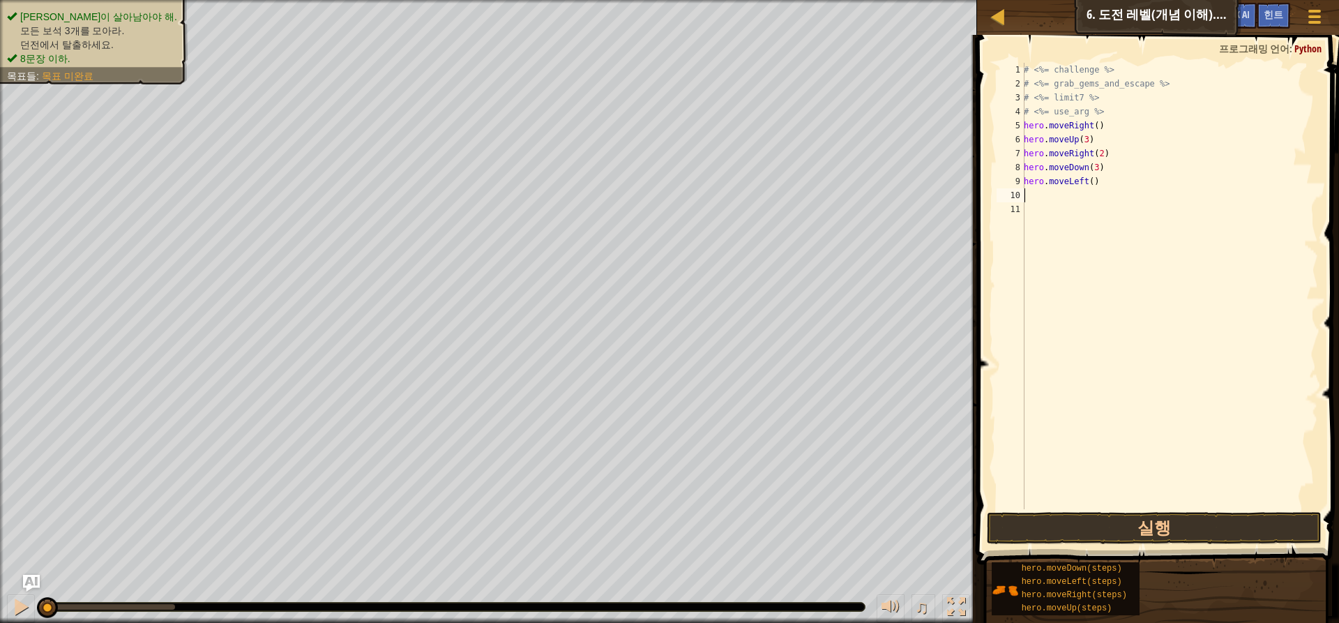
type textarea "h"
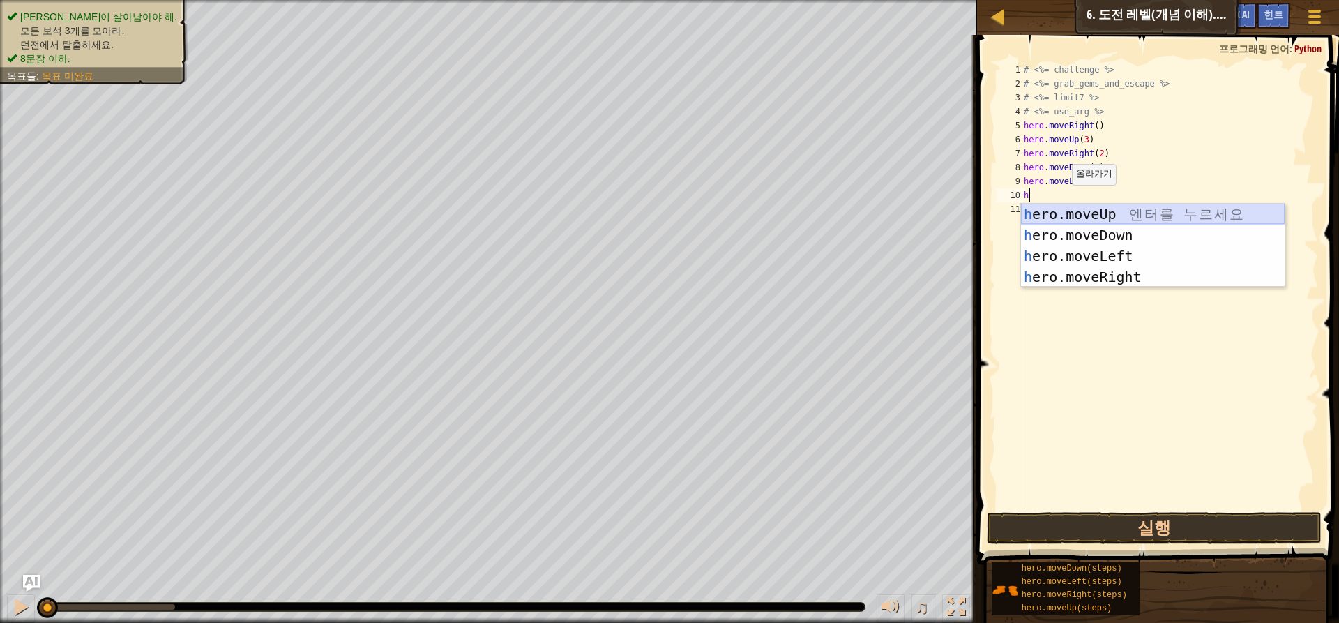
click at [1060, 213] on div "h ero.moveUp 엔 터 를 누 르 세 요 h ero.moveDown 엔 터 를 누 르 세 요 h ero.moveLeft 엔 터 를 누 …" at bounding box center [1153, 267] width 264 height 126
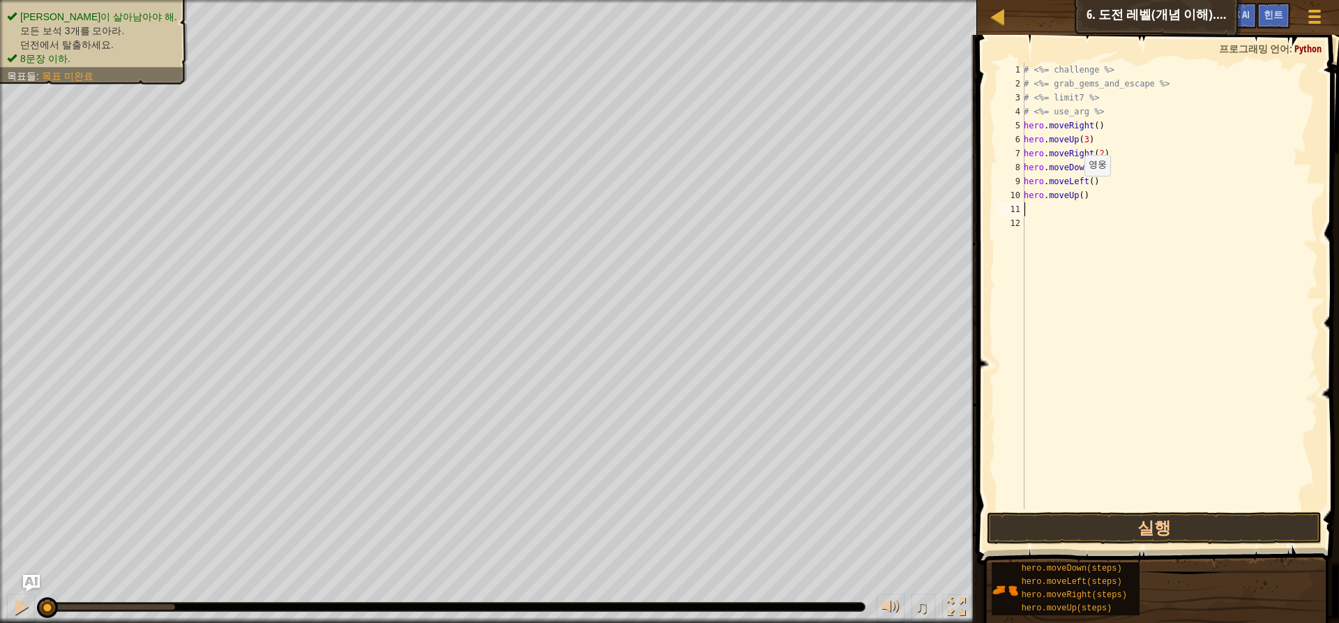
click at [1077, 189] on div "# <%= challenge %> # <%= grab_gems_and_escape %> # <%= limit7 %> # <%= use_arg …" at bounding box center [1169, 300] width 297 height 474
type textarea "hero.moveUp(2)"
click at [1058, 209] on div "# <%= challenge %> # <%= grab_gems_and_escape %> # <%= limit7 %> # <%= use_arg …" at bounding box center [1169, 300] width 297 height 474
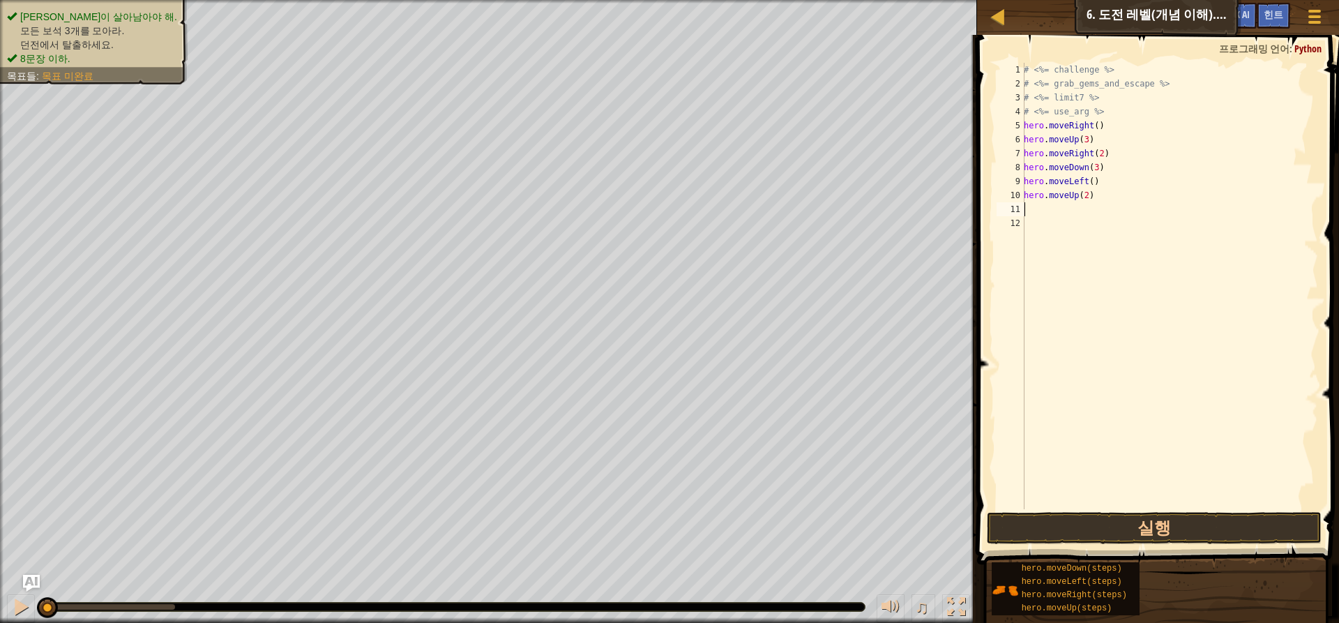
type textarea "h"
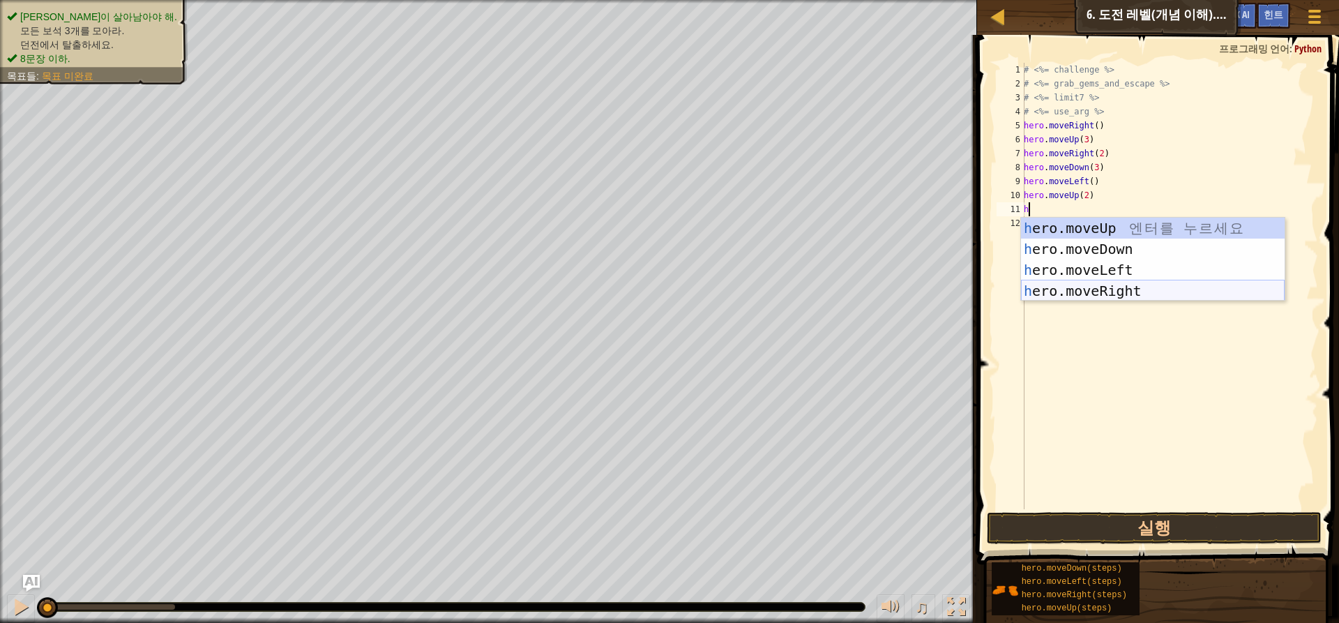
click at [1064, 284] on div "h ero.moveUp 엔 터 를 누 르 세 요 h ero.moveDown 엔 터 를 누 르 세 요 h ero.moveLeft 엔 터 를 누 …" at bounding box center [1153, 281] width 264 height 126
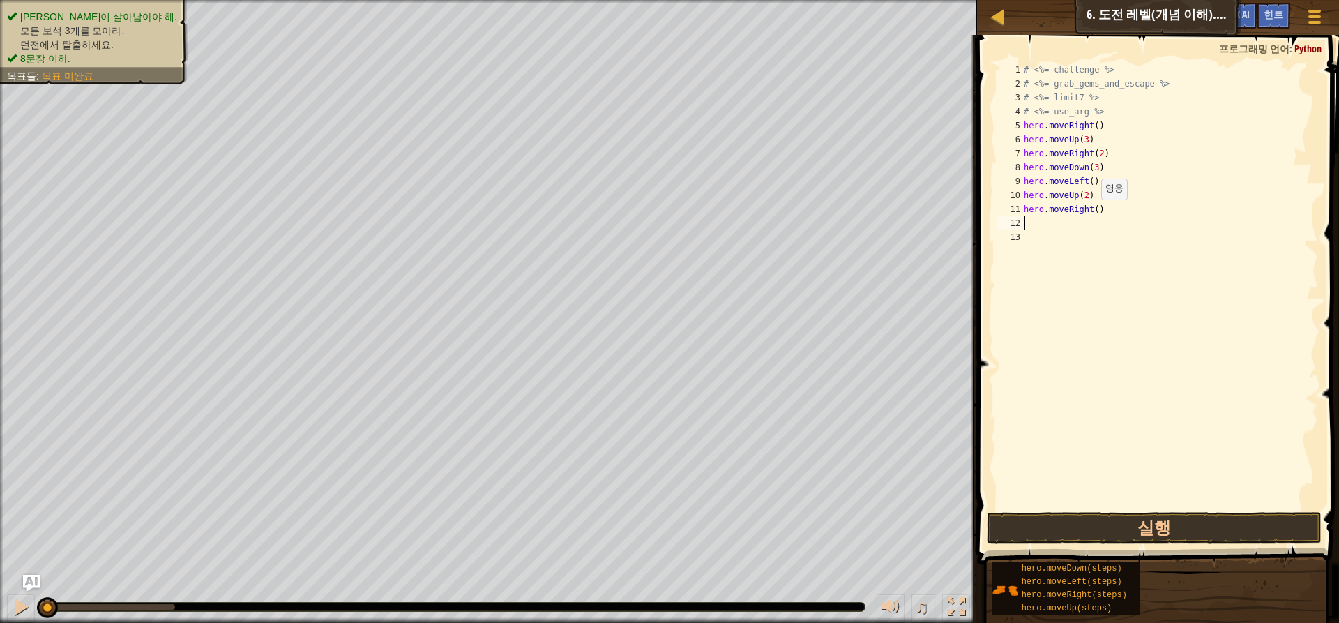
click at [1094, 213] on div "# <%= challenge %> # <%= grab_gems_and_escape %> # <%= limit7 %> # <%= use_arg …" at bounding box center [1169, 300] width 297 height 474
type textarea "hero.moveRight(2)"
drag, startPoint x: 1172, startPoint y: 498, endPoint x: 1168, endPoint y: 521, distance: 23.3
click at [1171, 510] on div "hero.moveRight(2) 1 2 3 4 5 6 7 8 9 [PHONE_NUMBER] <%= challenge %> # <%= grab_…" at bounding box center [1156, 327] width 366 height 571
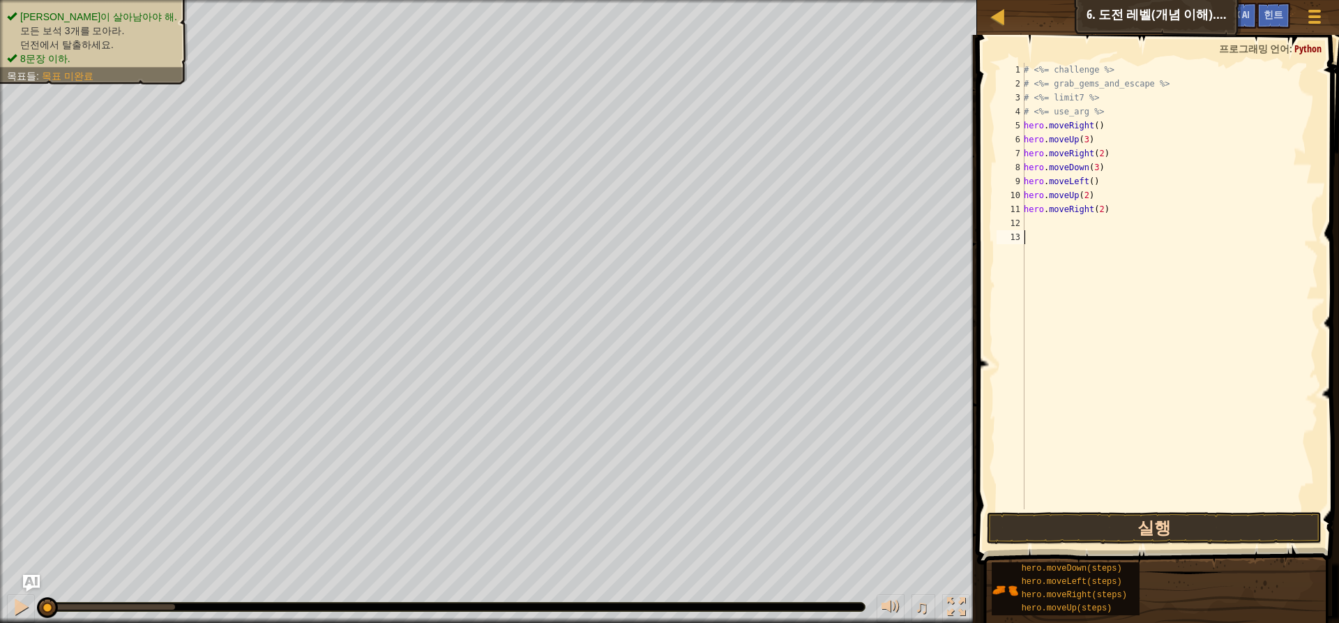
scroll to position [6, 0]
click at [1166, 535] on button "실행" at bounding box center [1154, 528] width 335 height 32
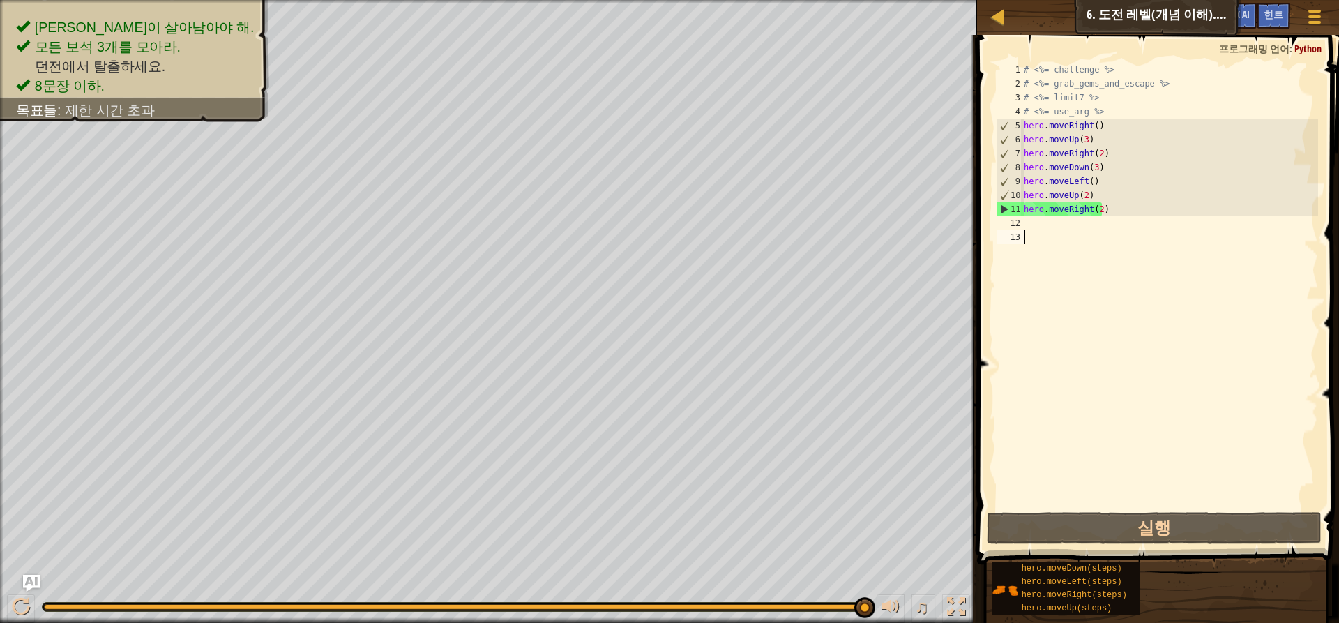
drag, startPoint x: 1055, startPoint y: 232, endPoint x: 1048, endPoint y: 230, distance: 8.2
click at [1055, 232] on div "# <%= challenge %> # <%= grab_gems_and_escape %> # <%= limit7 %> # <%= use_arg …" at bounding box center [1169, 300] width 297 height 474
click at [1101, 218] on div "# <%= challenge %> # <%= grab_gems_and_escape %> # <%= limit7 %> # <%= use_arg …" at bounding box center [1169, 300] width 297 height 474
click at [1108, 214] on div "# <%= challenge %> # <%= grab_gems_and_escape %> # <%= limit7 %> # <%= use_arg …" at bounding box center [1169, 300] width 297 height 474
type textarea "hero.moveRight(2)"
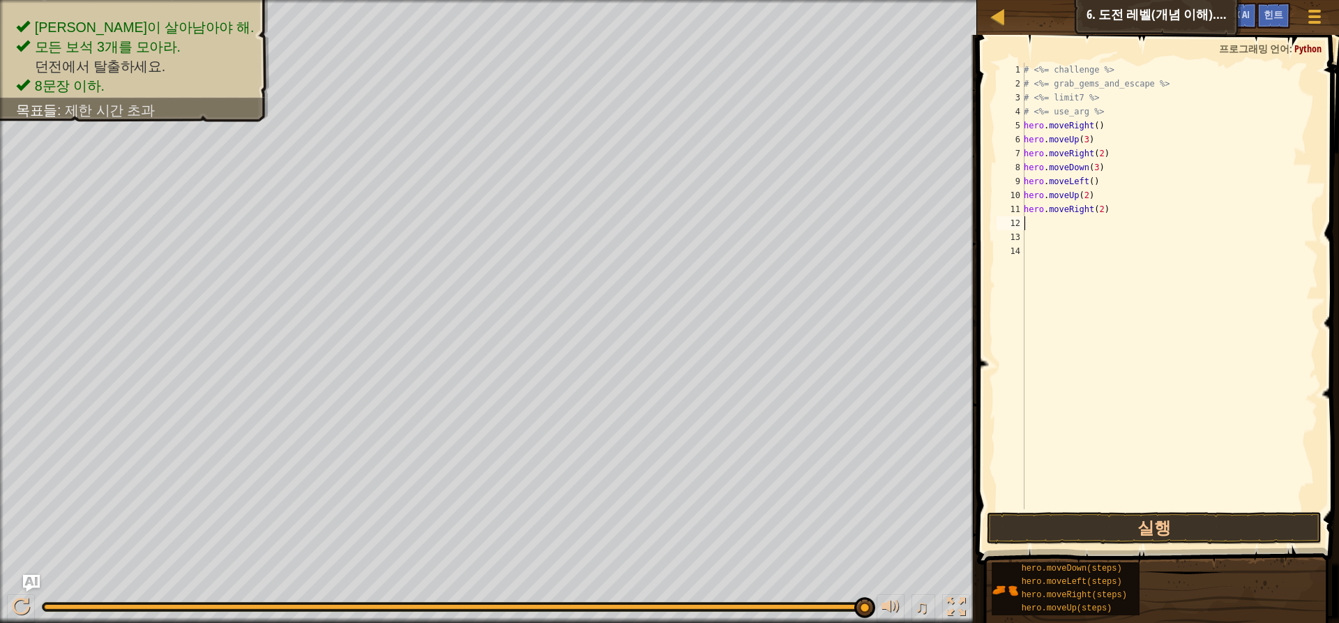
click at [1062, 231] on div "# <%= challenge %> # <%= grab_gems_and_escape %> # <%= limit7 %> # <%= use_arg …" at bounding box center [1169, 300] width 297 height 474
click at [1058, 217] on div "# <%= challenge %> # <%= grab_gems_and_escape %> # <%= limit7 %> # <%= use_arg …" at bounding box center [1169, 300] width 297 height 474
type textarea "h"
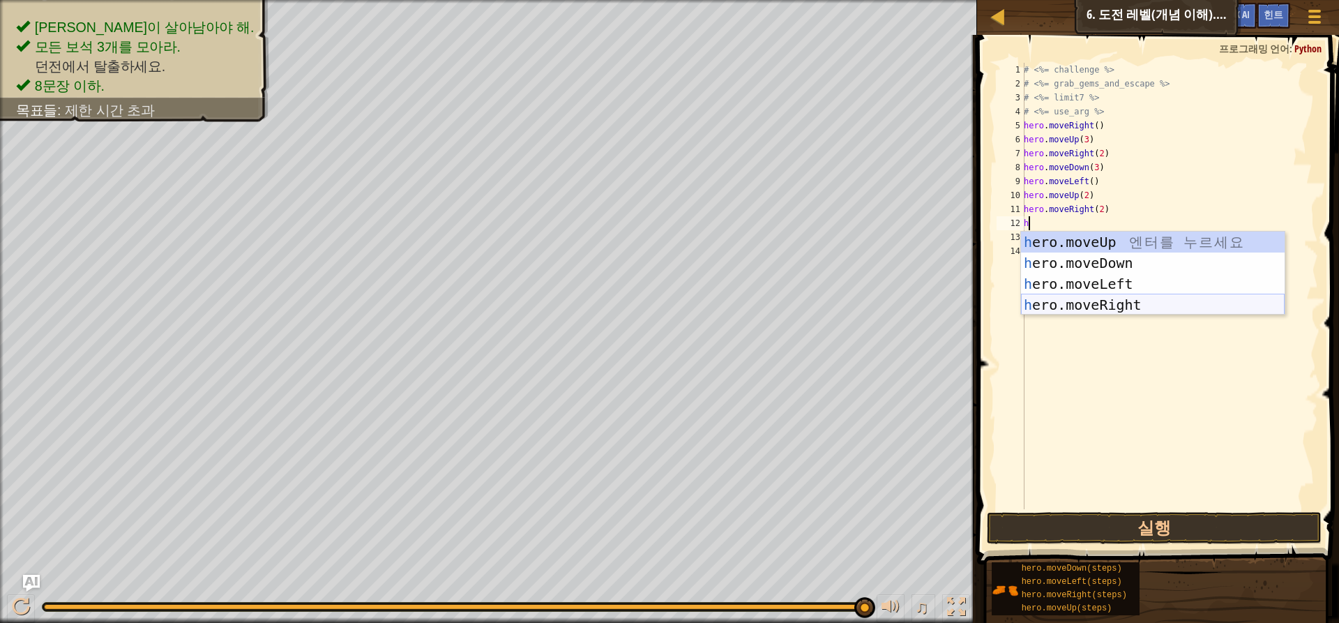
click at [1108, 301] on div "h ero.moveUp 엔 터 를 누 르 세 요 h ero.moveDown 엔 터 를 누 르 세 요 h ero.moveLeft 엔 터 를 누 …" at bounding box center [1153, 295] width 264 height 126
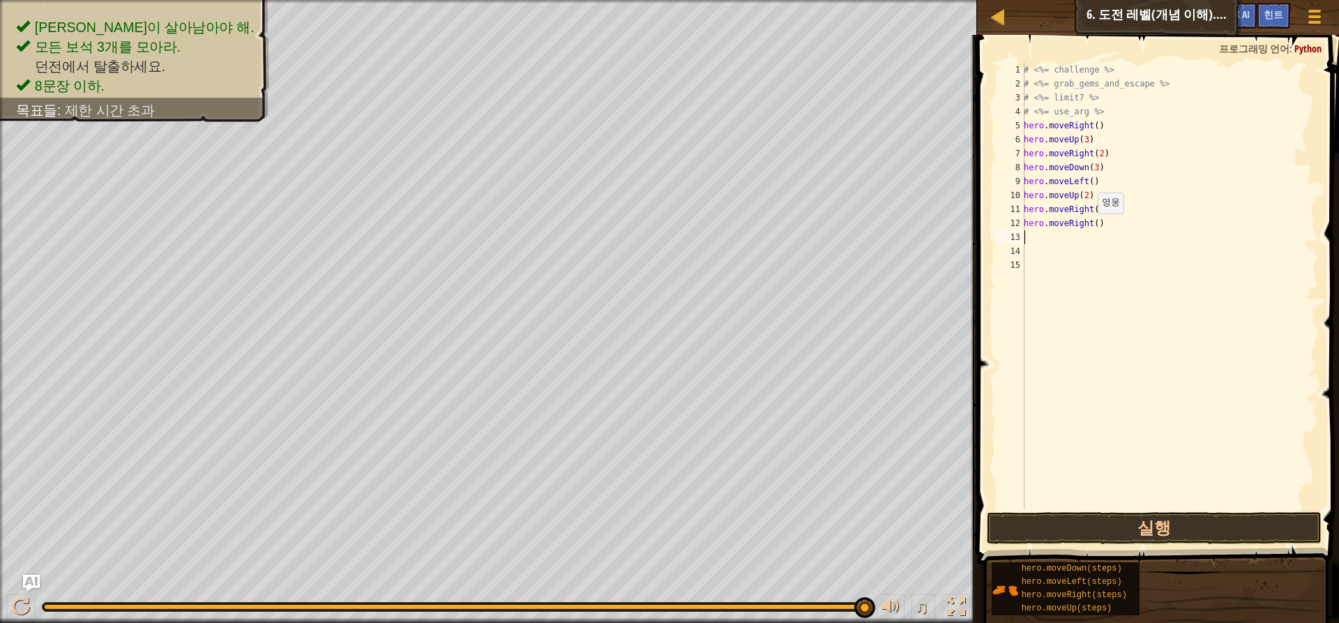
click at [1090, 227] on div "# <%= challenge %> # <%= grab_gems_and_escape %> # <%= limit7 %> # <%= use_arg …" at bounding box center [1169, 300] width 297 height 474
click at [1157, 517] on button "실행" at bounding box center [1154, 528] width 335 height 32
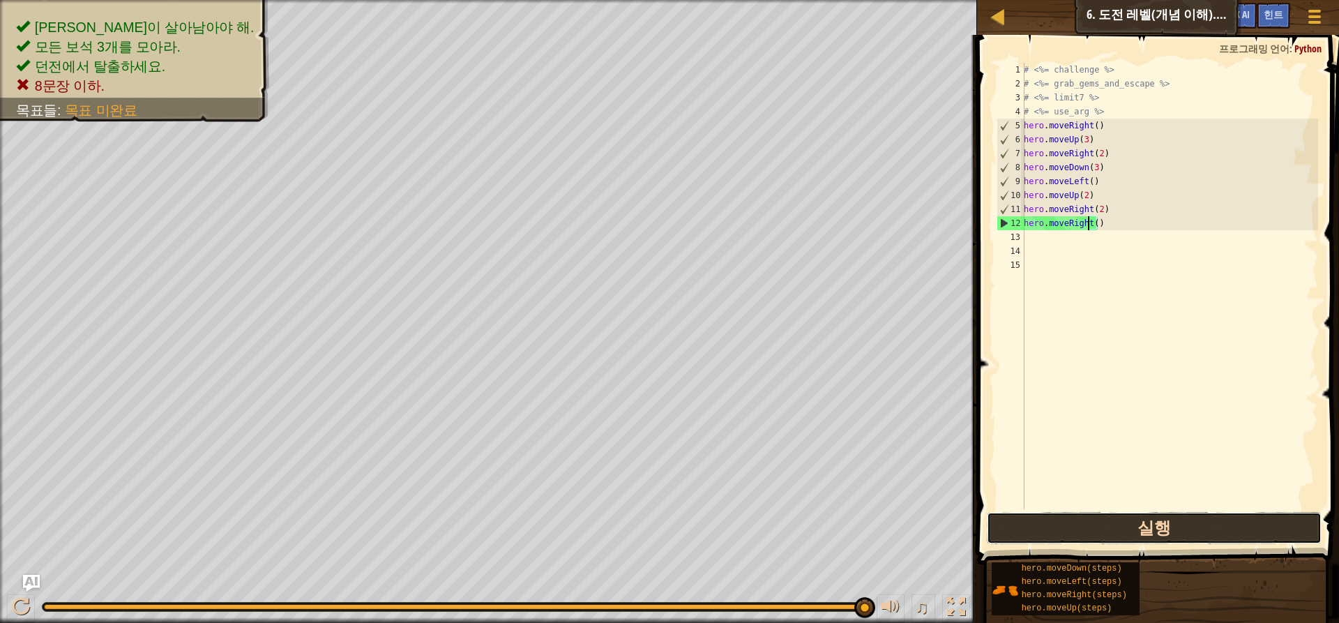
click at [1145, 519] on button "실행" at bounding box center [1154, 528] width 335 height 32
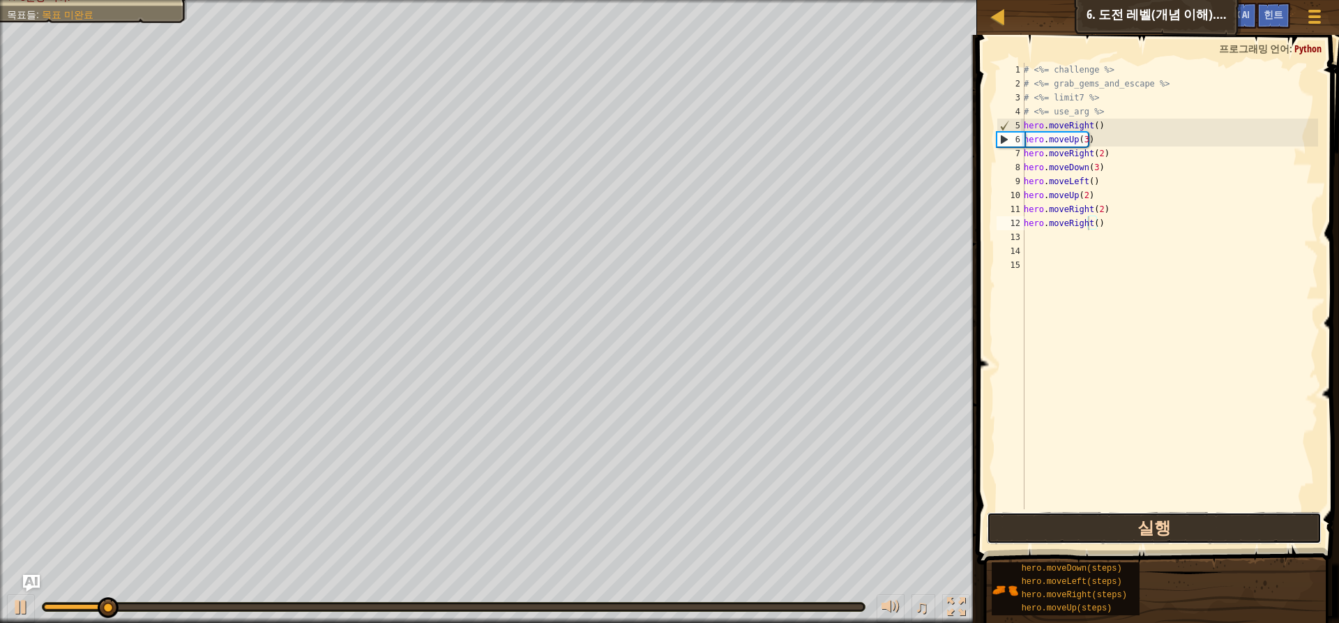
click at [1145, 519] on button "실행" at bounding box center [1154, 528] width 335 height 32
click at [1136, 520] on button "실행" at bounding box center [1154, 528] width 335 height 32
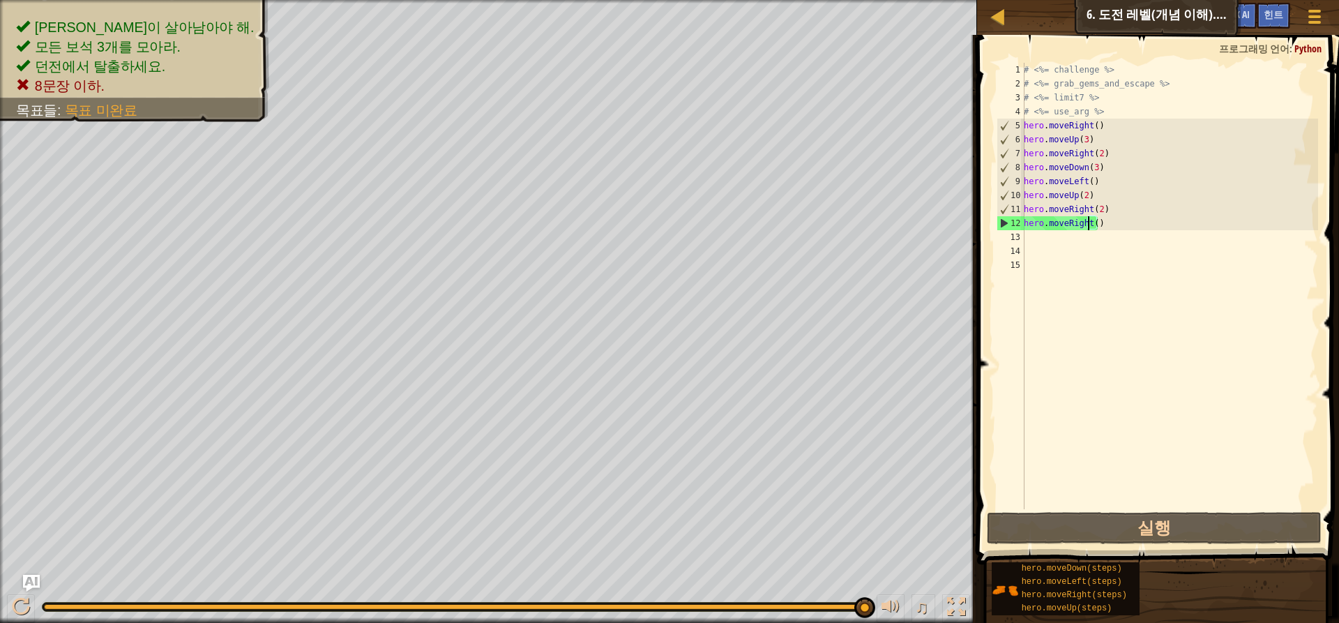
drag, startPoint x: 457, startPoint y: 604, endPoint x: 980, endPoint y: 641, distance: 524.5
click at [980, 0] on html "맵 컴퓨터공학 개론 6. 도전 레벨(개념 이해). 긴 걸음 게임 메뉴 완료 힌트 Ask AI 1 ההההההההההההההההההההההההה…" at bounding box center [669, 0] width 1339 height 0
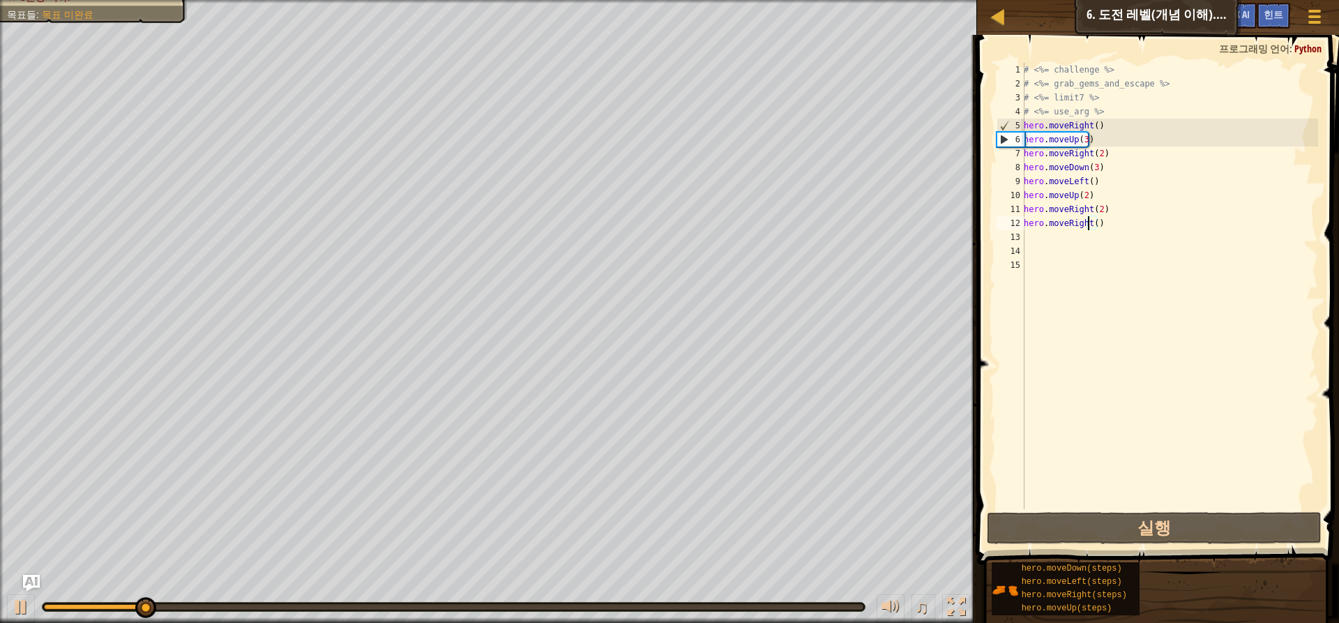
click at [840, 606] on div at bounding box center [454, 607] width 820 height 6
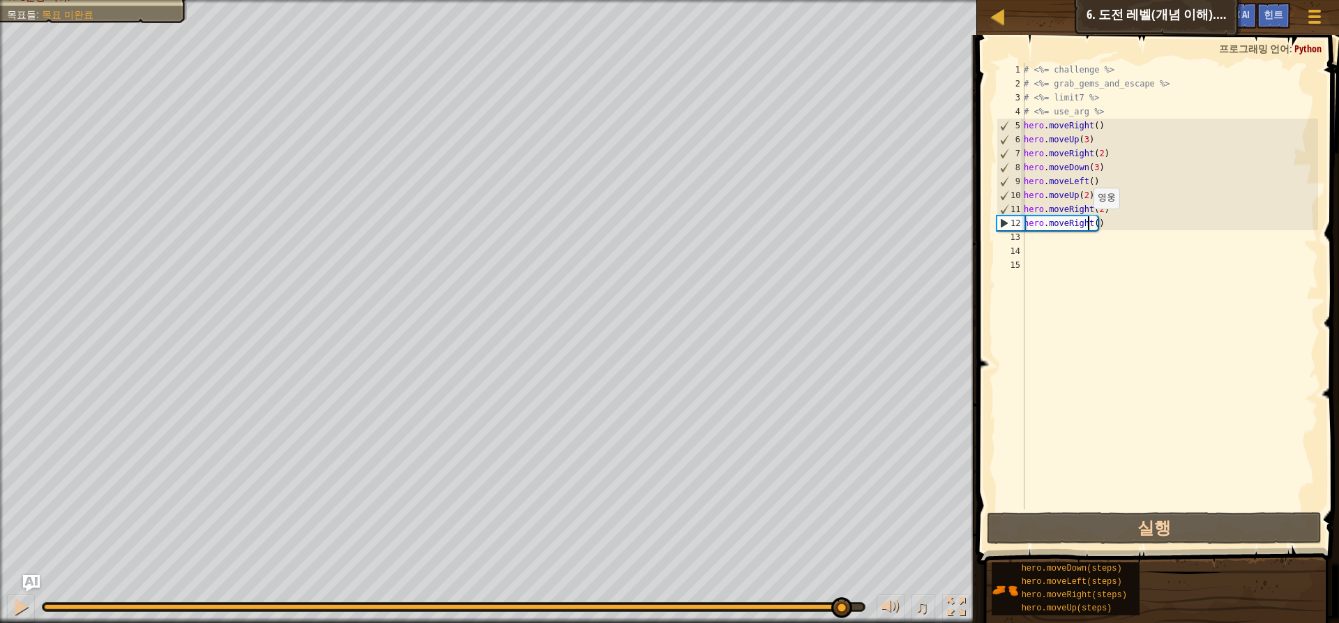
click at [1086, 223] on div "# <%= challenge %> # <%= grab_gems_and_escape %> # <%= limit7 %> # <%= use_arg …" at bounding box center [1169, 300] width 297 height 474
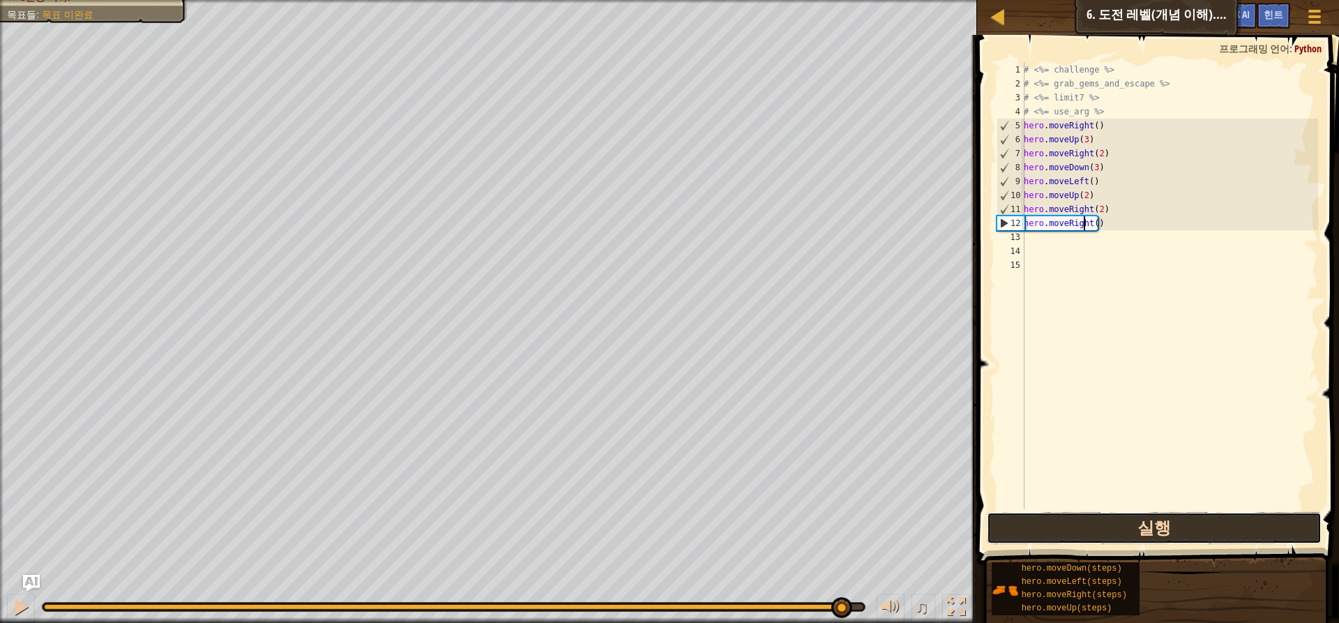
click at [1148, 523] on button "실행" at bounding box center [1154, 528] width 335 height 32
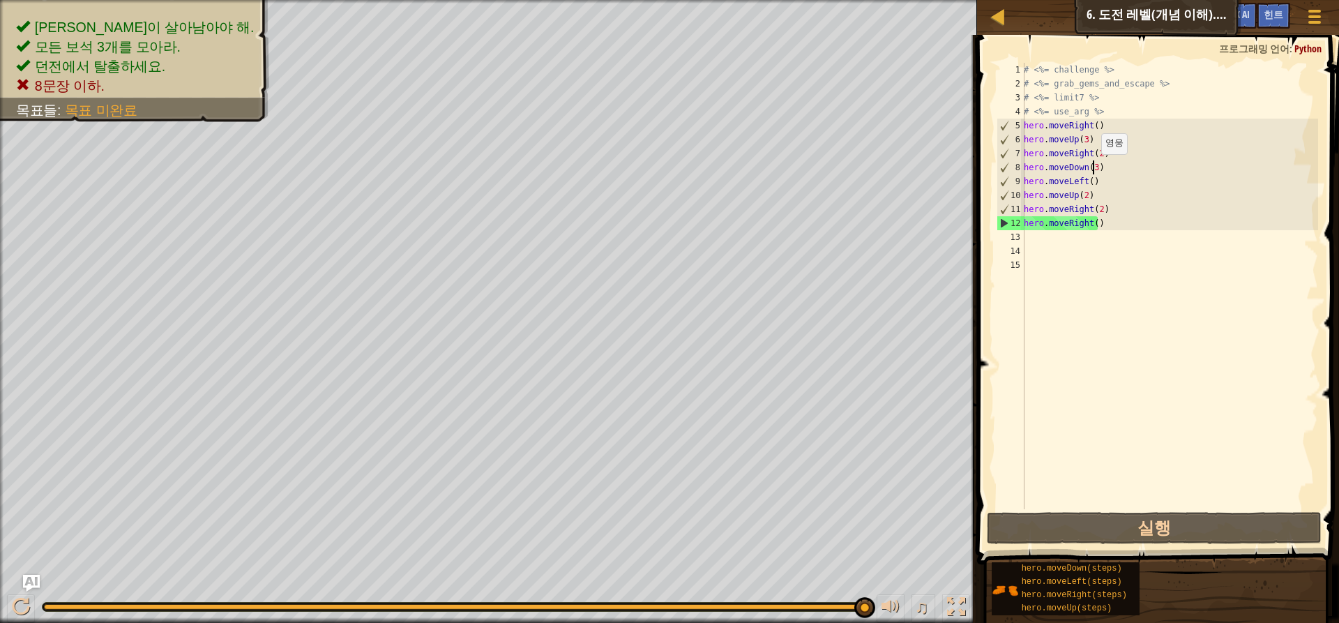
click at [1094, 168] on div "# <%= challenge %> # <%= grab_gems_and_escape %> # <%= limit7 %> # <%= use_arg …" at bounding box center [1169, 300] width 297 height 474
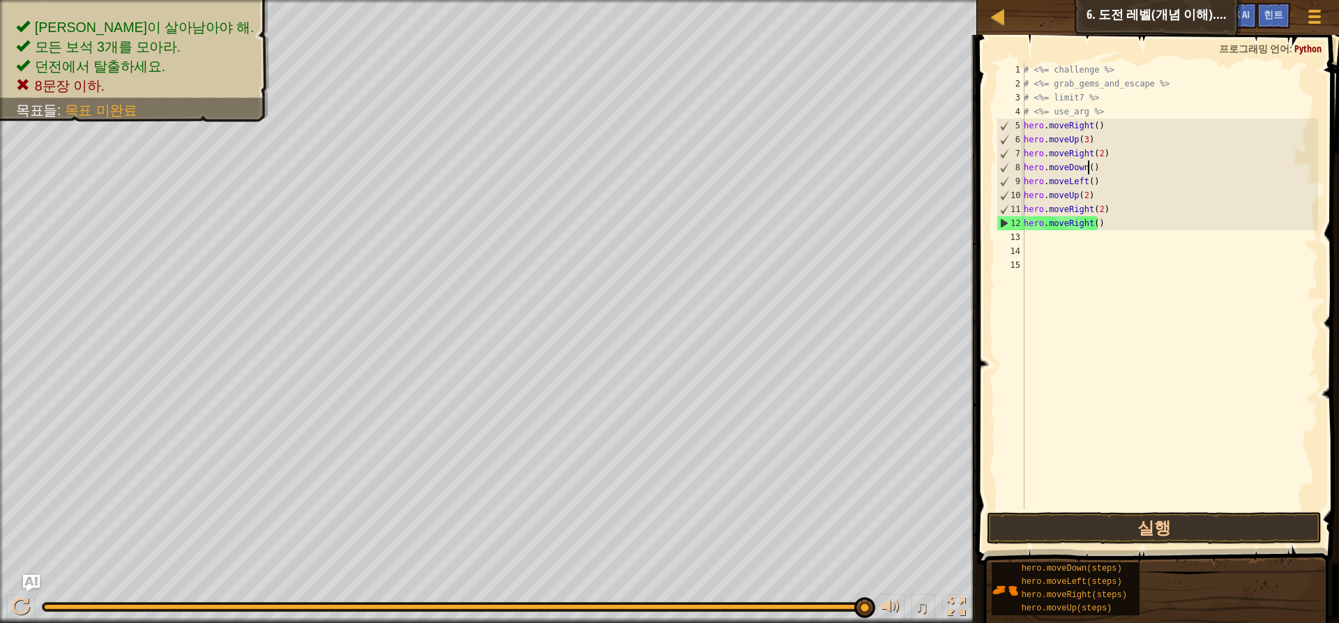
scroll to position [6, 5]
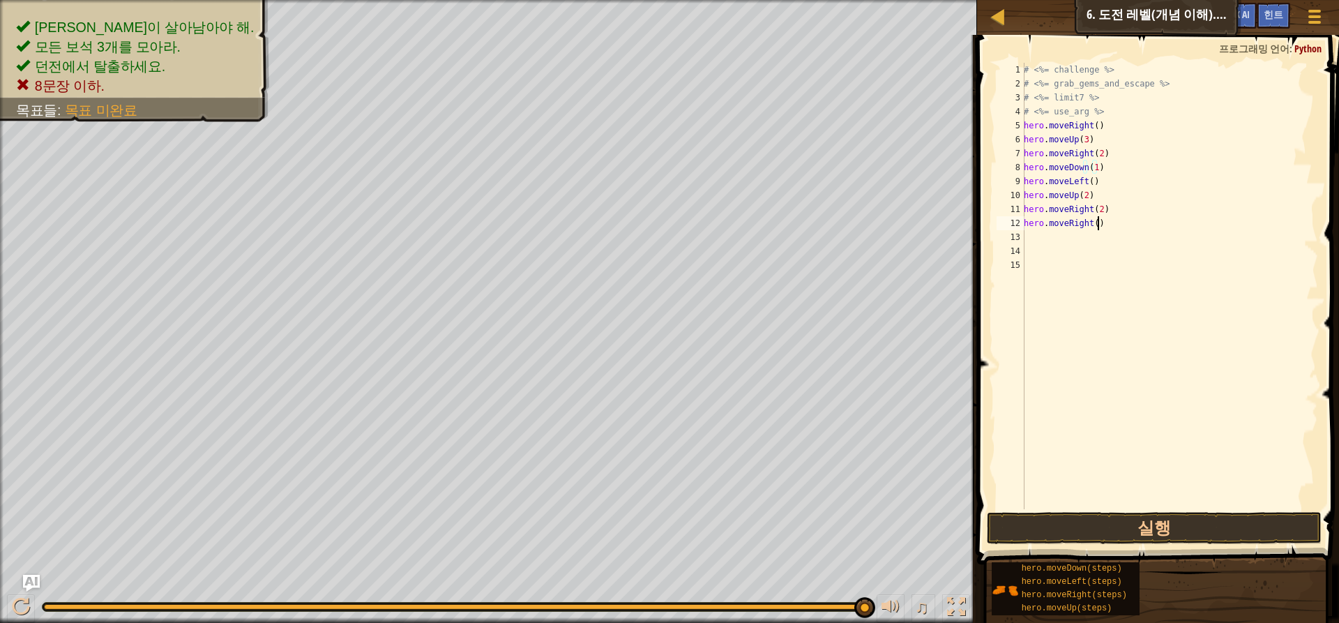
click at [1106, 225] on div "# <%= challenge %> # <%= grab_gems_and_escape %> # <%= limit7 %> # <%= use_arg …" at bounding box center [1169, 300] width 297 height 474
click at [1115, 216] on div "# <%= challenge %> # <%= grab_gems_and_escape %> # <%= limit7 %> # <%= use_arg …" at bounding box center [1169, 300] width 297 height 474
type textarea "h"
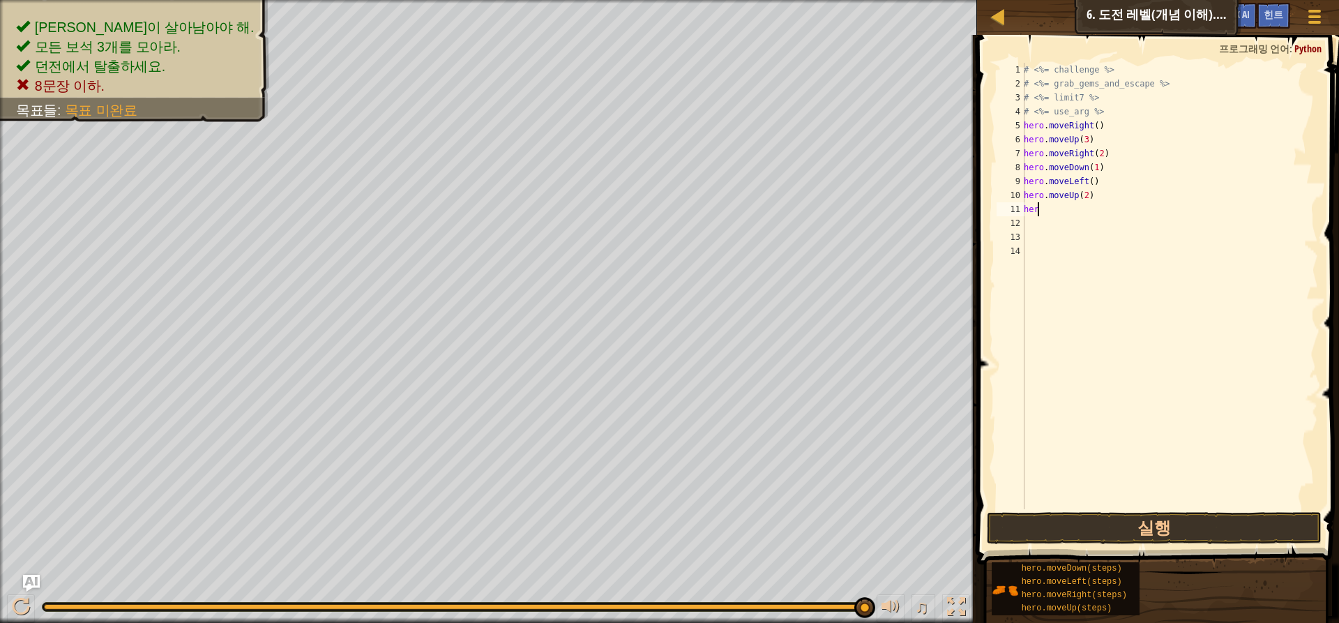
type textarea "h"
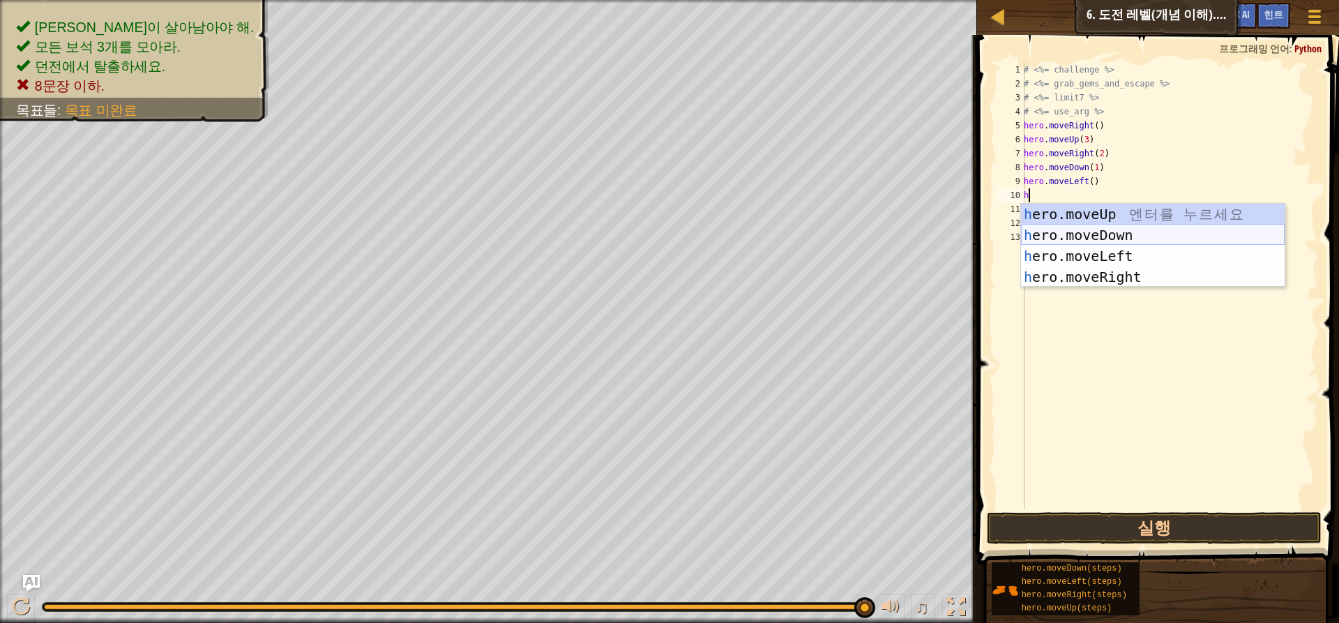
click at [1092, 229] on div "h ero.moveUp 엔 터 를 누 르 세 요 h ero.moveDown 엔 터 를 누 르 세 요 h ero.moveLeft 엔 터 를 누 …" at bounding box center [1153, 267] width 264 height 126
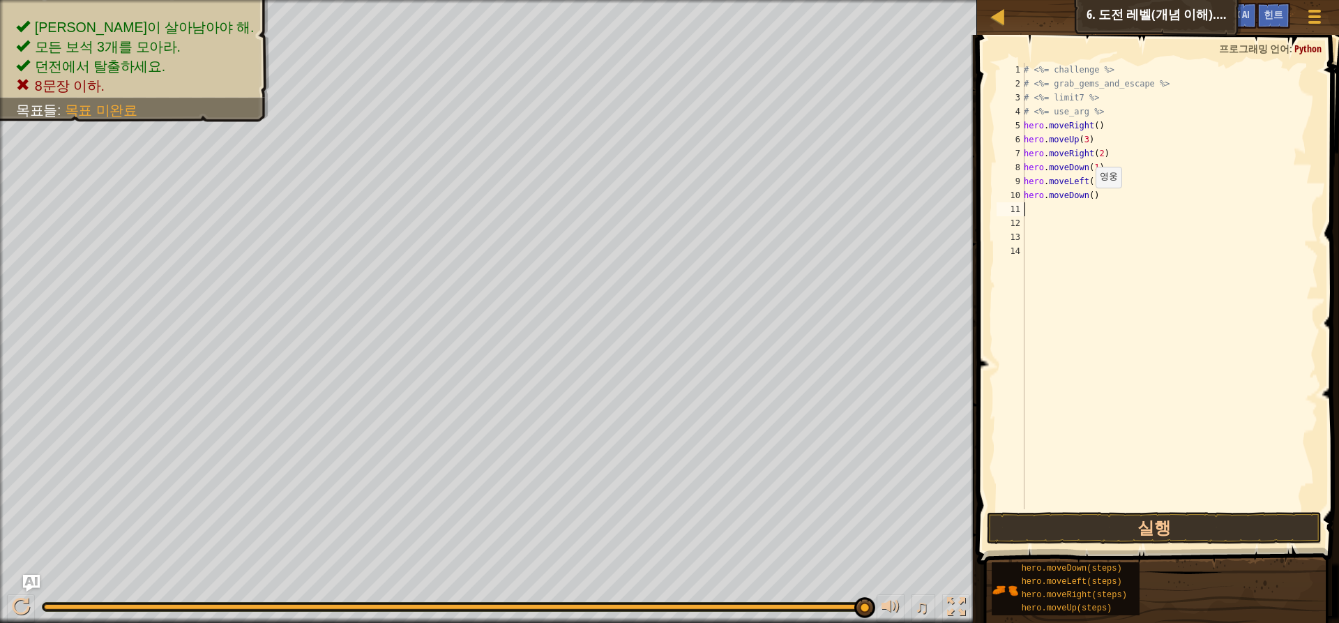
click at [1088, 202] on div "# <%= challenge %> # <%= grab_gems_and_escape %> # <%= limit7 %> # <%= use_arg …" at bounding box center [1169, 300] width 297 height 474
type textarea "hero.moveDown(2)"
click at [1079, 220] on div "# <%= challenge %> # <%= grab_gems_and_escape %> # <%= limit7 %> # <%= use_arg …" at bounding box center [1169, 300] width 297 height 474
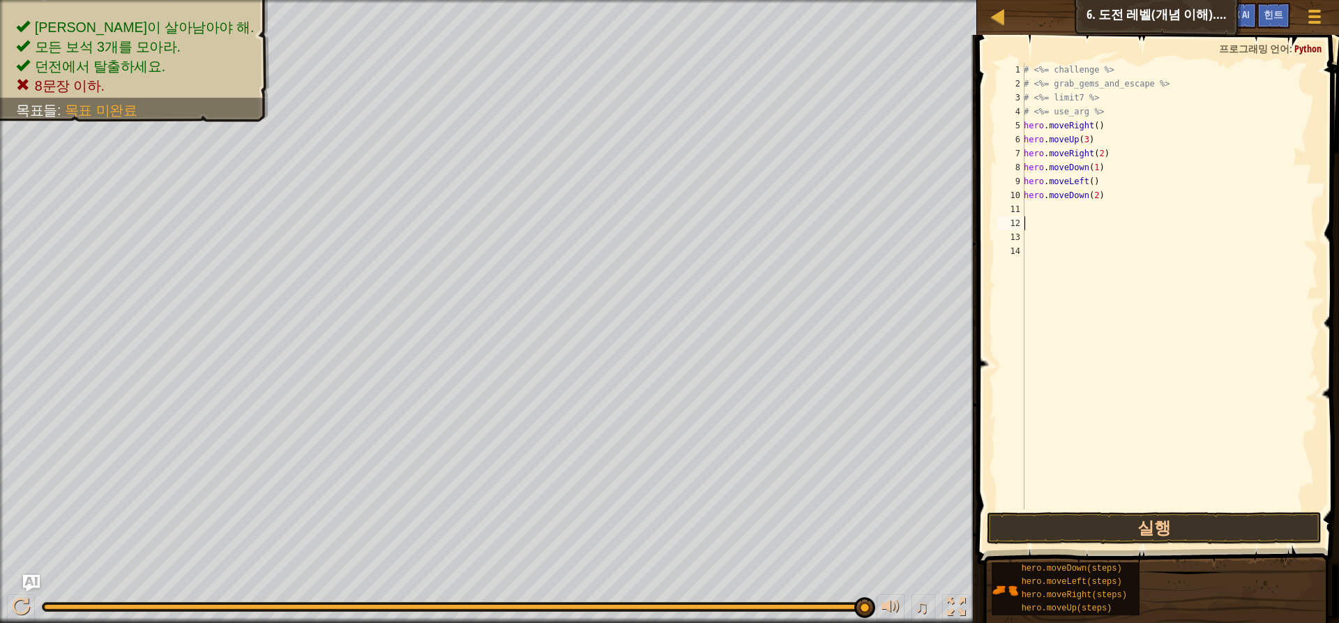
click at [1079, 212] on div "# <%= challenge %> # <%= grab_gems_and_escape %> # <%= limit7 %> # <%= use_arg …" at bounding box center [1169, 300] width 297 height 474
type textarea "h"
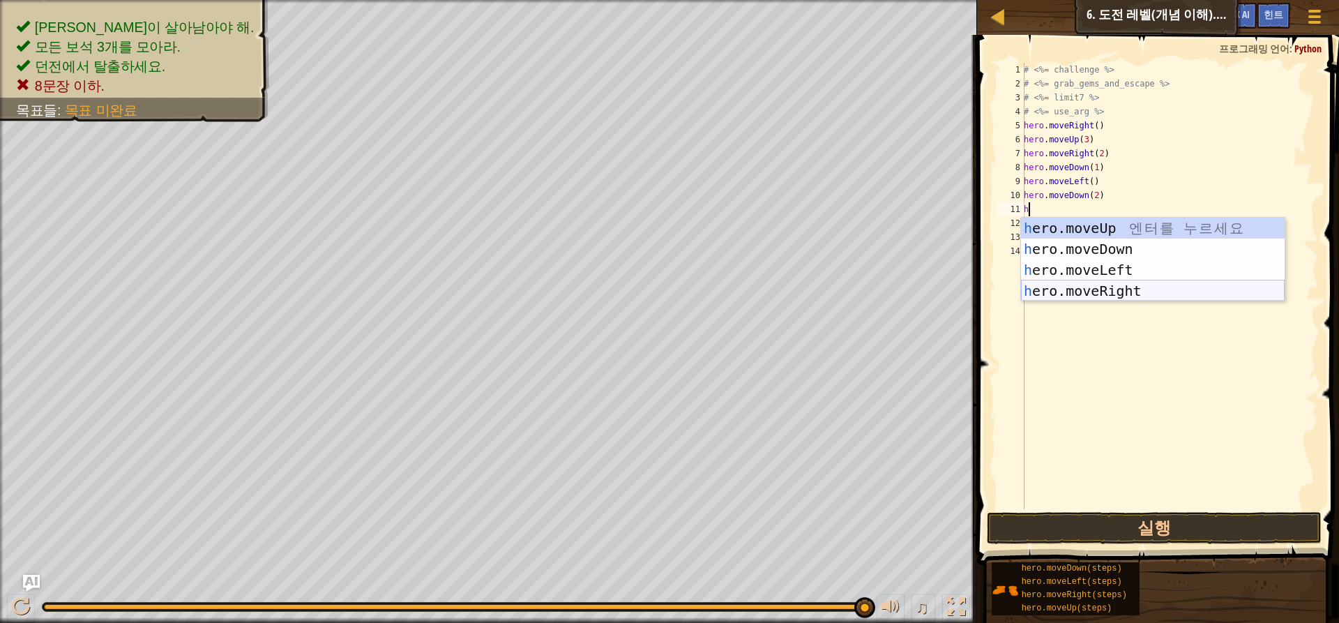
click at [1094, 287] on div "h ero.moveUp 엔 터 를 누 르 세 요 h ero.moveDown 엔 터 를 누 르 세 요 h ero.moveLeft 엔 터 를 누 …" at bounding box center [1153, 281] width 264 height 126
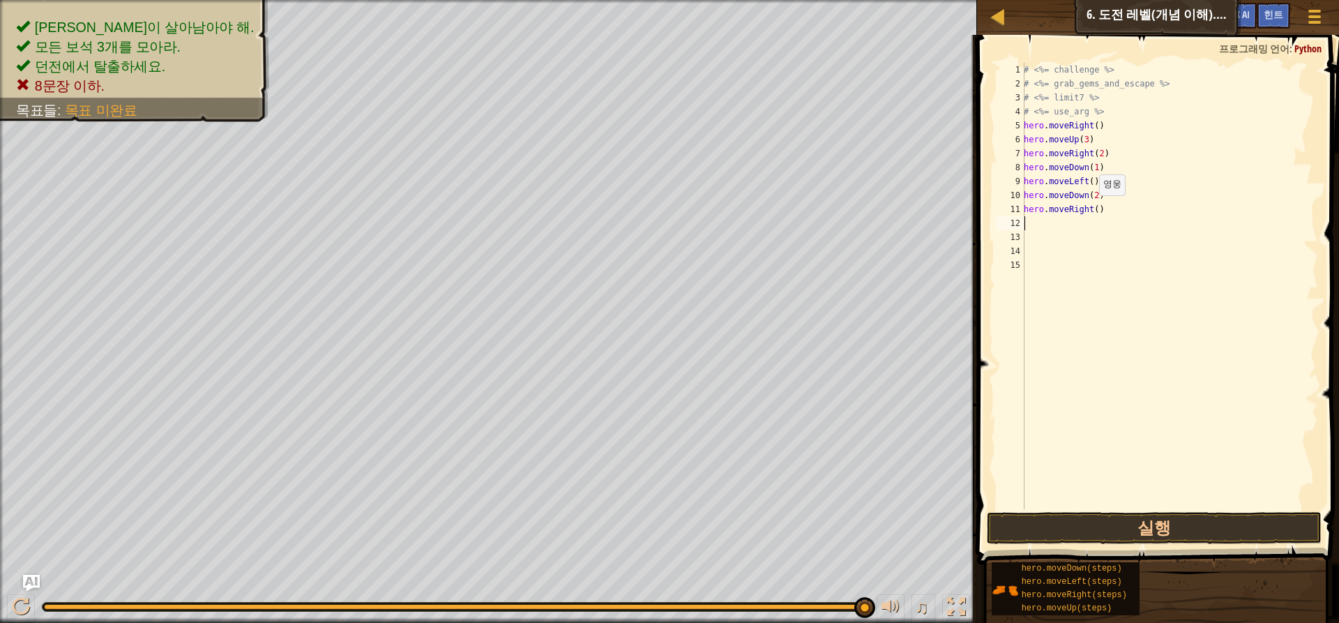
click at [1092, 210] on div "# <%= challenge %> # <%= grab_gems_and_escape %> # <%= limit7 %> # <%= use_arg …" at bounding box center [1169, 300] width 297 height 474
type textarea "hero.moveRight(2)"
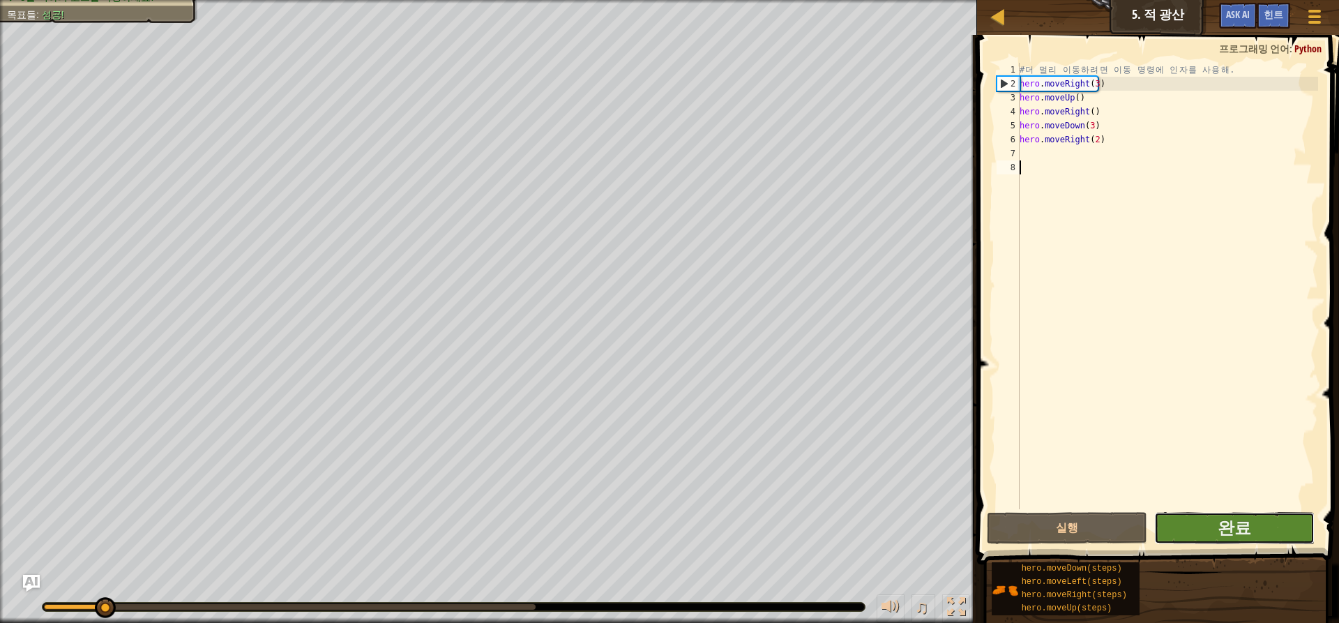
click at [1275, 525] on button "완료" at bounding box center [1235, 528] width 160 height 32
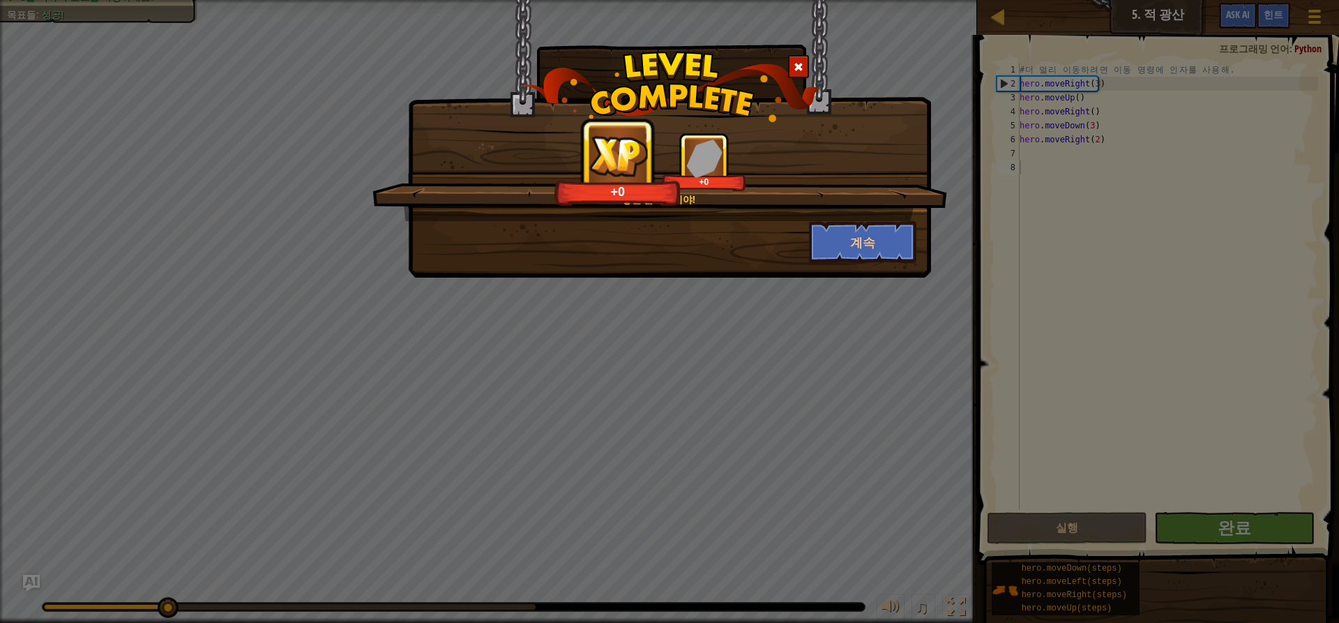
click at [795, 220] on div "좋은 움직임이야! +0 +0" at bounding box center [660, 177] width 575 height 89
drag, startPoint x: 822, startPoint y: 230, endPoint x: 832, endPoint y: 231, distance: 9.8
click at [832, 231] on button "계속" at bounding box center [863, 242] width 108 height 42
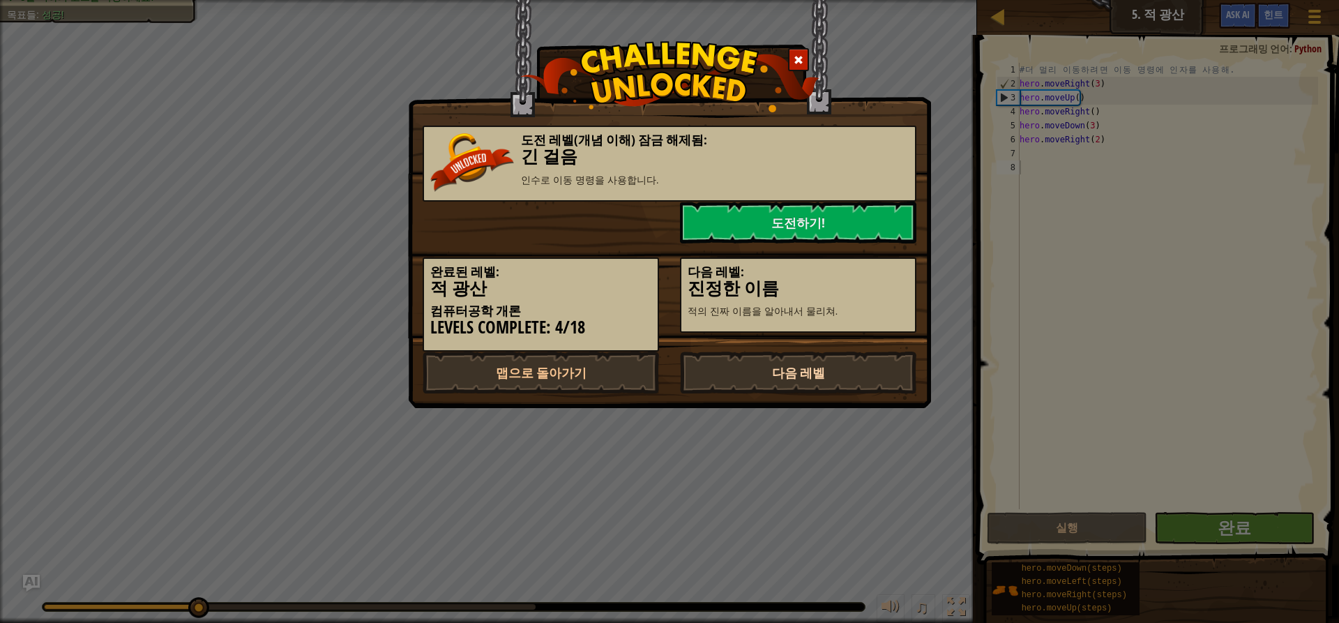
click at [824, 366] on link "다음 레벨" at bounding box center [798, 373] width 236 height 42
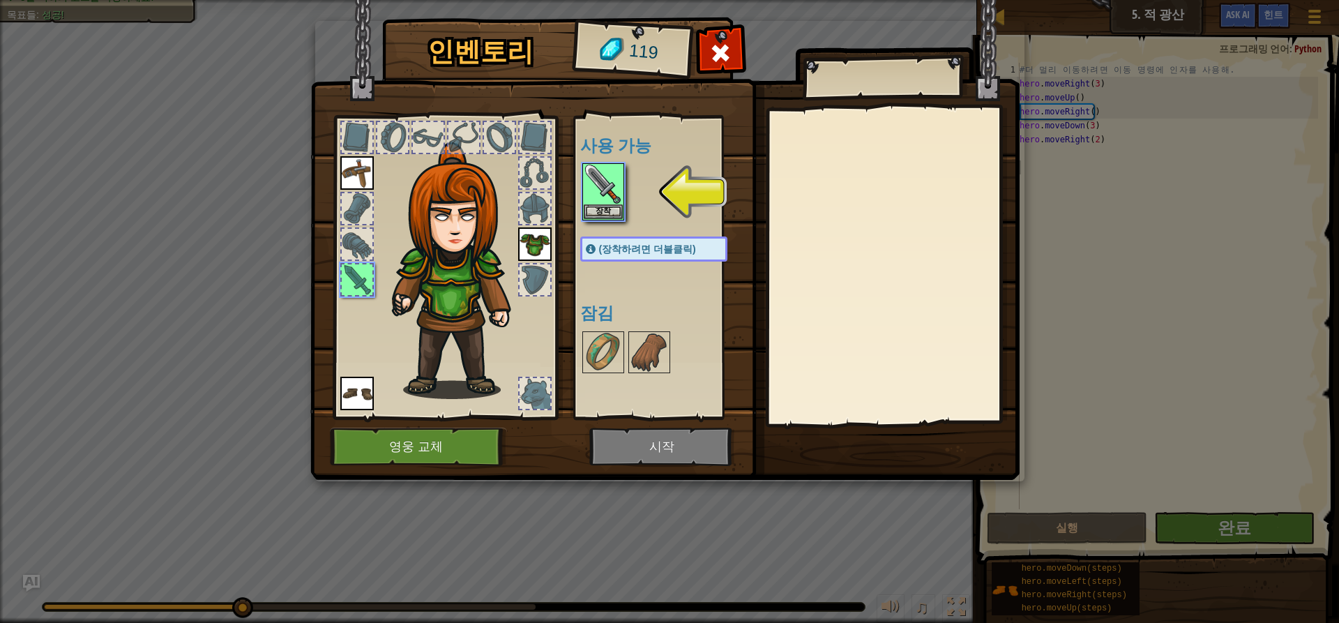
click at [588, 159] on div "사용 가능 장착 장착 장착 장착 (장착하려면 더블클릭) 잠김" at bounding box center [667, 267] width 175 height 291
drag, startPoint x: 601, startPoint y: 188, endPoint x: 601, endPoint y: 197, distance: 9.8
click at [600, 189] on img at bounding box center [603, 184] width 39 height 39
click at [600, 198] on img at bounding box center [603, 184] width 39 height 39
click at [596, 209] on button "장착" at bounding box center [603, 211] width 39 height 15
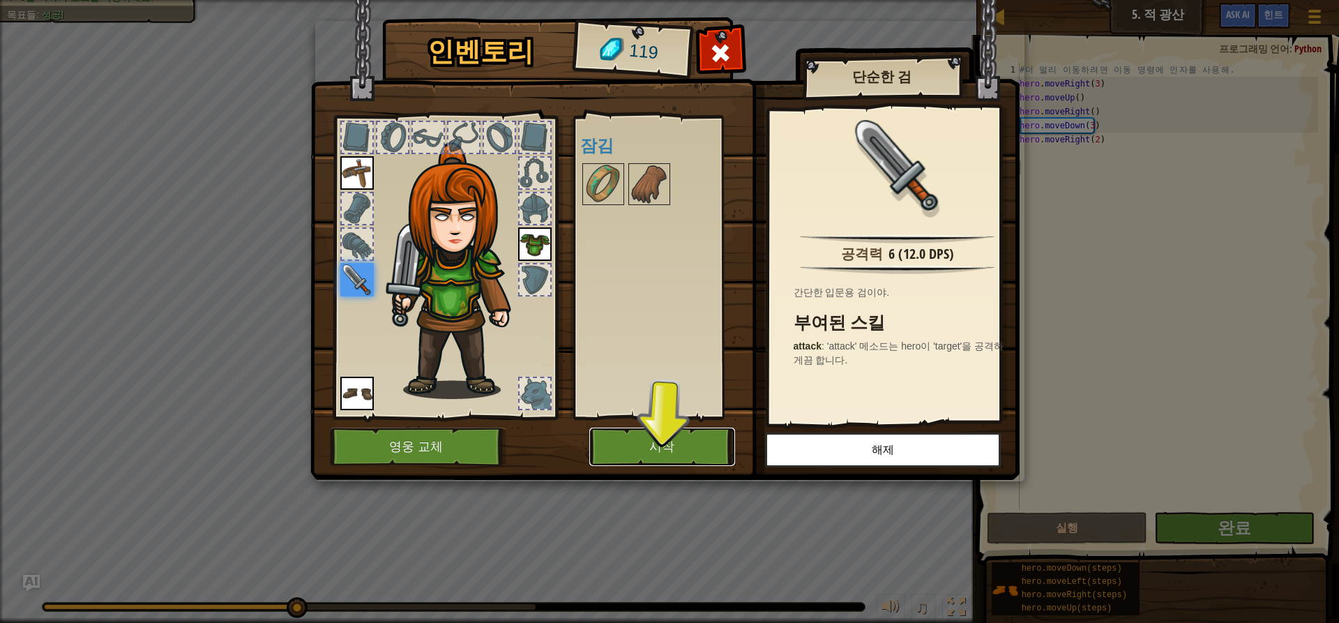
click at [713, 450] on button "시작" at bounding box center [662, 447] width 146 height 38
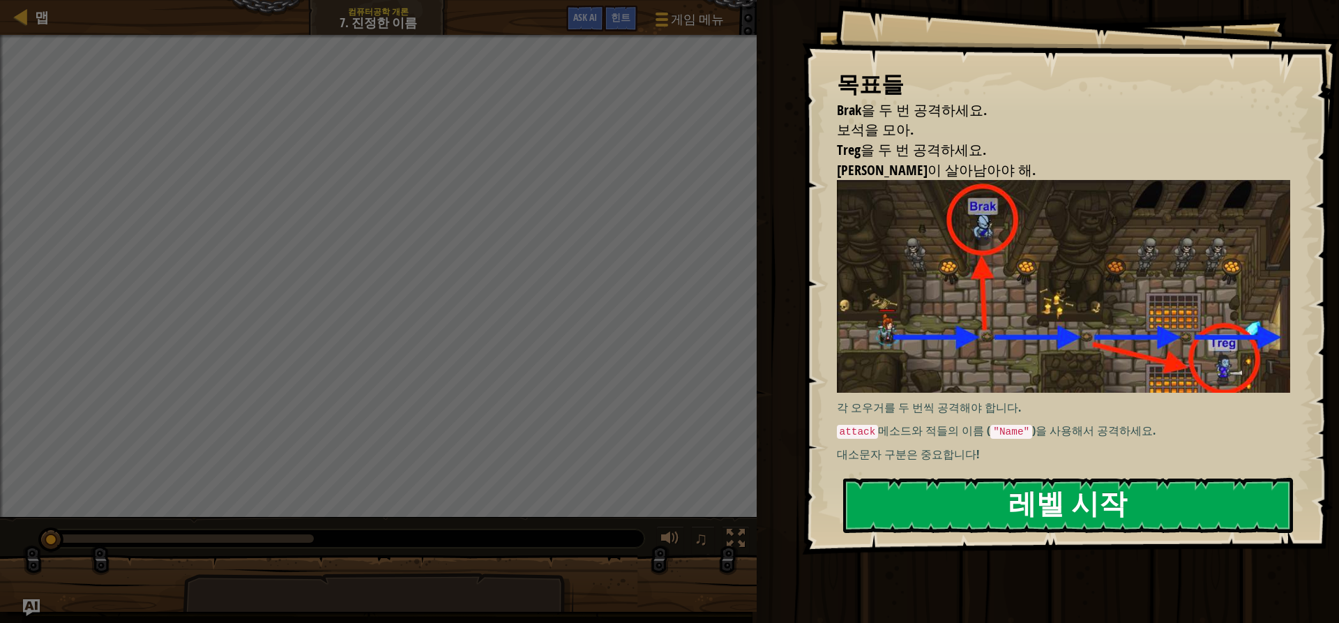
click at [916, 500] on button "레벨 시작" at bounding box center [1068, 505] width 450 height 55
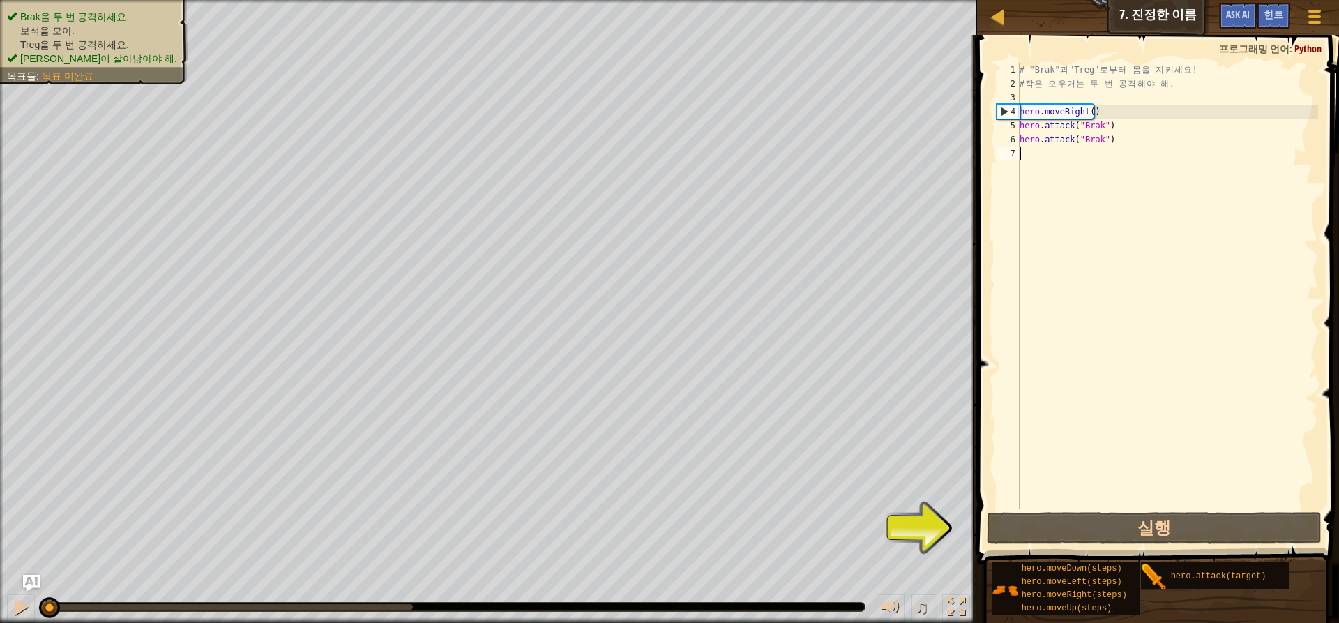
click at [1225, 506] on div "# "Brak" 과 "Treg" 로 부 터 몸 을 지 키 세 요 ! # 작 은 오 우 거 는 두 번 공 격 해 야 해 . hero . move…" at bounding box center [1167, 300] width 301 height 474
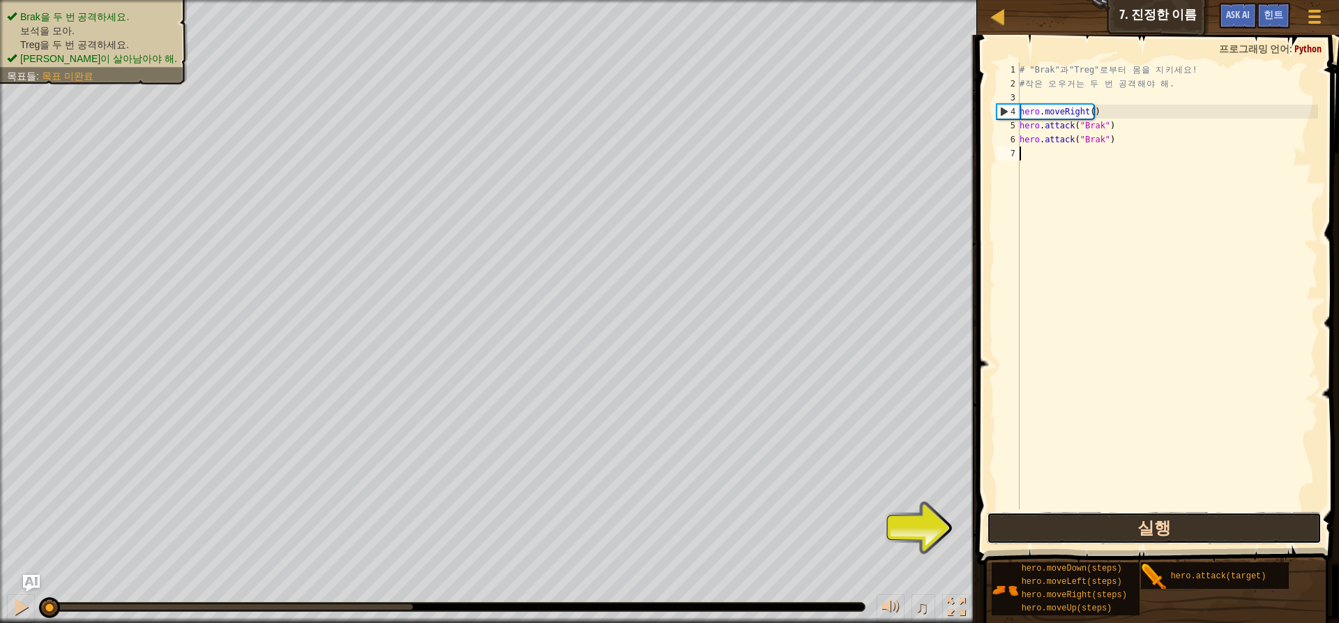
click at [1228, 524] on button "실행" at bounding box center [1154, 528] width 335 height 32
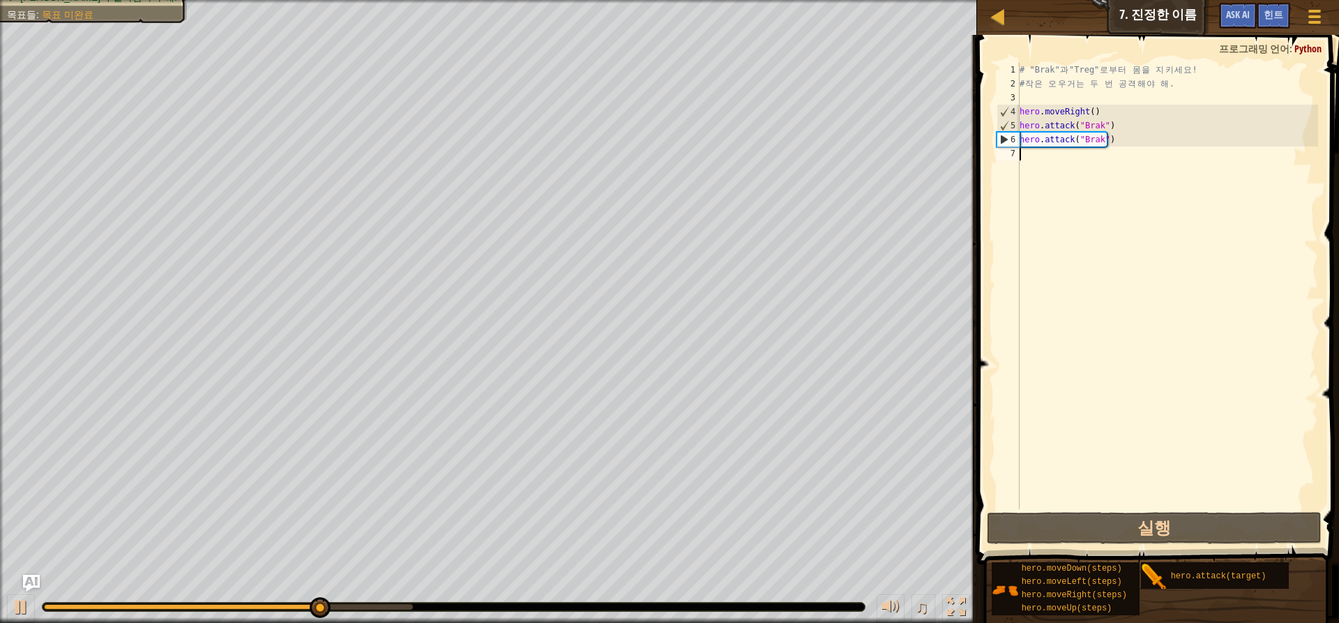
type textarea "h"
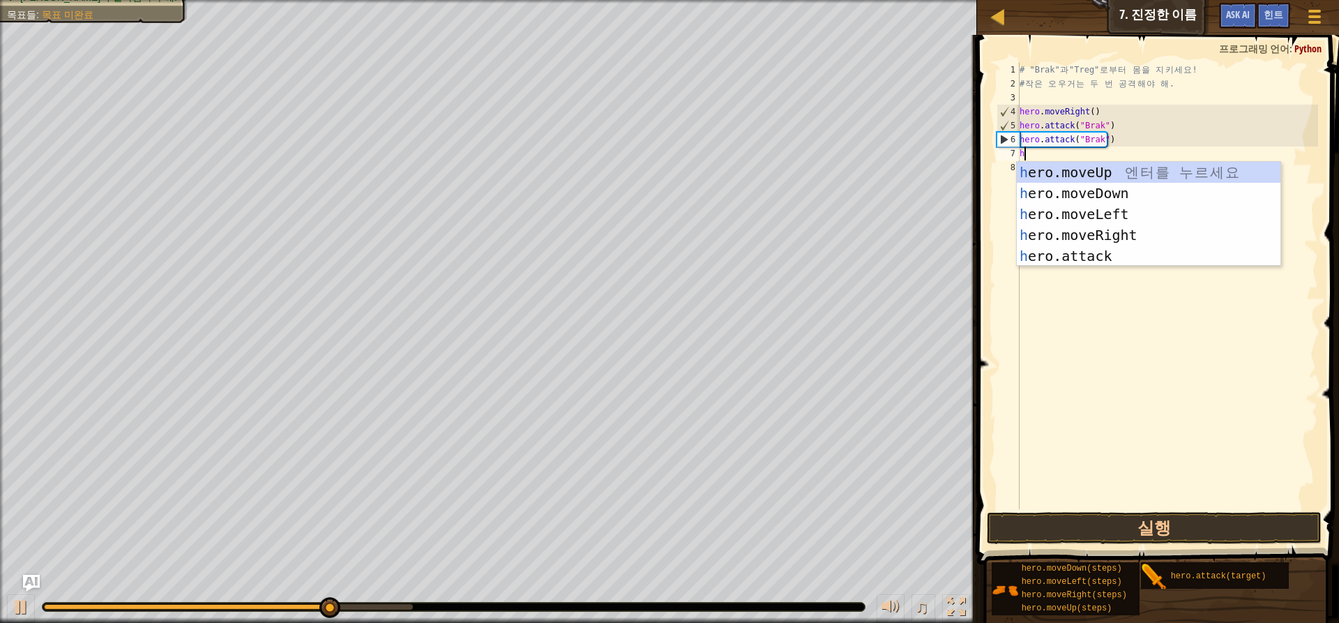
scroll to position [6, 0]
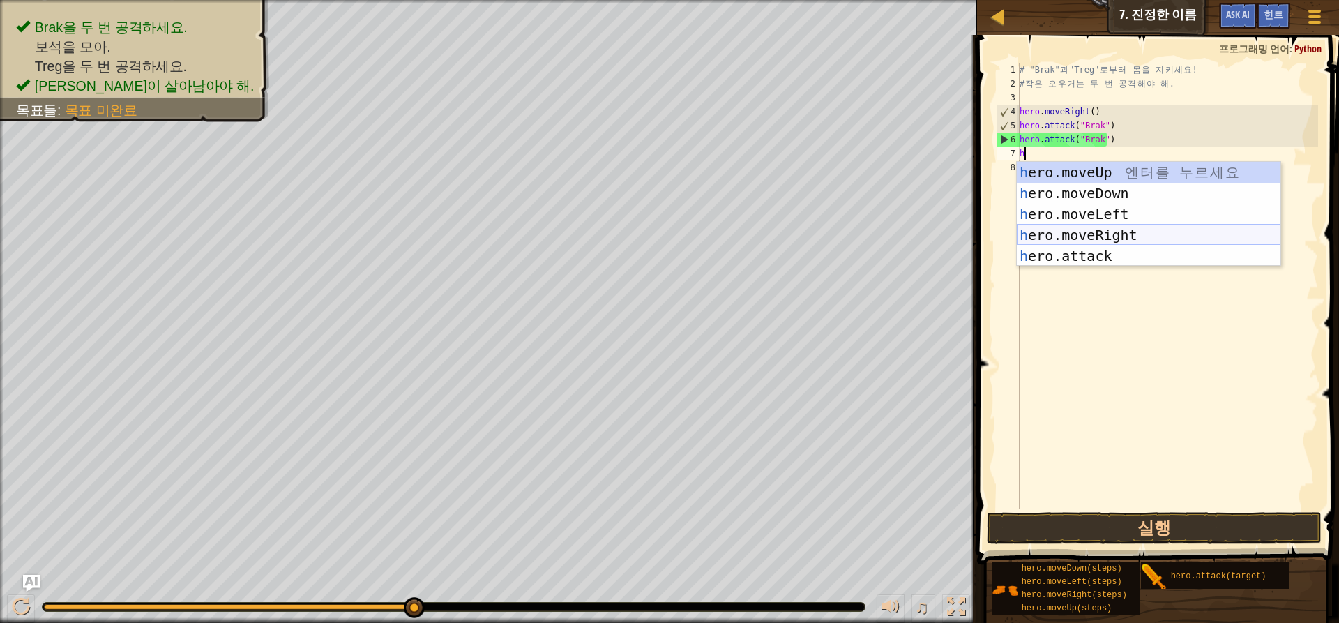
click at [1102, 232] on div "h ero.moveUp 엔 터 를 누 르 세 요 h ero.moveDown 엔 터 를 누 르 세 요 h ero.moveLeft 엔 터 를 누 …" at bounding box center [1149, 235] width 264 height 146
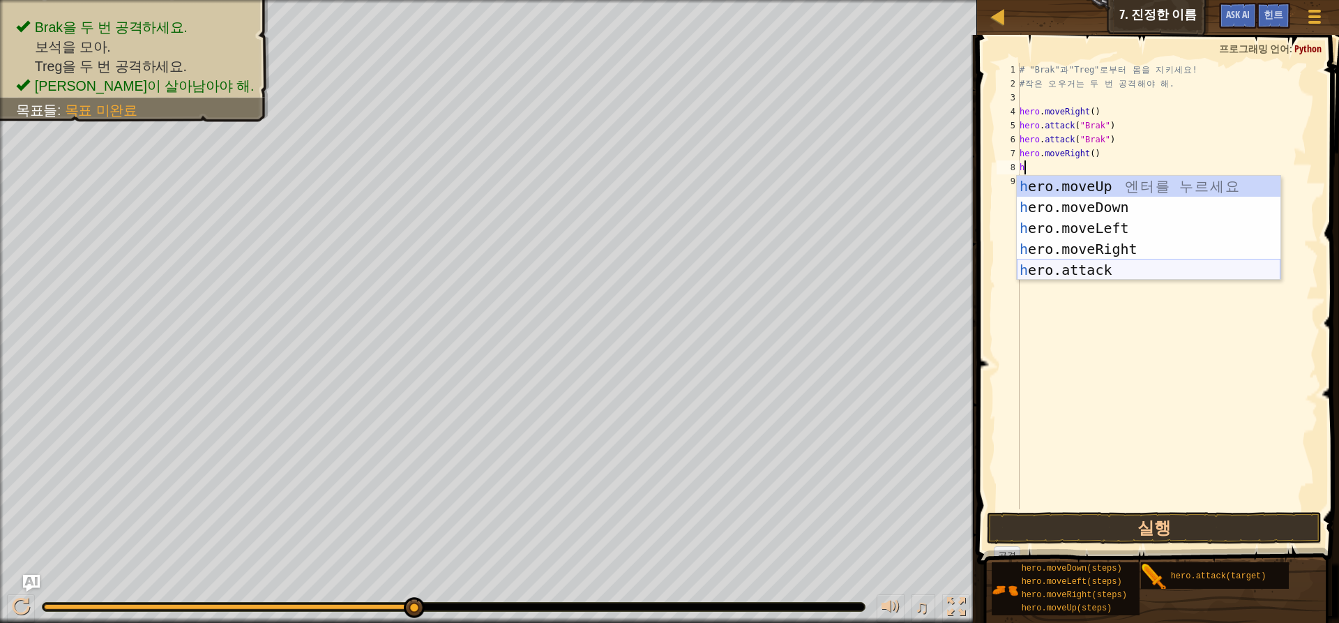
click at [1099, 274] on div "h ero.moveUp 엔 터 를 누 르 세 요 h ero.moveDown 엔 터 를 누 르 세 요 h ero.moveLeft 엔 터 를 누 …" at bounding box center [1149, 249] width 264 height 146
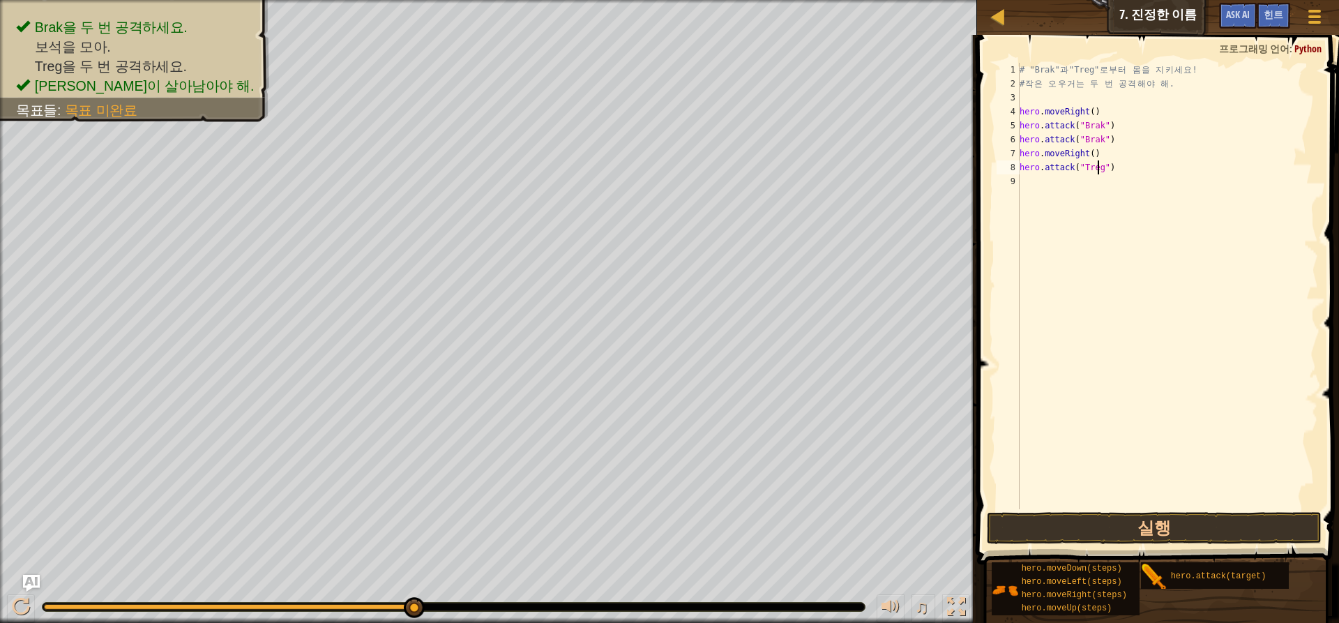
scroll to position [6, 6]
click at [1274, 529] on button "실행" at bounding box center [1154, 528] width 335 height 32
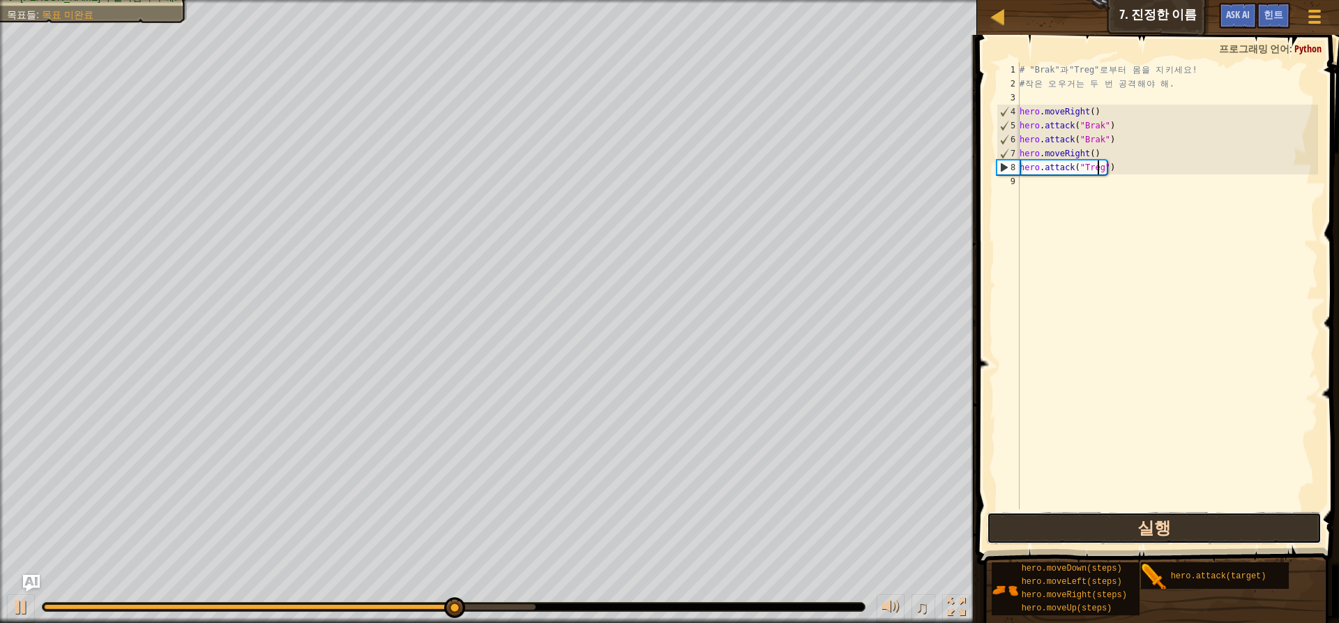
click at [1199, 527] on button "실행" at bounding box center [1154, 528] width 335 height 32
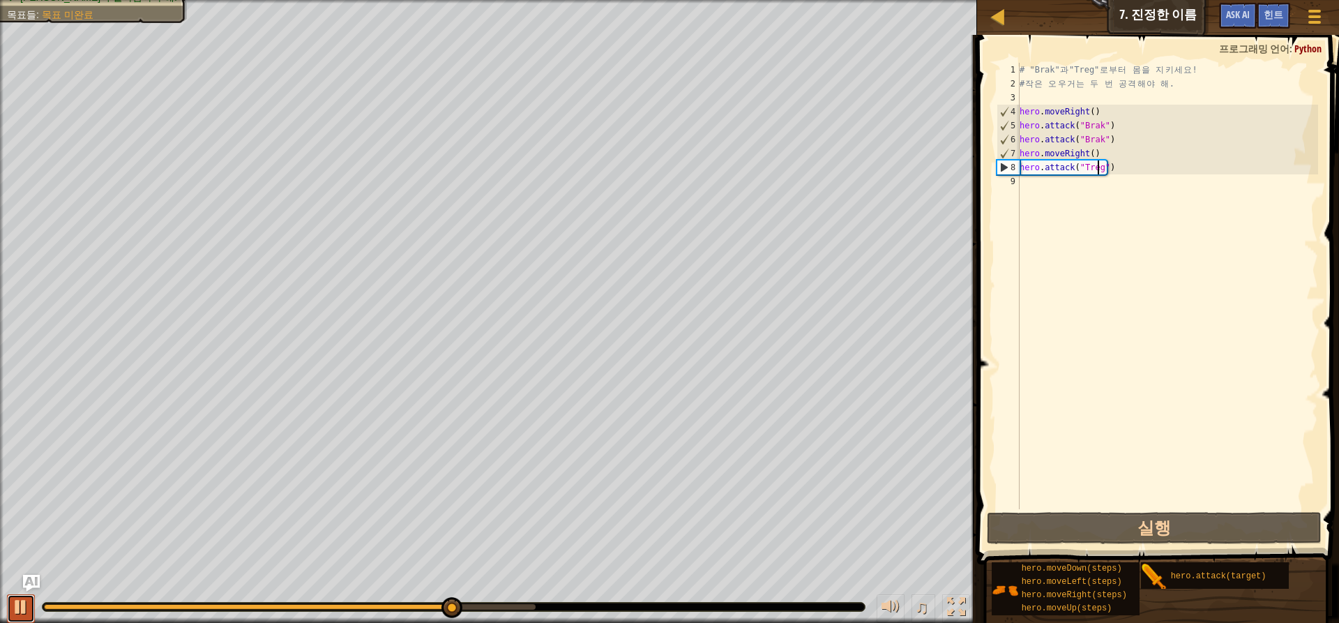
click at [15, 609] on div at bounding box center [21, 607] width 18 height 18
drag, startPoint x: 1018, startPoint y: 168, endPoint x: 1130, endPoint y: 184, distance: 113.5
click at [1130, 184] on div "hero.attack("Treg") [PHONE_NUMBER] "Brak" 과 "Treg" 로 부 터 몸 을 지 키 세 요 ! # 작 은 오 …" at bounding box center [1156, 286] width 324 height 446
type textarea "hero.attack("Treg")"
click at [1089, 194] on div "# "Brak" 과 "Treg" 로 부 터 몸 을 지 키 세 요 ! # 작 은 오 우 거 는 두 번 공 격 해 야 해 . hero . move…" at bounding box center [1167, 286] width 301 height 446
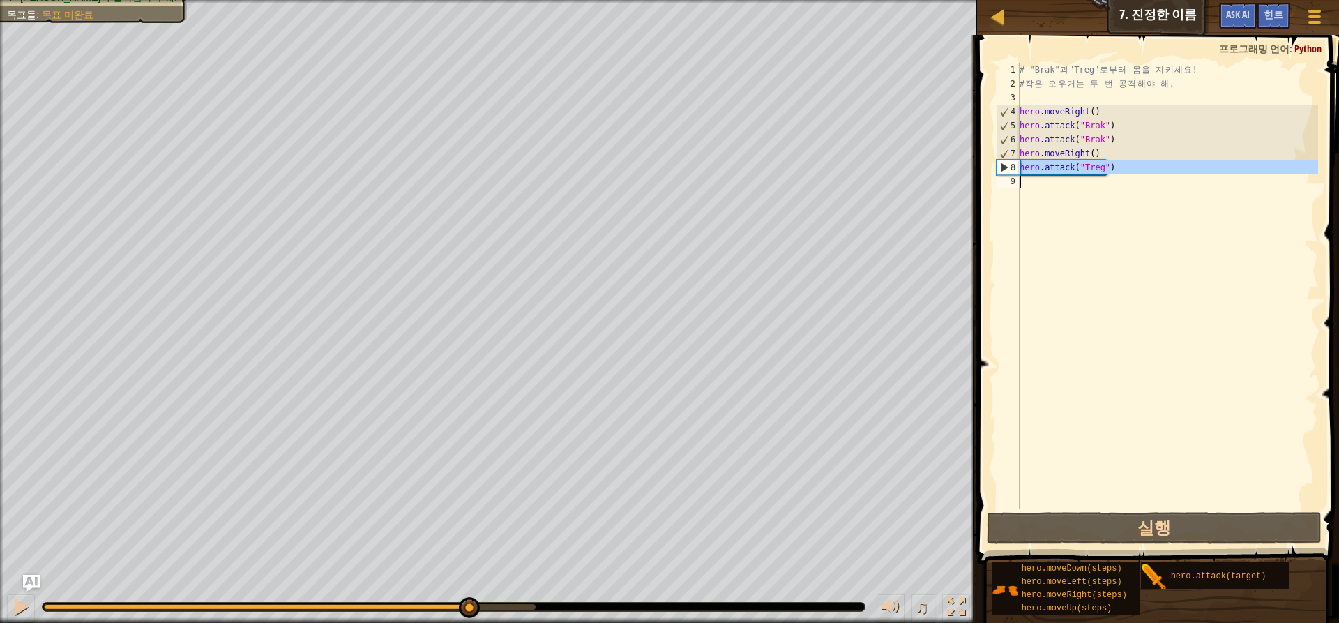
scroll to position [6, 0]
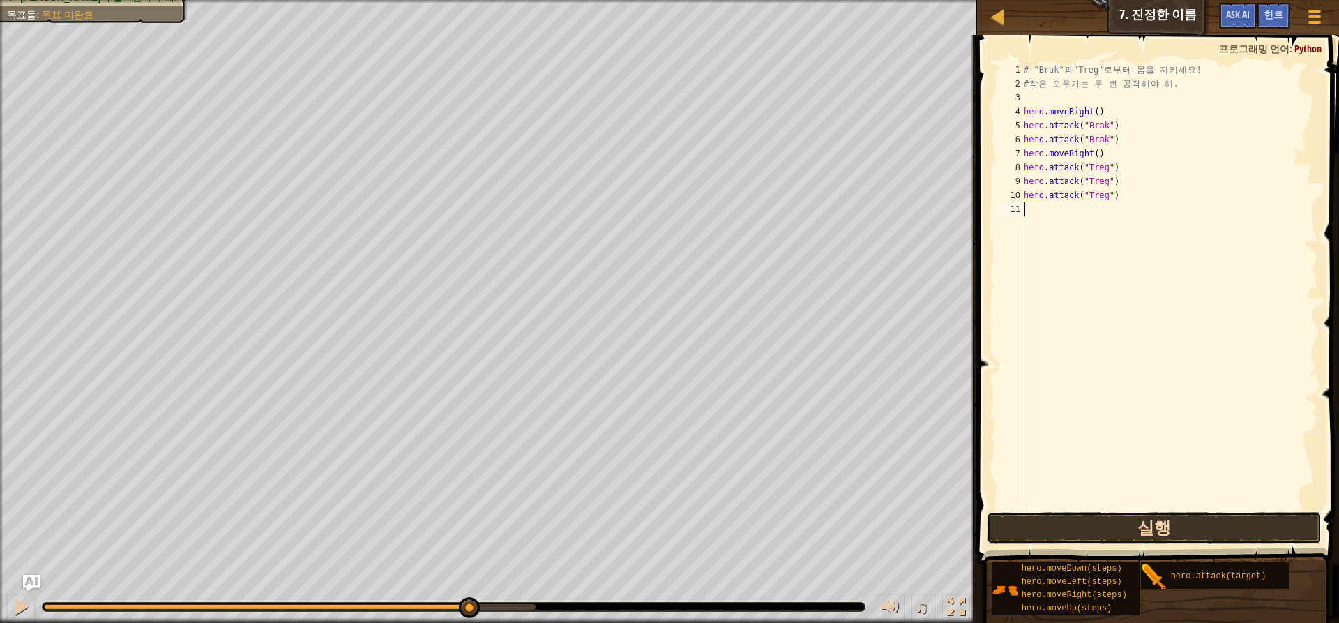
click at [1201, 519] on button "실행" at bounding box center [1154, 528] width 335 height 32
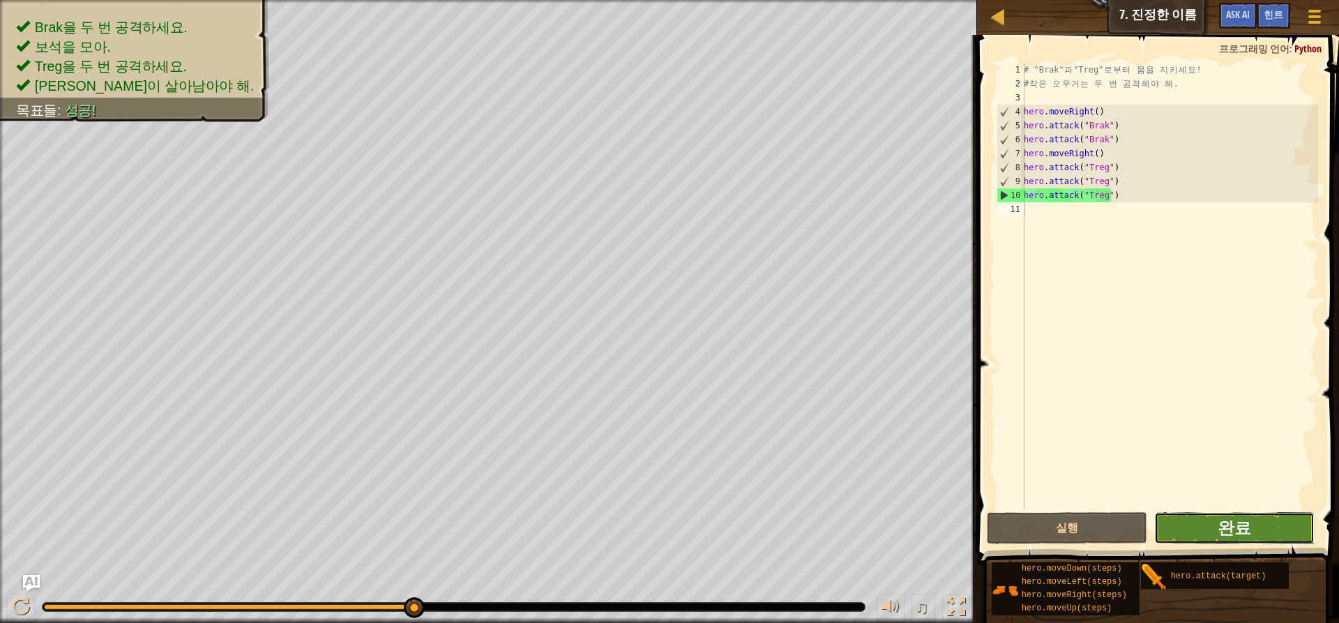
click at [1286, 521] on button "완료" at bounding box center [1235, 528] width 160 height 32
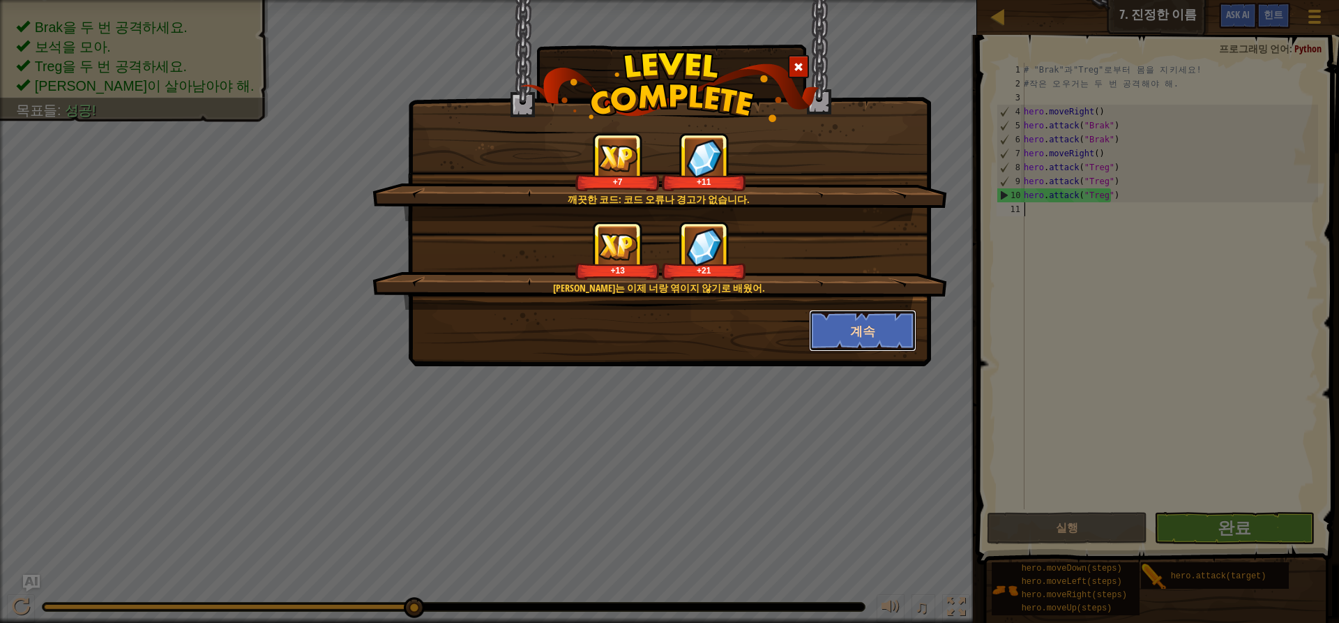
click at [885, 330] on button "계속" at bounding box center [863, 331] width 108 height 42
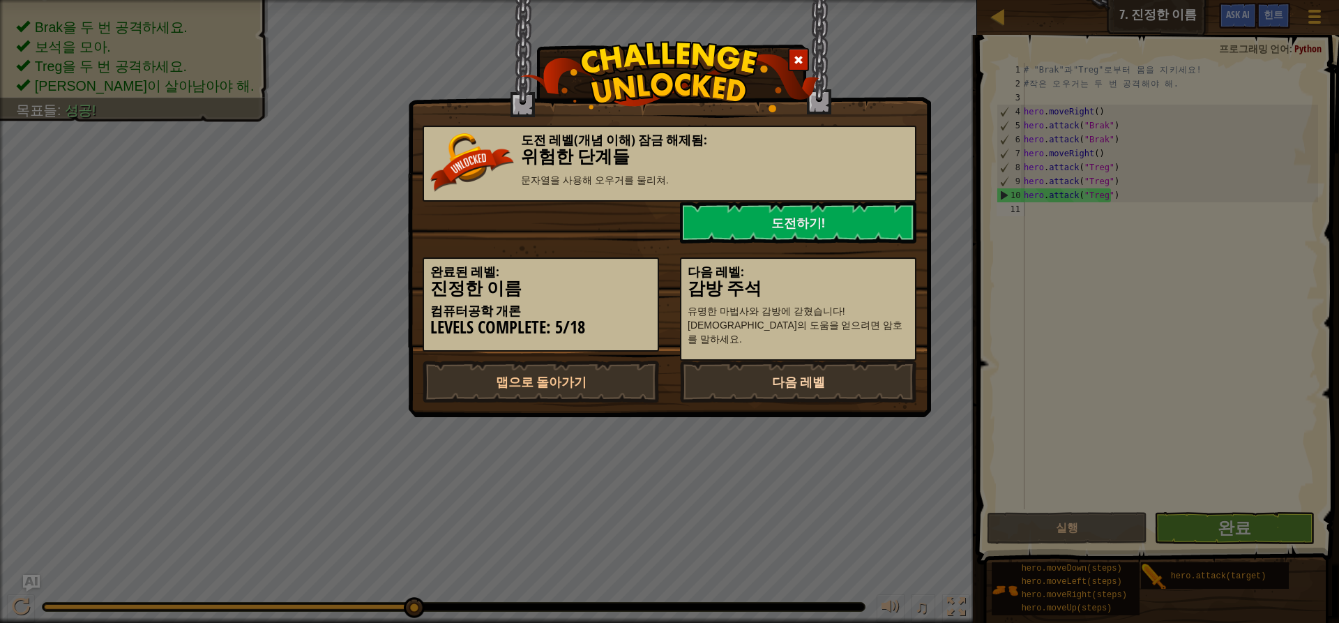
click at [887, 361] on link "다음 레벨" at bounding box center [798, 382] width 236 height 42
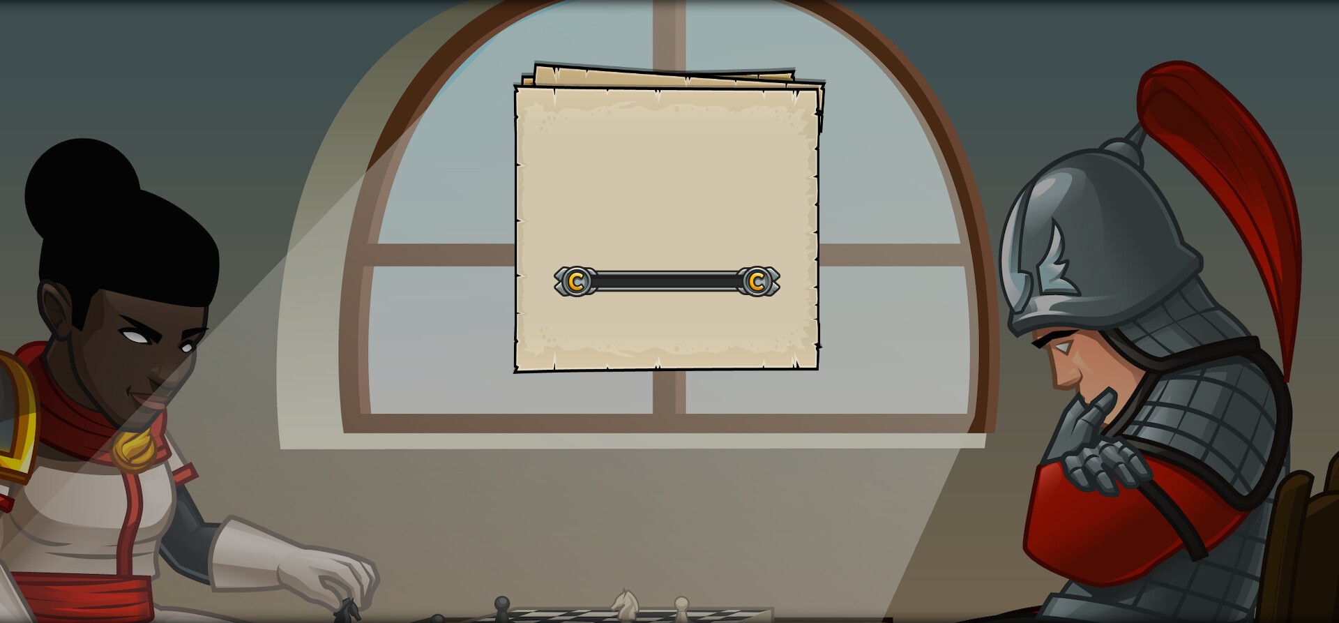
click at [873, 370] on div "Goals Start Level 서버로부터 로딩하는 데 문제가 발생했습니다. 이 레벨을 플레이하려면 유료 구독이 필요합니다. 구독 수업에 참여…" at bounding box center [669, 311] width 1339 height 623
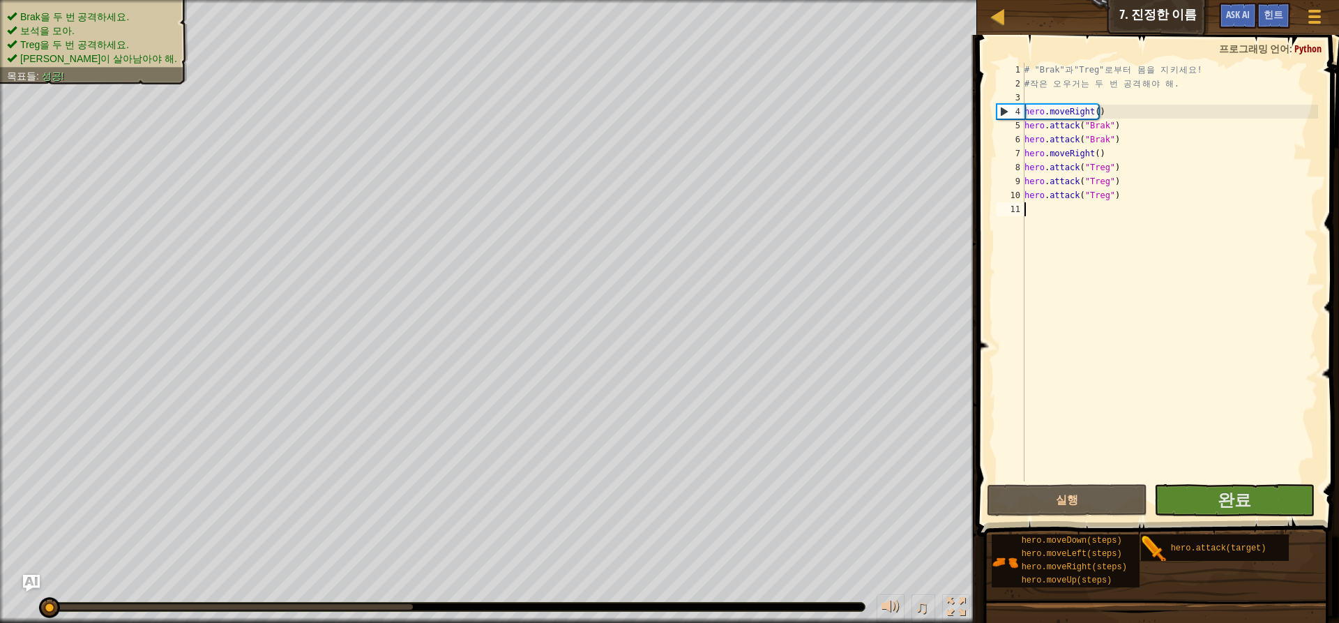
click at [1125, 474] on div "# "Brak" 과 "Treg" 로 부 터 몸 을 지 키 세 요 ! # 작 은 오 우 거 는 두 번 공 격 해 야 해 . hero . move…" at bounding box center [1280, 286] width 517 height 446
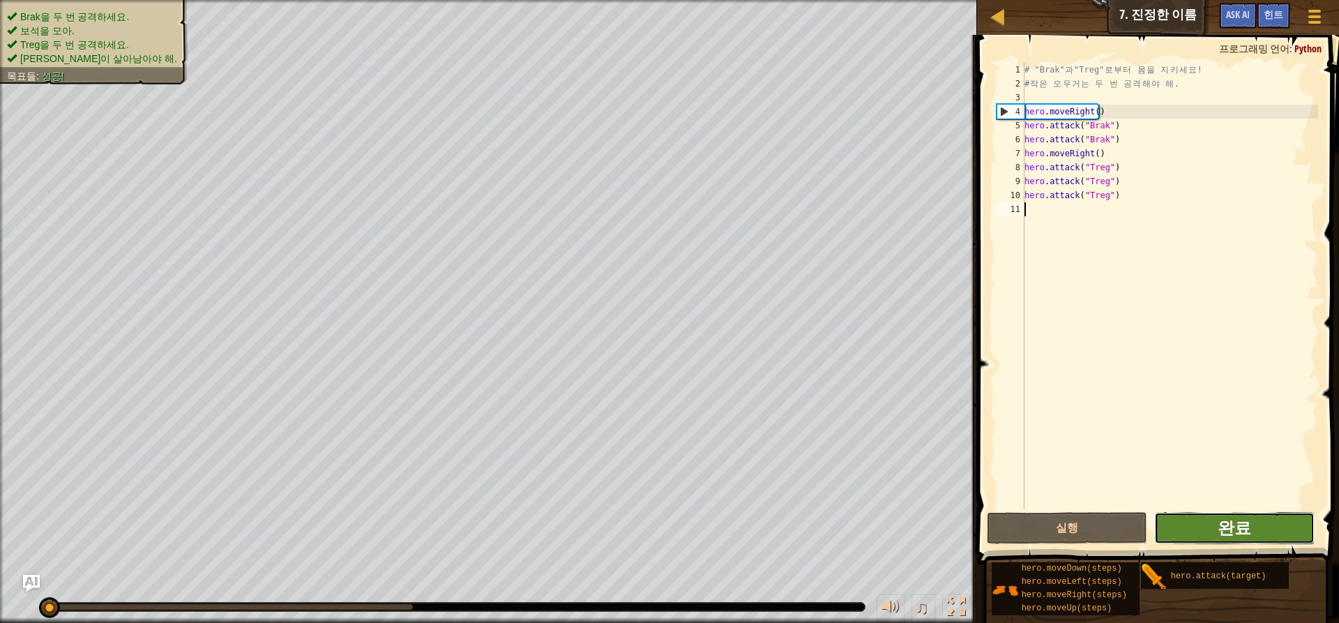
click at [1230, 524] on span "완료" at bounding box center [1234, 527] width 33 height 22
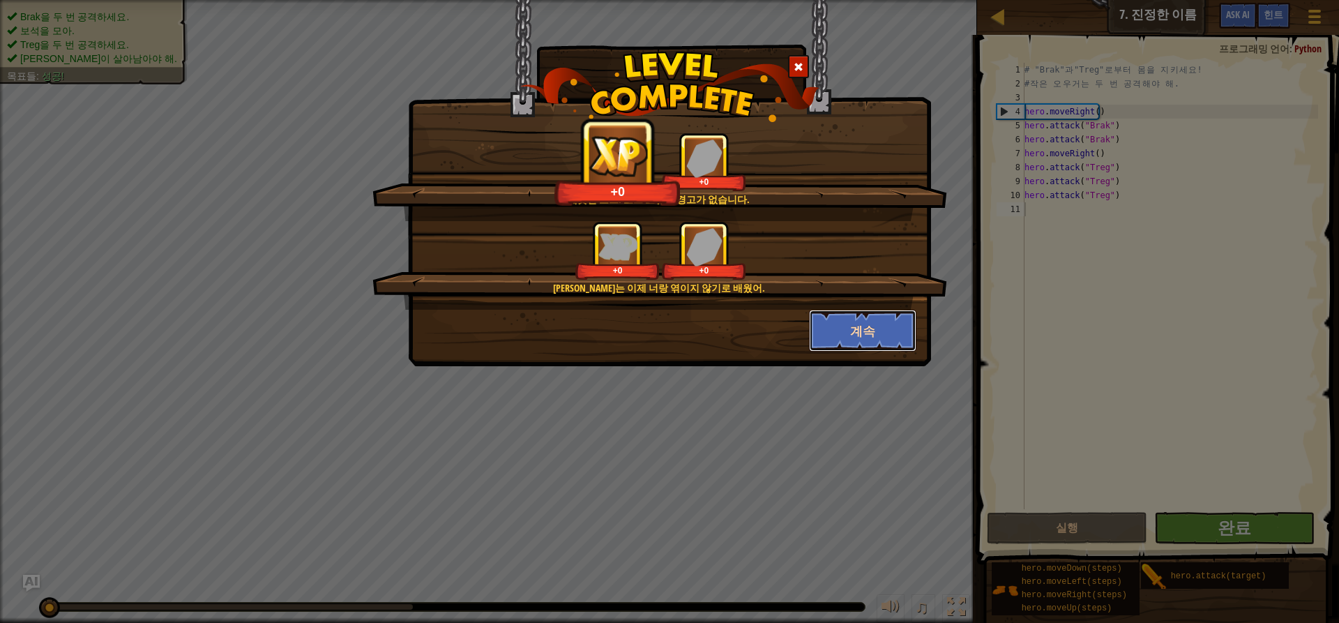
click at [856, 315] on button "계속" at bounding box center [863, 331] width 108 height 42
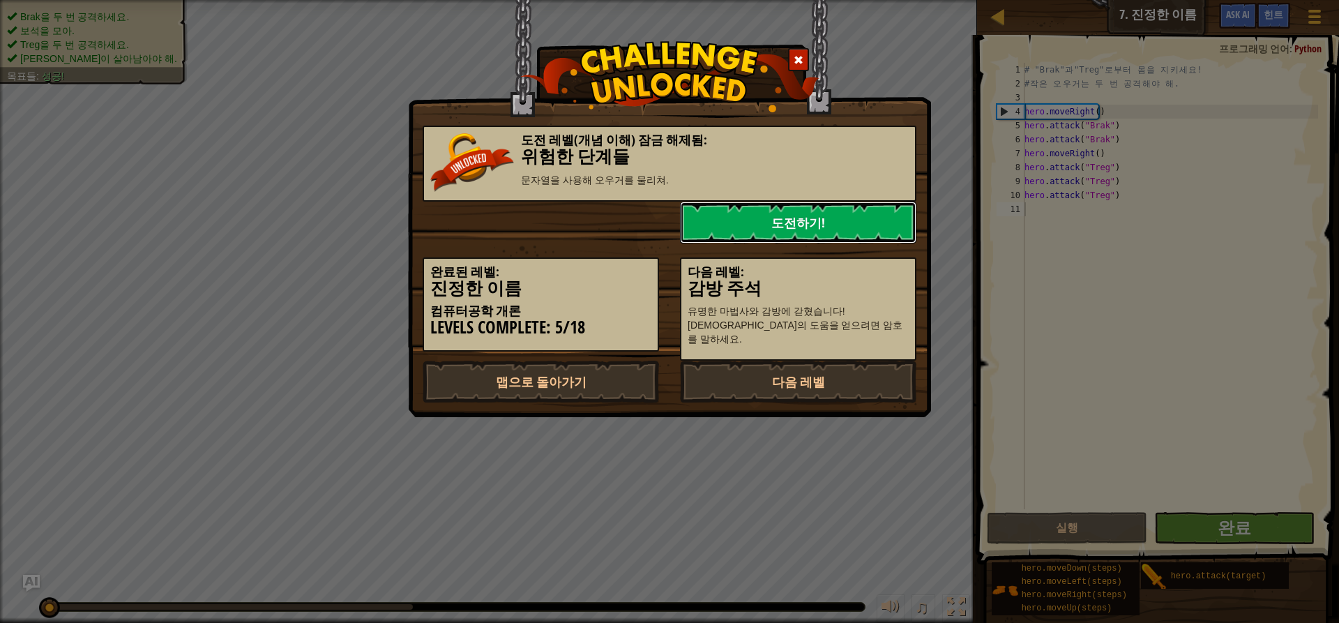
click at [823, 221] on link "도전하기!" at bounding box center [798, 223] width 236 height 42
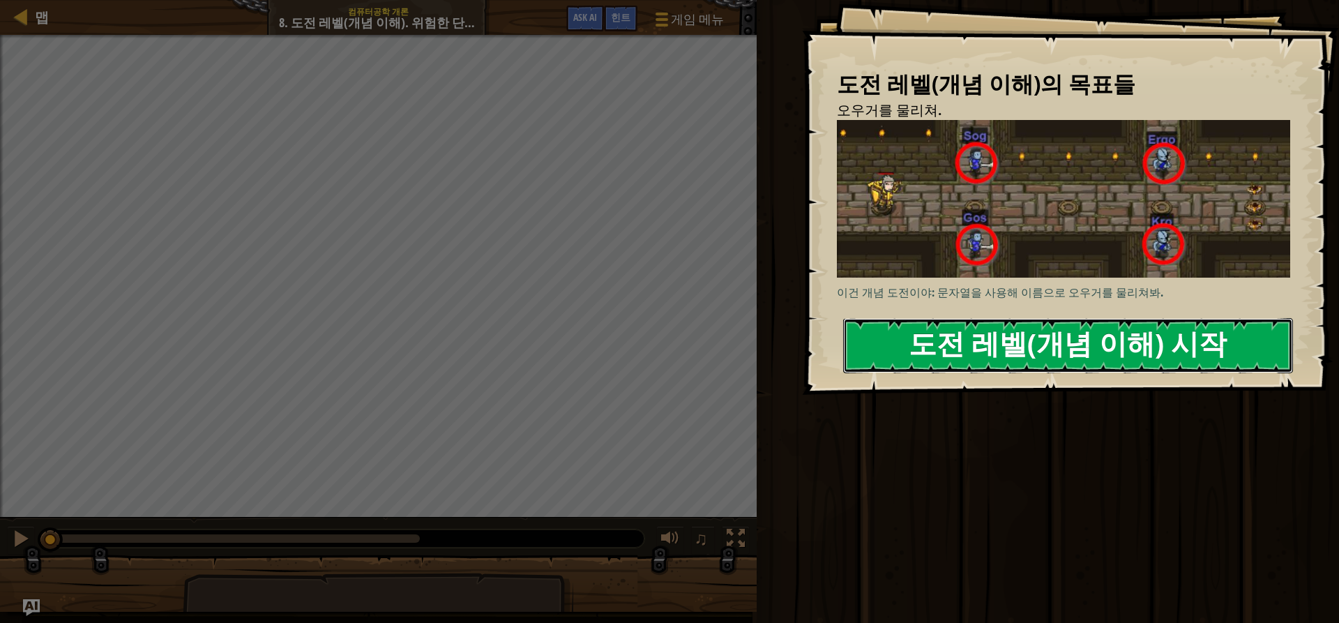
click at [1030, 344] on button "도전 레벨(개념 이해) 시작" at bounding box center [1068, 345] width 450 height 55
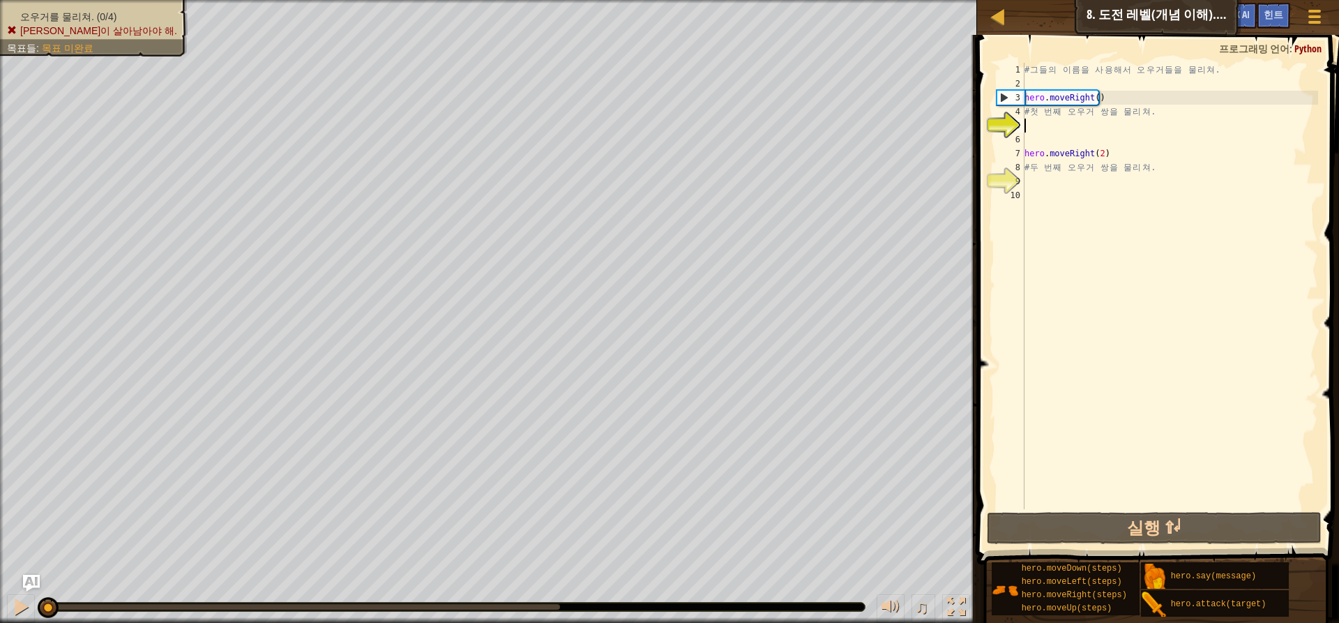
scroll to position [6, 0]
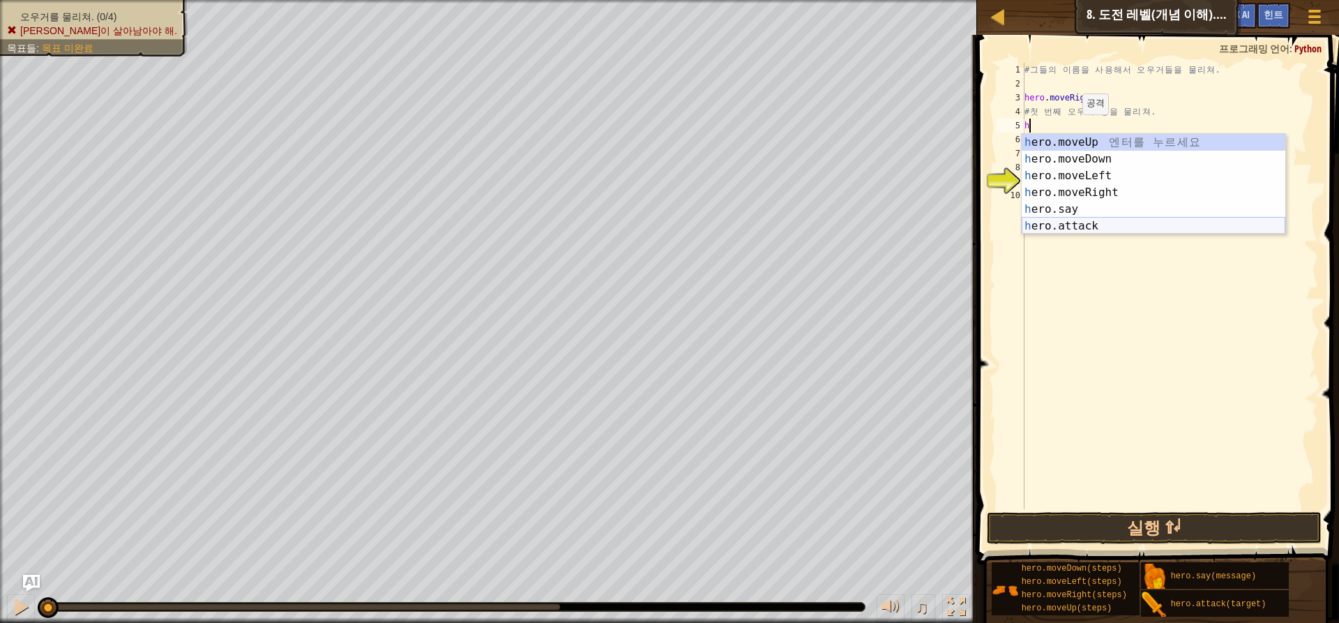
click at [1083, 232] on div "h ero.moveUp 엔 터 를 누 르 세 요 h ero.moveDown 엔 터 를 누 르 세 요 h ero.moveLeft 엔 터 를 누 …" at bounding box center [1154, 201] width 264 height 134
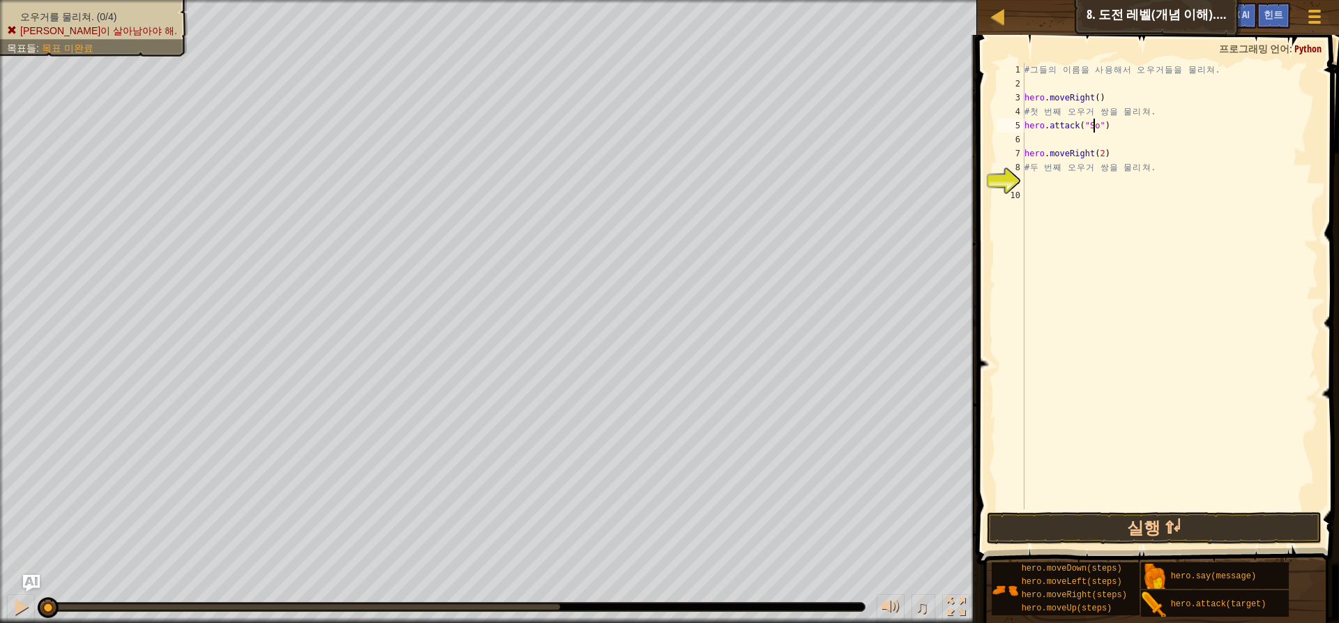
scroll to position [6, 6]
drag, startPoint x: 1024, startPoint y: 126, endPoint x: 1079, endPoint y: 135, distance: 55.9
click at [1079, 135] on div "hero.attack("Sog") 1 2 3 4 5 6 7 8 9 10 # 그 들 의 이 름 을 사 용 해 서 오 우 거 들 을 물 리 쳐 .…" at bounding box center [1156, 286] width 324 height 446
type textarea "g"
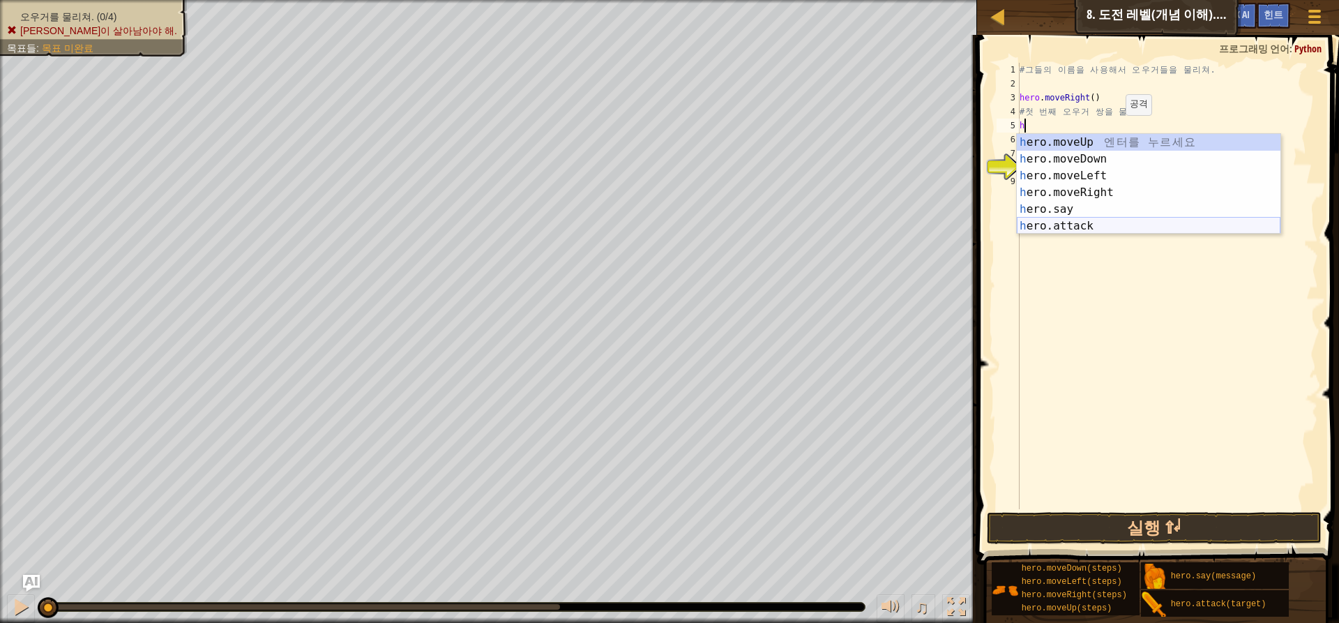
click at [1142, 230] on div "h ero.moveUp 엔 터 를 누 르 세 요 h ero.moveDown 엔 터 를 누 르 세 요 h ero.moveLeft 엔 터 를 누 …" at bounding box center [1149, 201] width 264 height 134
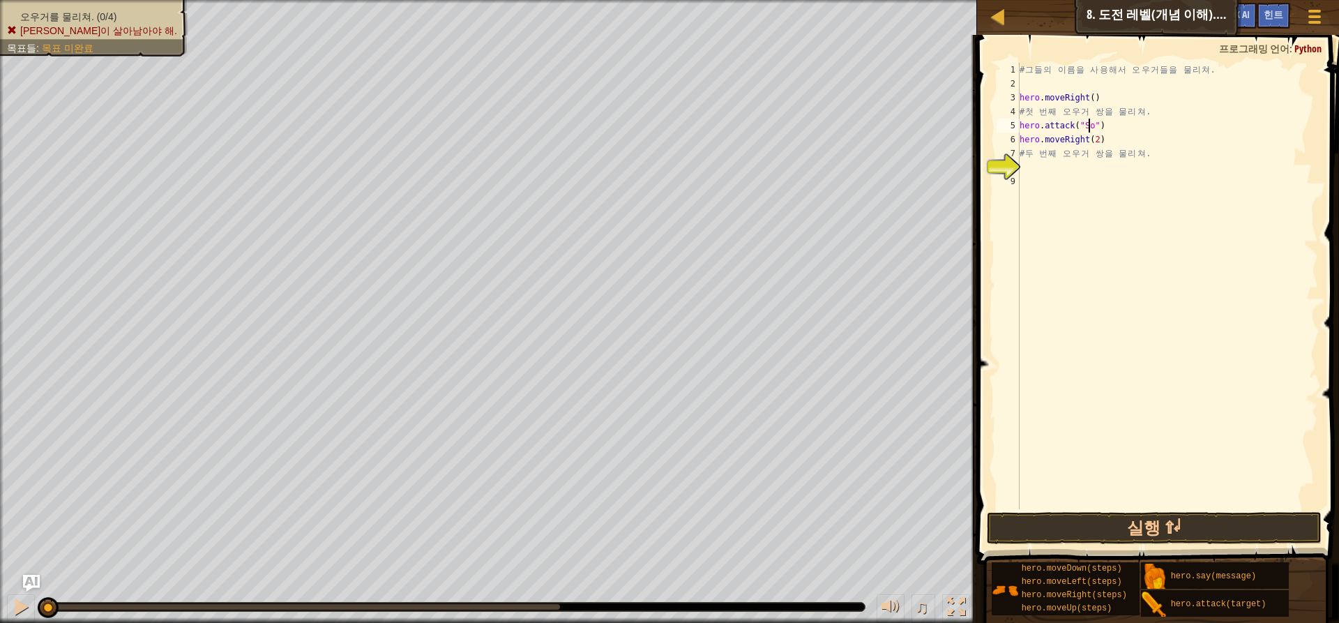
scroll to position [6, 6]
type textarea "hero.attack("Sog")"
click at [1125, 125] on div "# 그 들 의 이 름 을 사 용 해 서 오 우 거 들 을 물 리 쳐 . hero . moveRight ( ) # 첫 번 째 오 우 거 쌍 을 …" at bounding box center [1168, 300] width 302 height 474
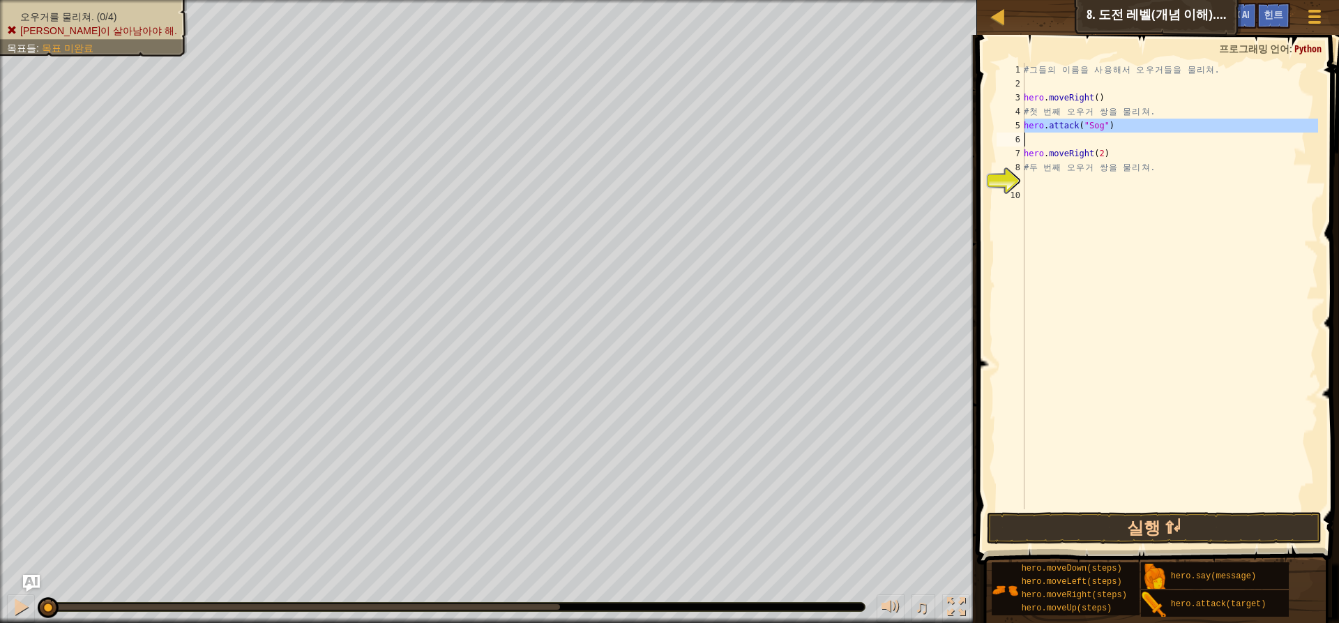
drag, startPoint x: 1025, startPoint y: 124, endPoint x: 1120, endPoint y: 140, distance: 96.2
click at [1120, 140] on div "# 그 들 의 이 름 을 사 용 해 서 오 우 거 들 을 물 리 쳐 . hero . moveRight ( ) # 첫 번 째 오 우 거 쌍 을 …" at bounding box center [1169, 300] width 297 height 474
type textarea "hero.attack("Sog")"
click at [1060, 140] on div "# 그 들 의 이 름 을 사 용 해 서 오 우 거 들 을 물 리 쳐 . hero . moveRight ( ) # 첫 번 째 오 우 거 쌍 을 …" at bounding box center [1169, 286] width 297 height 446
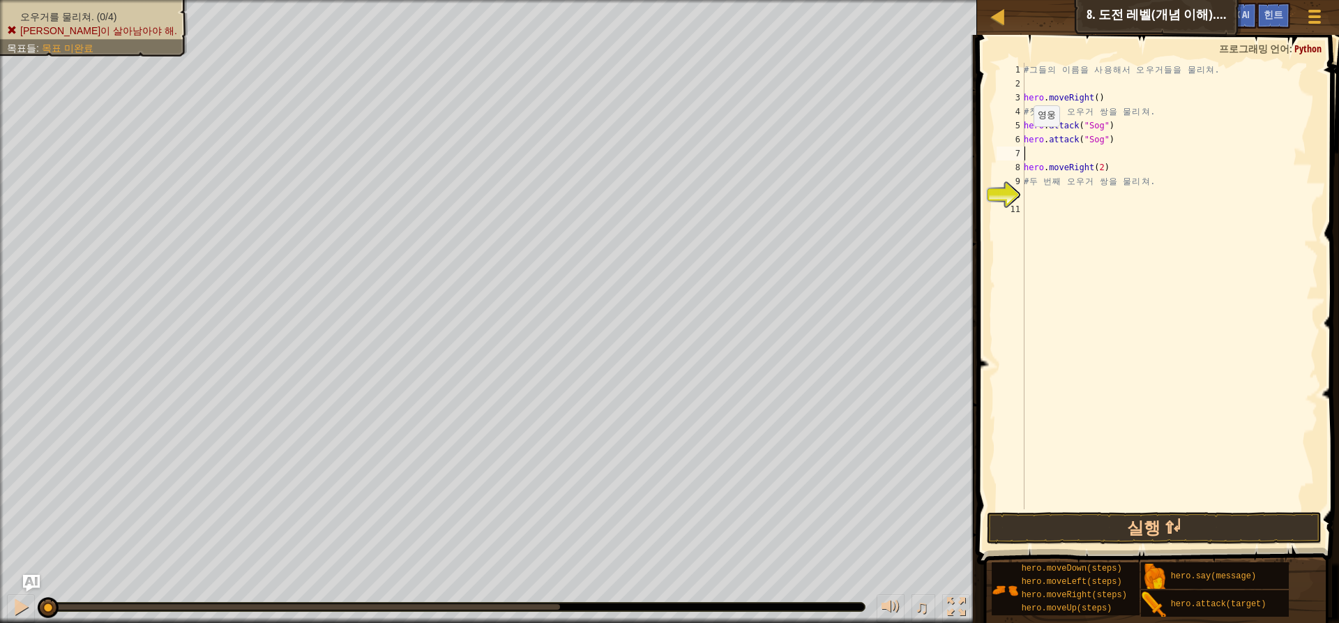
click at [1026, 140] on div "# 그 들 의 이 름 을 사 용 해 서 오 우 거 들 을 물 리 쳐 . hero . moveRight ( ) # 첫 번 째 오 우 거 쌍 을 …" at bounding box center [1169, 300] width 297 height 474
type textarea "hero.attack("Sog")"
click at [1025, 156] on div "# 그 들 의 이 름 을 사 용 해 서 오 우 거 들 을 물 리 쳐 . hero . moveRight ( ) # 첫 번 째 오 우 거 쌍 을 …" at bounding box center [1169, 300] width 297 height 474
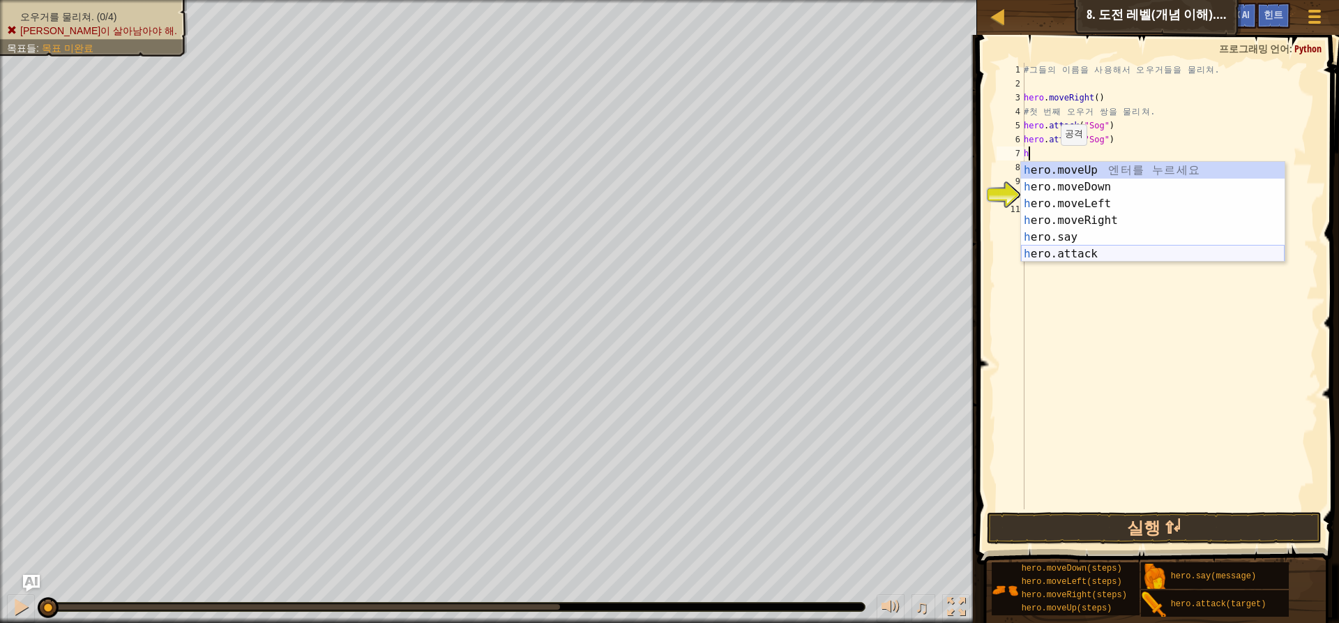
click at [1082, 252] on div "h ero.moveUp 엔 터 를 누 르 세 요 h ero.moveDown 엔 터 를 누 르 세 요 h ero.moveLeft 엔 터 를 누 …" at bounding box center [1153, 229] width 264 height 134
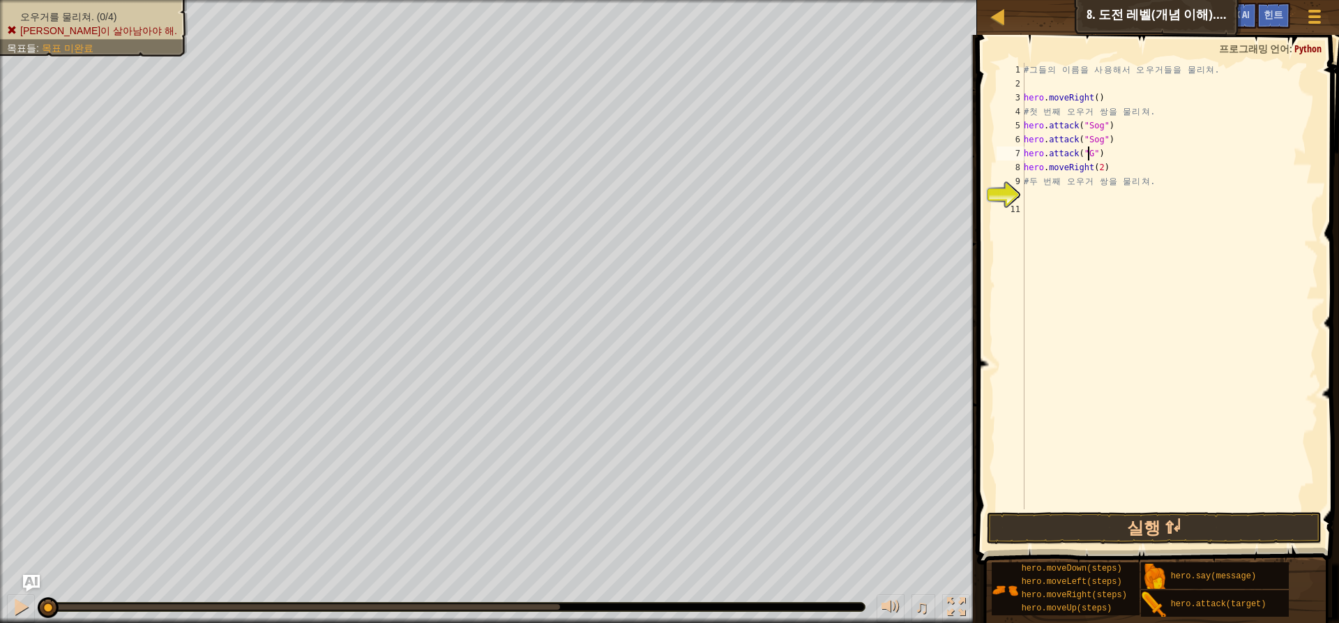
scroll to position [6, 6]
type textarea "hero.attack("Gos")"
click at [1113, 158] on div "# 그 들 의 이 름 을 사 용 해 서 오 우 거 들 을 물 리 쳐 . hero . moveRight ( ) # 첫 번 째 오 우 거 쌍 을 …" at bounding box center [1169, 300] width 297 height 474
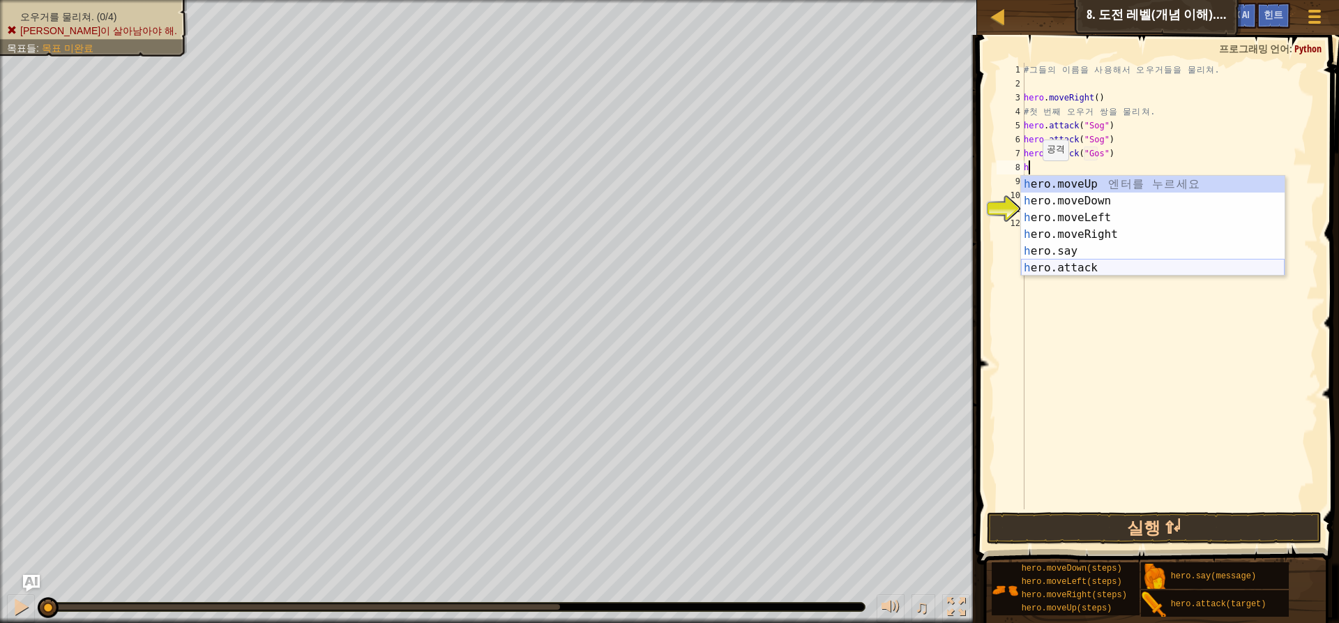
click at [1097, 265] on div "h ero.moveUp 엔 터 를 누 르 세 요 h ero.moveDown 엔 터 를 누 르 세 요 h ero.moveLeft 엔 터 를 누 …" at bounding box center [1153, 243] width 264 height 134
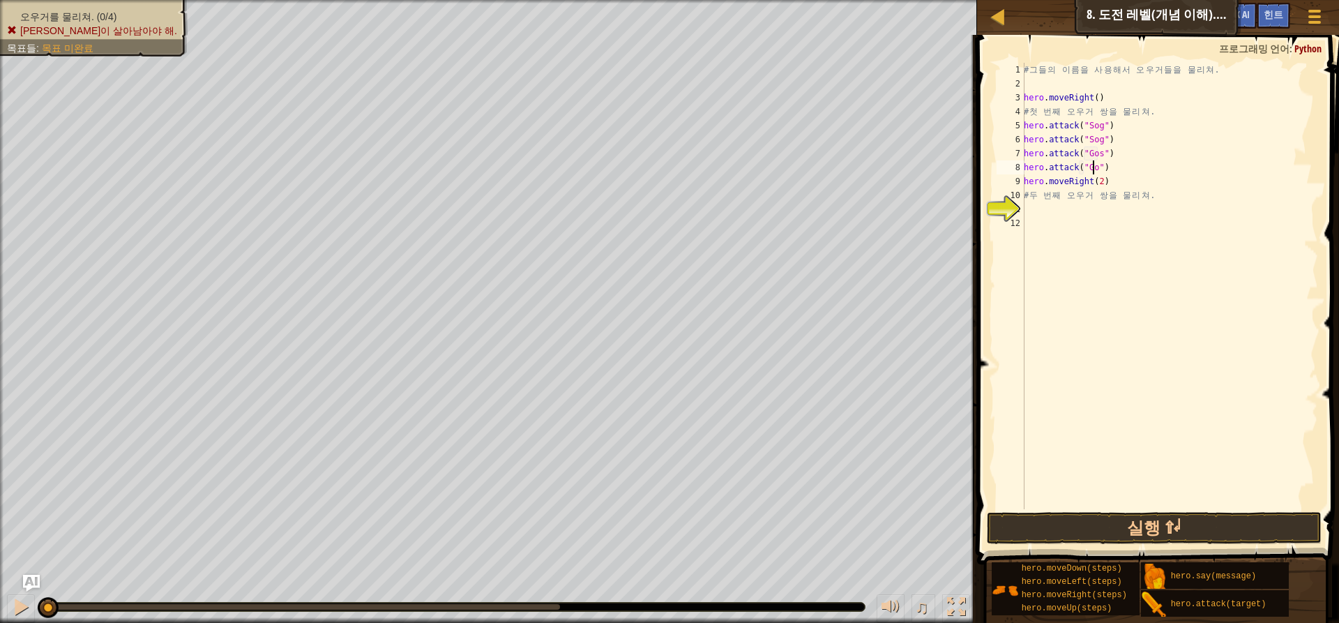
scroll to position [6, 6]
type textarea "hero.attack("Gos")"
click at [1125, 168] on div "# 그 들 의 이 름 을 사 용 해 서 오 우 거 들 을 물 리 쳐 . hero . moveRight ( ) # 첫 번 째 오 우 거 쌍 을 …" at bounding box center [1169, 300] width 297 height 474
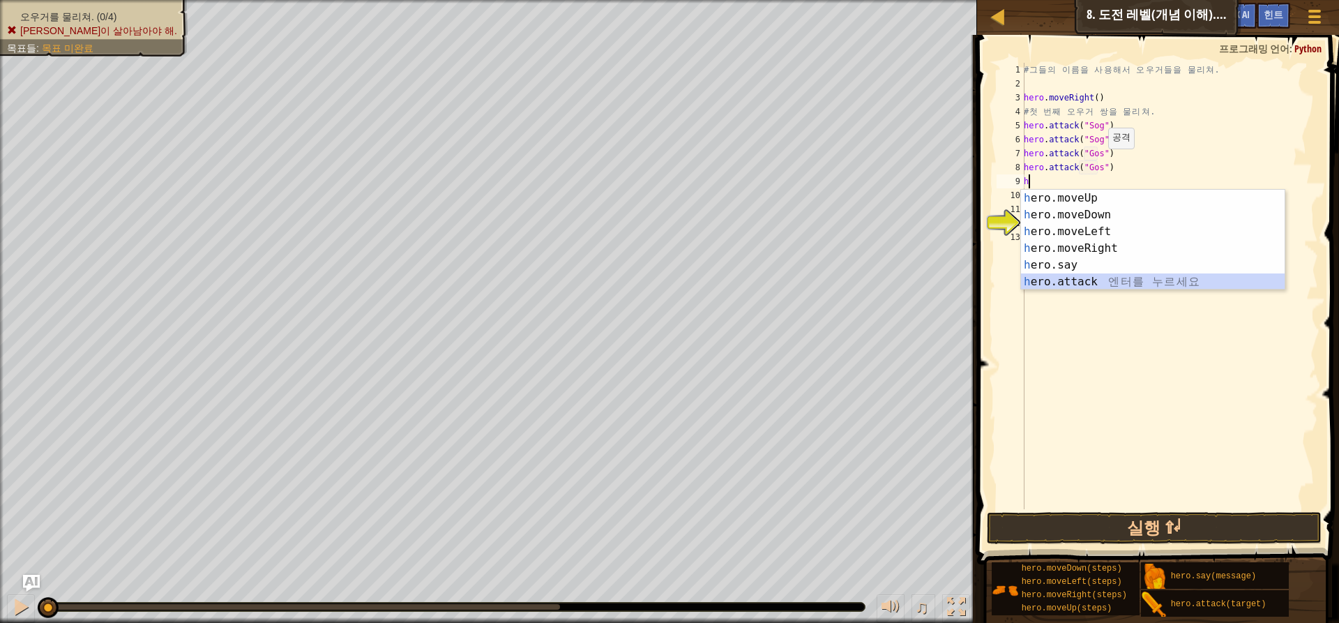
click at [1096, 276] on div "h ero.moveUp 엔 터 를 누 르 세 요 h ero.moveDown 엔 터 를 누 르 세 요 h ero.moveLeft 엔 터 를 누 …" at bounding box center [1153, 257] width 264 height 134
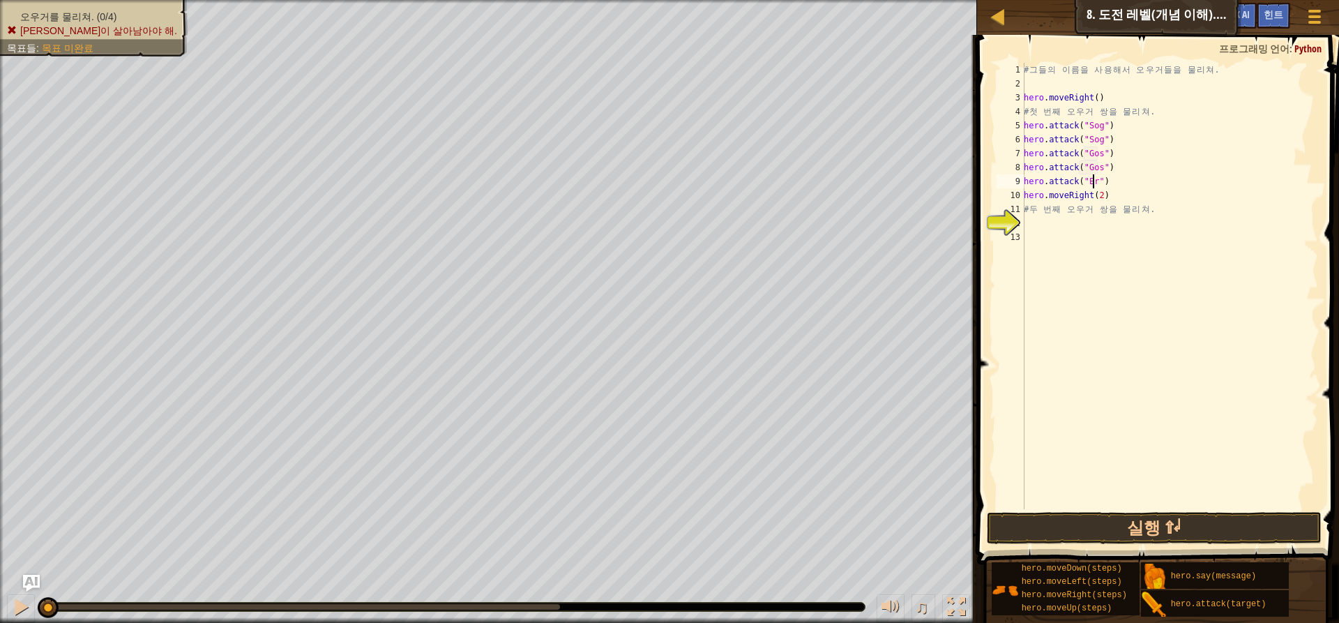
scroll to position [6, 6]
type textarea "hero.attack("Ergo")"
click at [1122, 179] on div "# 그 들 의 이 름 을 사 용 해 서 오 우 거 들 을 물 리 쳐 . hero . moveRight ( ) # 첫 번 째 오 우 거 쌍 을 …" at bounding box center [1169, 300] width 297 height 474
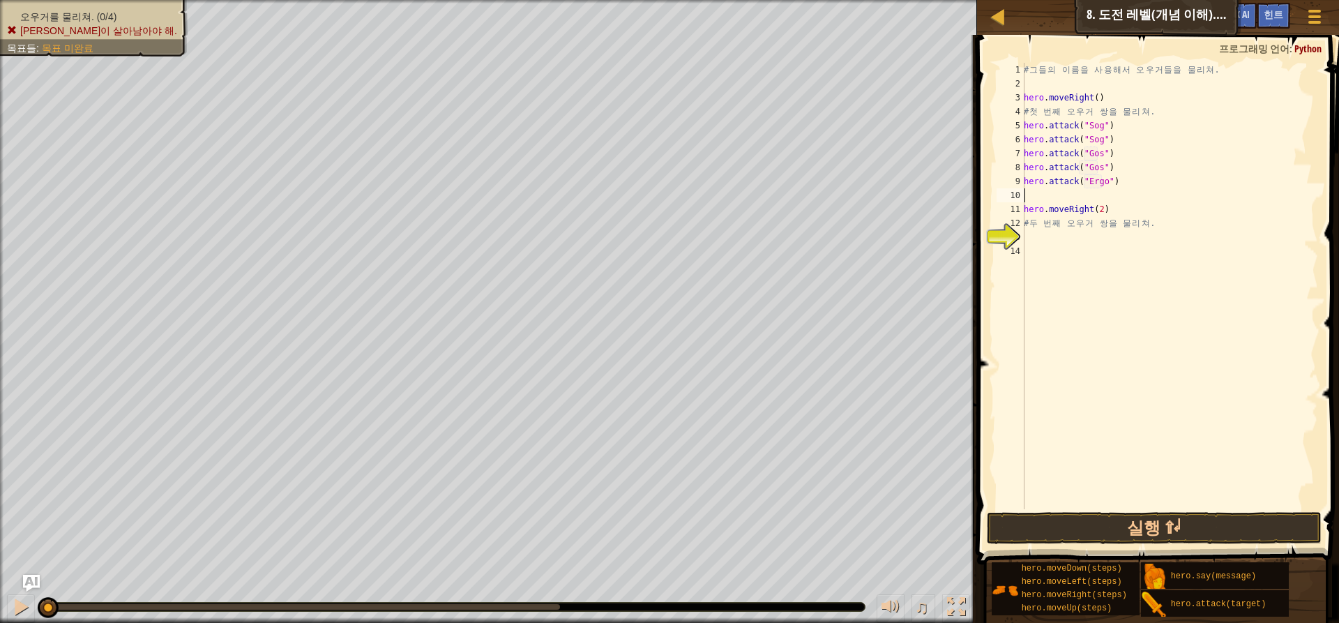
click at [1101, 199] on div "# 그 들 의 이 름 을 사 용 해 서 오 우 거 들 을 물 리 쳐 . hero . moveRight ( ) # 첫 번 째 오 우 거 쌍 을 …" at bounding box center [1169, 300] width 297 height 474
click at [1088, 200] on div "# 그 들 의 이 름 을 사 용 해 서 오 우 거 들 을 물 리 쳐 . hero . moveRight ( ) # 첫 번 째 오 우 거 쌍 을 …" at bounding box center [1169, 300] width 297 height 474
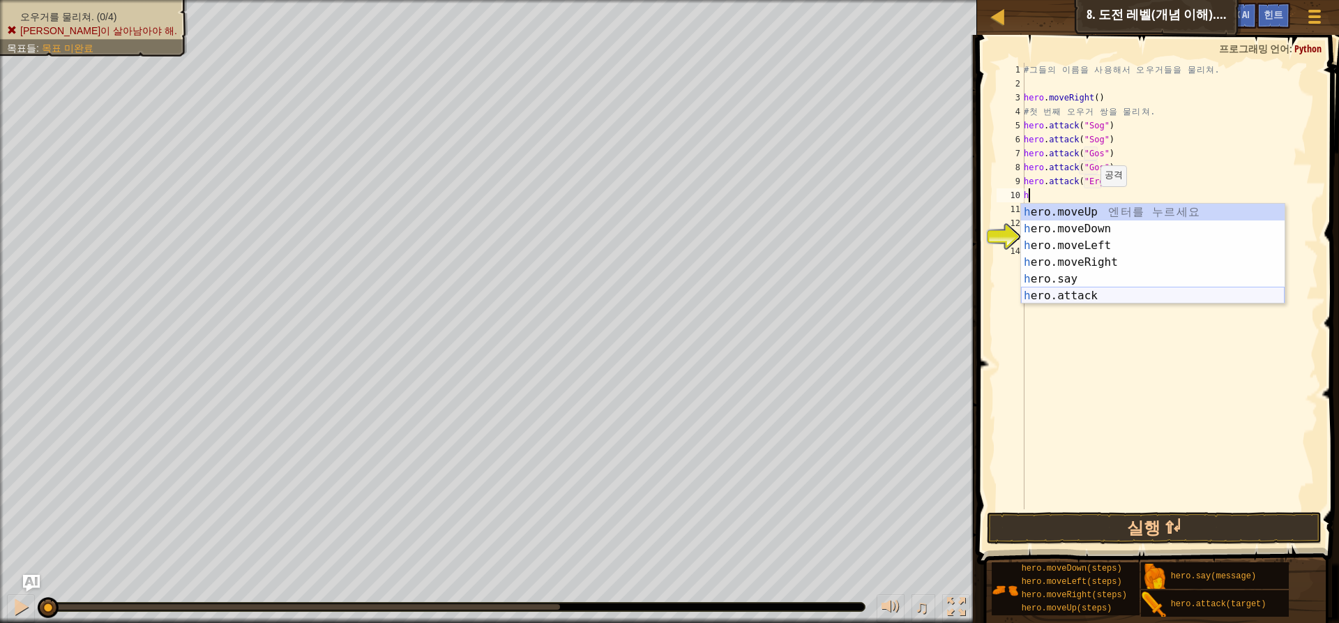
click at [1125, 296] on div "h ero.moveUp 엔 터 를 누 르 세 요 h ero.moveDown 엔 터 를 누 르 세 요 h ero.moveLeft 엔 터 를 누 …" at bounding box center [1153, 271] width 264 height 134
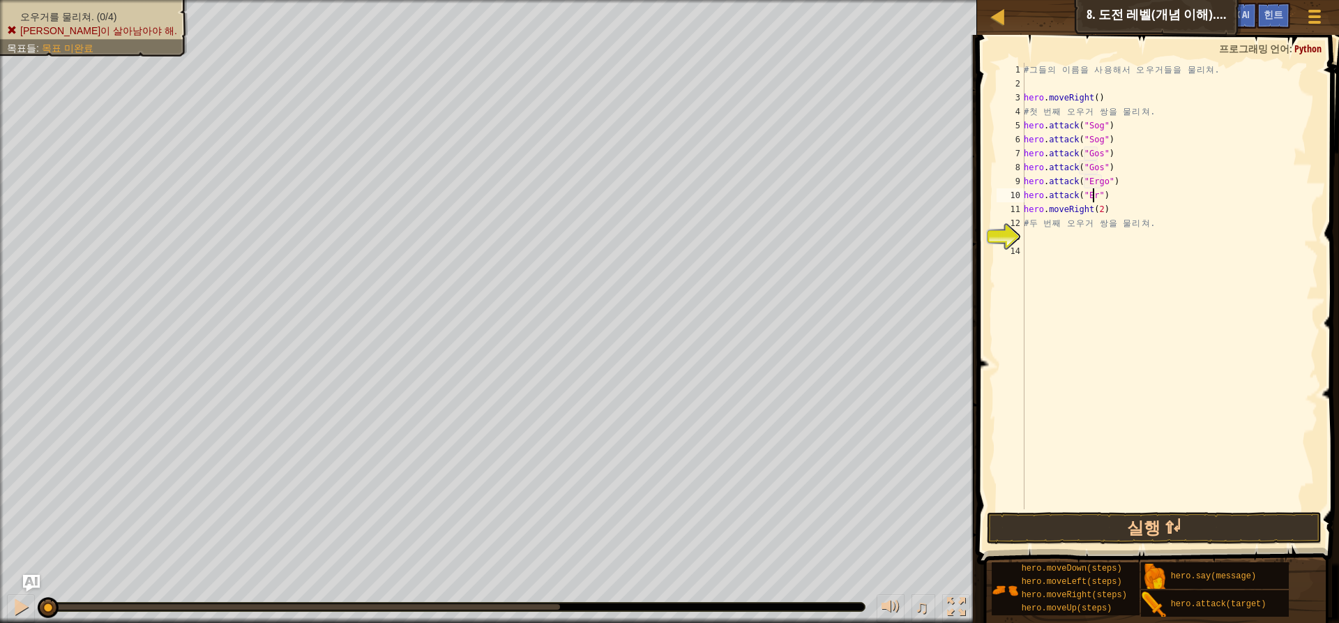
scroll to position [6, 6]
type textarea "hero.attack("Ergo")"
click at [1131, 198] on div "# 그 들 의 이 름 을 사 용 해 서 오 우 거 들 을 물 리 쳐 . hero . moveRight ( ) # 첫 번 째 오 우 거 쌍 을 …" at bounding box center [1169, 300] width 297 height 474
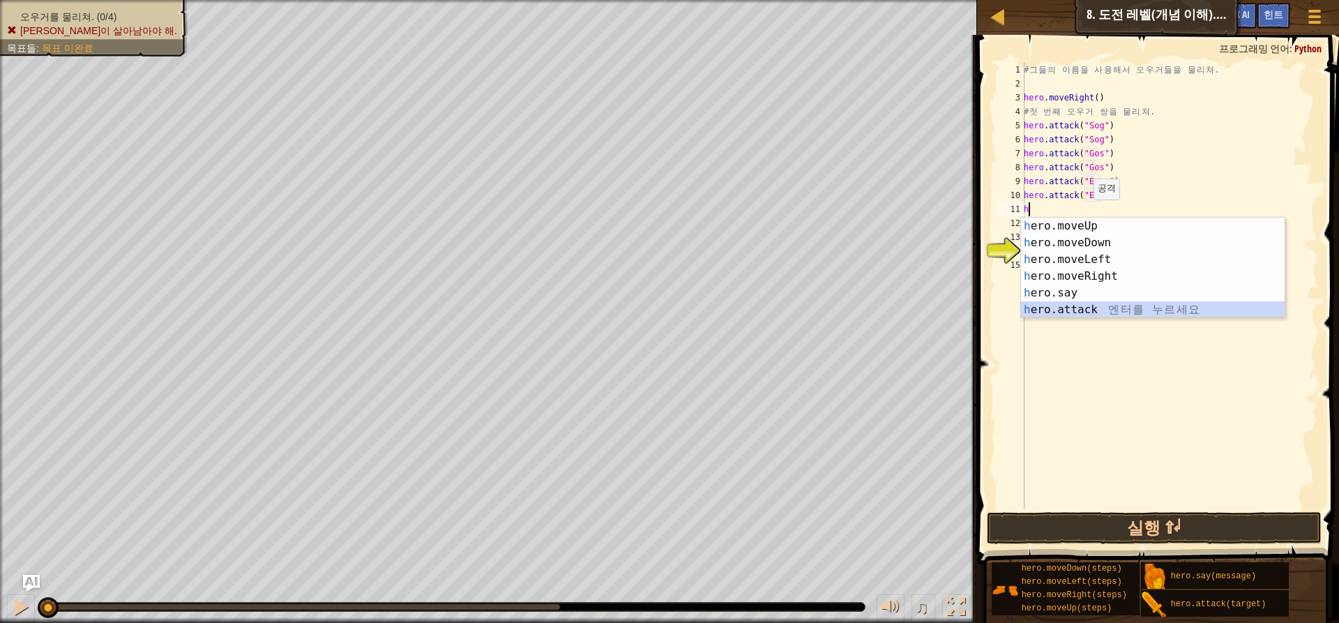
click at [1106, 310] on div "h ero.moveUp 엔 터 를 누 르 세 요 h ero.moveDown 엔 터 를 누 르 세 요 h ero.moveLeft 엔 터 를 누 …" at bounding box center [1153, 285] width 264 height 134
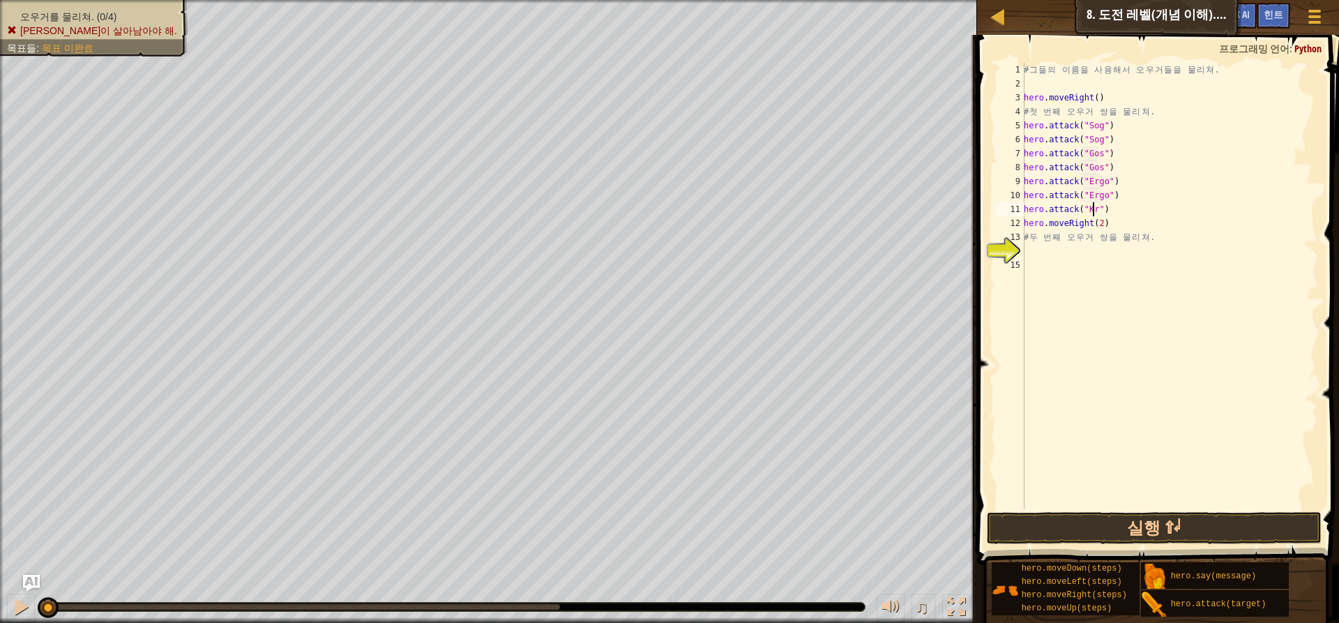
scroll to position [6, 6]
type textarea "hero.attack("Kro")"
click at [1122, 207] on div "# 그 들 의 이 름 을 사 용 해 서 오 우 거 들 을 물 리 쳐 . hero . moveRight ( ) # 첫 번 째 오 우 거 쌍 을 …" at bounding box center [1169, 300] width 297 height 474
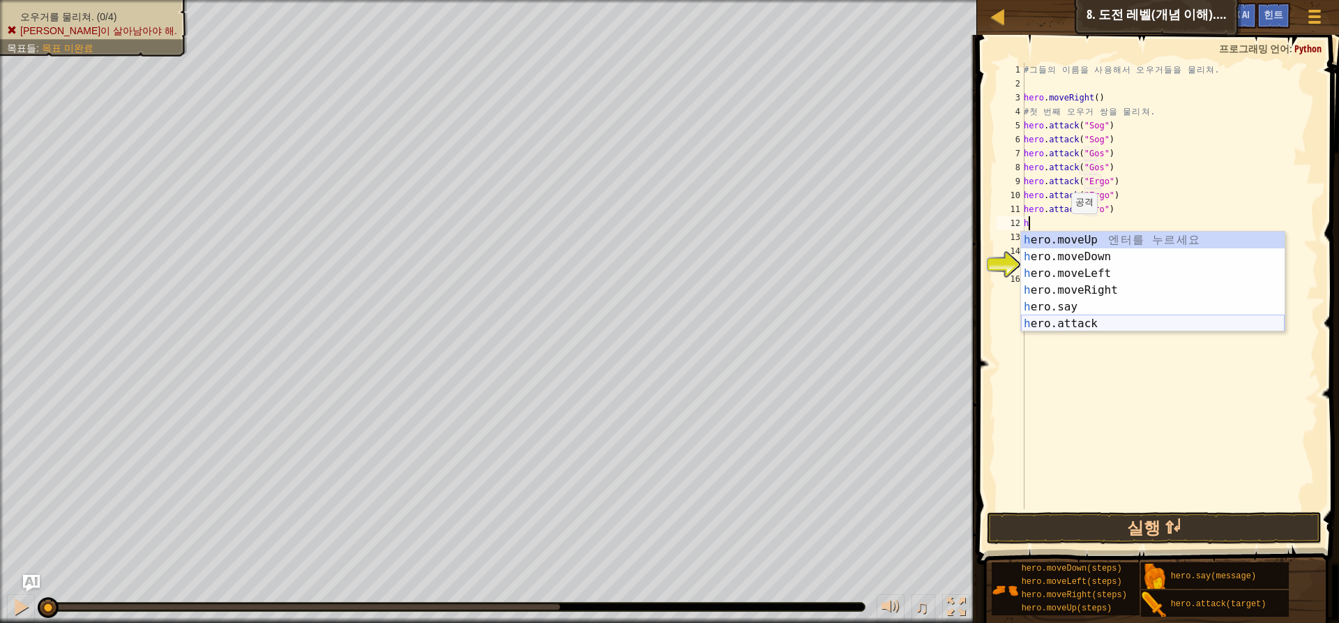
click at [1086, 326] on div "h ero.moveUp 엔 터 를 누 르 세 요 h ero.moveDown 엔 터 를 누 르 세 요 h ero.moveLeft 엔 터 를 누 …" at bounding box center [1153, 299] width 264 height 134
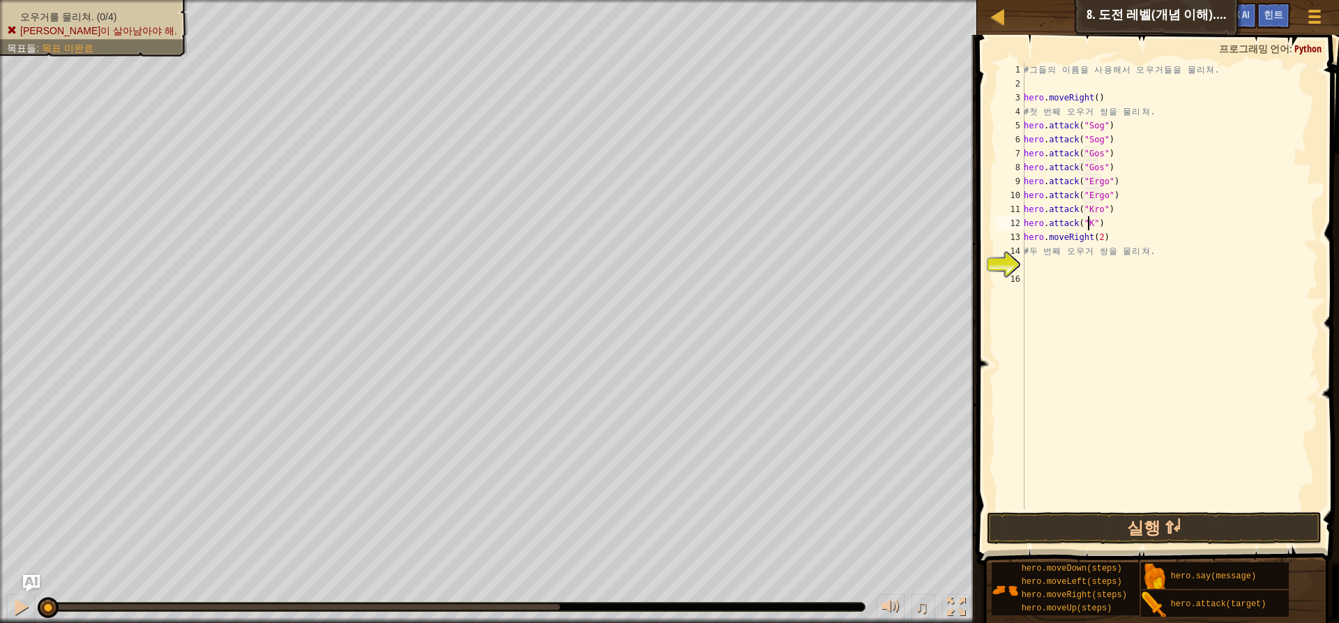
scroll to position [6, 6]
click at [1220, 529] on button "실행 ⇧↵" at bounding box center [1154, 528] width 335 height 32
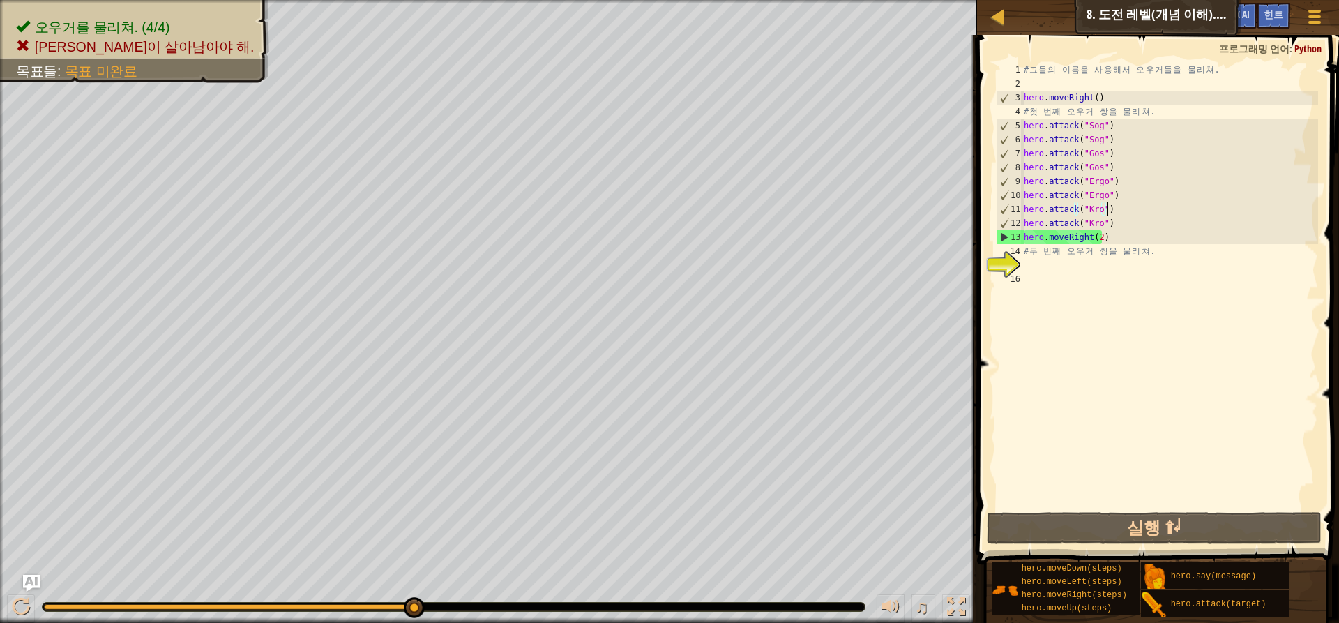
drag, startPoint x: 1137, startPoint y: 212, endPoint x: 1132, endPoint y: 224, distance: 13.1
click at [1136, 213] on div "# 그 들 의 이 름 을 사 용 해 서 오 우 거 들 을 물 리 쳐 . hero . moveRight ( ) # 첫 번 째 오 우 거 쌍 을 …" at bounding box center [1169, 300] width 297 height 474
click at [1132, 239] on div "# 그 들 의 이 름 을 사 용 해 서 오 우 거 들 을 물 리 쳐 . hero . moveRight ( ) # 첫 번 째 오 우 거 쌍 을 …" at bounding box center [1169, 300] width 297 height 474
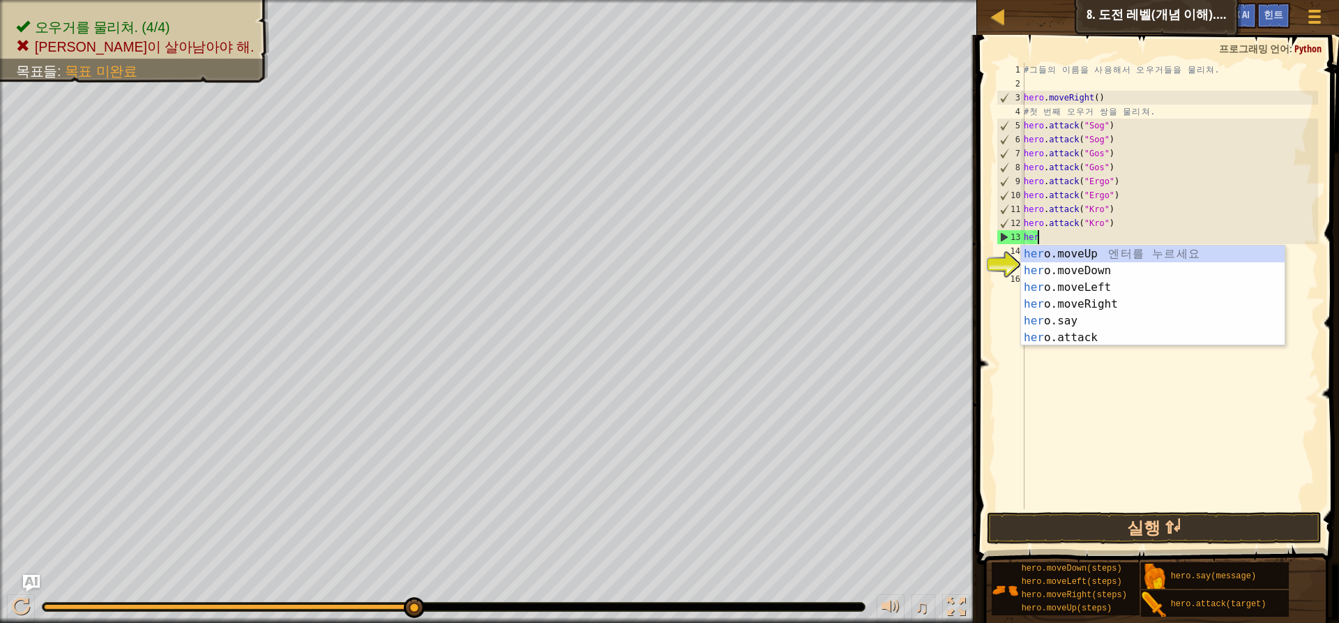
scroll to position [6, 0]
type textarea "h"
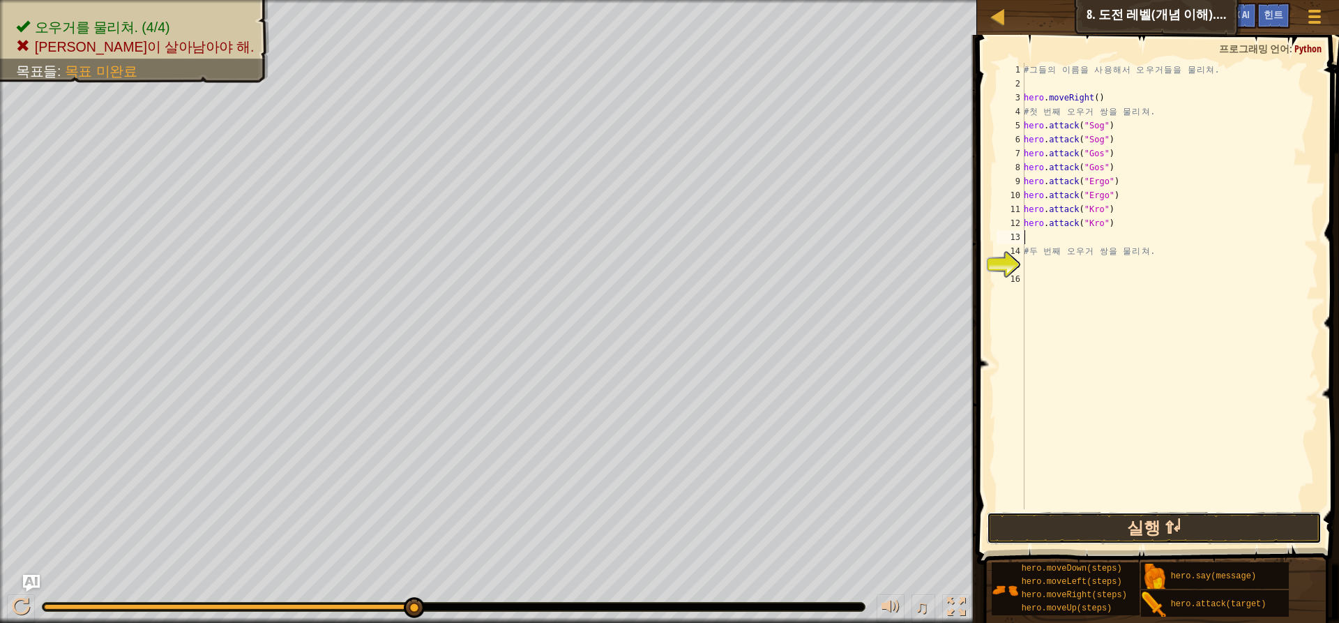
click at [1159, 519] on button "실행 ⇧↵" at bounding box center [1154, 528] width 335 height 32
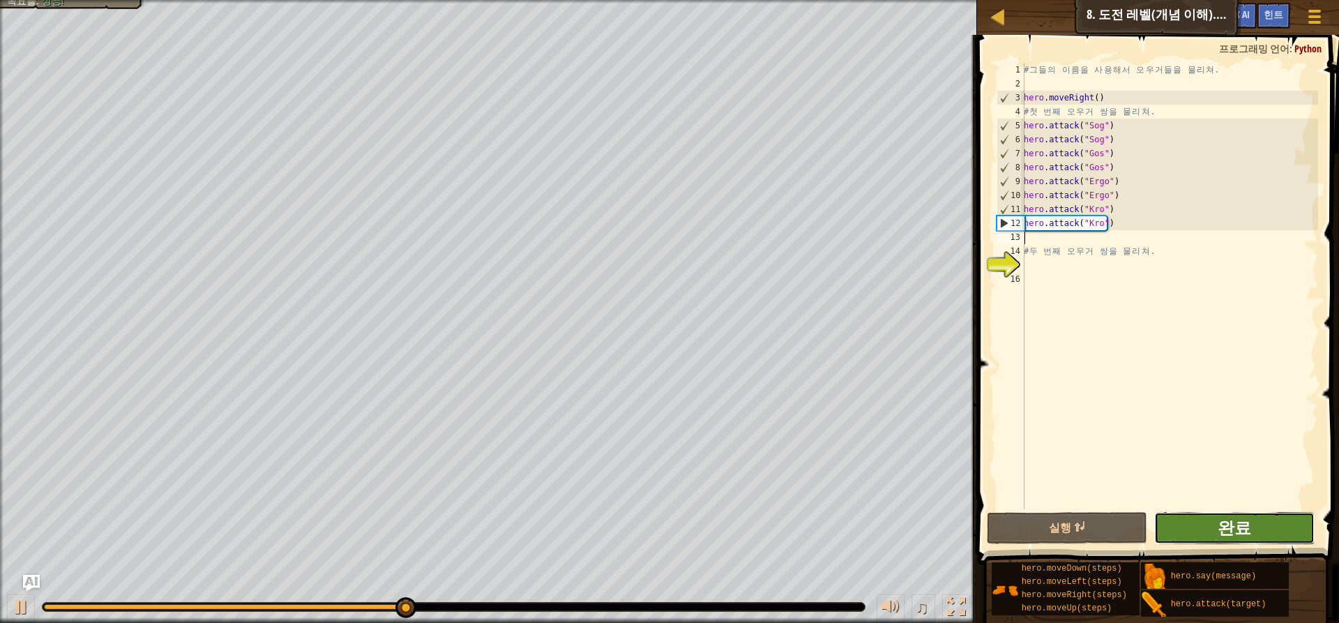
click at [1236, 518] on span "완료" at bounding box center [1234, 527] width 33 height 22
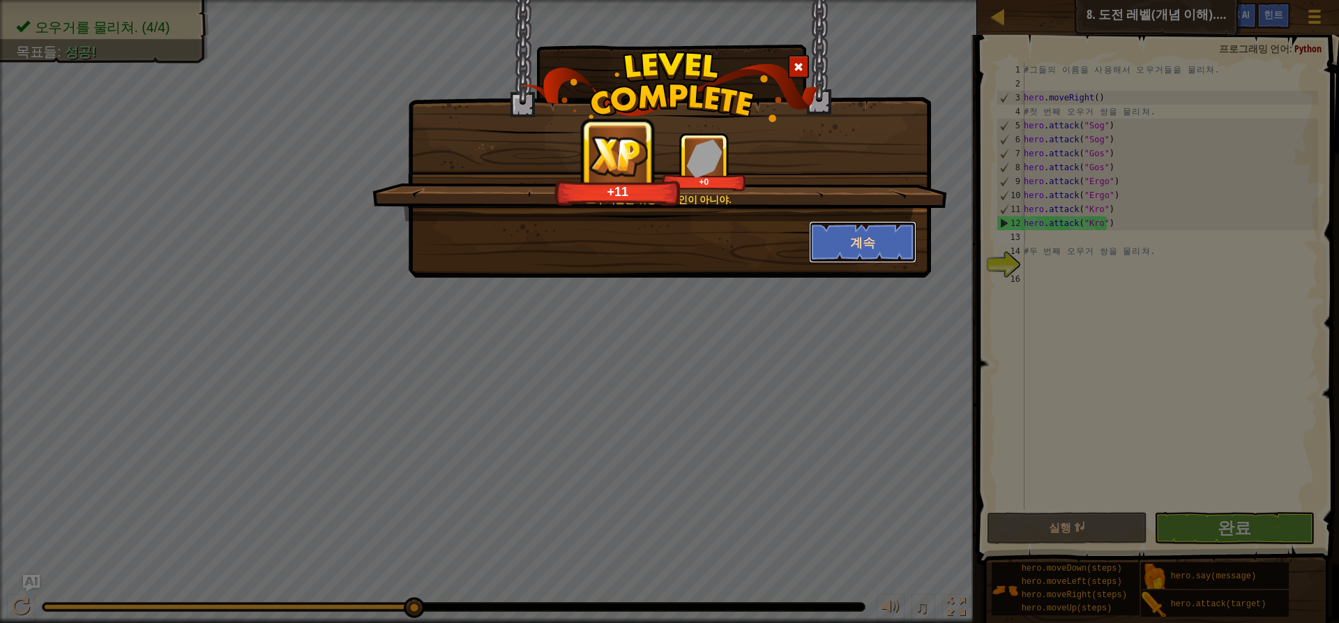
click at [862, 239] on button "계속" at bounding box center [863, 242] width 108 height 42
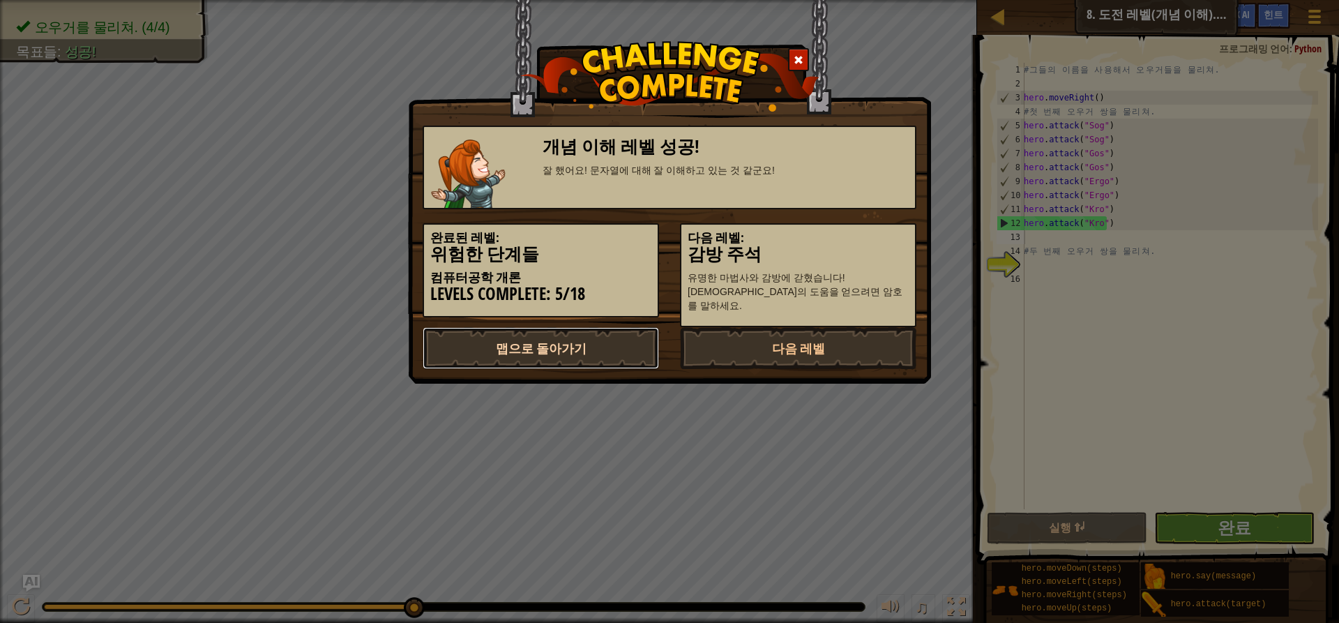
click at [589, 327] on link "맵으로 돌아가기" at bounding box center [541, 348] width 236 height 42
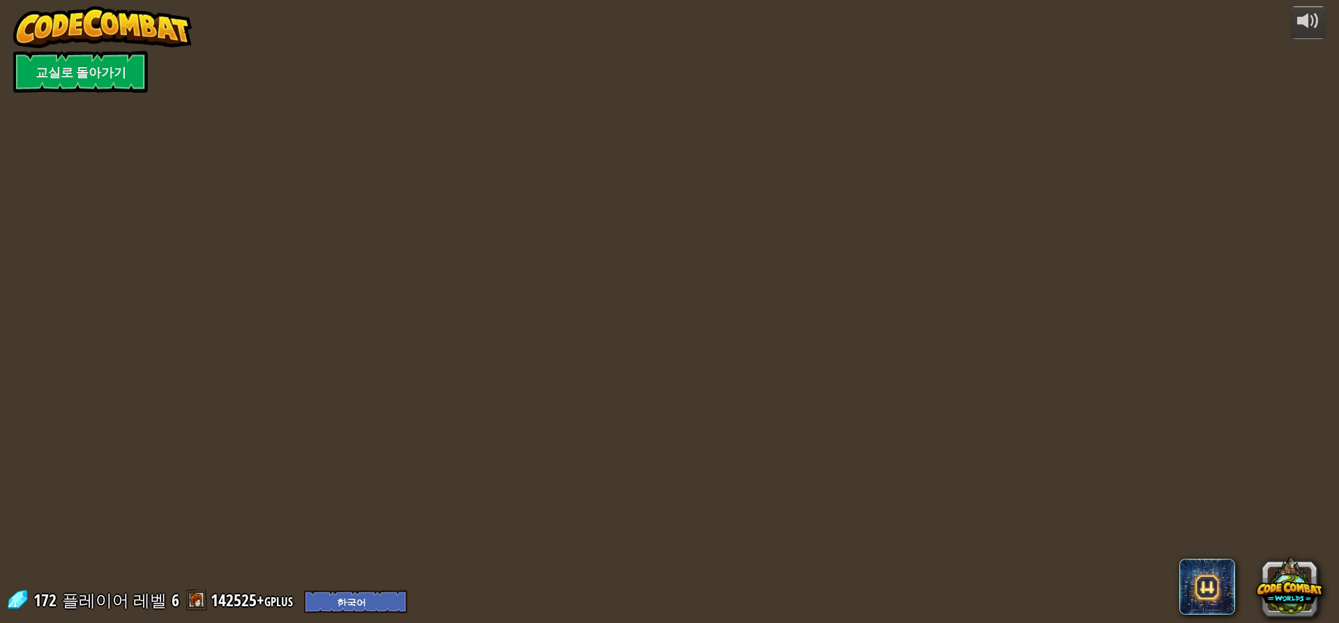
select select "ko"
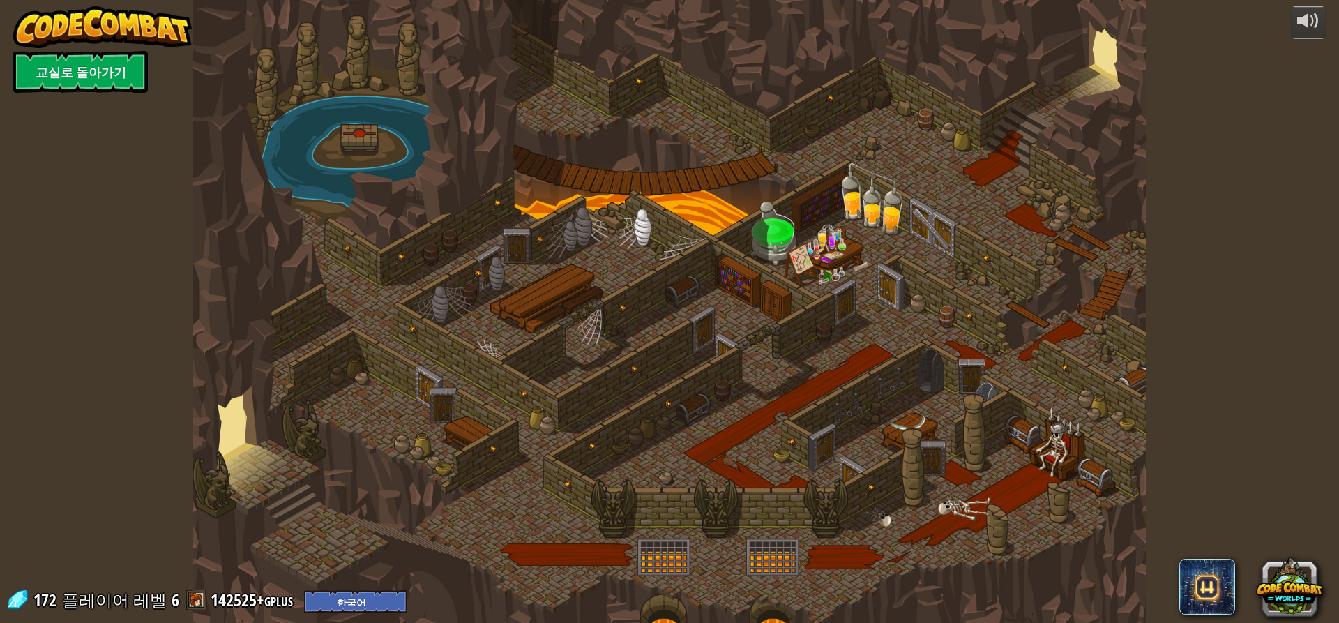
select select "ko"
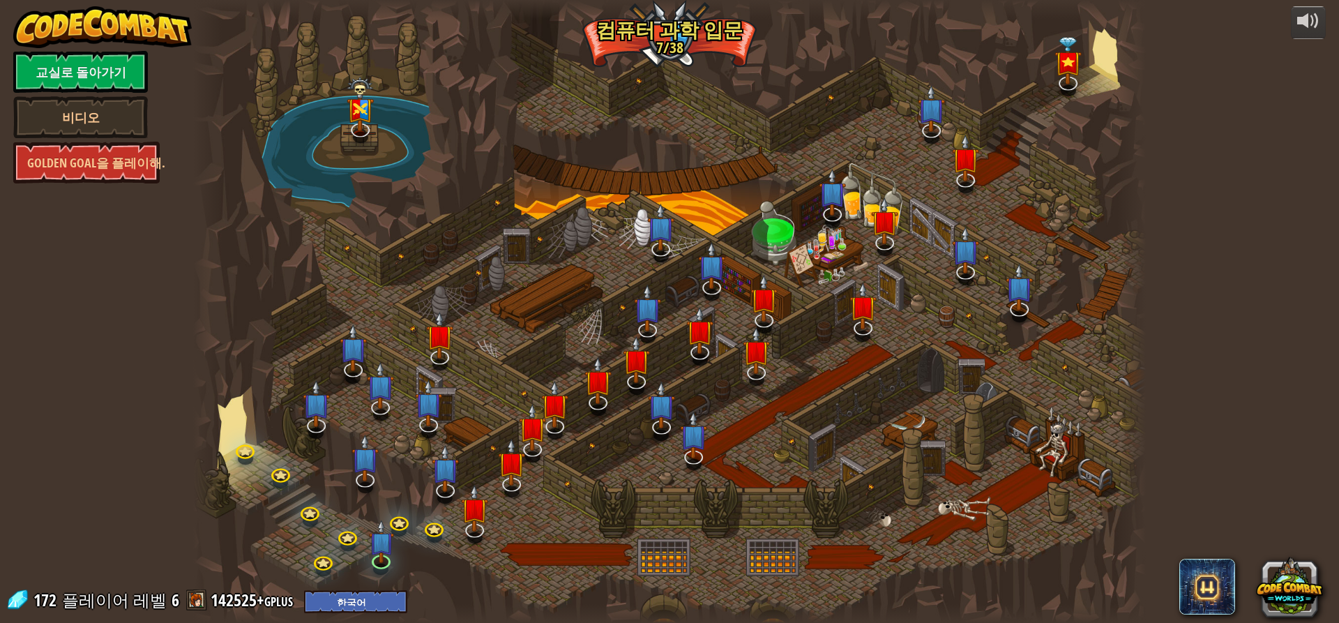
select select "ko"
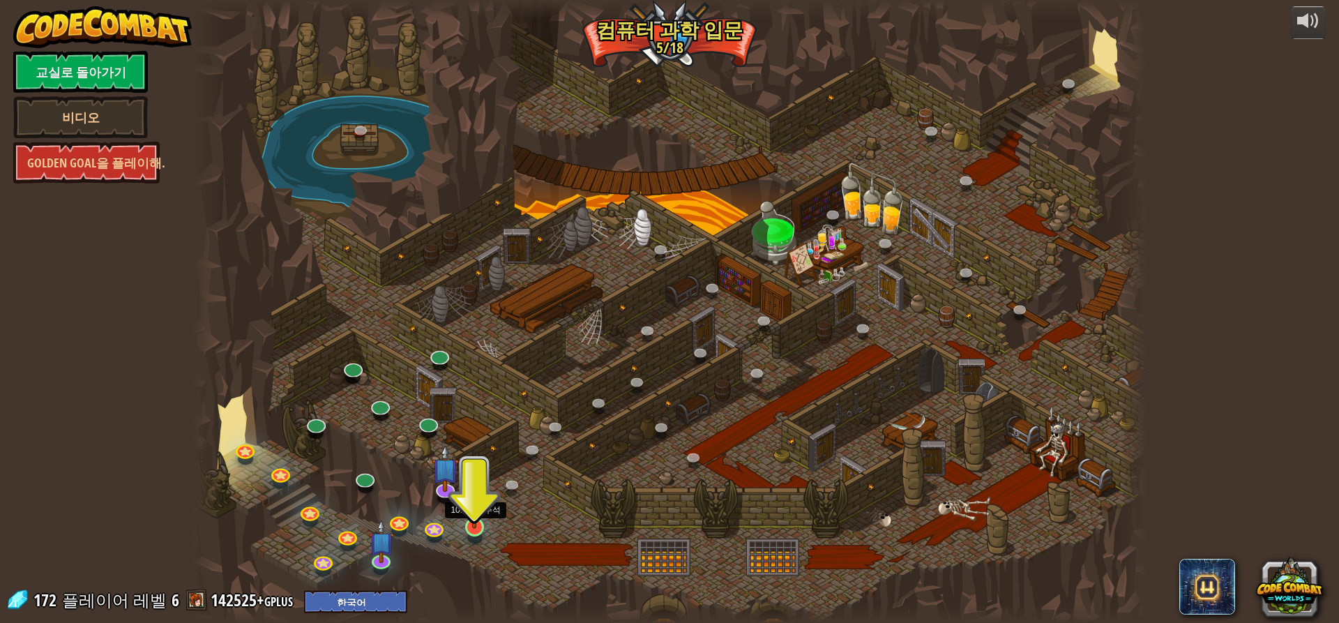
click at [475, 520] on img at bounding box center [474, 500] width 25 height 58
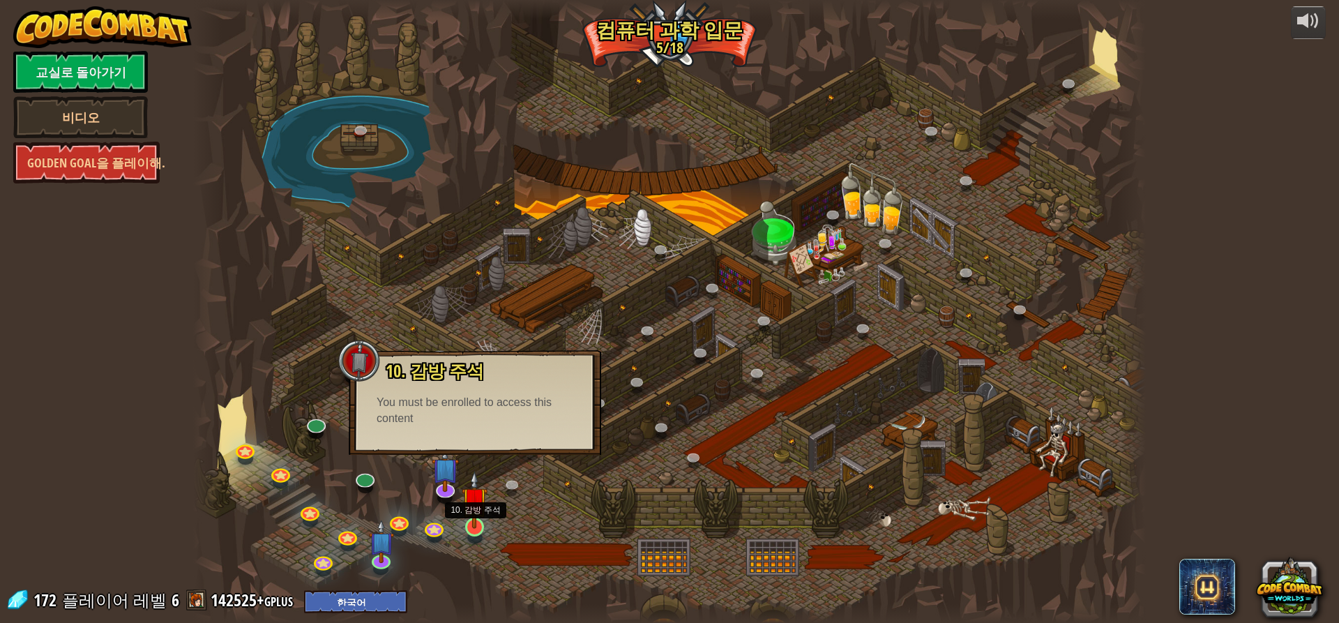
click at [475, 511] on img at bounding box center [474, 500] width 25 height 58
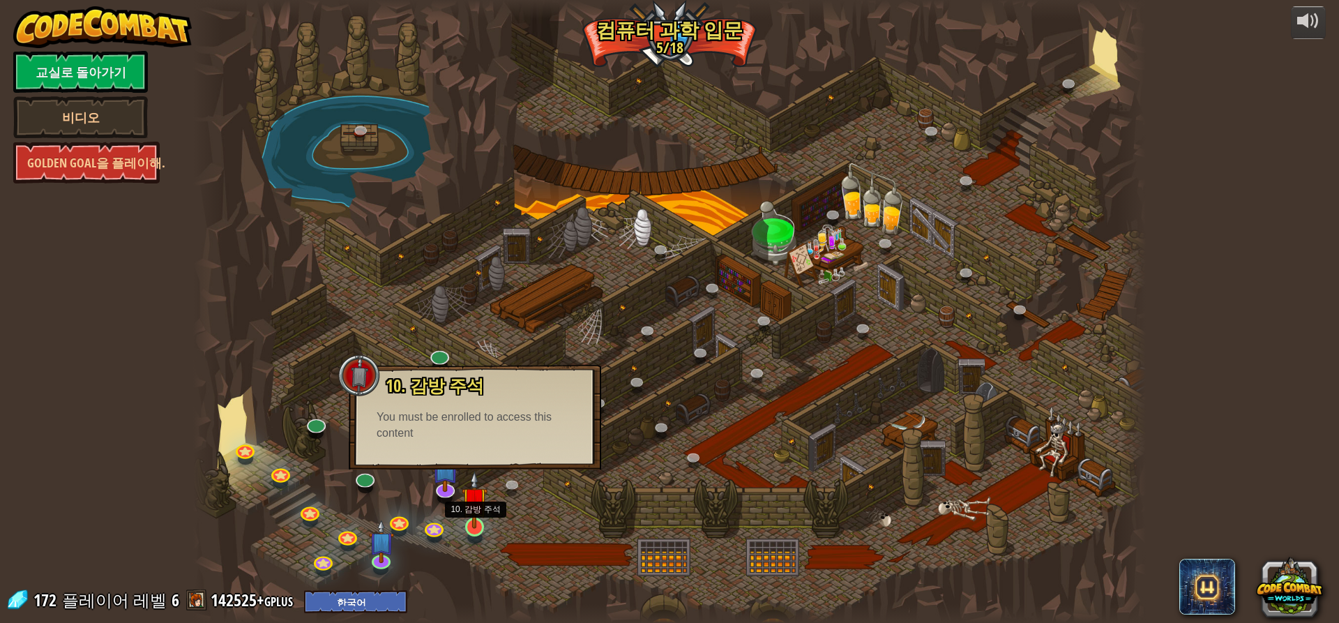
click at [481, 520] on img at bounding box center [474, 500] width 25 height 58
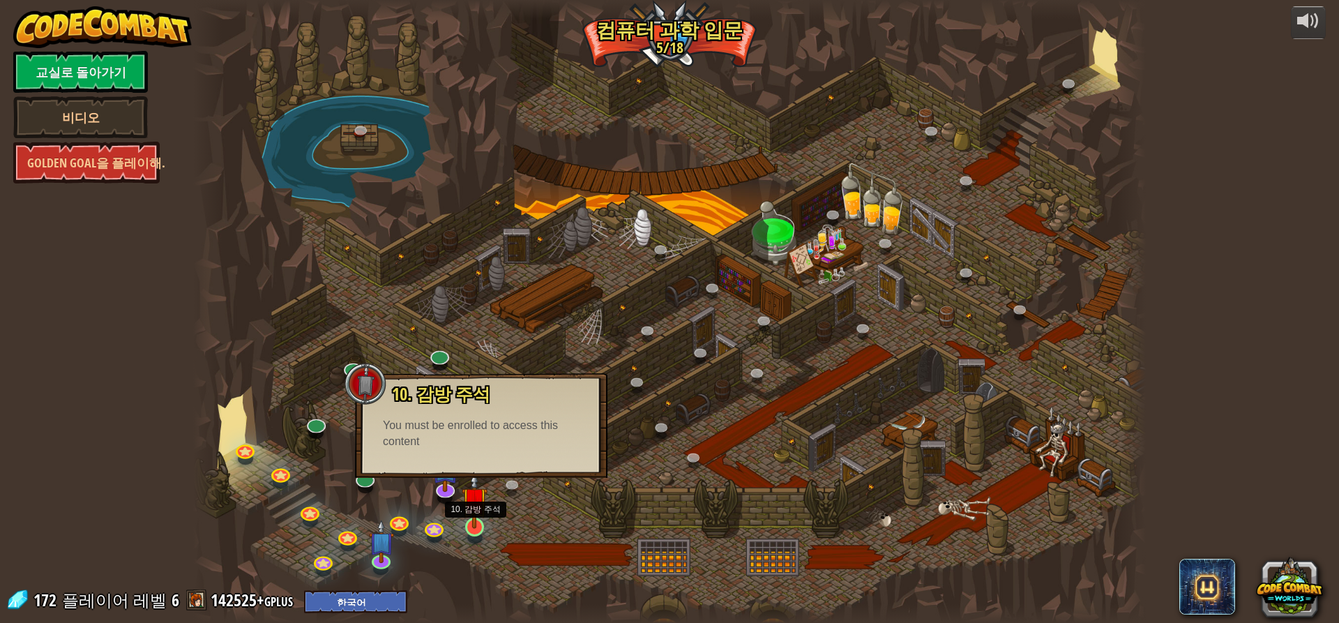
click at [481, 519] on img at bounding box center [474, 500] width 25 height 58
click at [471, 446] on div "You must be enrolled to access this content" at bounding box center [481, 433] width 197 height 32
click at [435, 527] on div "25. [PERSON_NAME] (잠김) 키스가드 던전에서 탈출하고, 수호자들에게 잡히지 마. 26. 와카 몰 (잠김) 보석을 먹어치우면서 친…" at bounding box center [669, 311] width 953 height 623
click at [434, 527] on link at bounding box center [434, 526] width 28 height 28
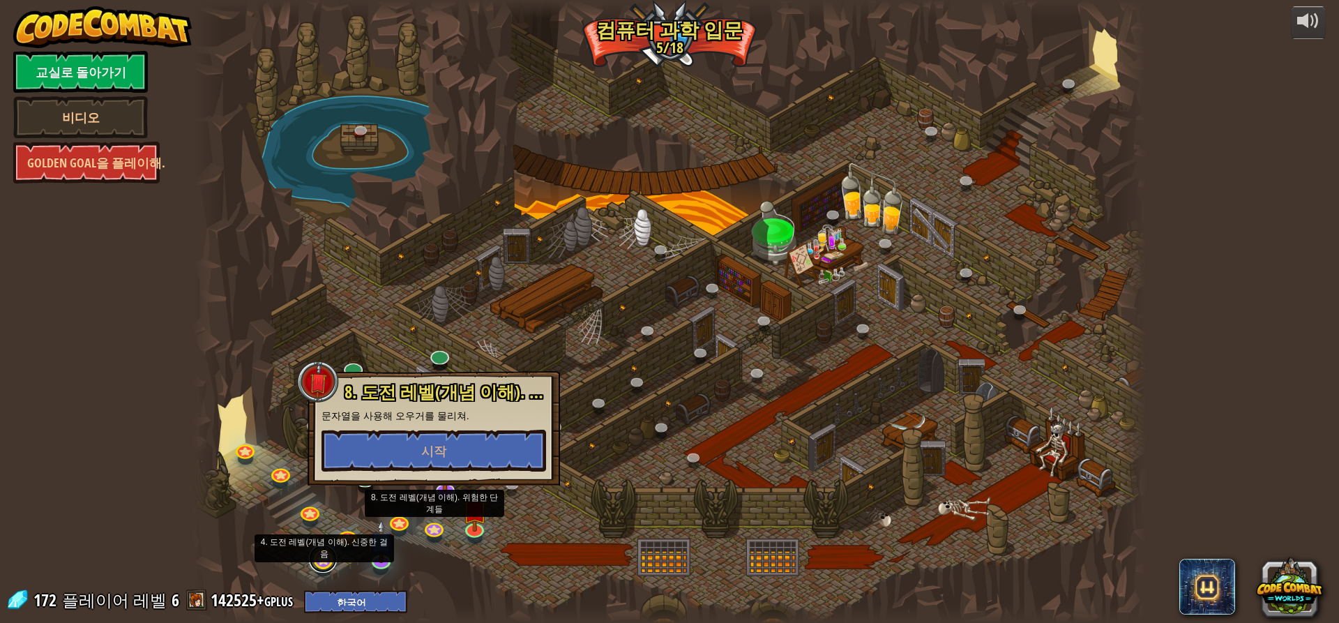
click at [322, 566] on link at bounding box center [323, 559] width 28 height 28
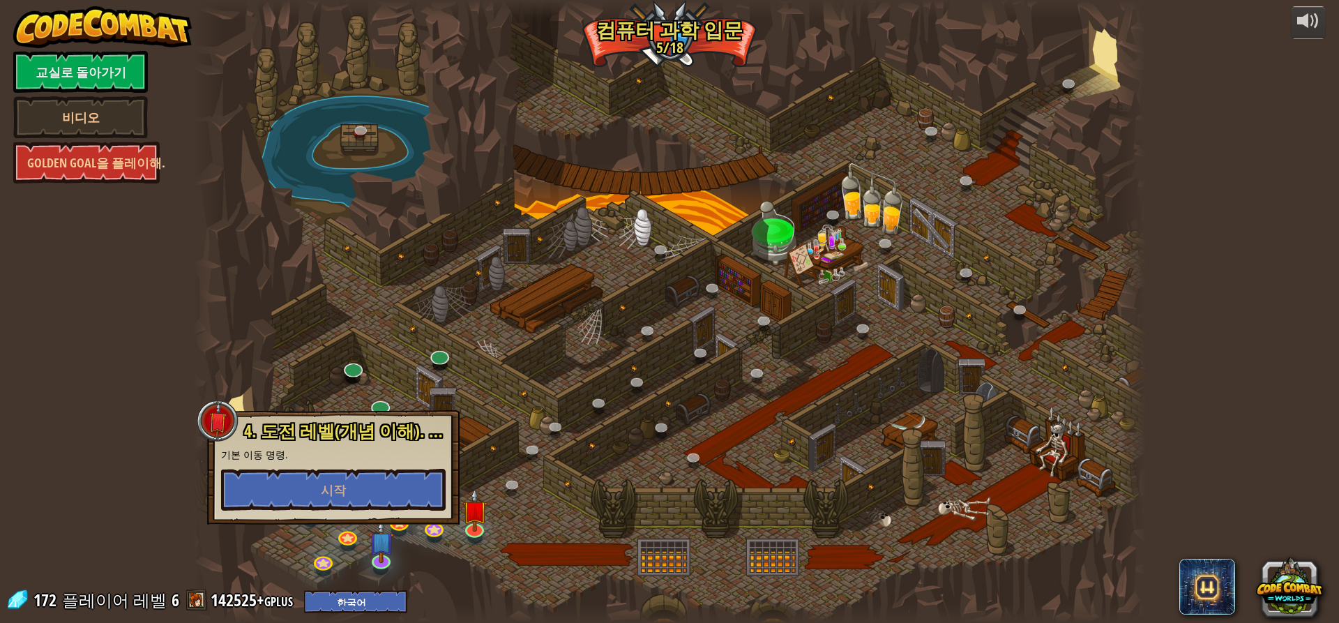
click at [792, 595] on div at bounding box center [669, 311] width 953 height 623
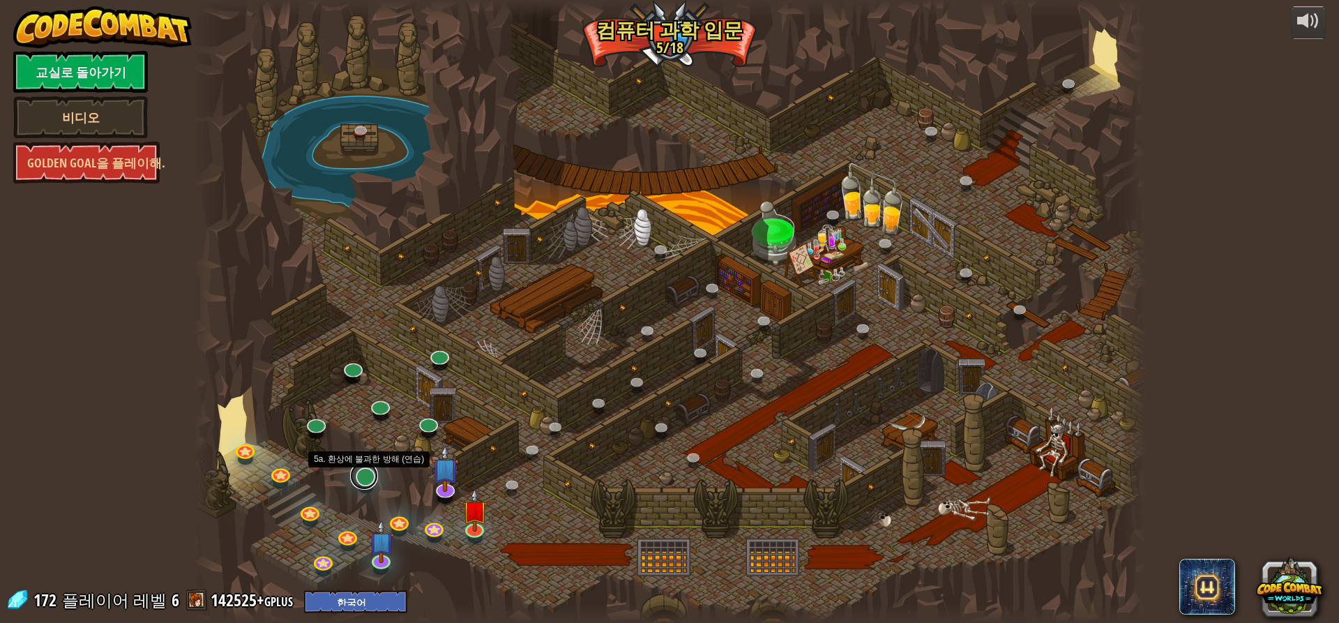
click at [378, 480] on div "25. [PERSON_NAME] (잠김) 키스가드 던전에서 탈출하고, 수호자들에게 잡히지 마. 26. 와카 몰 (잠김) 보석을 먹어치우면서 친…" at bounding box center [669, 311] width 953 height 623
click at [373, 477] on link at bounding box center [364, 476] width 28 height 28
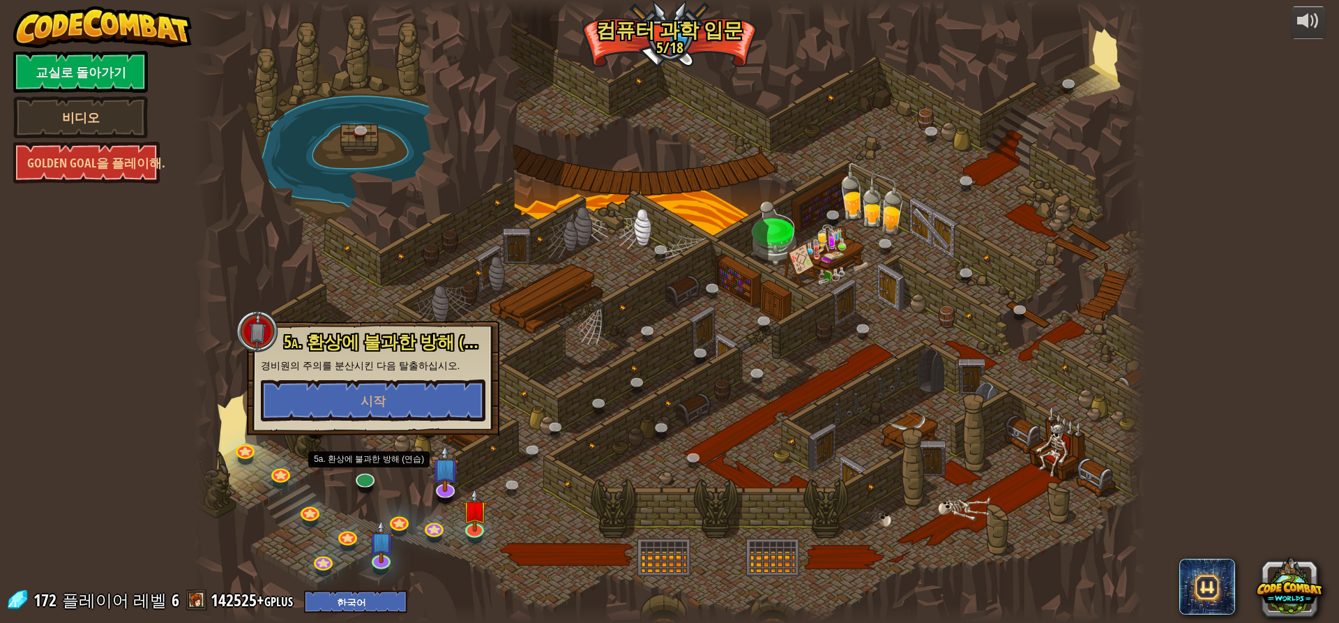
click at [599, 390] on div at bounding box center [669, 311] width 953 height 623
